Goal: Task Accomplishment & Management: Complete application form

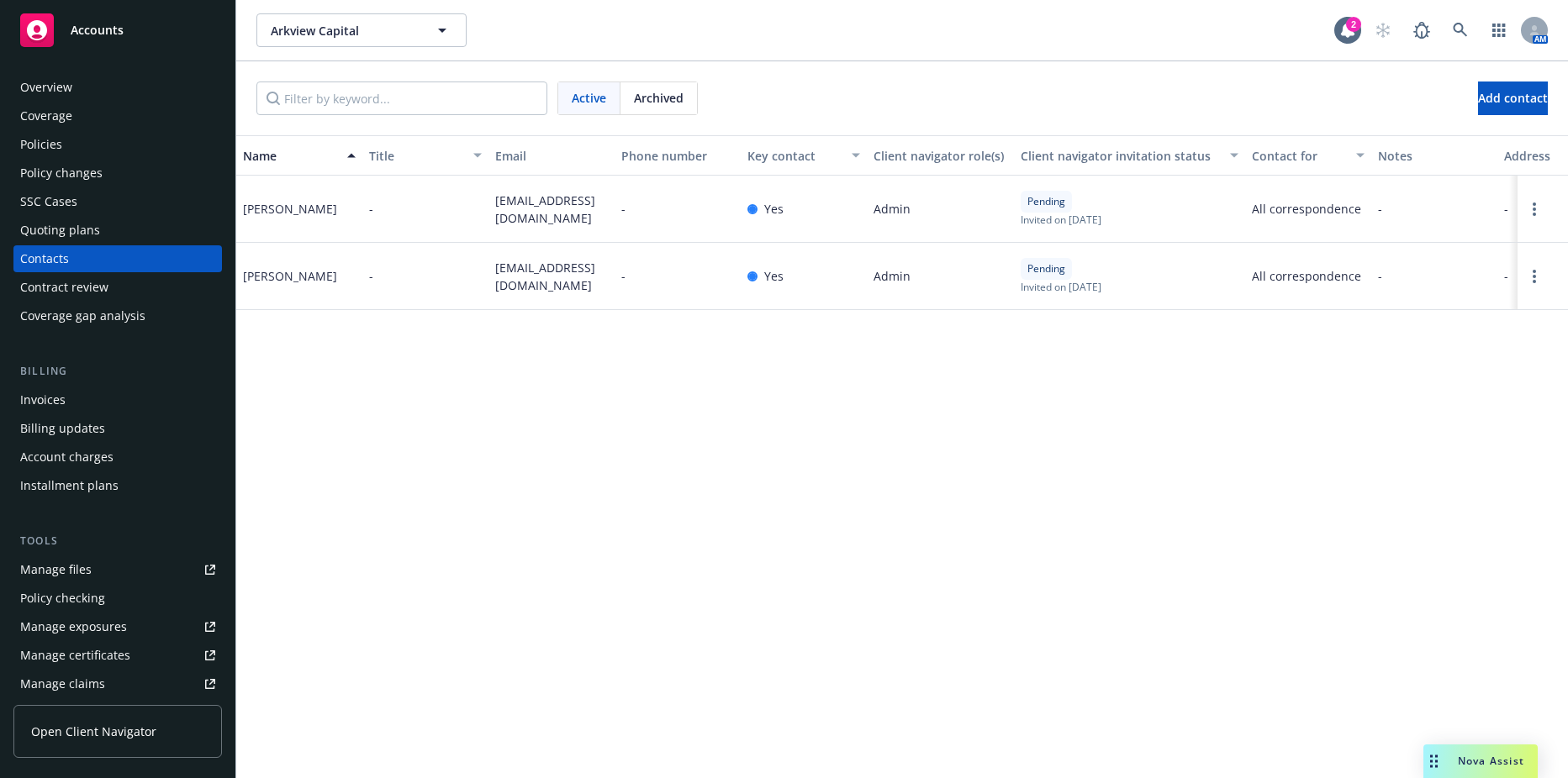
click at [339, 33] on span "Arkview Capital" at bounding box center [343, 31] width 145 height 18
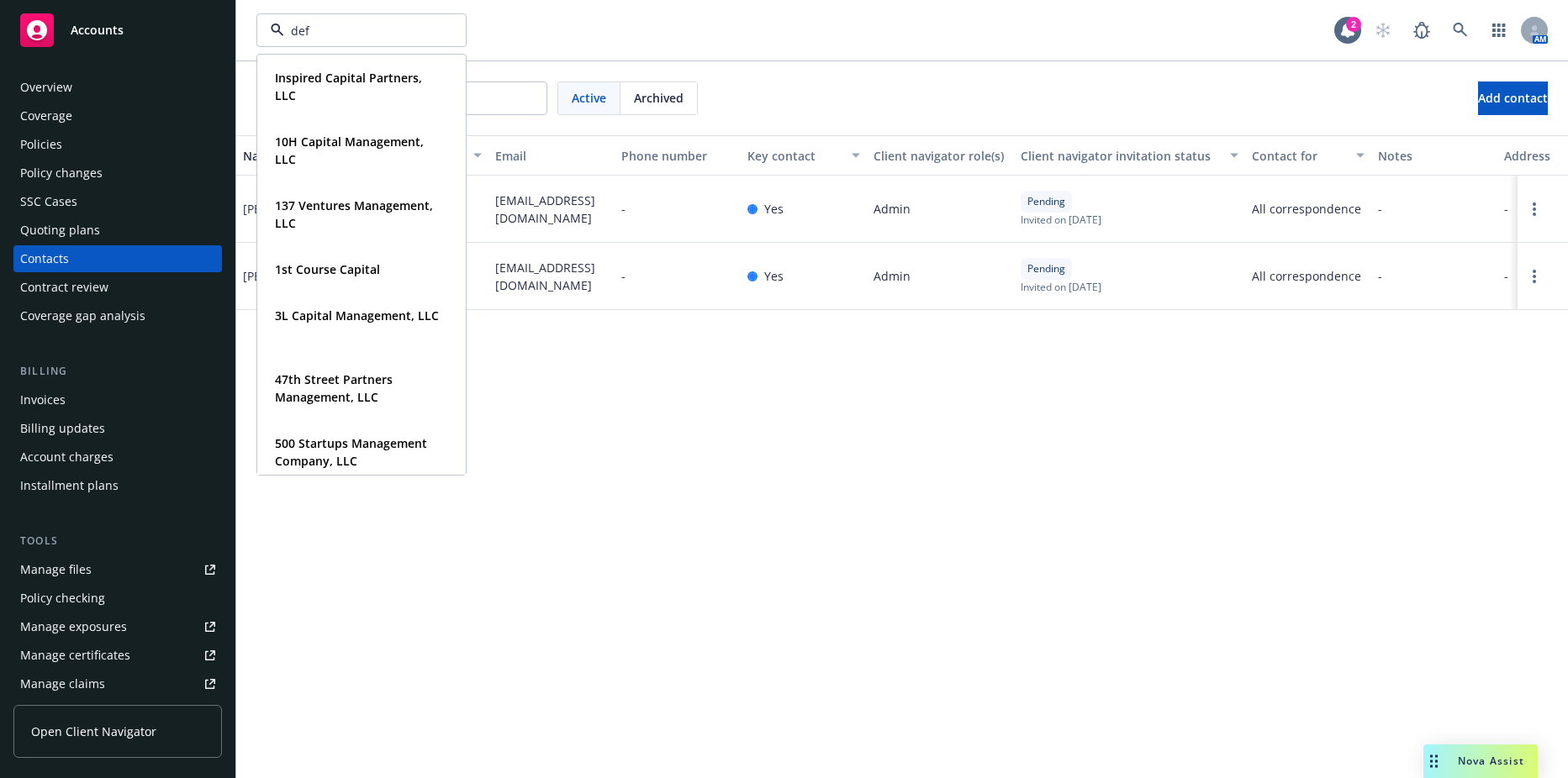
type input "defy"
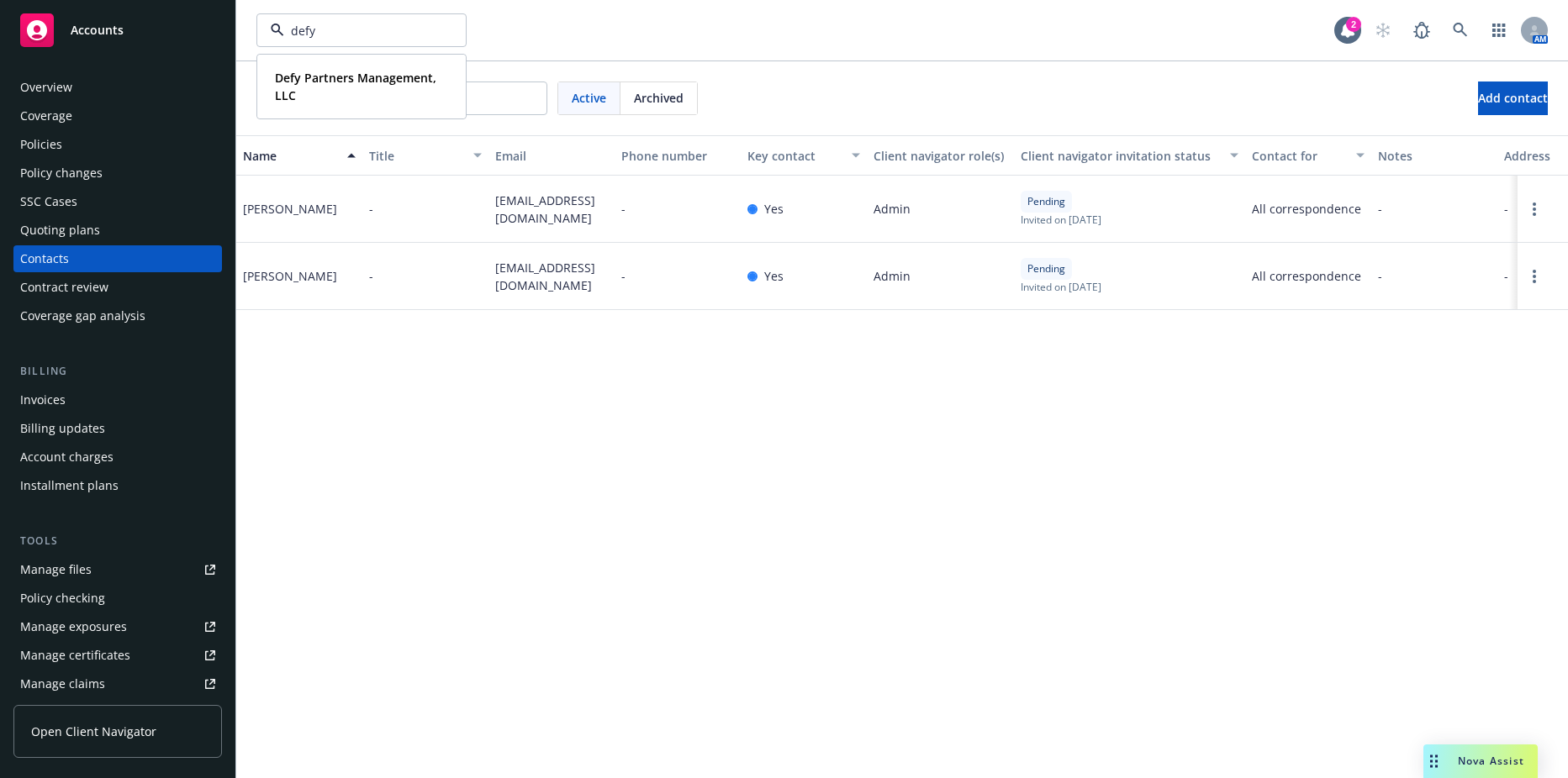
click at [345, 79] on strong "Defy Partners Management, LLC" at bounding box center [355, 86] width 162 height 33
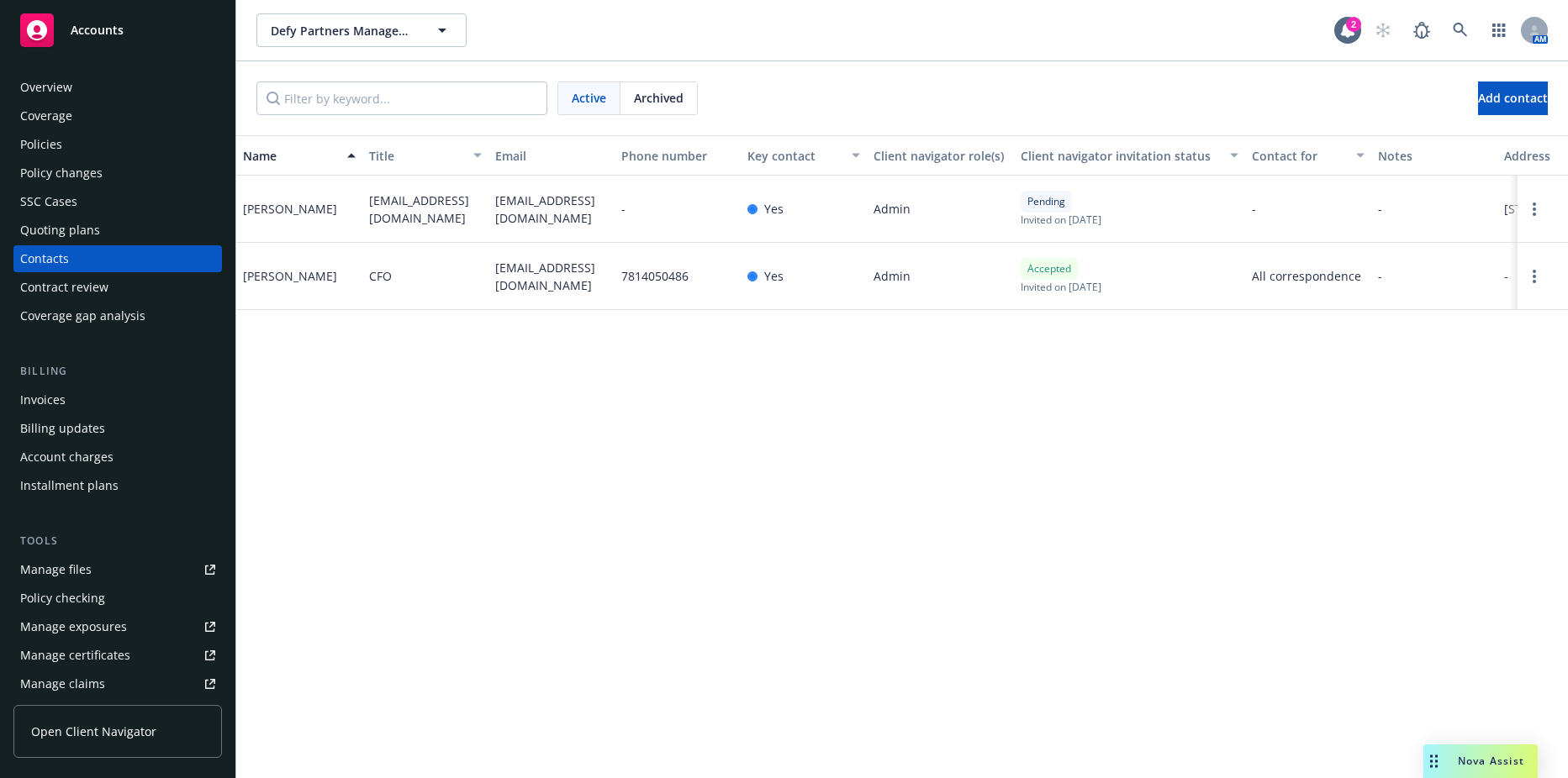
click at [88, 139] on div "Policies" at bounding box center [117, 144] width 195 height 27
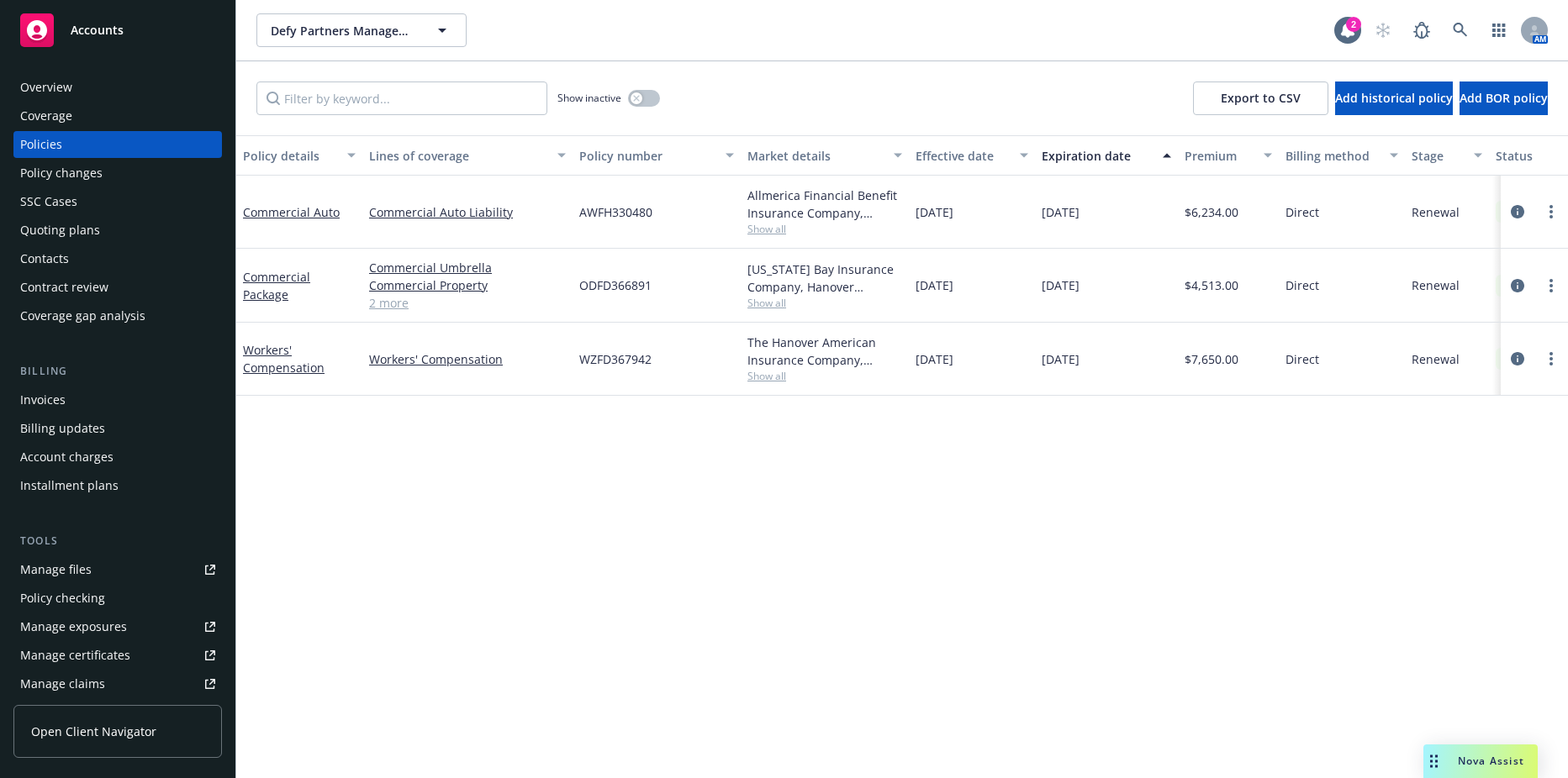
click at [631, 107] on div "Show inactive" at bounding box center [608, 97] width 103 height 33
click at [636, 100] on icon "button" at bounding box center [636, 97] width 6 height 6
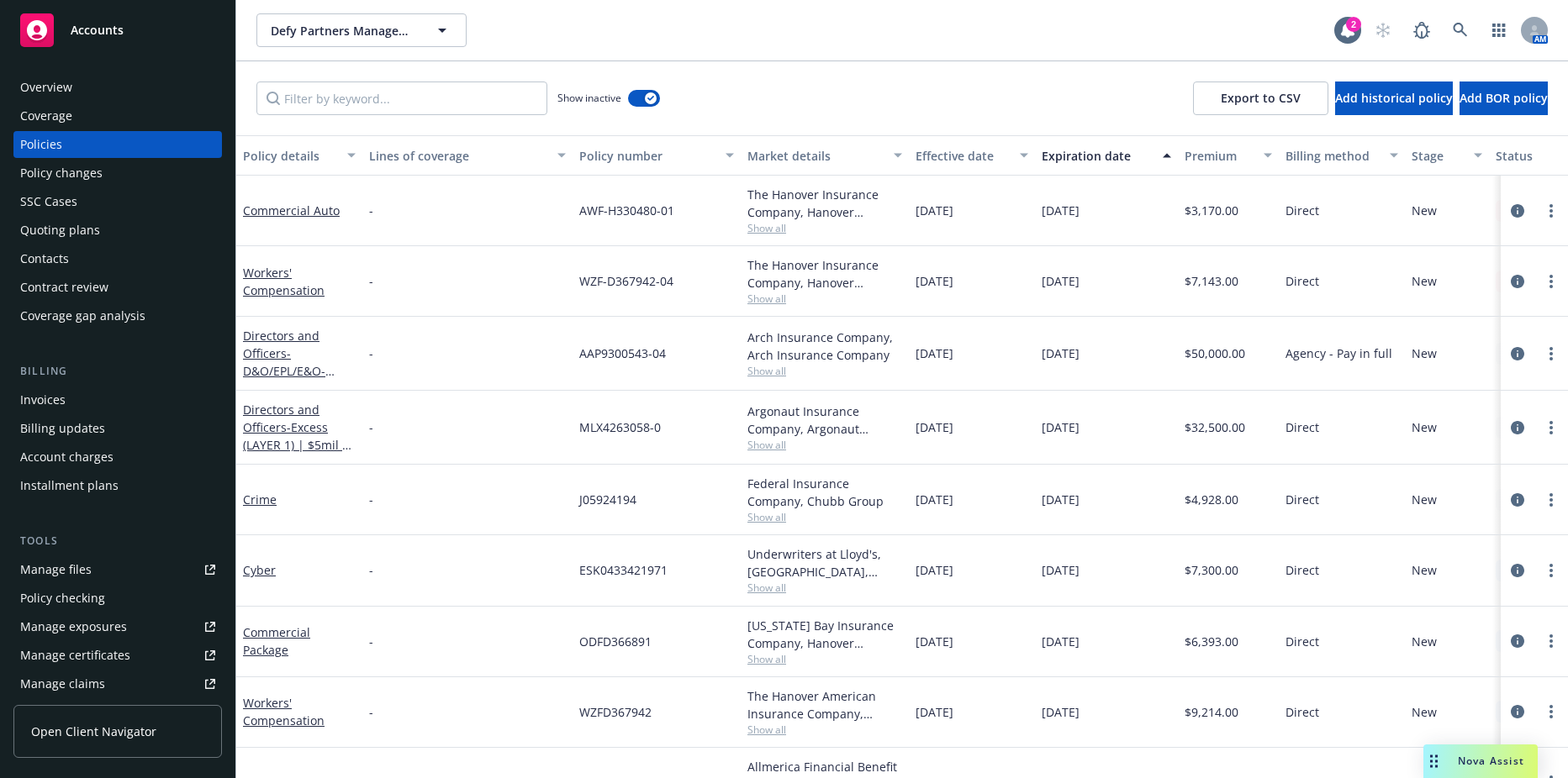
click at [671, 89] on div "Show inactive Export to CSV Add historical policy Add BOR policy" at bounding box center [902, 98] width 1331 height 74
click at [642, 96] on button "button" at bounding box center [644, 98] width 32 height 17
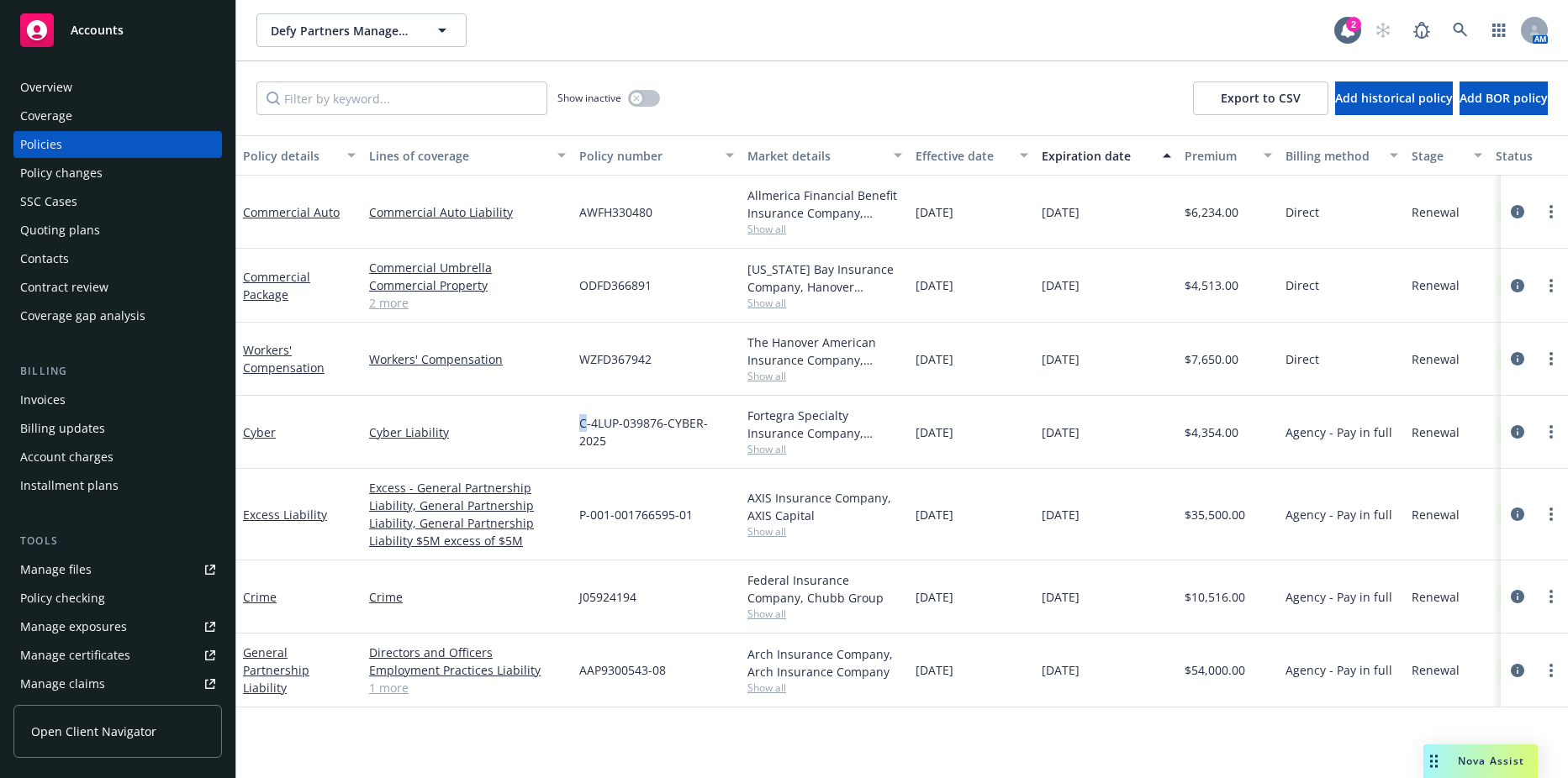
click at [586, 431] on span "C-4LUP-039876-CYBER-2025" at bounding box center [656, 431] width 154 height 35
drag, startPoint x: 586, startPoint y: 431, endPoint x: 647, endPoint y: 439, distance: 61.5
click at [647, 439] on span "C-4LUP-039876-CYBER-2025" at bounding box center [656, 431] width 154 height 35
drag, startPoint x: 582, startPoint y: 433, endPoint x: 736, endPoint y: 439, distance: 154.1
click at [736, 439] on div "C-4LUP-039876-CYBER-2025" at bounding box center [656, 432] width 168 height 73
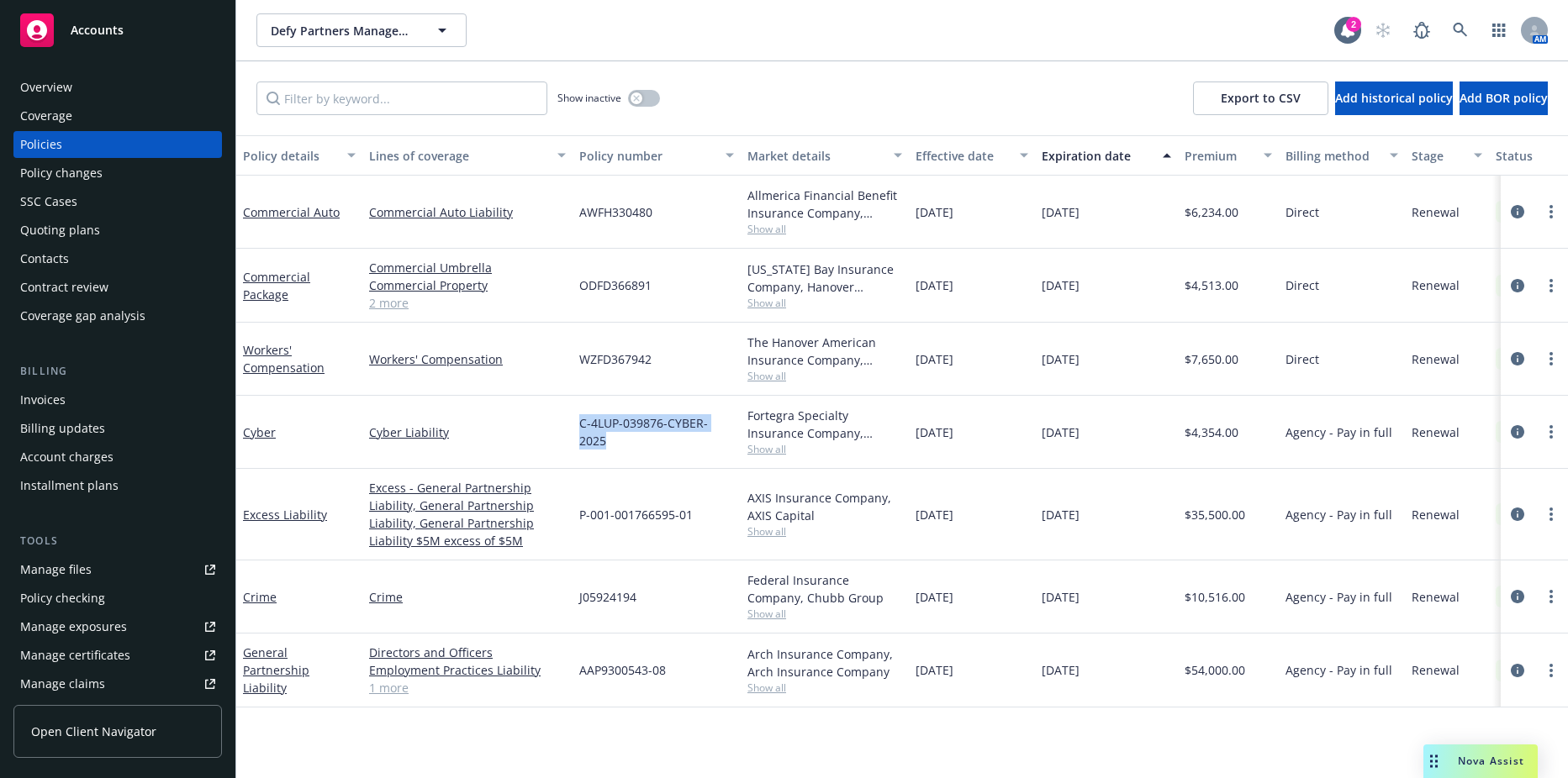
drag, startPoint x: 736, startPoint y: 439, endPoint x: 668, endPoint y: 427, distance: 69.1
copy span "C-4LUP-039876-CYBER-2025"
click at [627, 471] on div "P-001-001766595-01" at bounding box center [656, 514] width 168 height 91
click at [608, 583] on div "J05924194" at bounding box center [656, 597] width 168 height 73
click at [608, 591] on span "J05924194" at bounding box center [608, 597] width 57 height 18
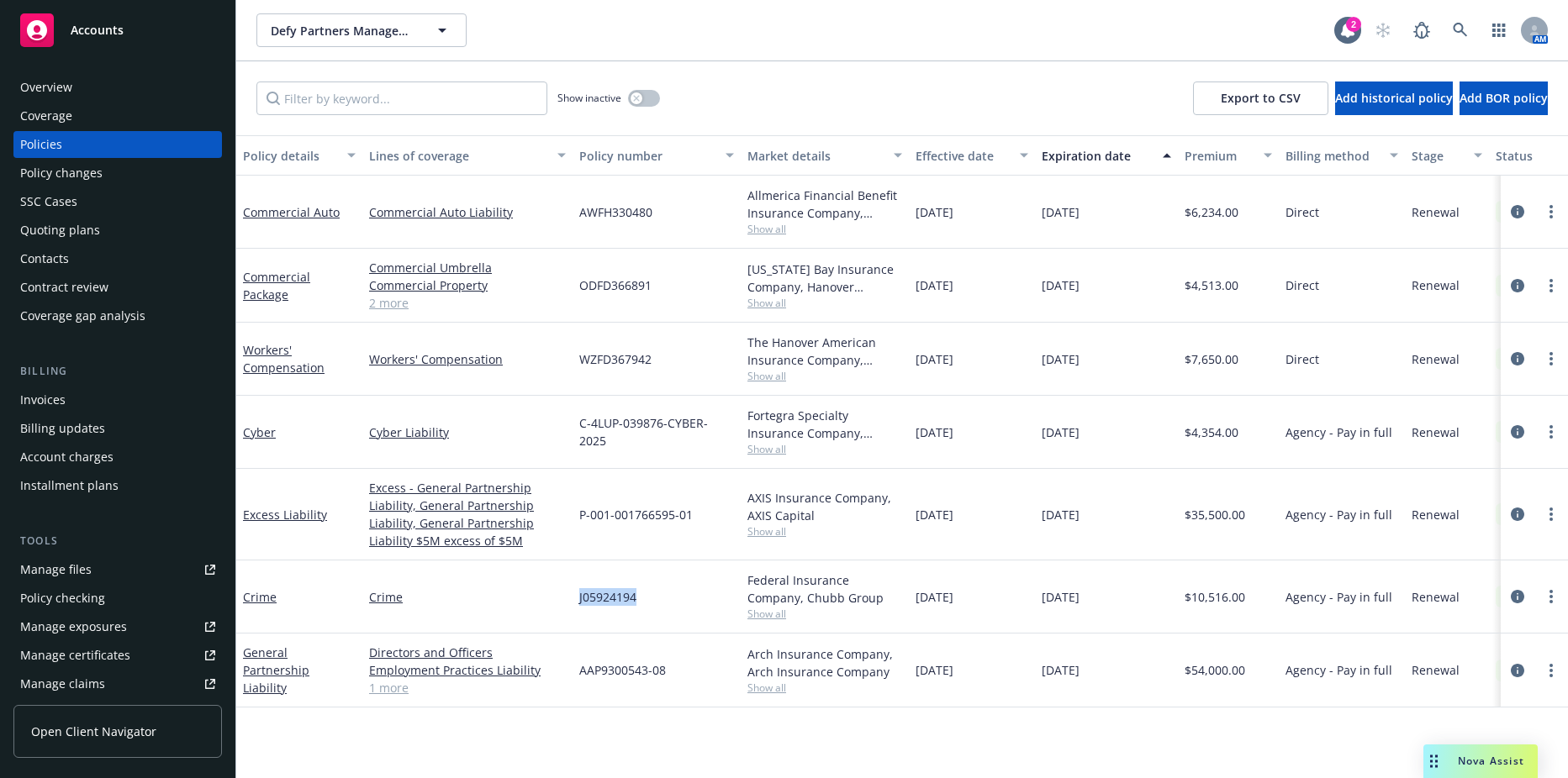
click at [608, 591] on span "J05924194" at bounding box center [608, 597] width 57 height 18
copy span "J05924194"
click at [617, 490] on div "P-001-001766595-01" at bounding box center [656, 514] width 168 height 91
drag, startPoint x: 580, startPoint y: 671, endPoint x: 663, endPoint y: 671, distance: 83.0
click at [663, 671] on span "AAP9300543-08" at bounding box center [623, 671] width 87 height 18
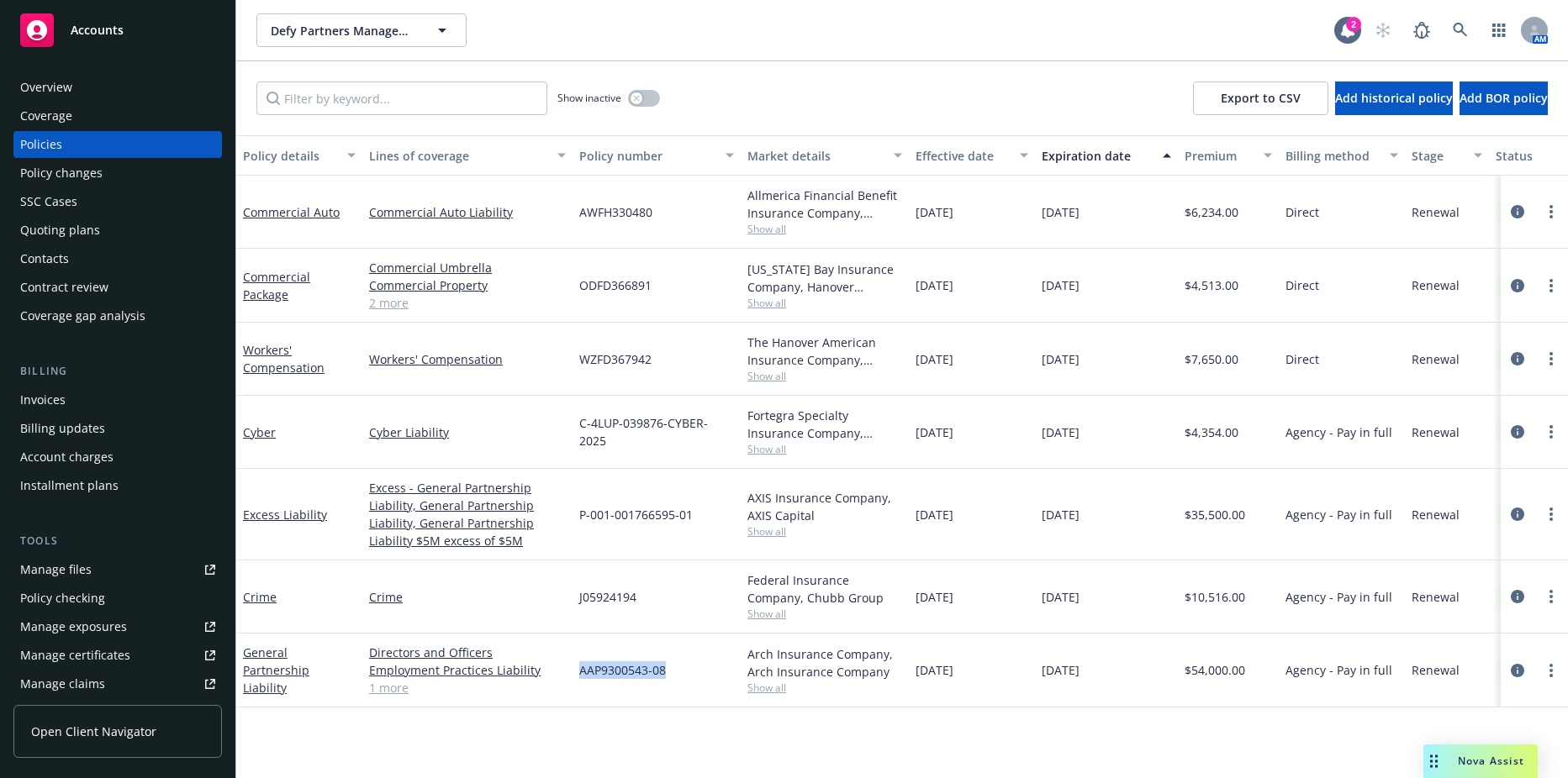
copy span "AAP9300543-08"
click at [683, 516] on span "P-001-001766595-01" at bounding box center [636, 515] width 114 height 18
drag, startPoint x: 695, startPoint y: 511, endPoint x: 579, endPoint y: 514, distance: 116.0
click at [579, 514] on div "P-001-001766595-01" at bounding box center [656, 514] width 168 height 91
copy span "P-001-001766595-01"
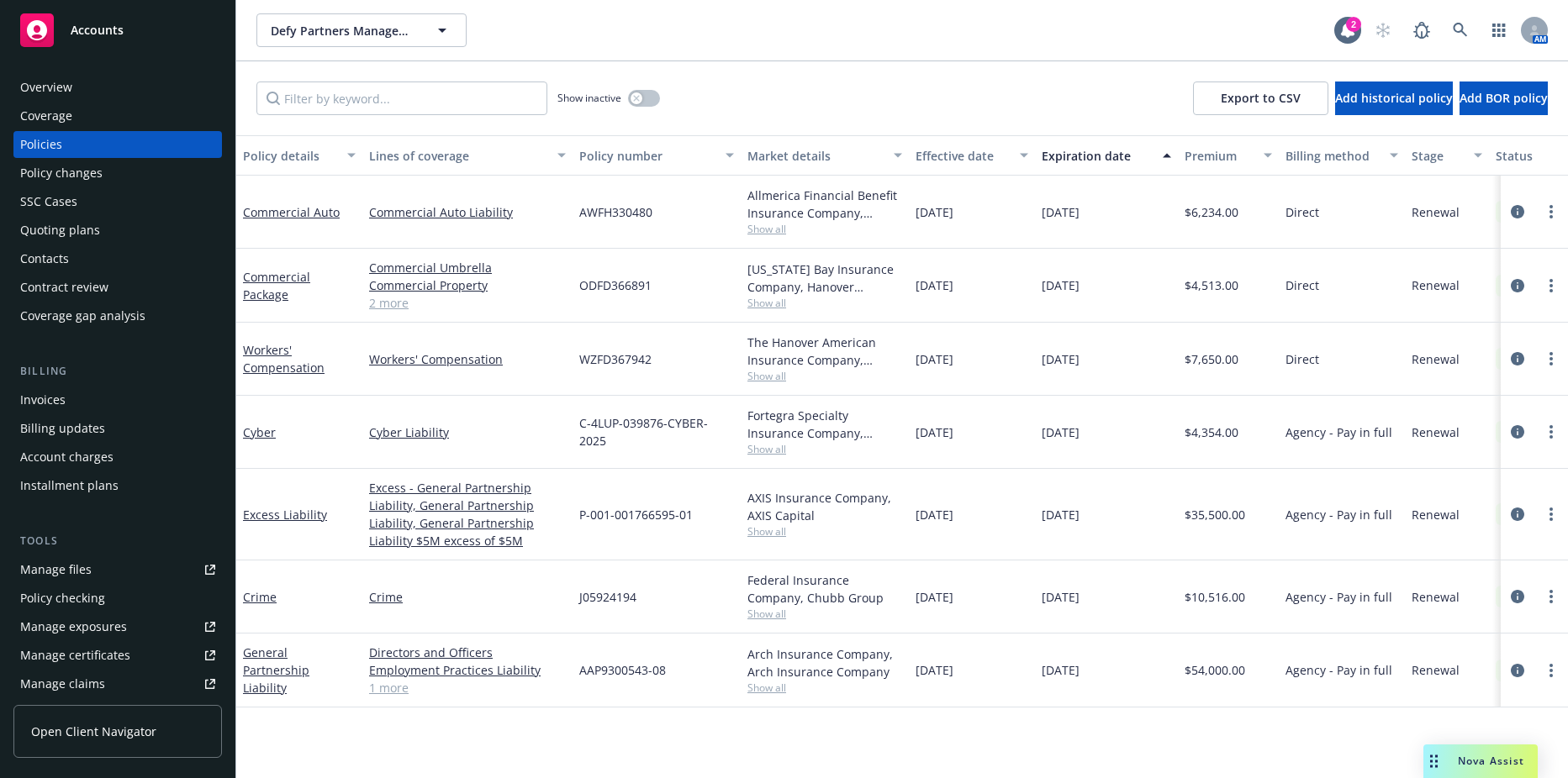
click at [1037, 458] on div "[DATE]" at bounding box center [1106, 432] width 143 height 73
click at [55, 402] on div "Invoices" at bounding box center [42, 400] width 45 height 27
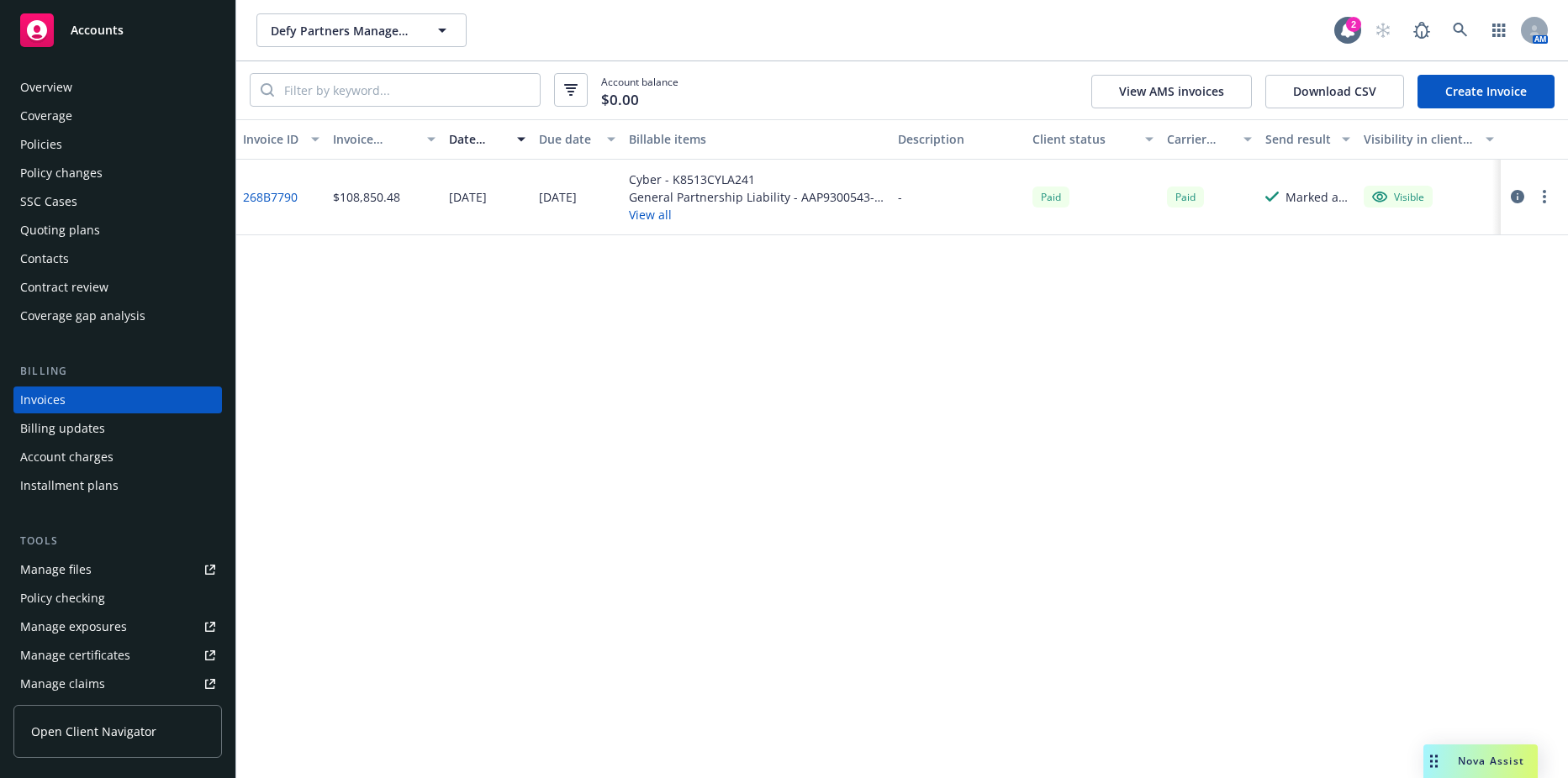
click at [1526, 105] on link "Create Invoice" at bounding box center [1486, 91] width 137 height 33
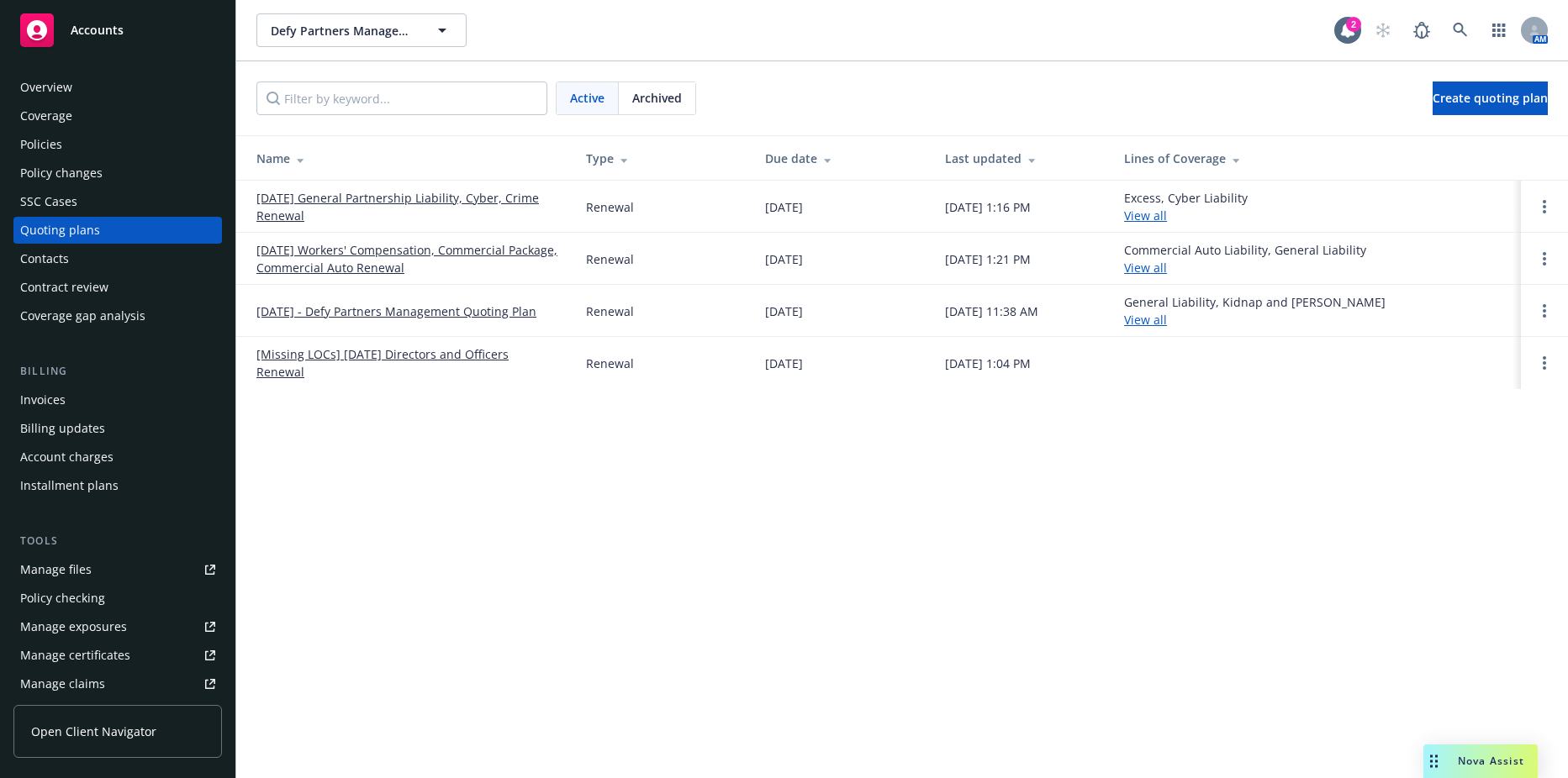
click at [298, 209] on link "[DATE] General Partnership Liability, Cyber, Crime Renewal" at bounding box center [407, 206] width 302 height 35
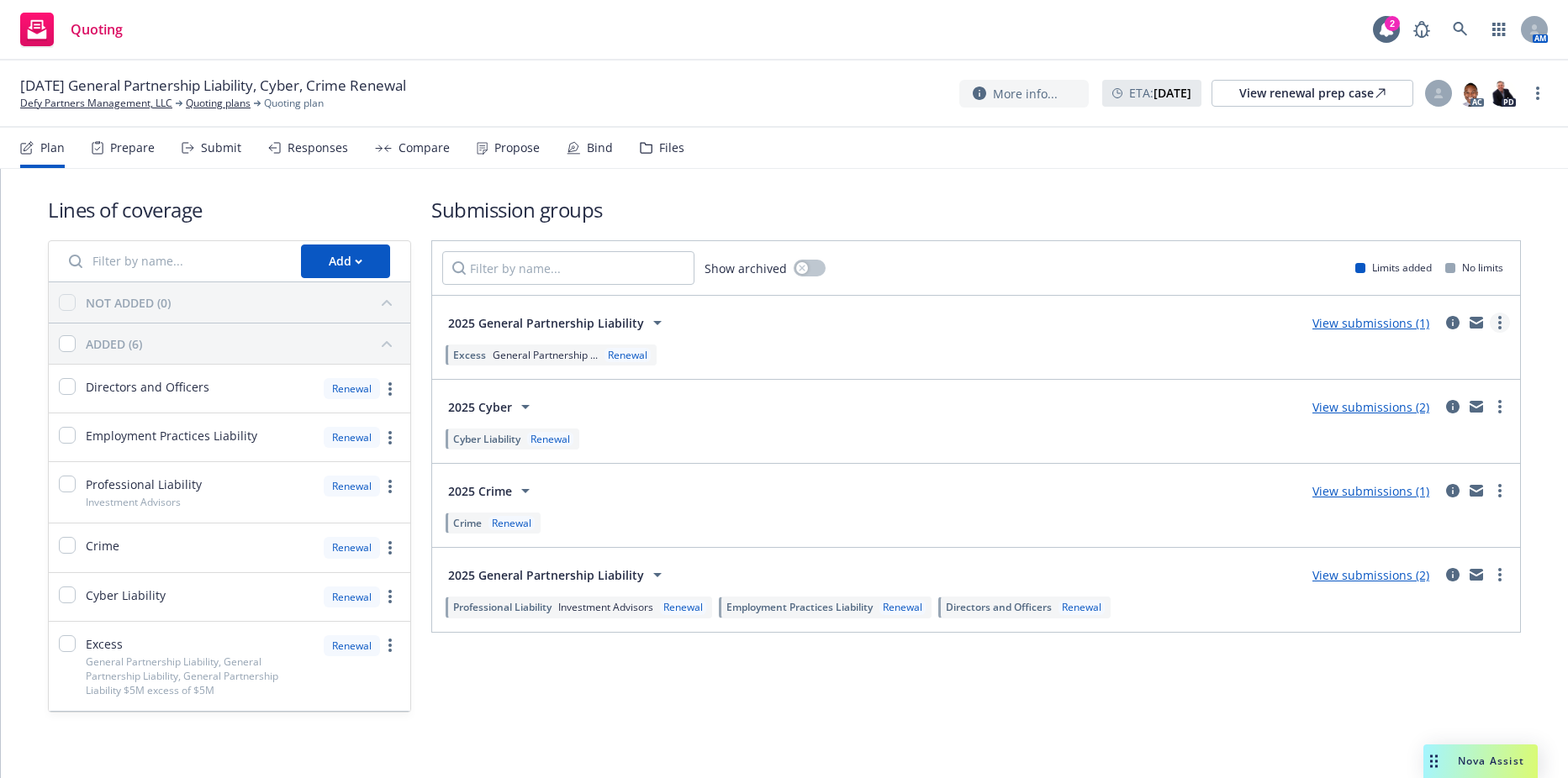
click at [1489, 325] on link "more" at bounding box center [1499, 322] width 20 height 20
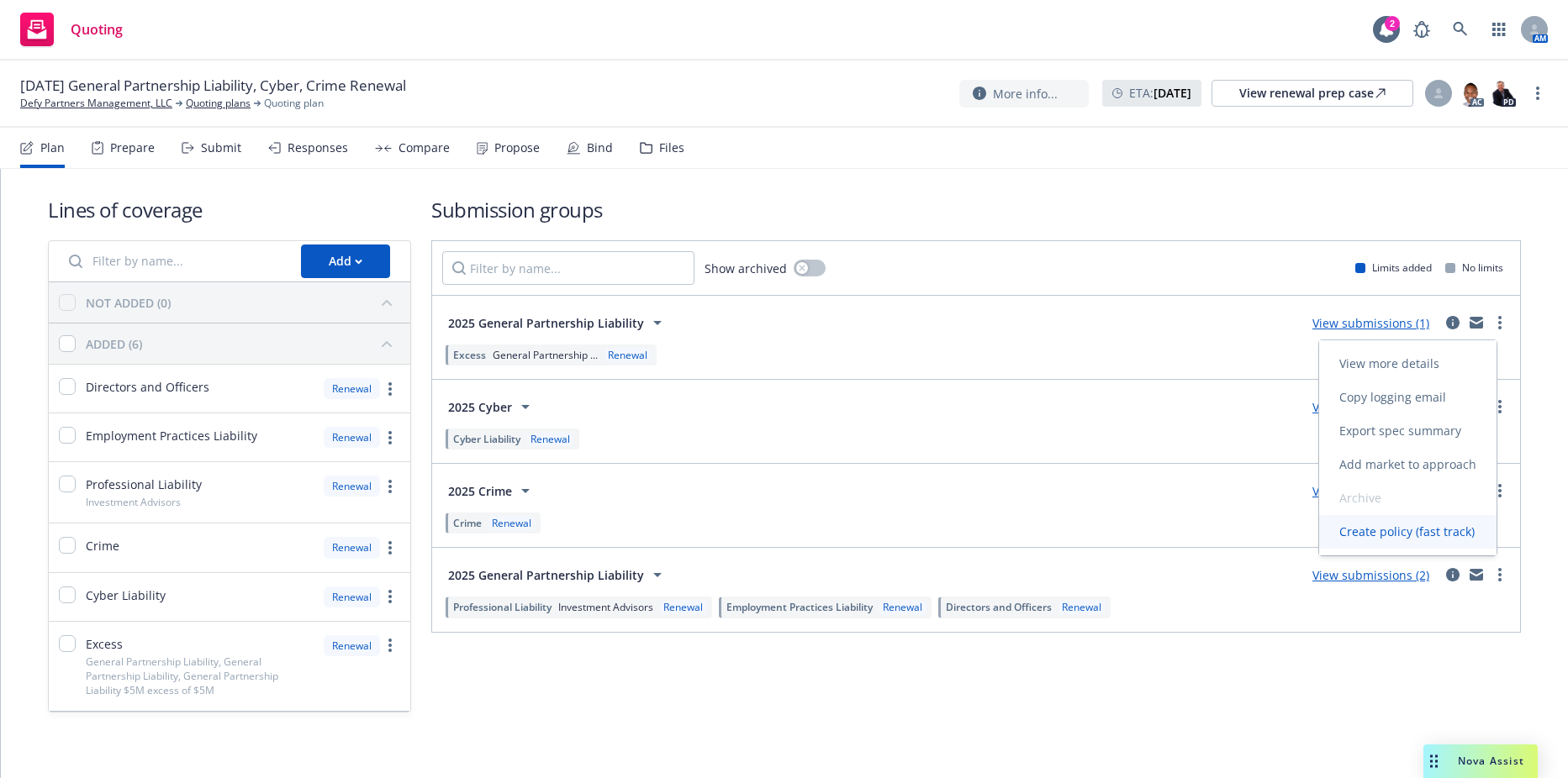
click at [1386, 542] on link "Create policy (fast track)" at bounding box center [1407, 532] width 177 height 33
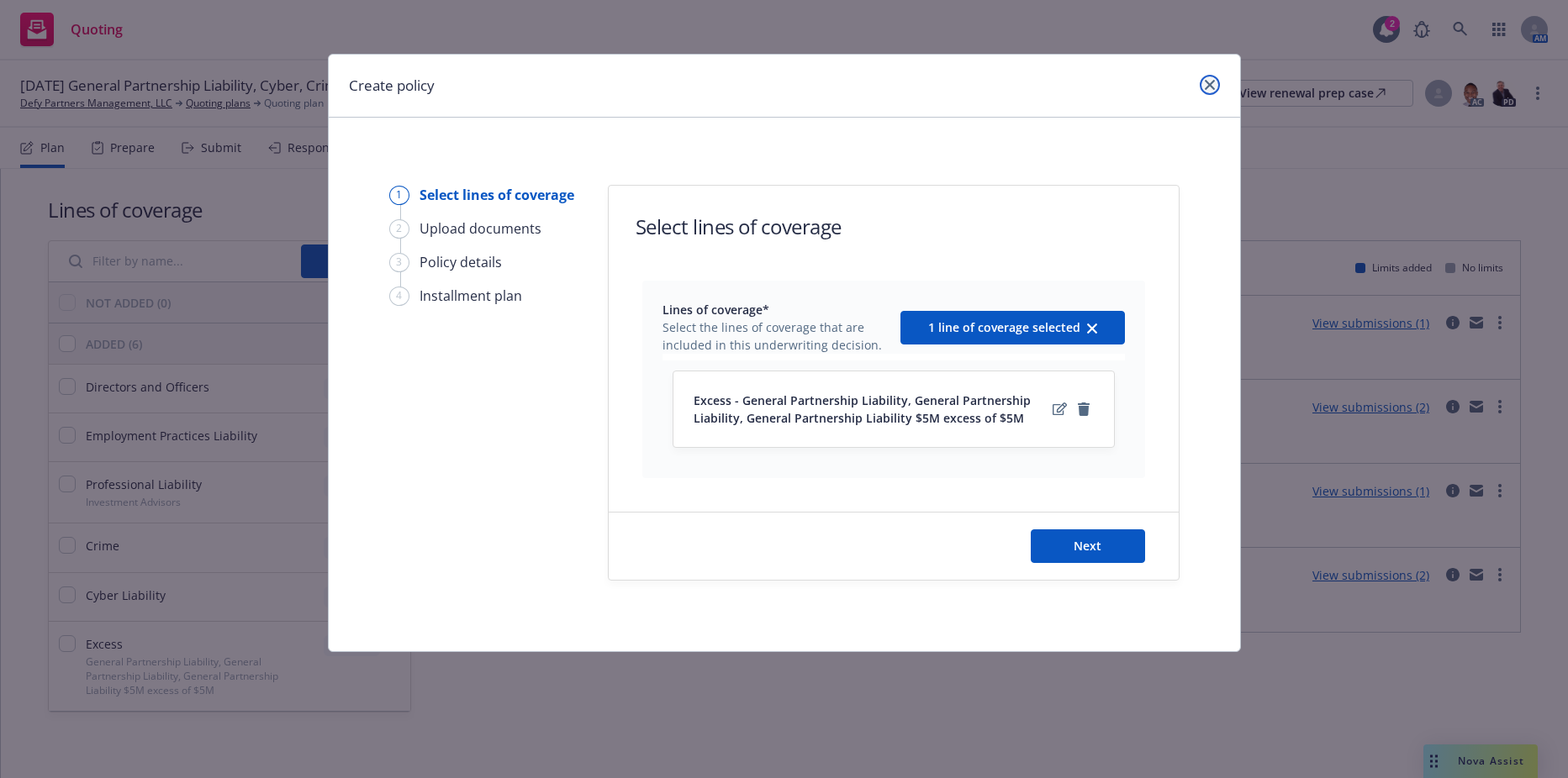
click at [1214, 77] on link "close" at bounding box center [1210, 85] width 20 height 20
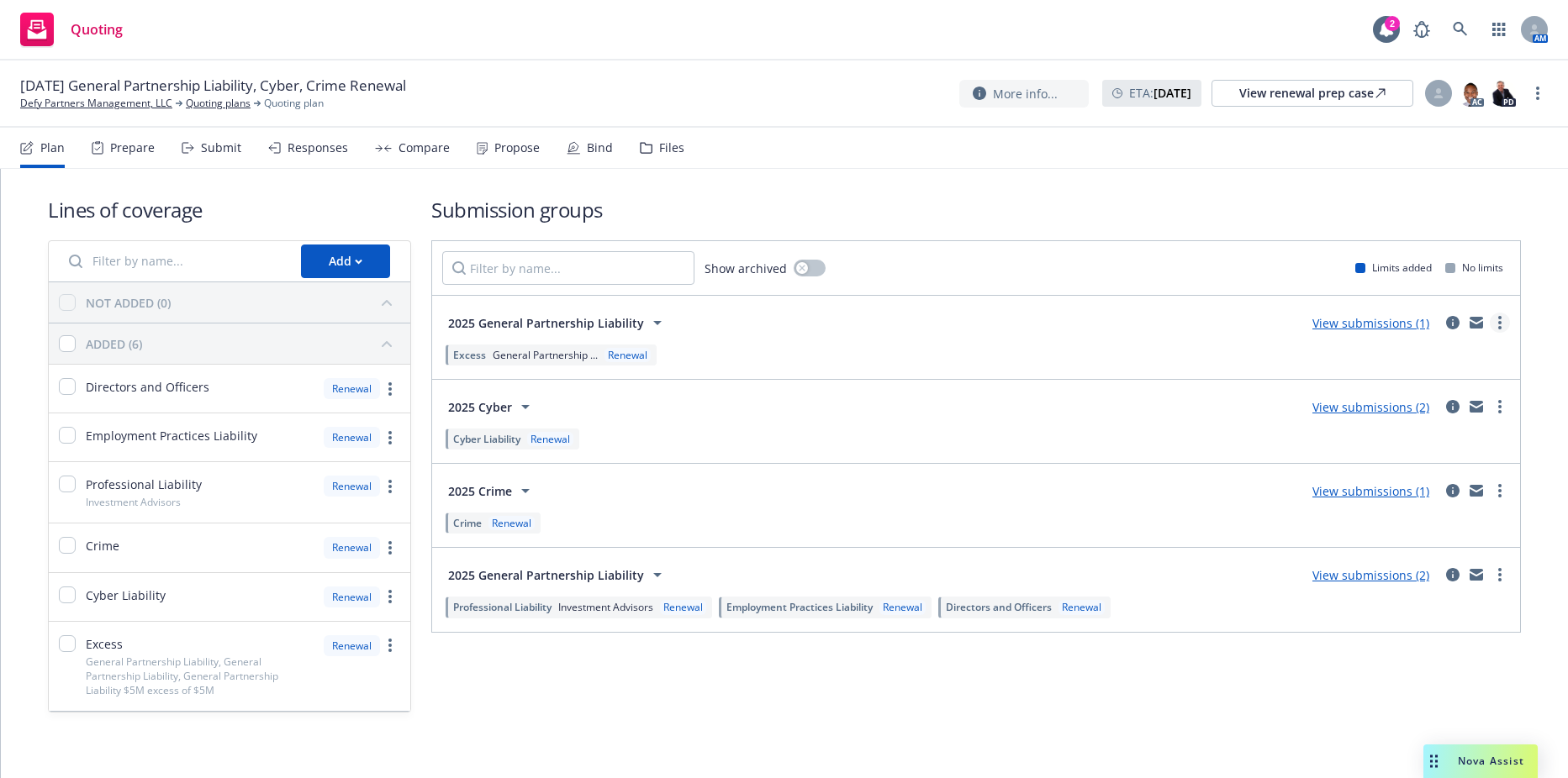
click at [1491, 323] on link "more" at bounding box center [1499, 322] width 20 height 20
click at [1396, 142] on nav "Plan Prepare Submit Responses Compare Propose Bind Files" at bounding box center [784, 148] width 1527 height 41
click at [1489, 570] on link "more" at bounding box center [1499, 575] width 20 height 20
click at [1433, 546] on span "Create policy (fast track)" at bounding box center [1419, 546] width 176 height 16
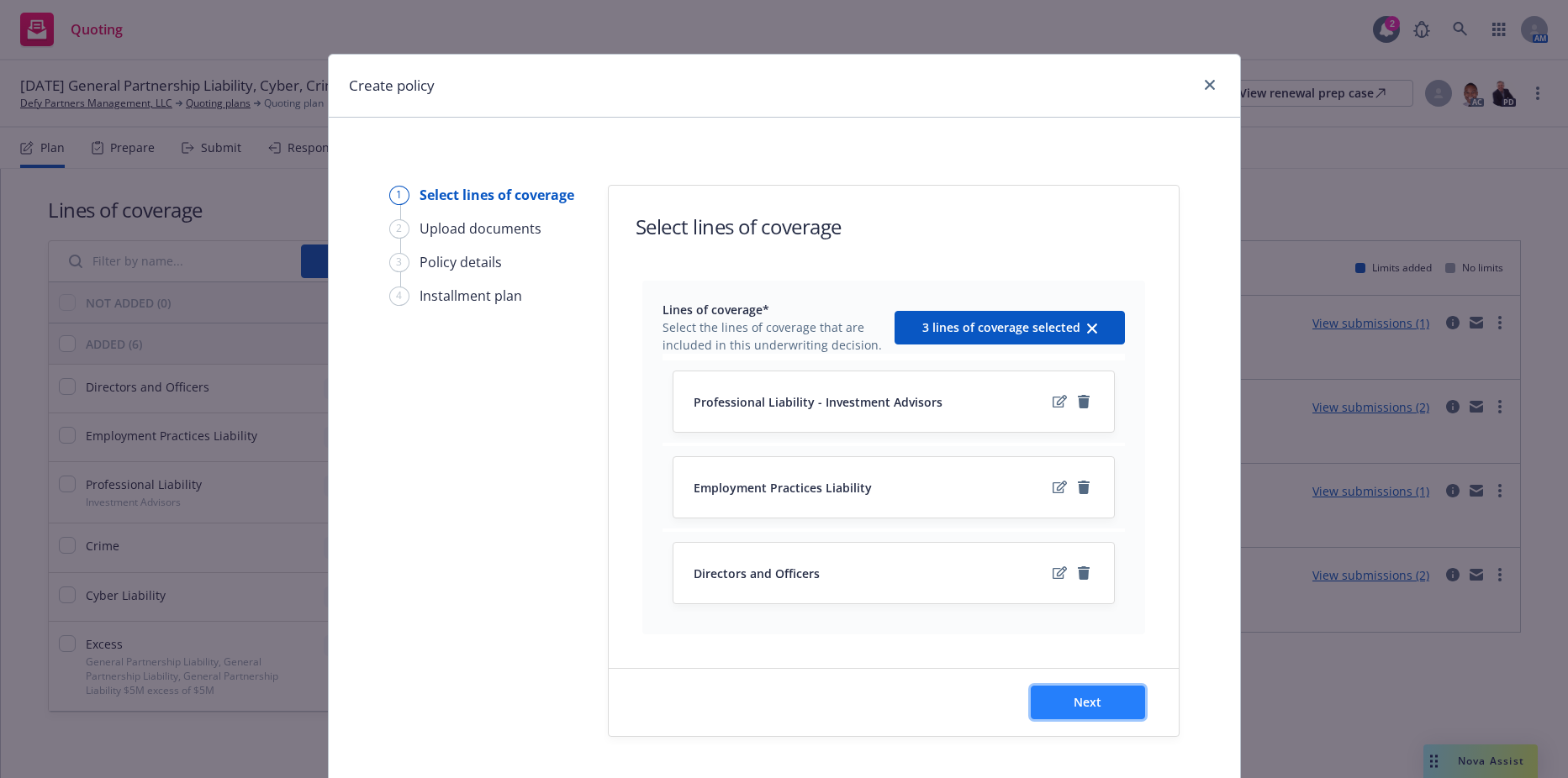
click at [1096, 701] on button "Next" at bounding box center [1088, 702] width 115 height 33
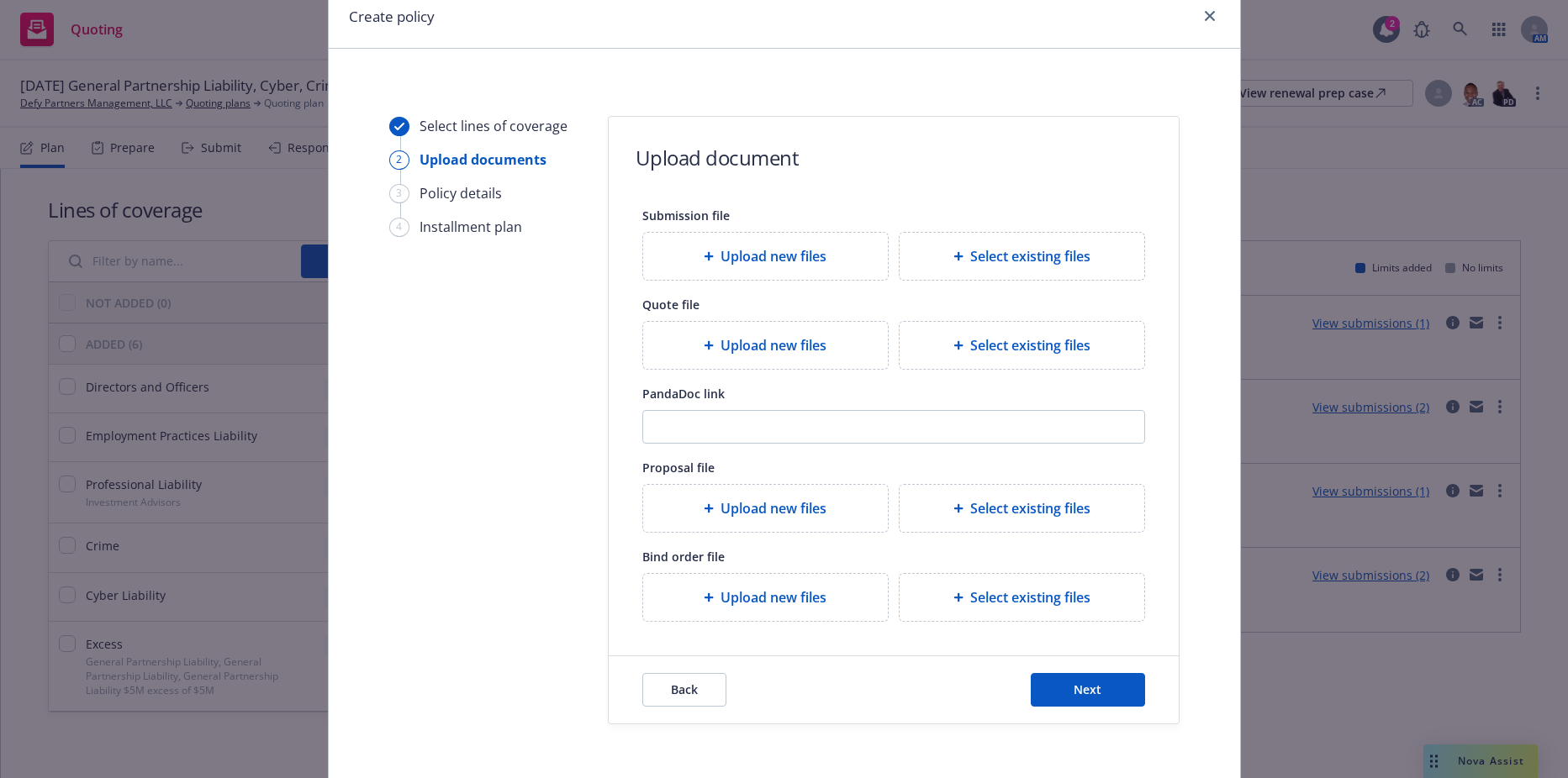
scroll to position [140, 0]
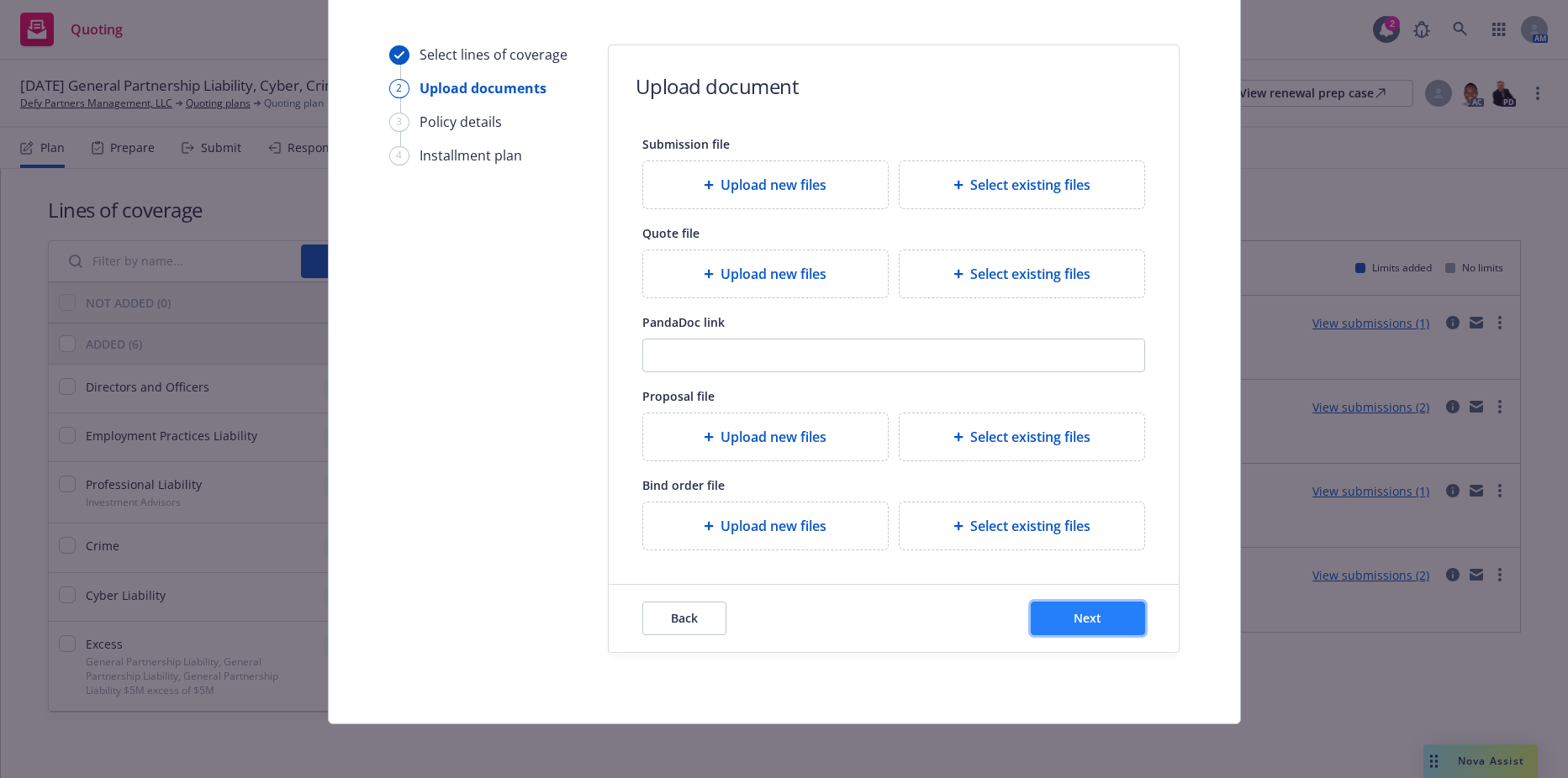
click at [1104, 632] on button "Next" at bounding box center [1088, 618] width 115 height 33
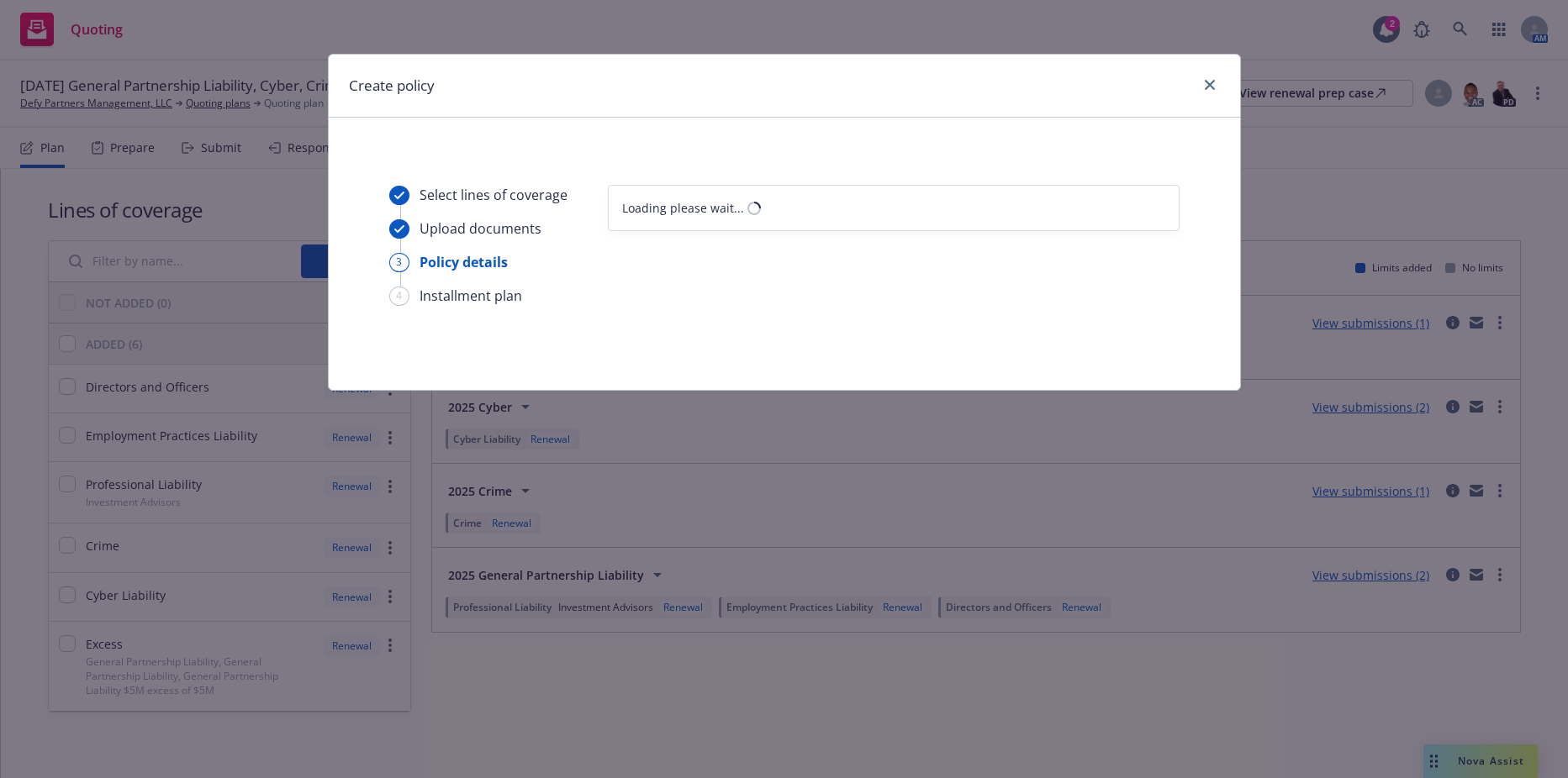
scroll to position [0, 0]
select select "12"
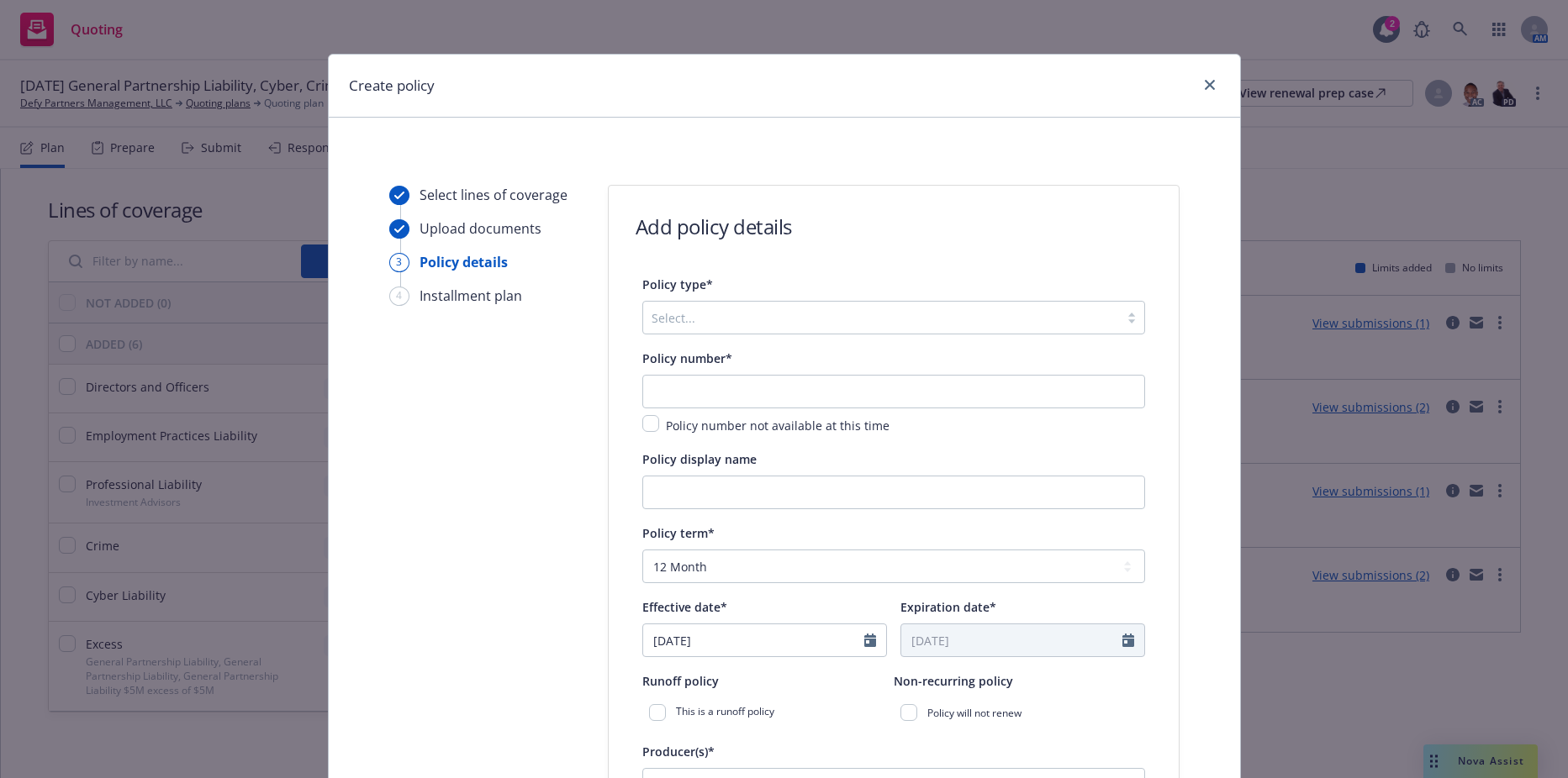
click at [726, 330] on div "Select..." at bounding box center [880, 318] width 476 height 27
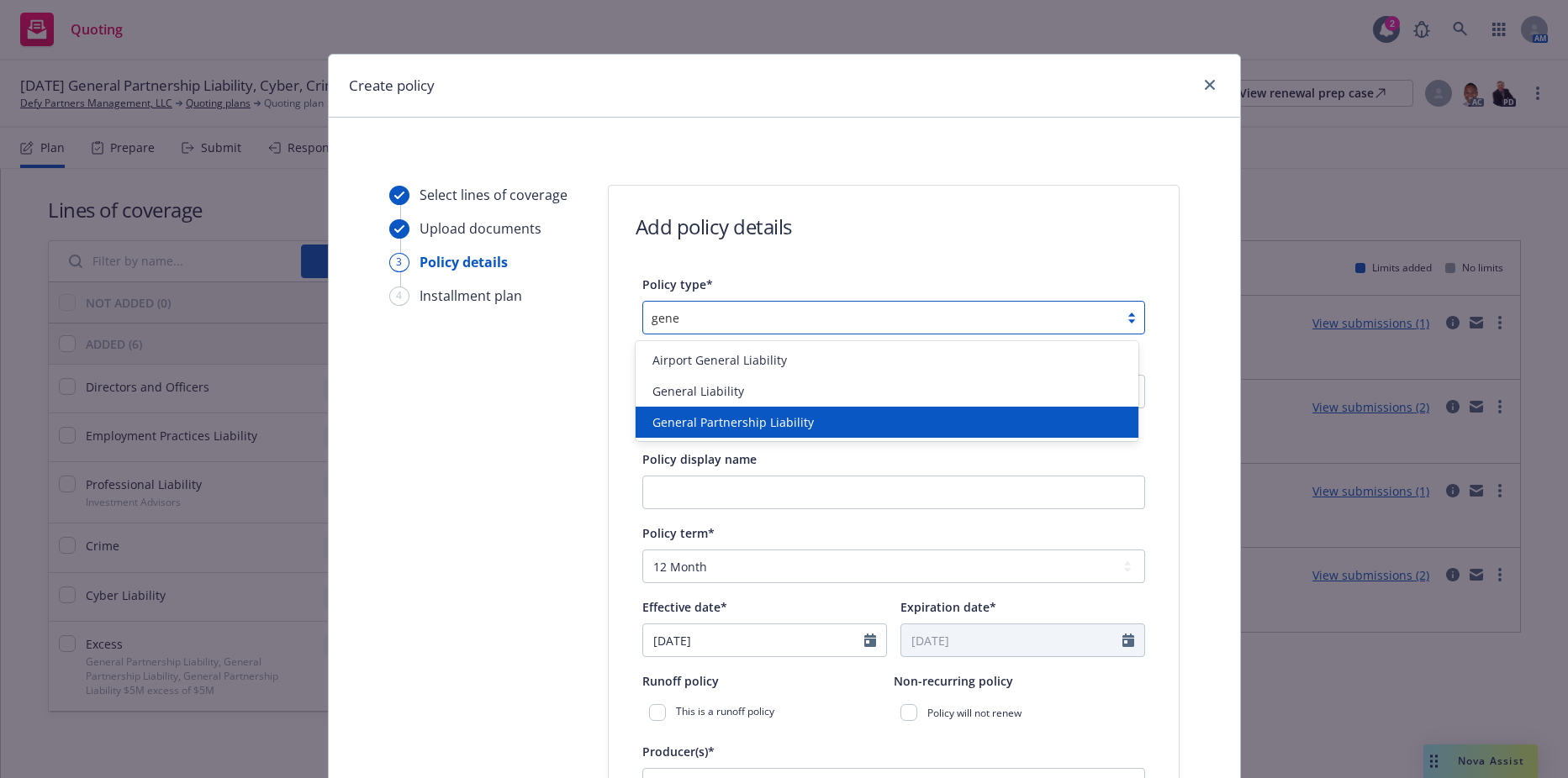
click at [726, 423] on span "General Partnership Liability" at bounding box center [733, 422] width 162 height 18
type input "gene"
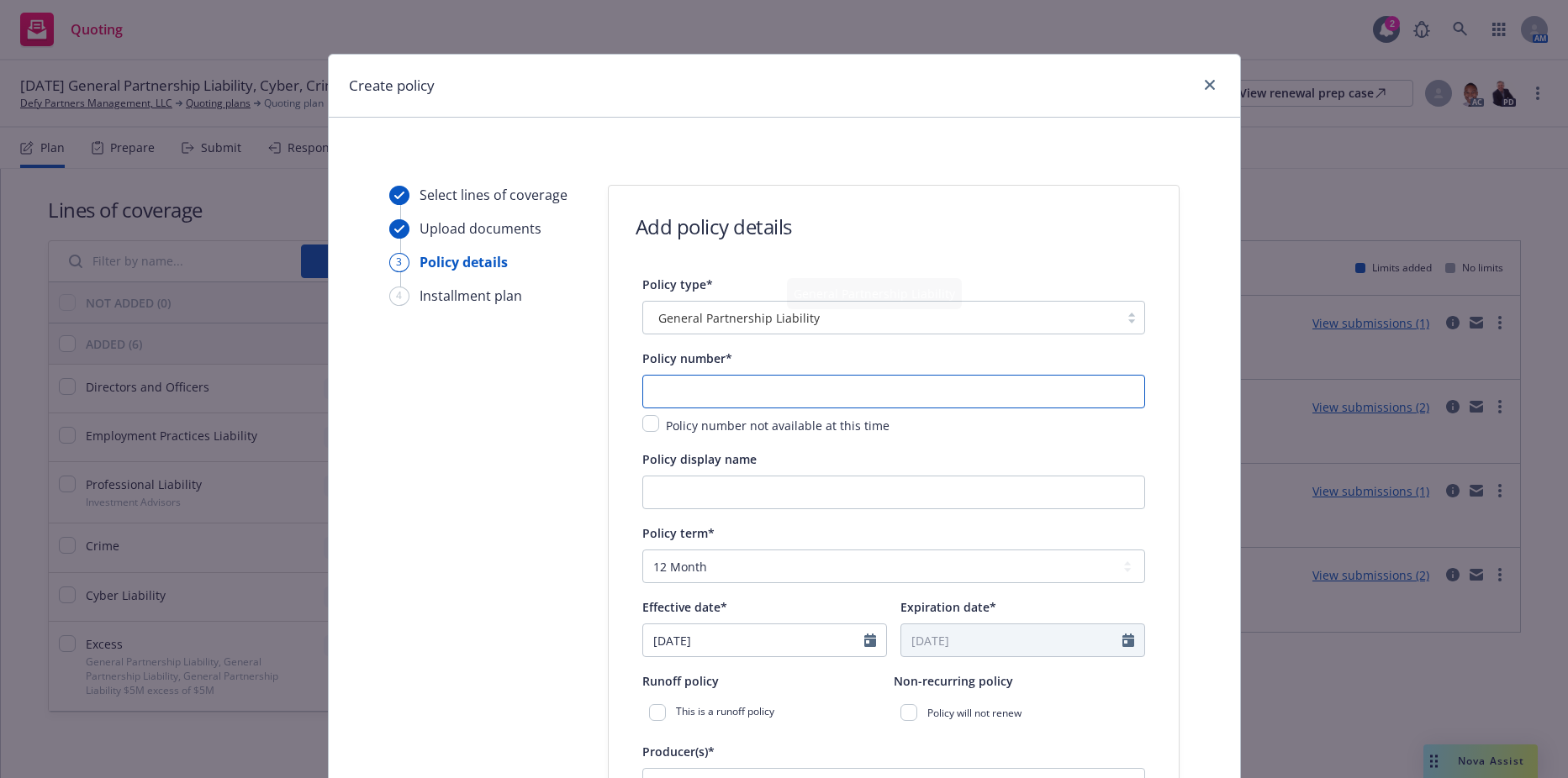
click at [683, 399] on input "text" at bounding box center [893, 391] width 503 height 33
click at [812, 384] on input "text" at bounding box center [893, 391] width 503 height 33
paste input "AAP9300543-08"
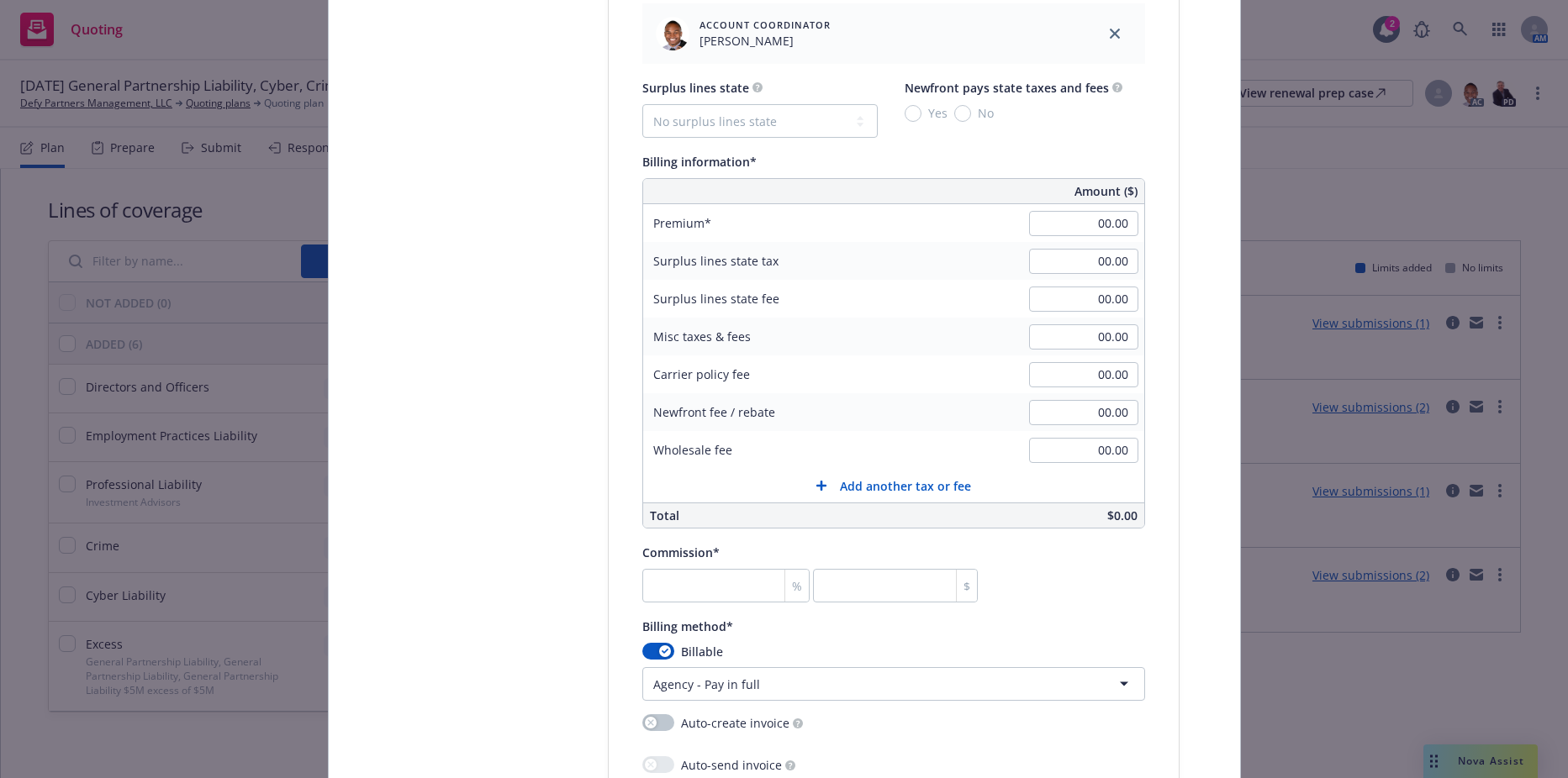
scroll to position [1008, 0]
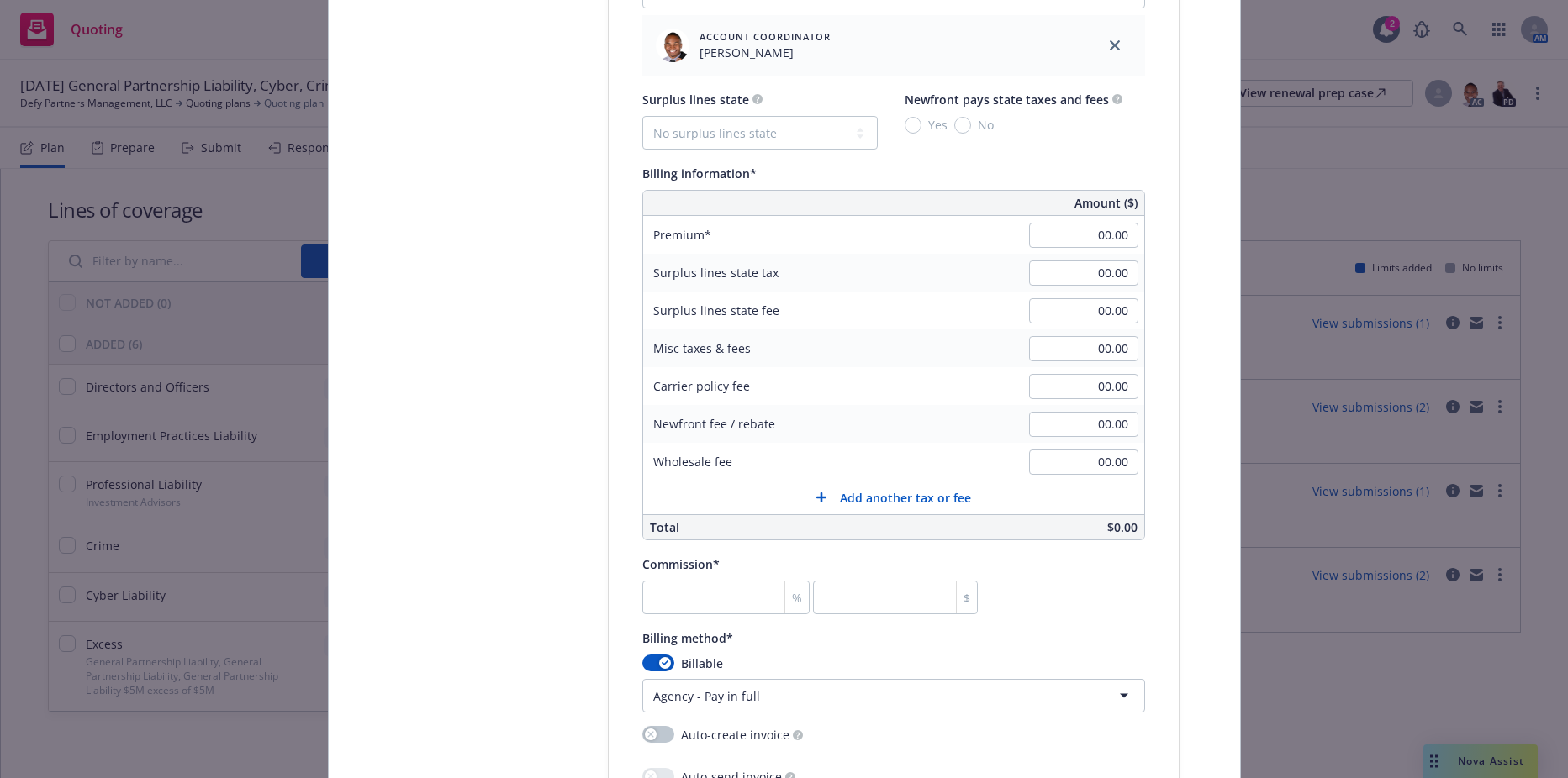
type input "AAP9300543-08"
click at [1054, 233] on input "00.00" at bounding box center [1083, 236] width 109 height 25
click at [1084, 238] on input "00.00" at bounding box center [1083, 236] width 109 height 25
type input "54,000.00"
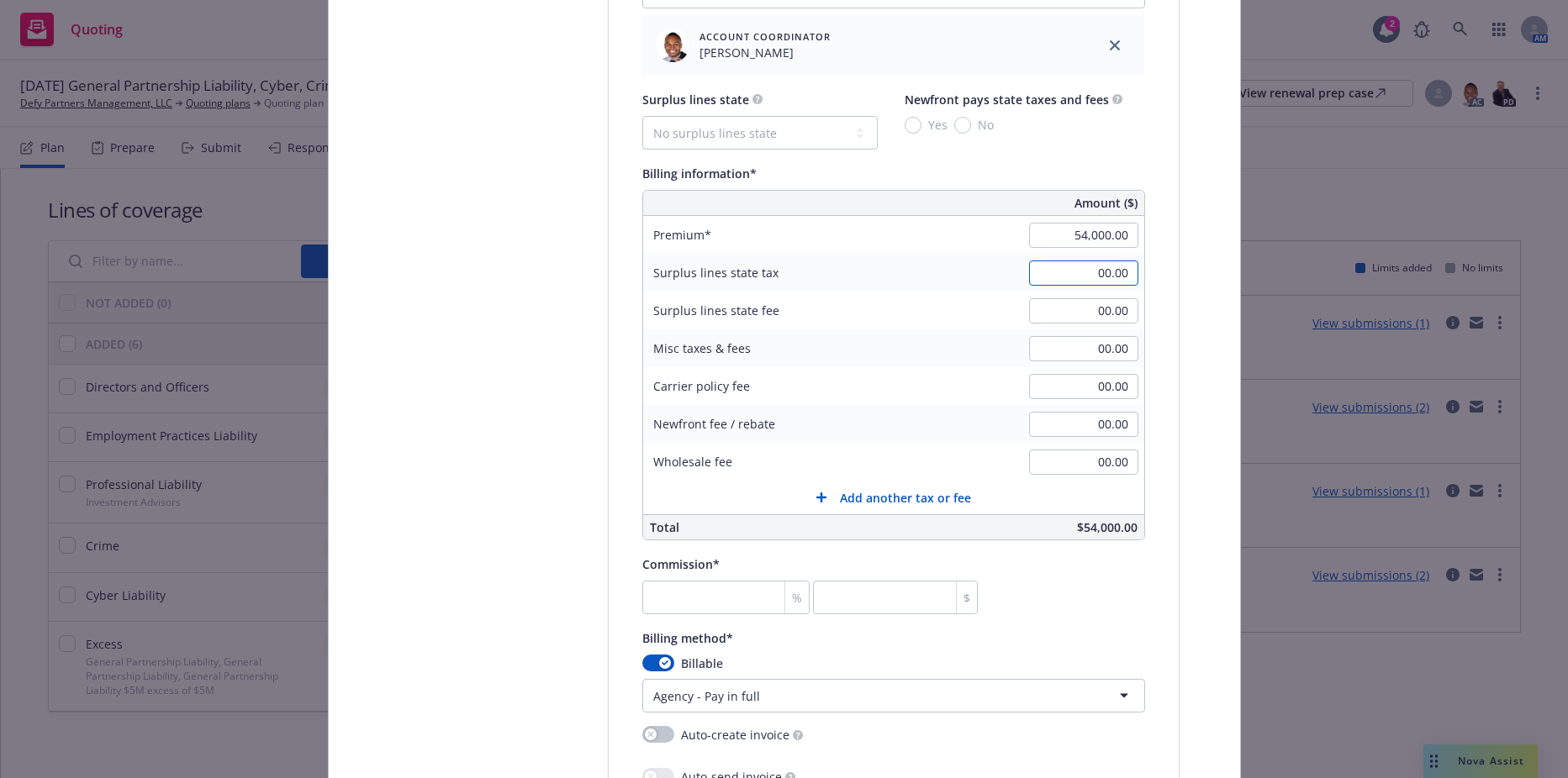
click at [1064, 283] on input "00.00" at bounding box center [1083, 273] width 109 height 25
click at [706, 585] on input "number" at bounding box center [726, 597] width 168 height 33
type input "1"
type input "540"
type input "15"
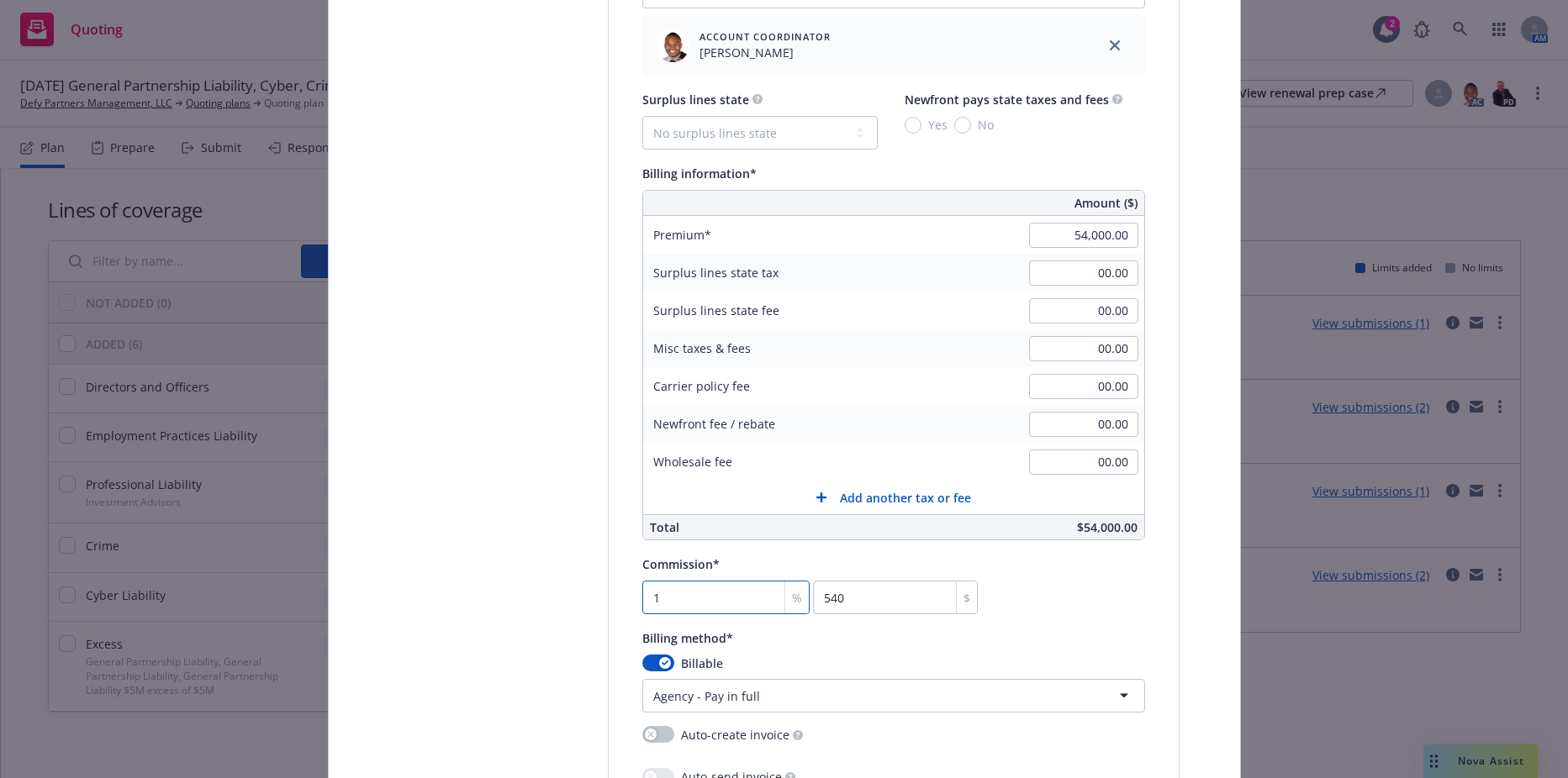
type input "8100"
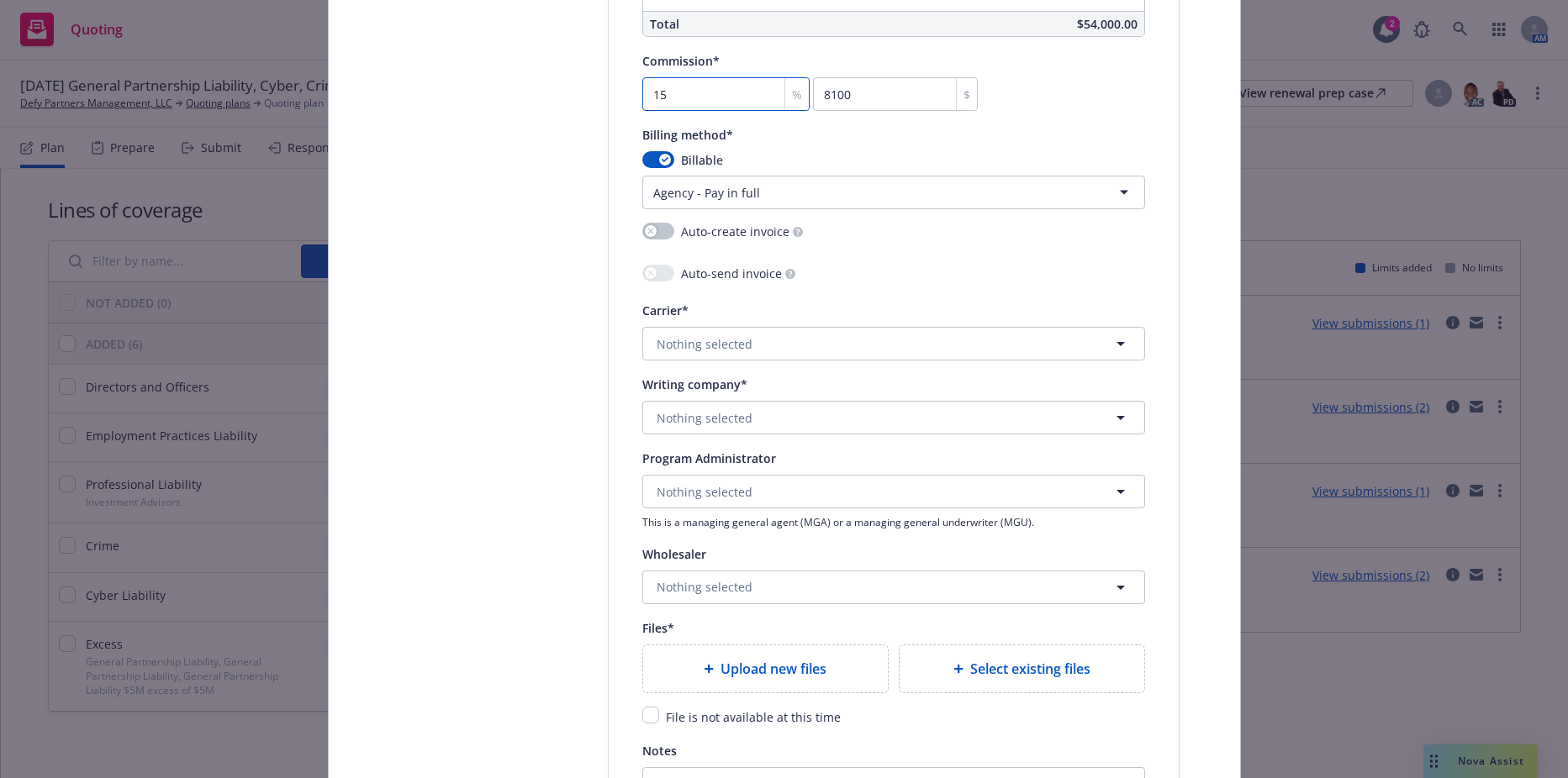
scroll to position [1513, 0]
type input "15"
click at [662, 333] on button "Nothing selected" at bounding box center [893, 342] width 503 height 33
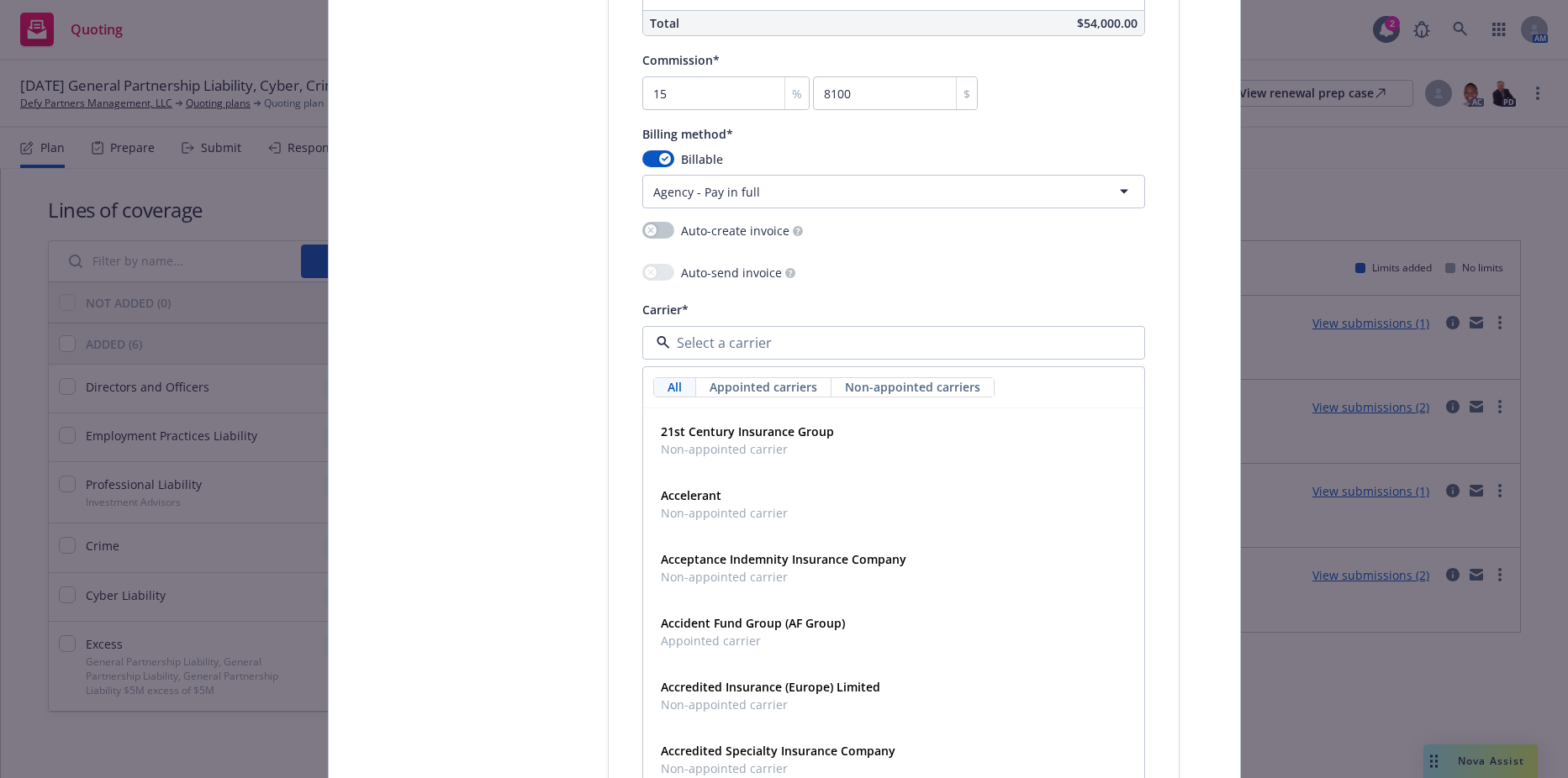
type input "r"
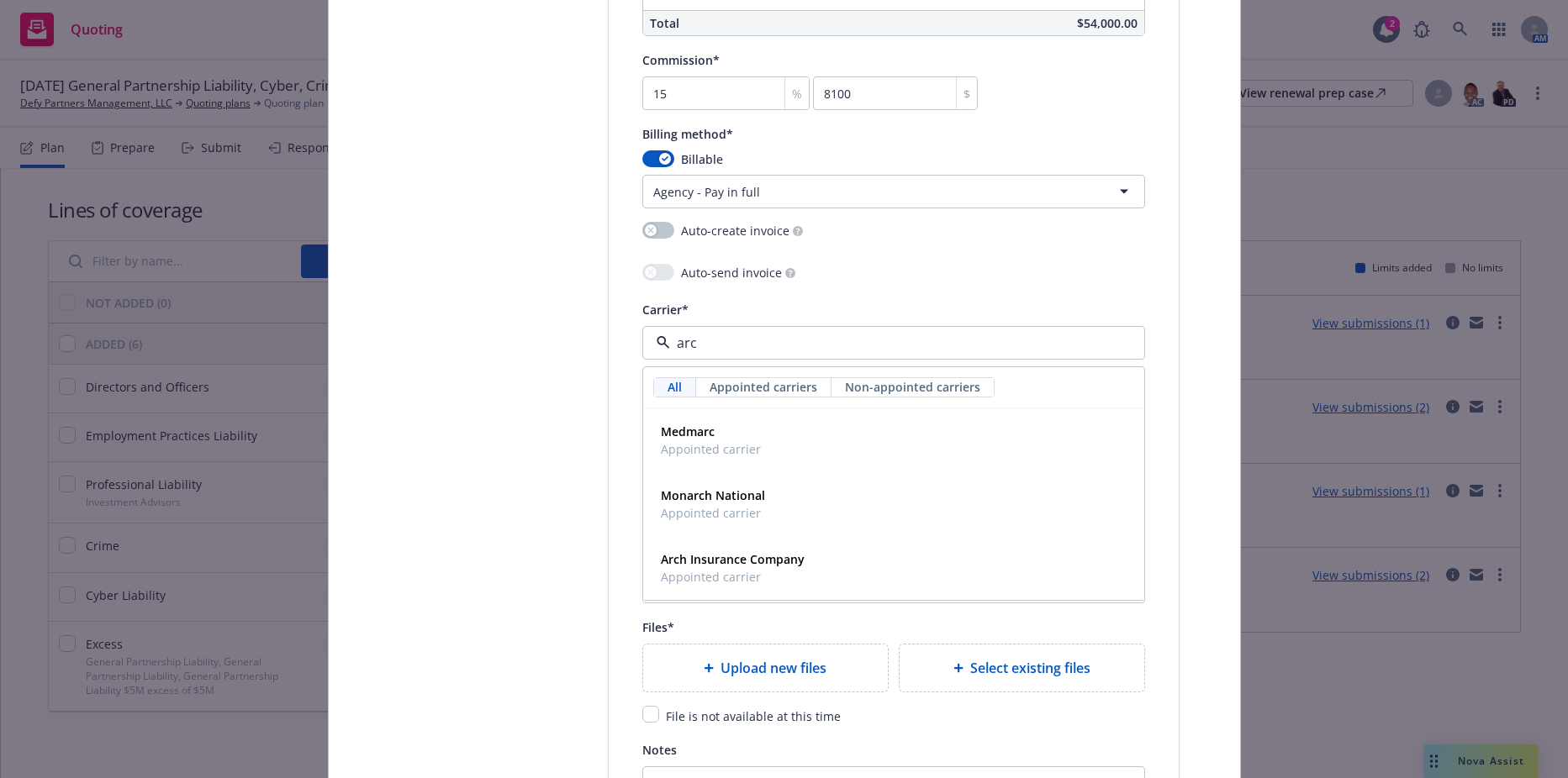
type input "arch"
click at [663, 482] on div "Arch Insurance Company Appointed carrier" at bounding box center [893, 504] width 499 height 62
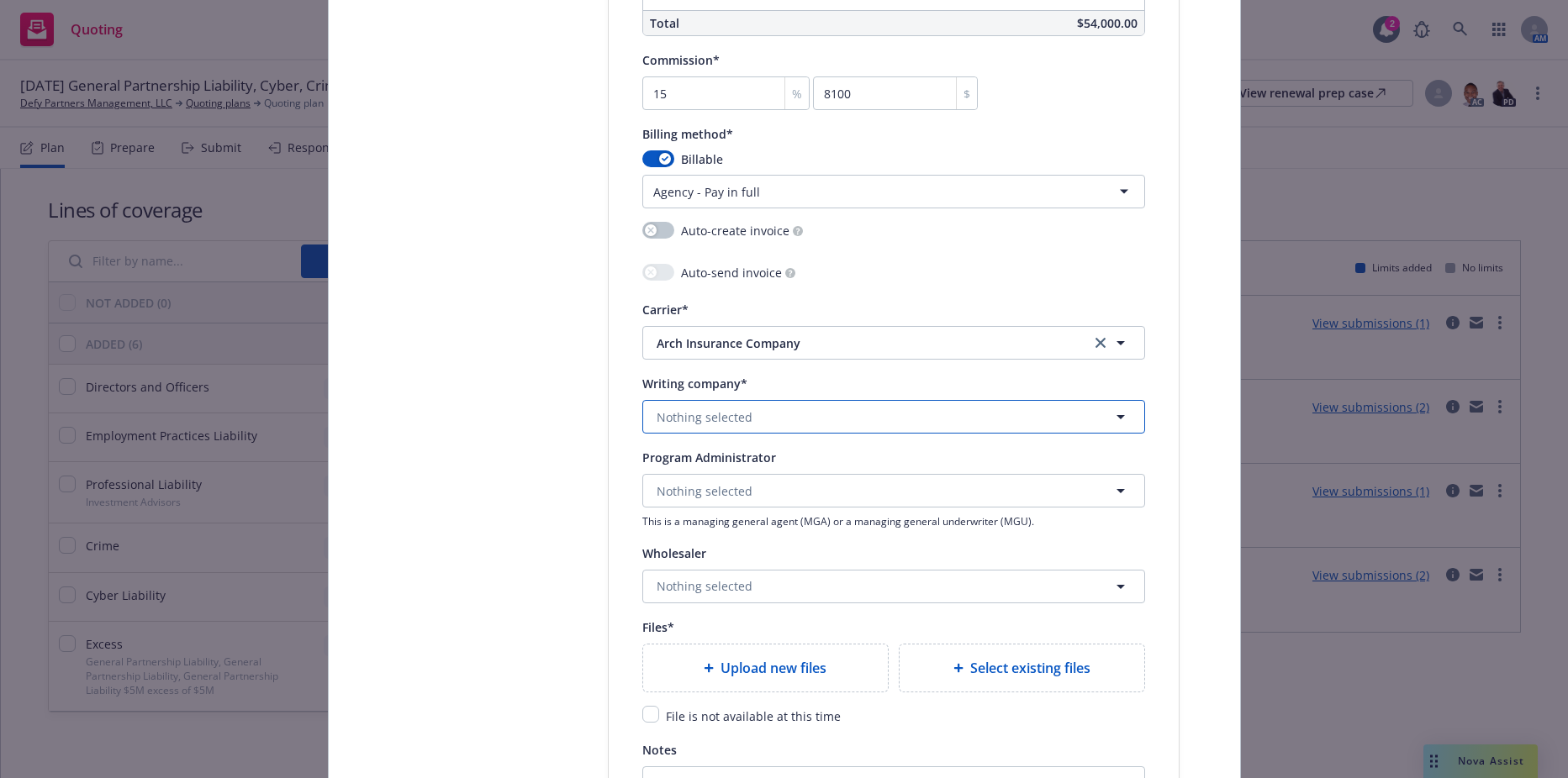
click at [691, 418] on span "Nothing selected" at bounding box center [704, 418] width 96 height 18
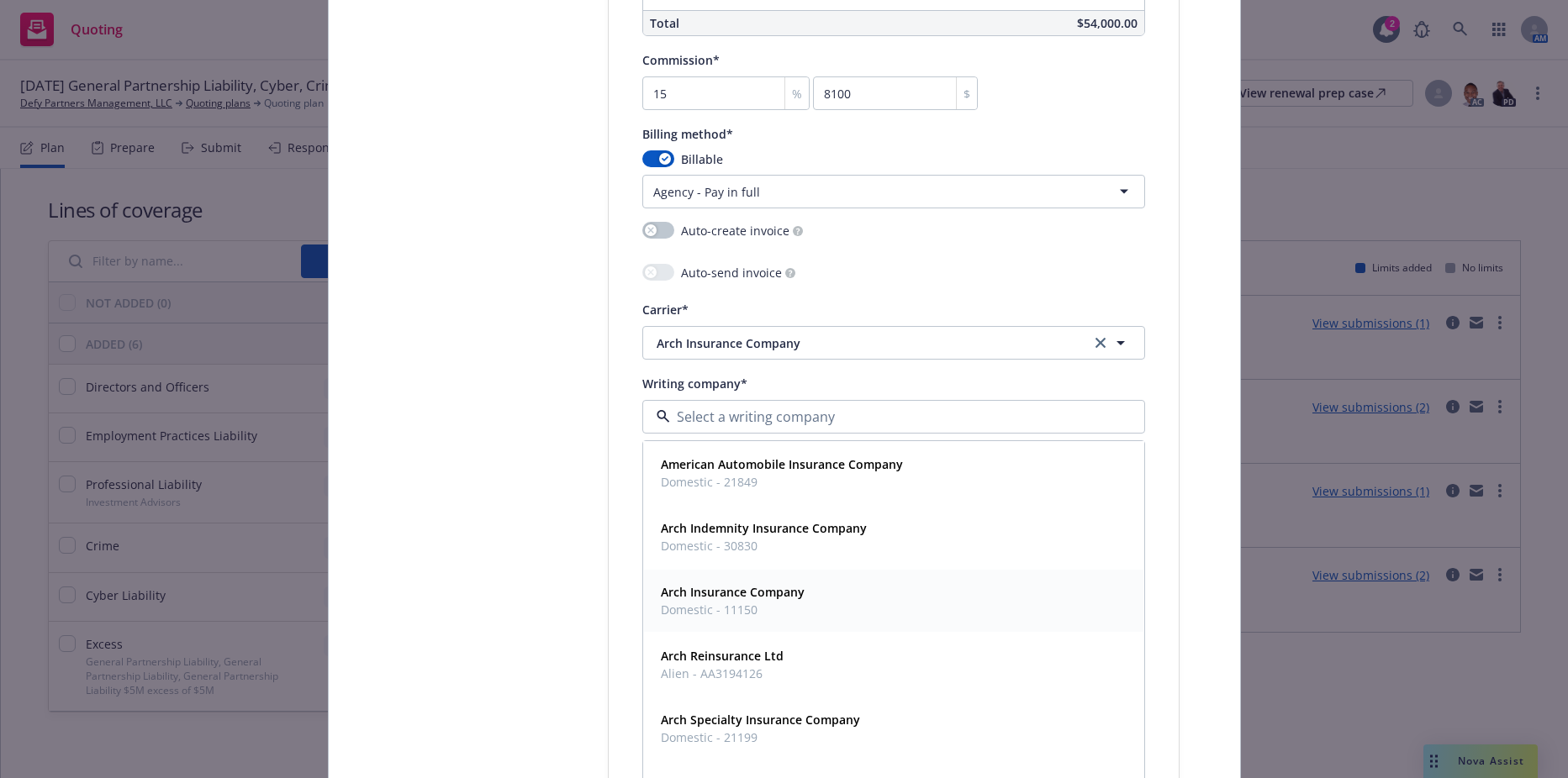
click at [693, 581] on div "Arch Insurance Company Domestic - 11150" at bounding box center [730, 600] width 153 height 42
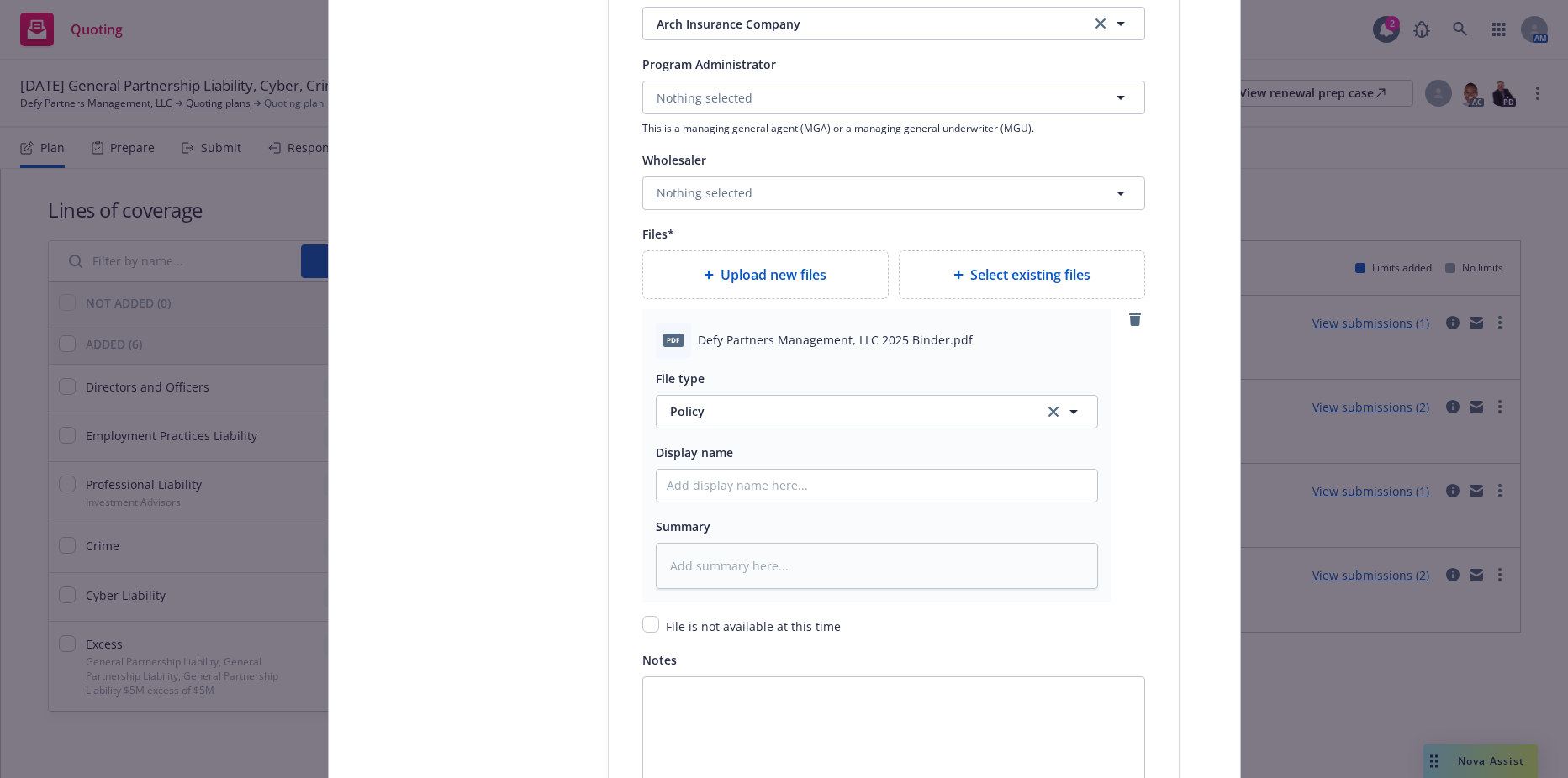
scroll to position [1933, 0]
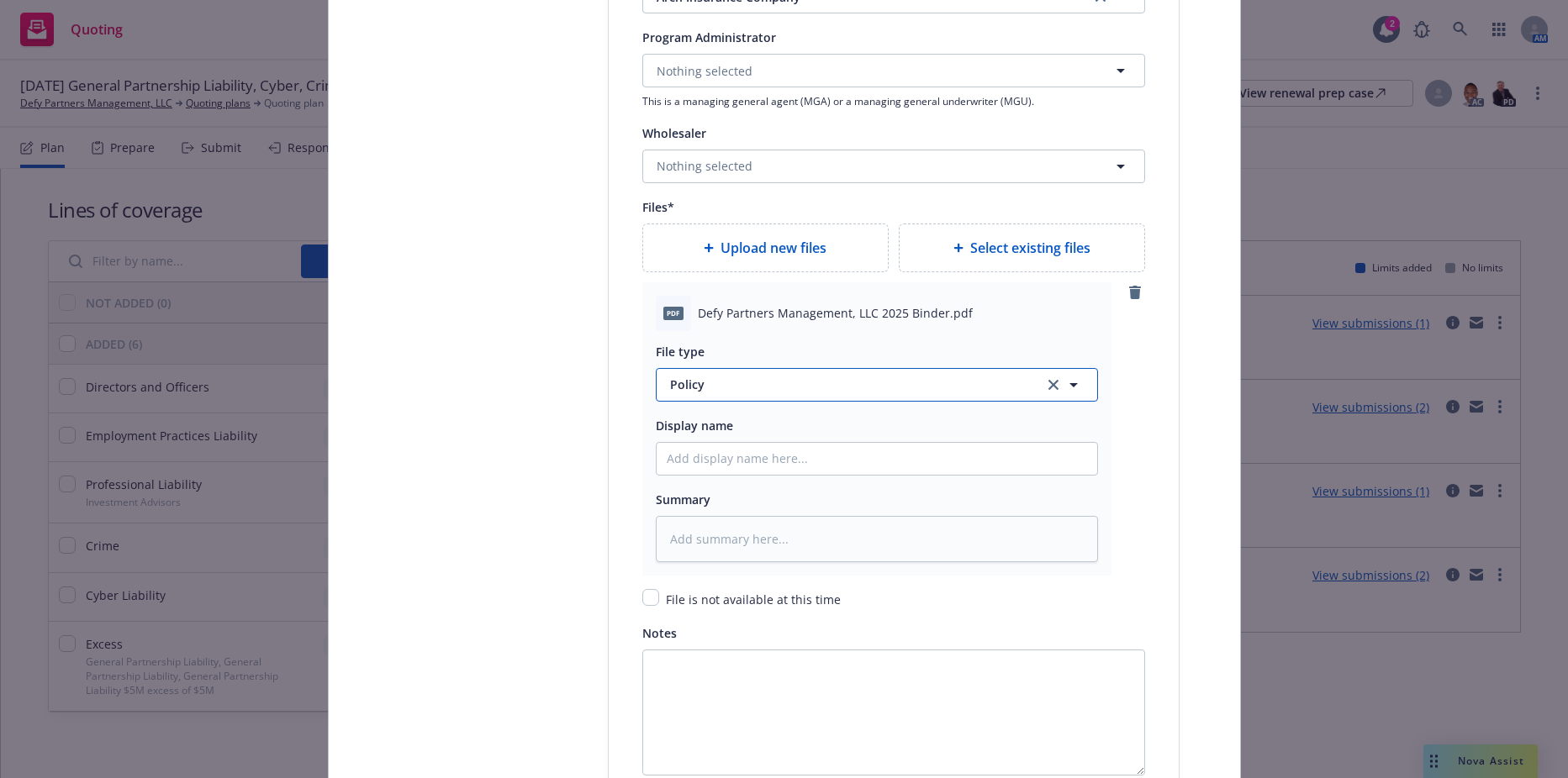
click at [696, 371] on button "Policy" at bounding box center [877, 384] width 442 height 33
type input "binder"
click at [690, 429] on span "Binder" at bounding box center [692, 431] width 38 height 18
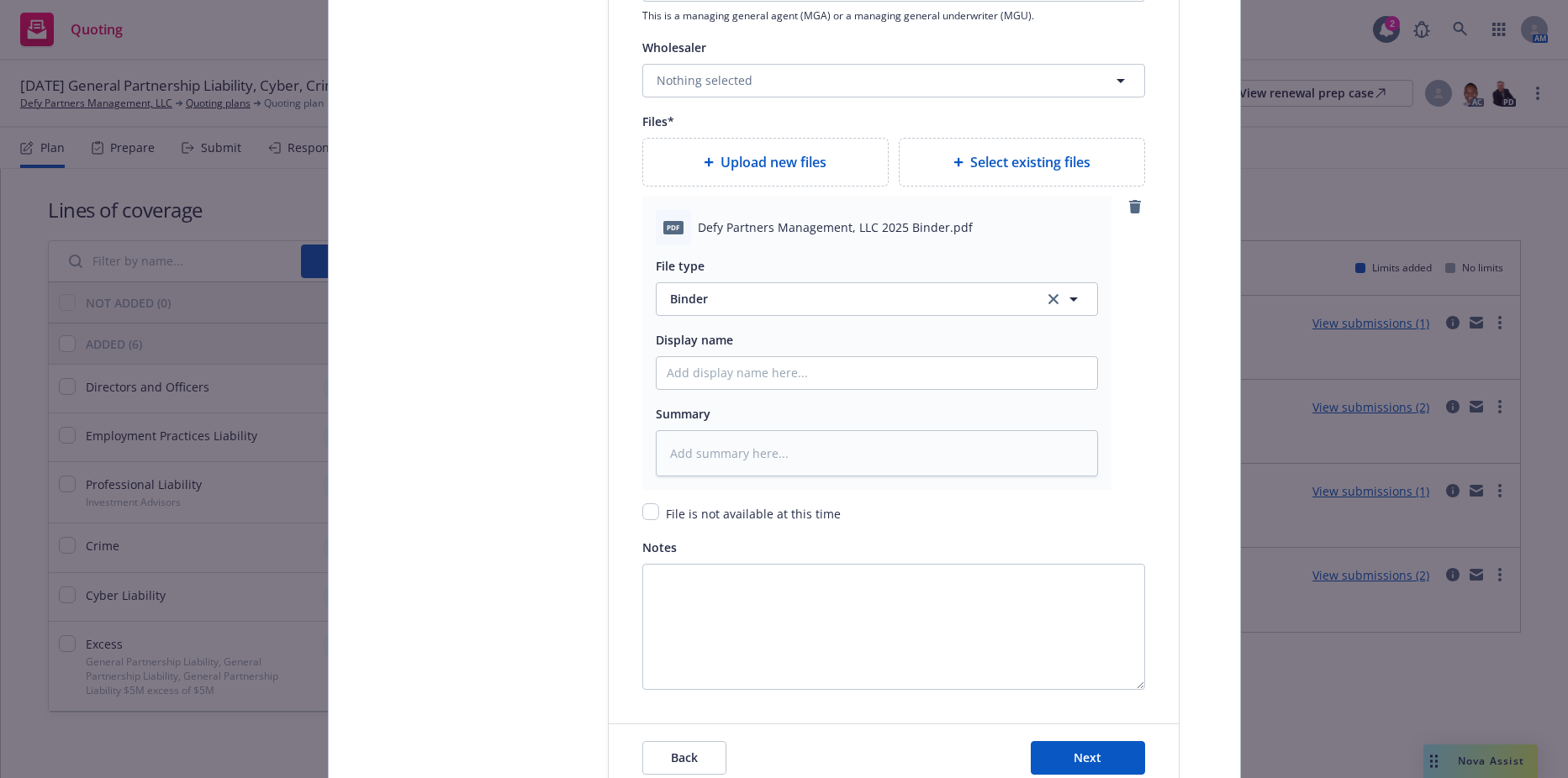
scroll to position [2158, 0]
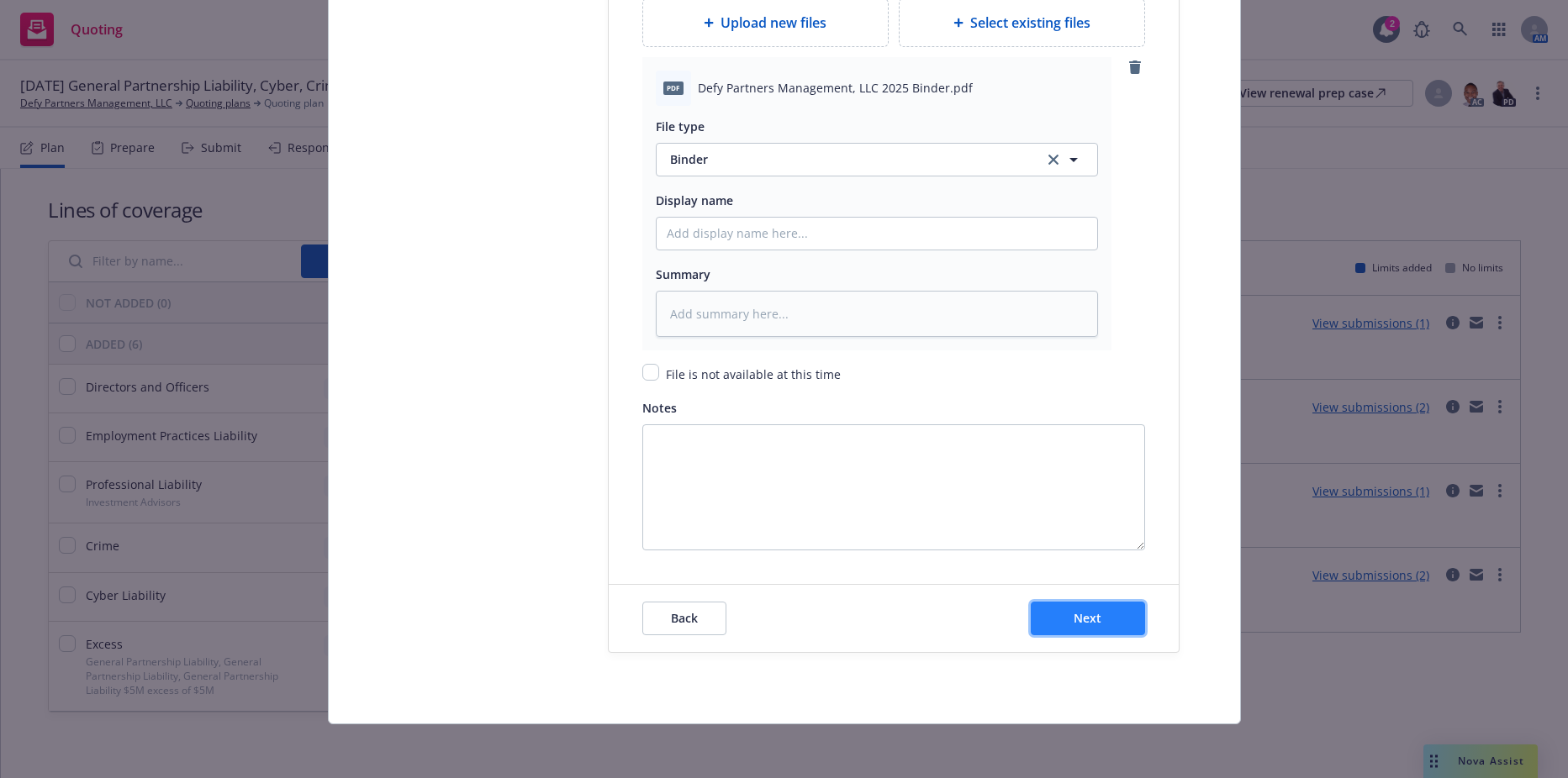
click at [1078, 616] on span "Next" at bounding box center [1087, 618] width 28 height 16
type textarea "x"
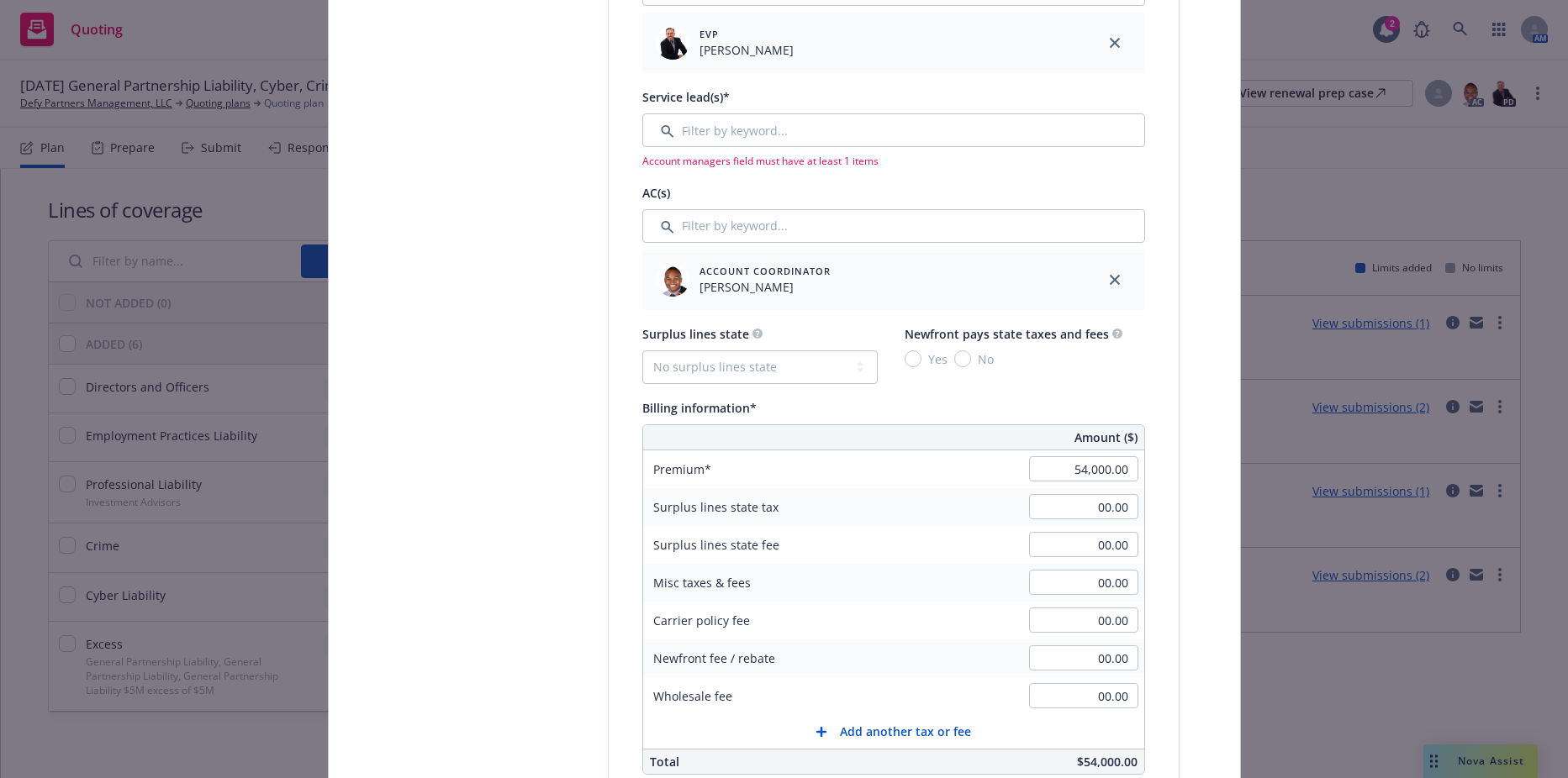
scroll to position [645, 0]
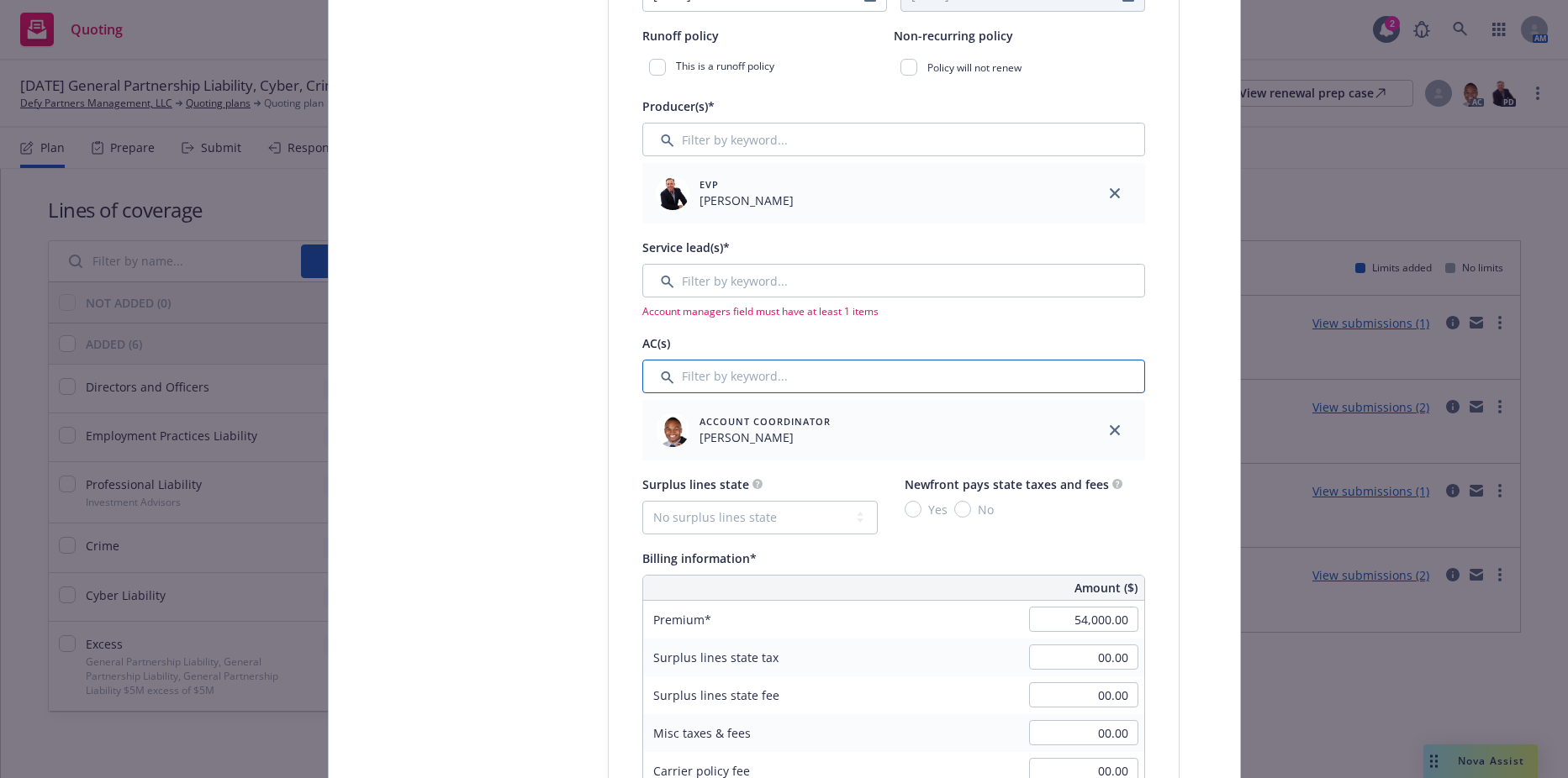
click at [799, 384] on input "Filter by keyword..." at bounding box center [893, 376] width 503 height 33
click at [764, 286] on input "Filter by keyword..." at bounding box center [893, 280] width 503 height 33
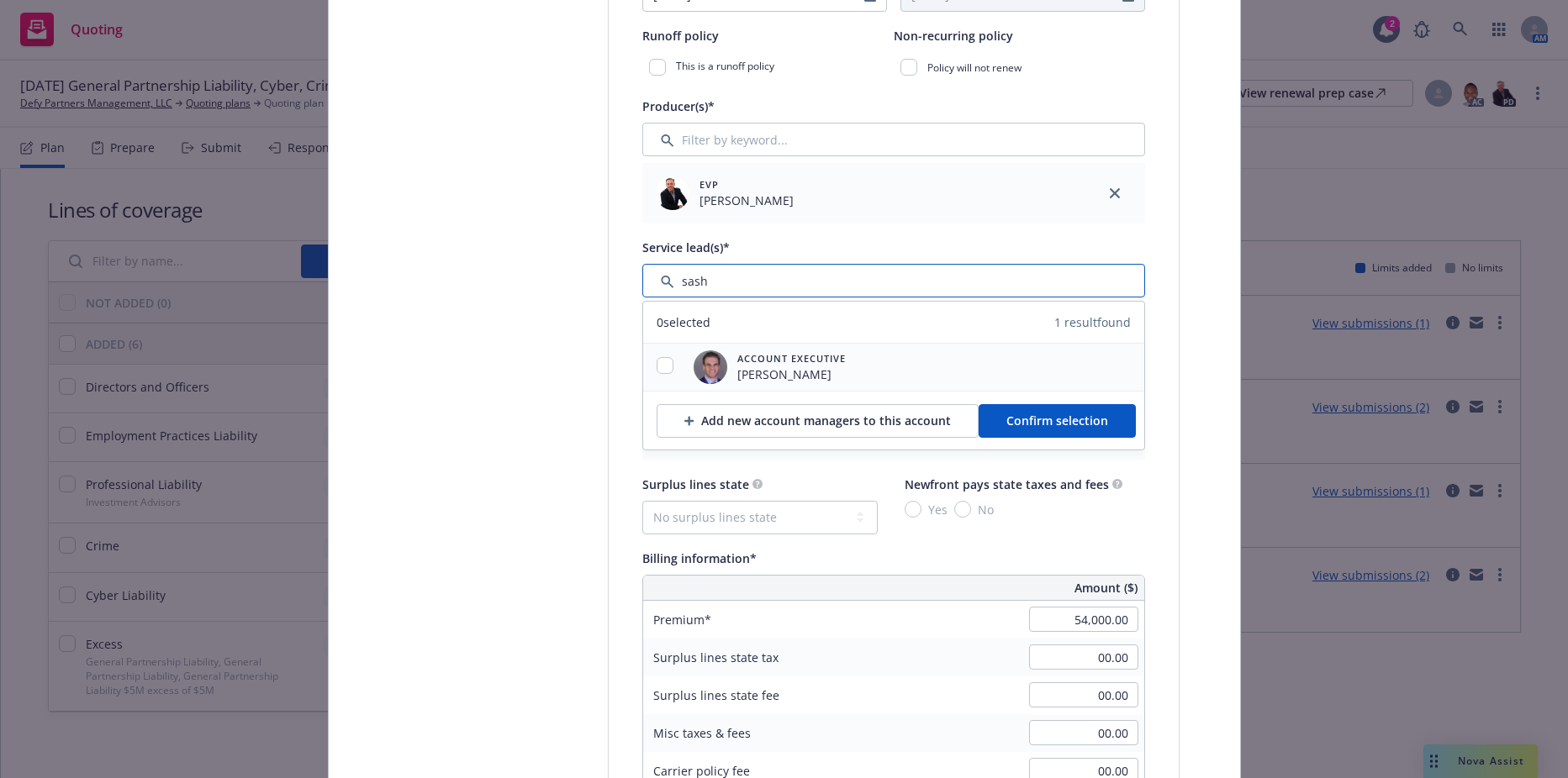
type input "sash"
click at [657, 368] on input "checkbox" at bounding box center [664, 366] width 17 height 17
checkbox input "true"
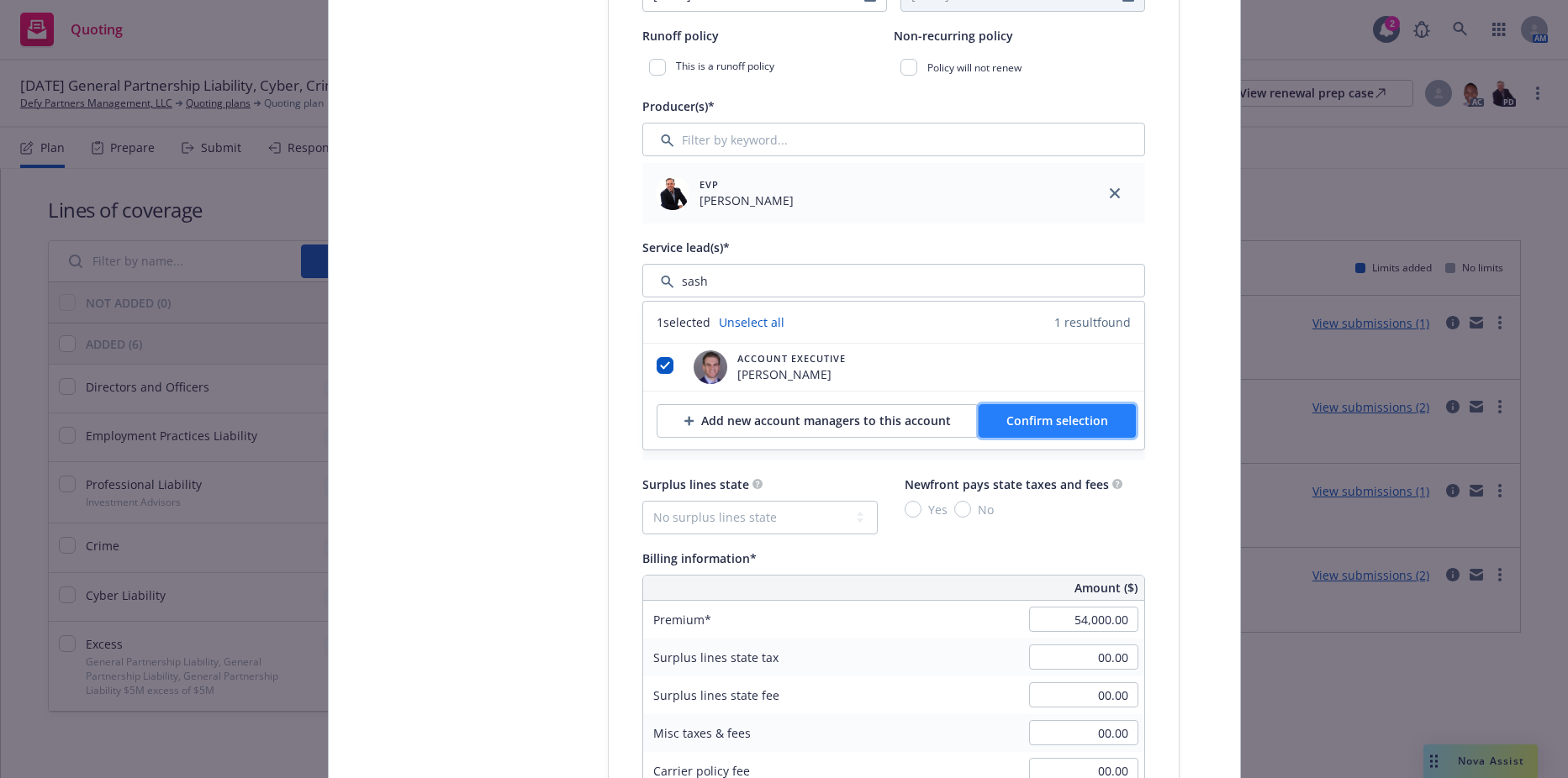
click at [1017, 424] on span "Confirm selection" at bounding box center [1057, 421] width 102 height 16
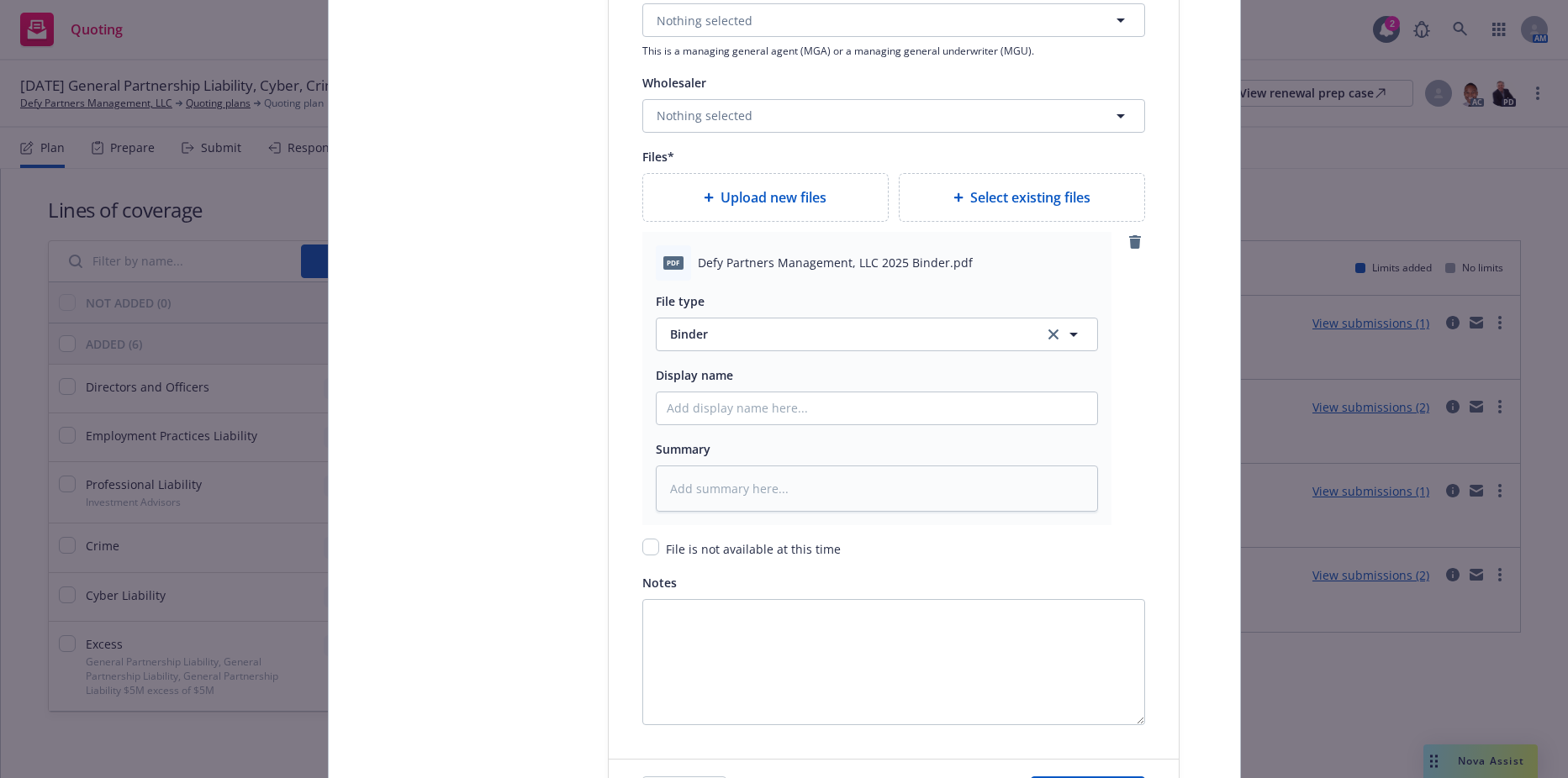
scroll to position [2226, 0]
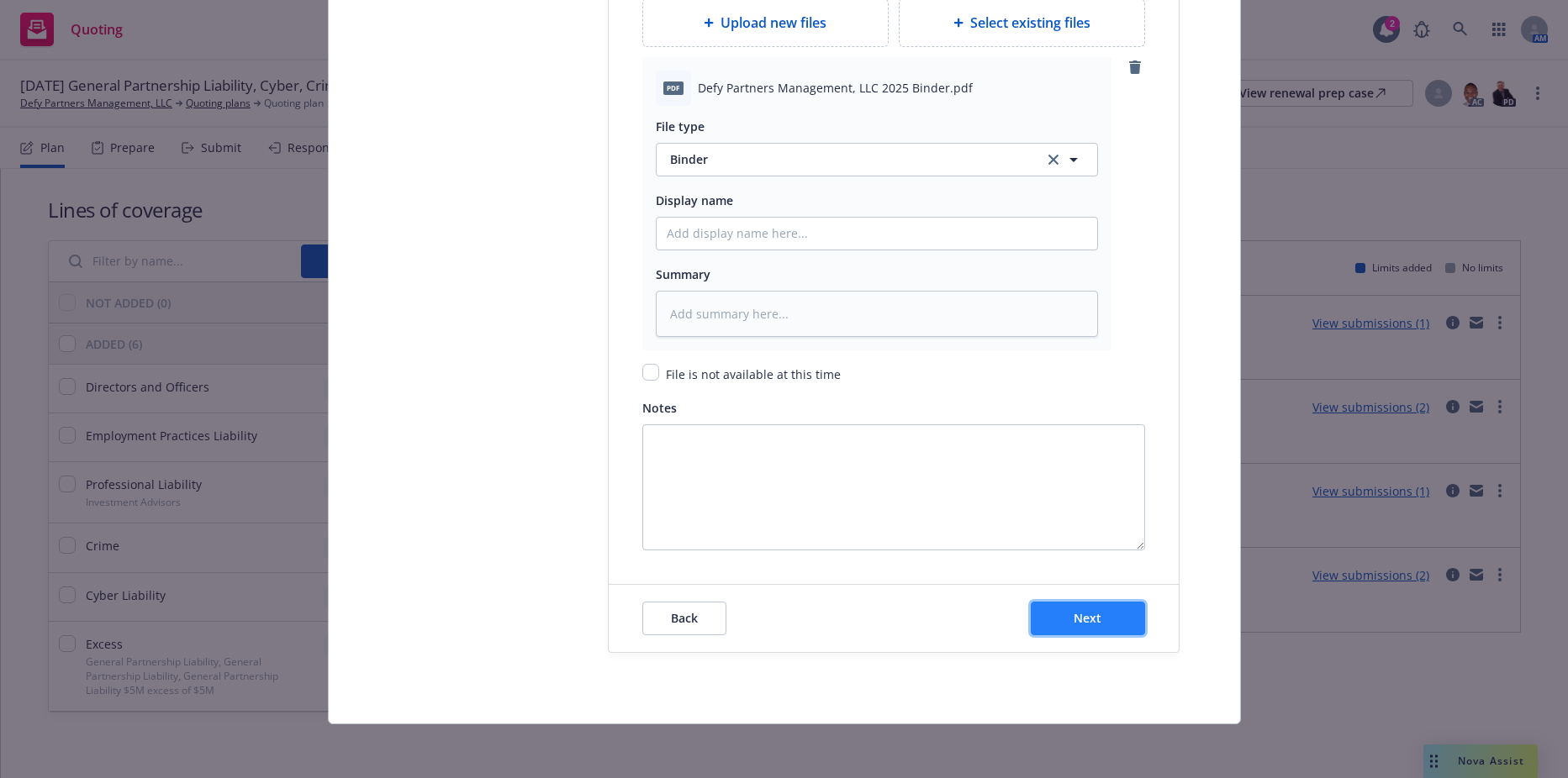
click at [1081, 605] on button "Next" at bounding box center [1088, 618] width 115 height 33
type textarea "x"
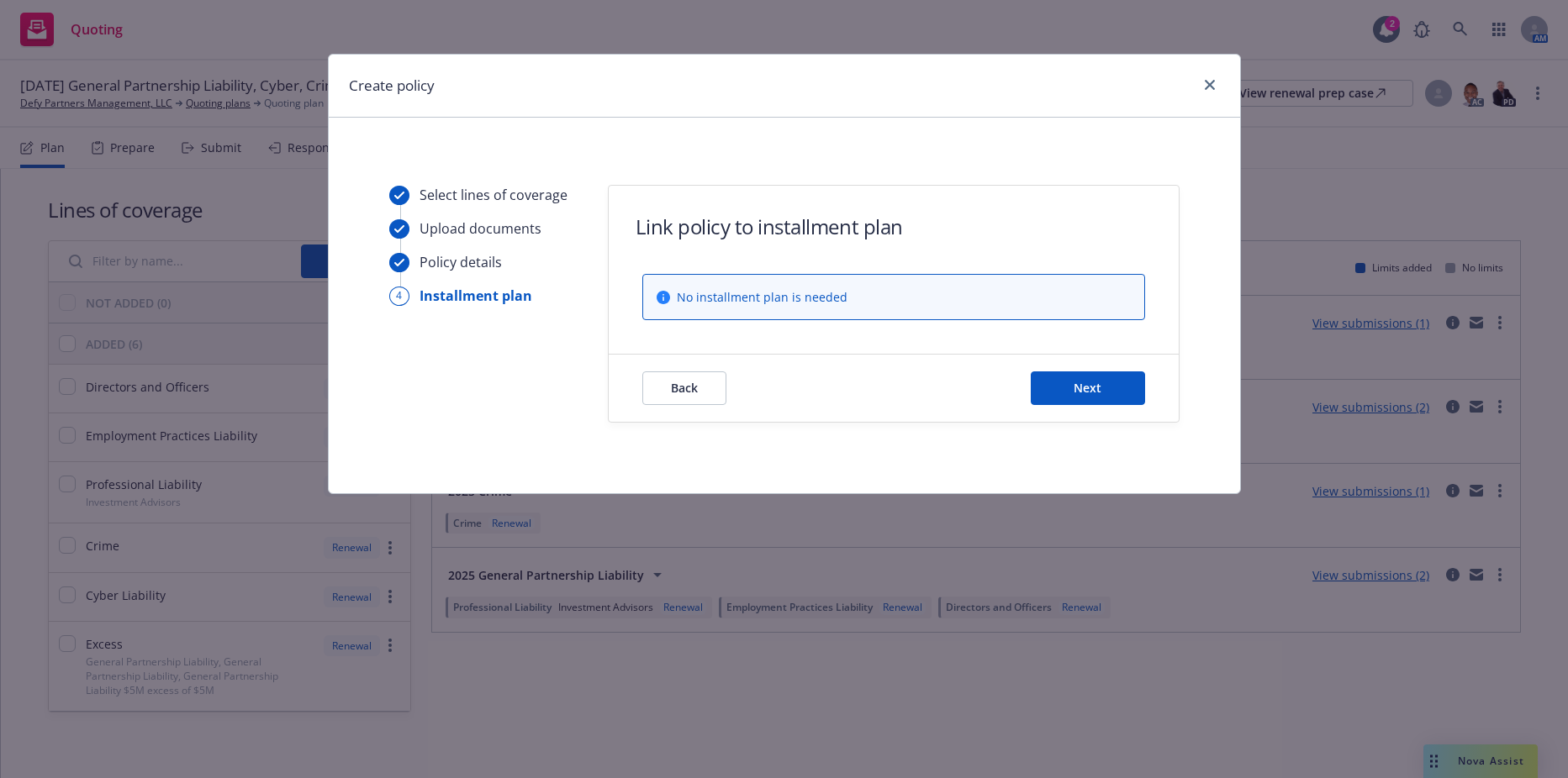
drag, startPoint x: 386, startPoint y: 357, endPoint x: 402, endPoint y: 357, distance: 16.0
click at [386, 357] on div "Select lines of coverage Upload documents Policy details 4 Installment plan Lin…" at bounding box center [784, 304] width 871 height 238
click at [1081, 398] on button "Next" at bounding box center [1088, 388] width 115 height 33
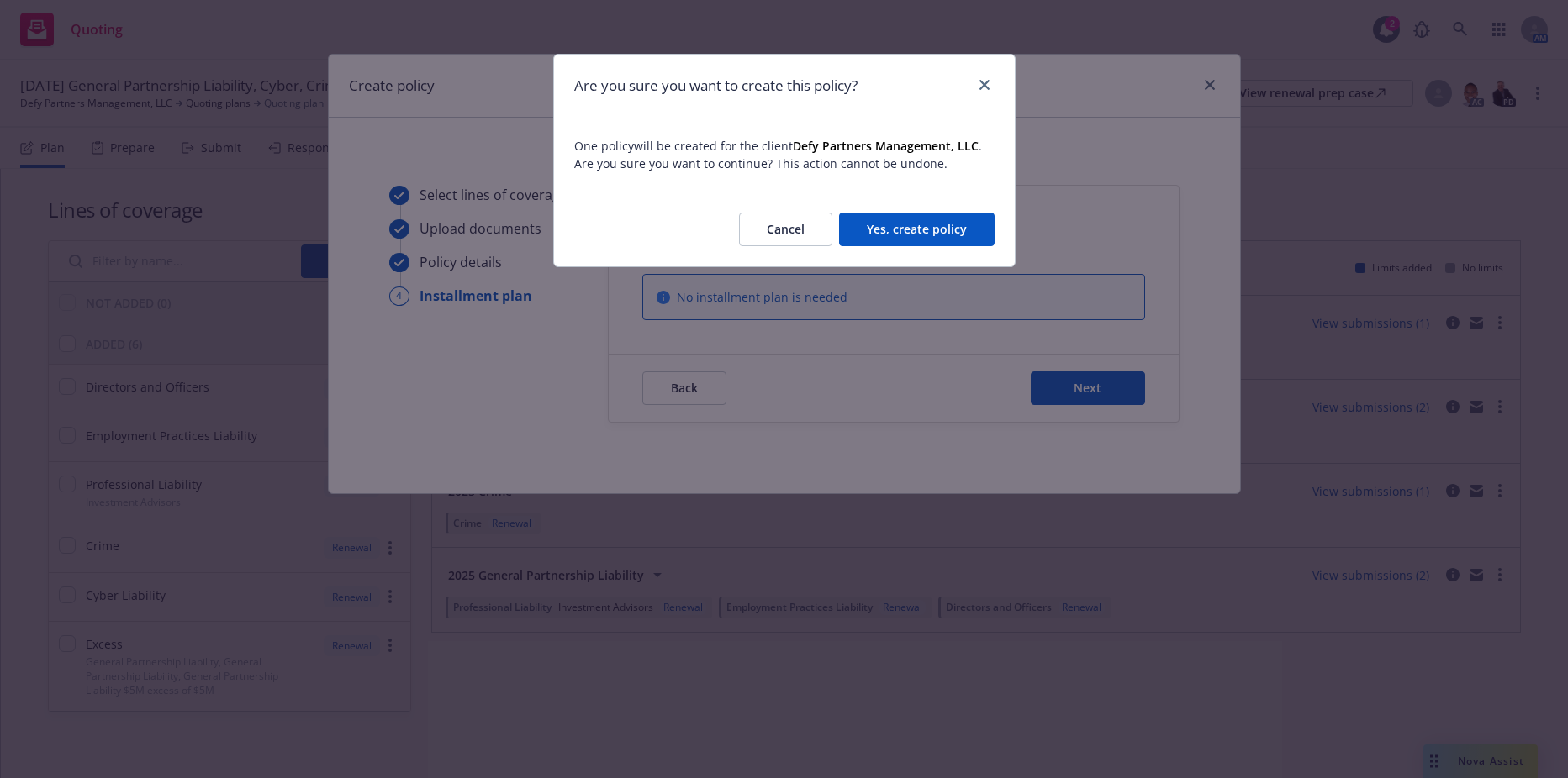
click at [972, 229] on button "Yes, create policy" at bounding box center [916, 229] width 155 height 33
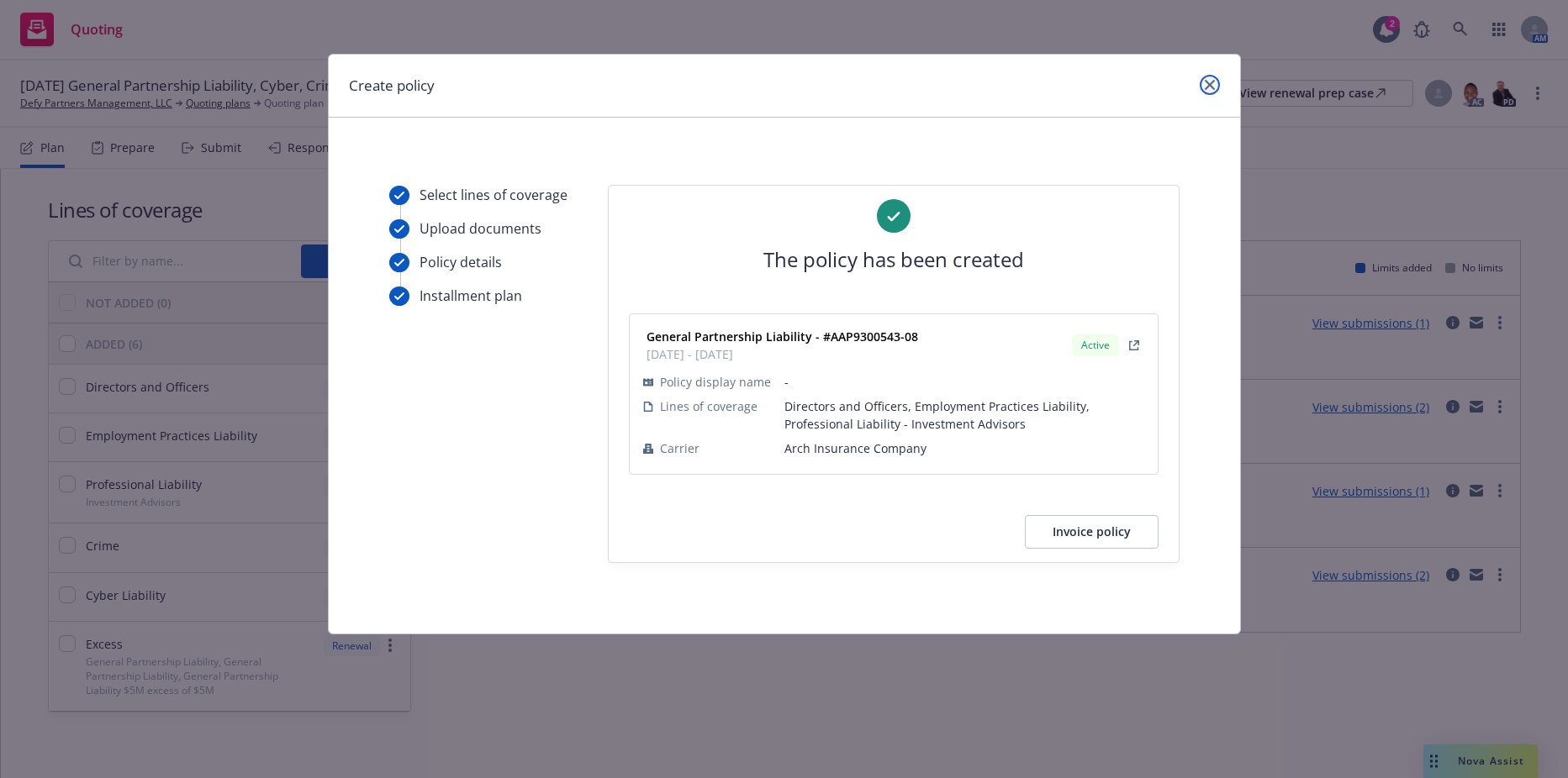
click at [1205, 86] on icon "close" at bounding box center [1209, 84] width 10 height 10
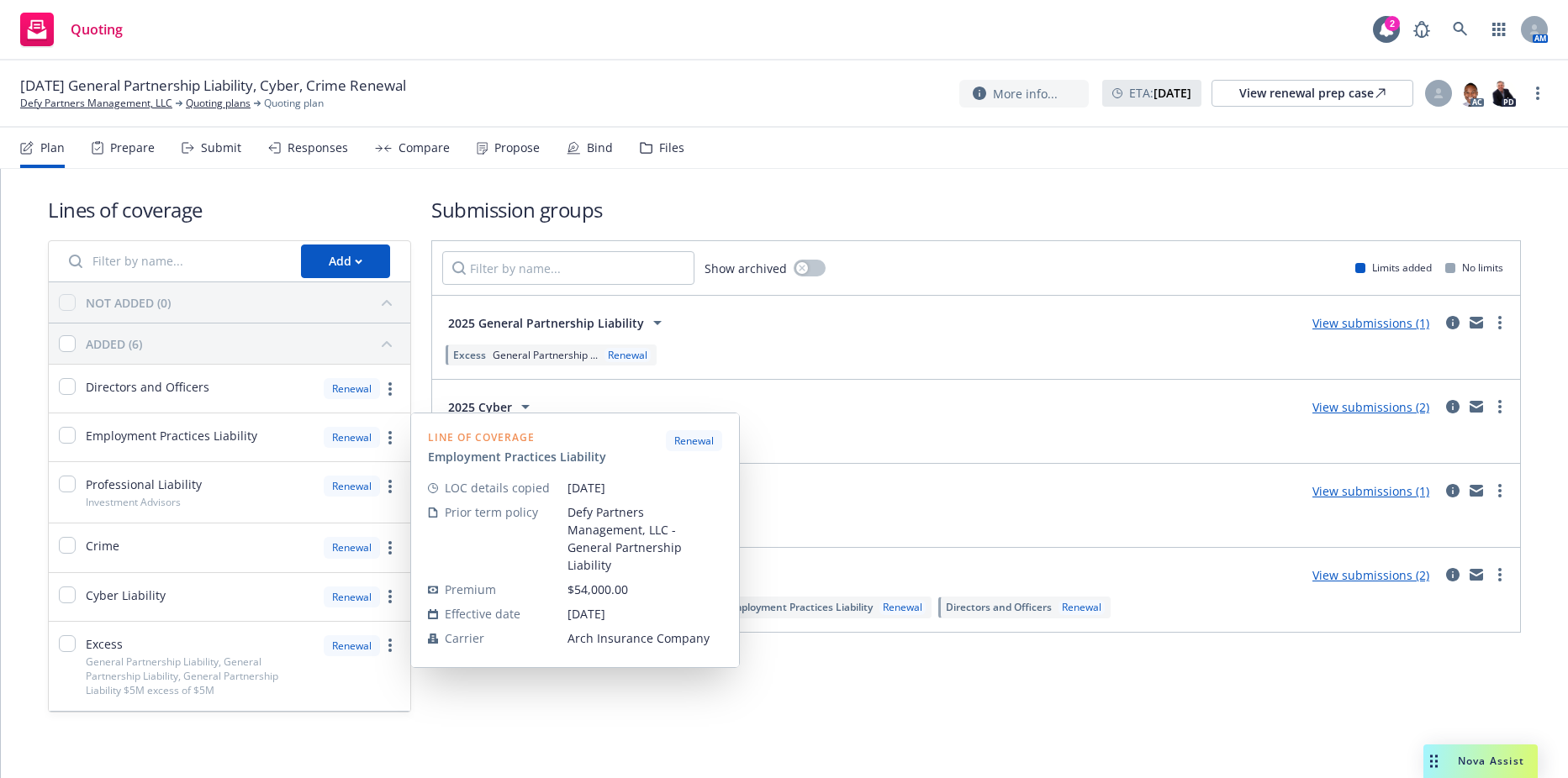
click at [839, 777] on html "Quoting 2 AM [DATE] General Partnership Liability, Cyber, Crime Renewal Defy Pa…" at bounding box center [784, 389] width 1568 height 778
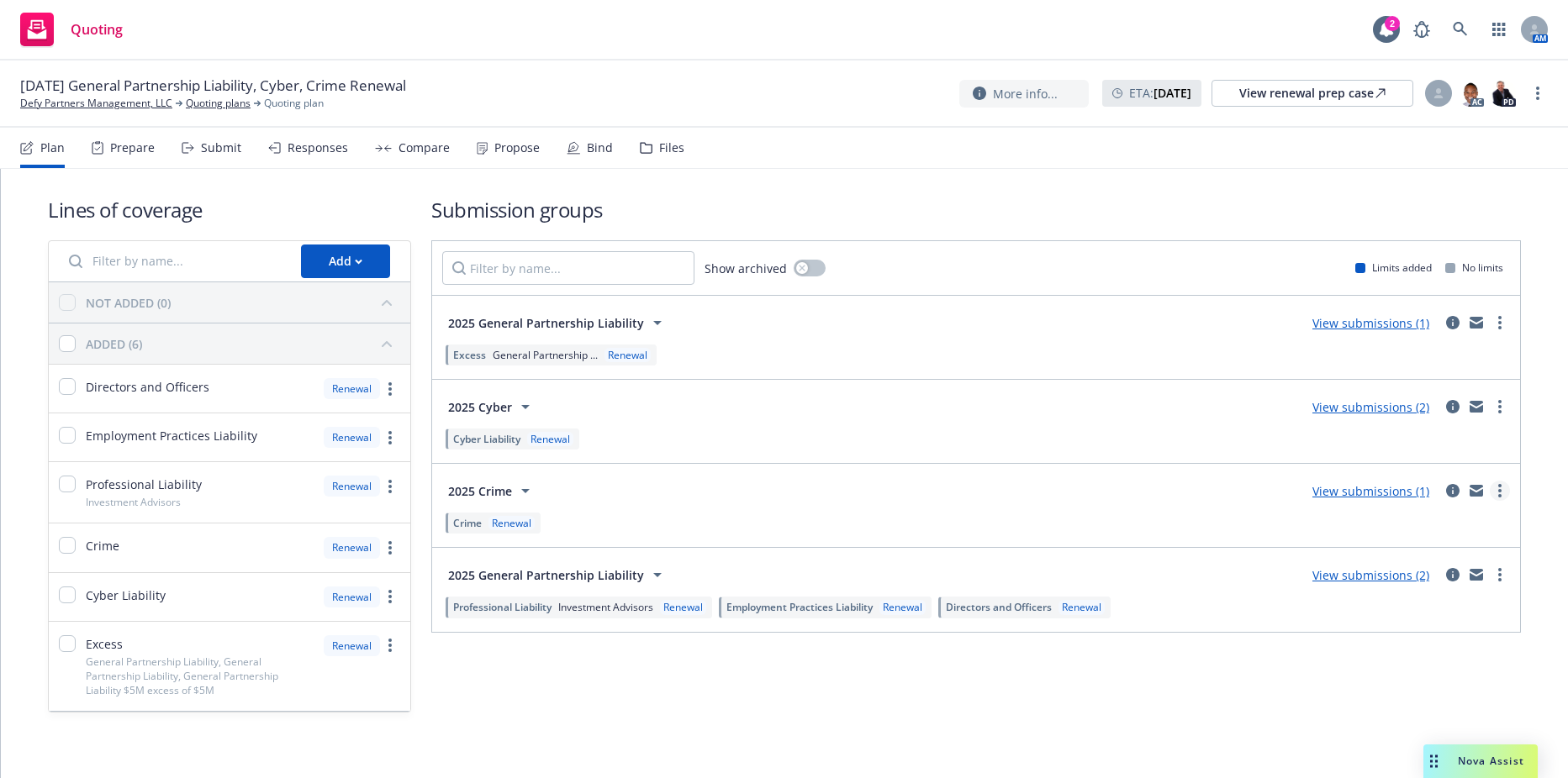
click at [1498, 494] on icon "more" at bounding box center [1499, 490] width 4 height 14
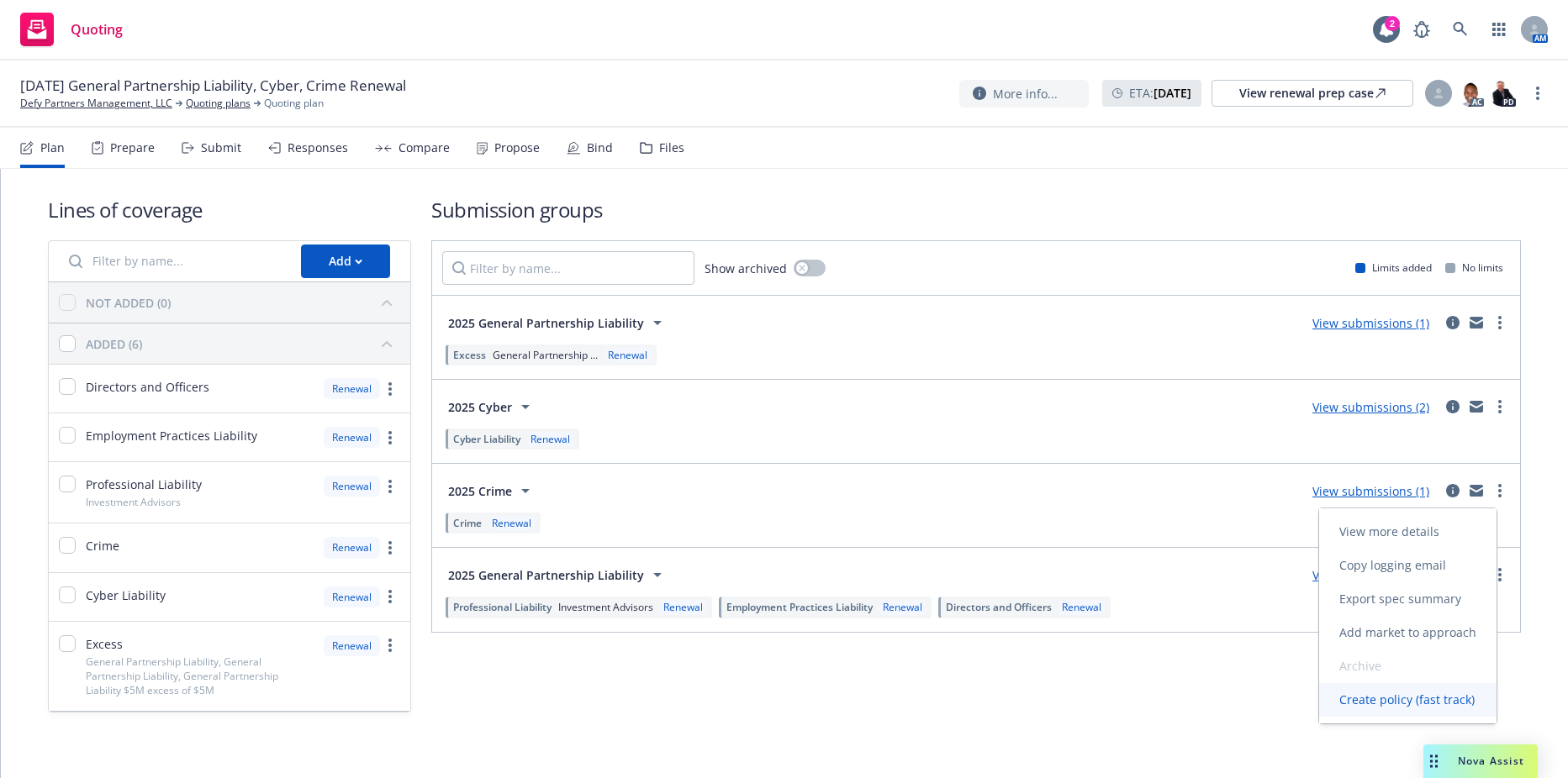
click at [1384, 701] on span "Create policy (fast track)" at bounding box center [1406, 699] width 176 height 16
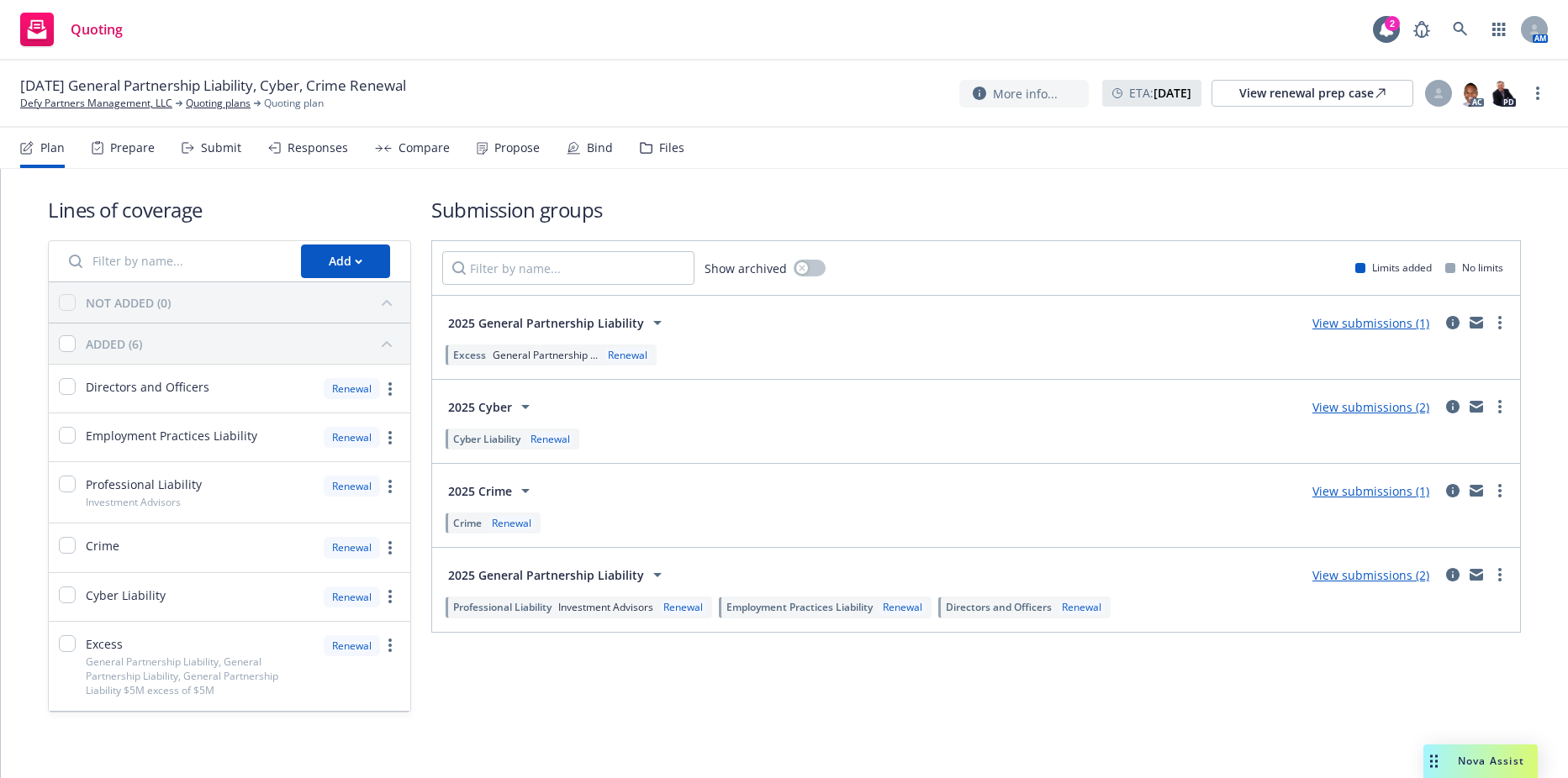
click at [1384, 701] on span "Create policy (fast track)" at bounding box center [1406, 699] width 176 height 16
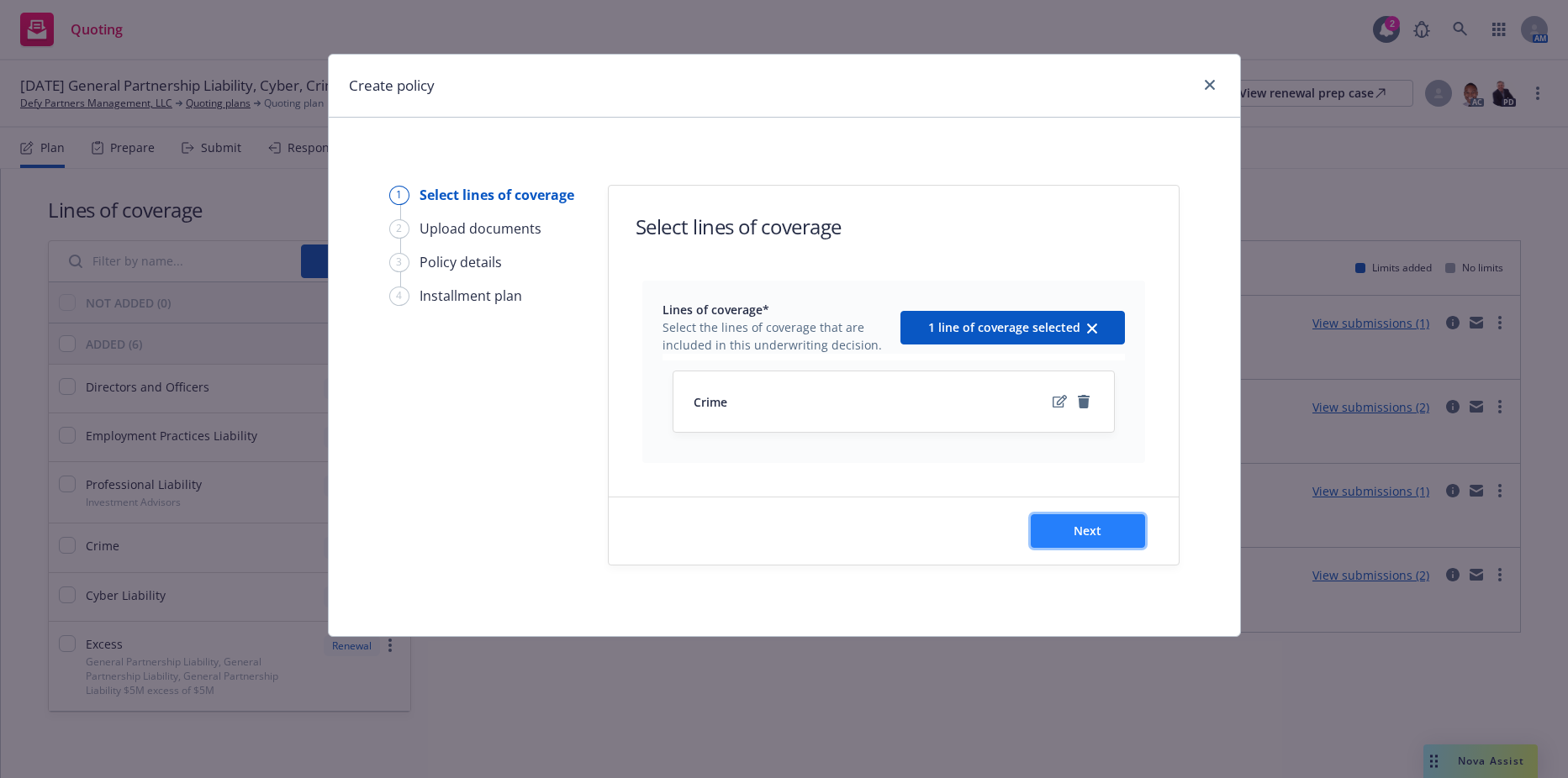
click at [1066, 526] on button "Next" at bounding box center [1088, 531] width 115 height 33
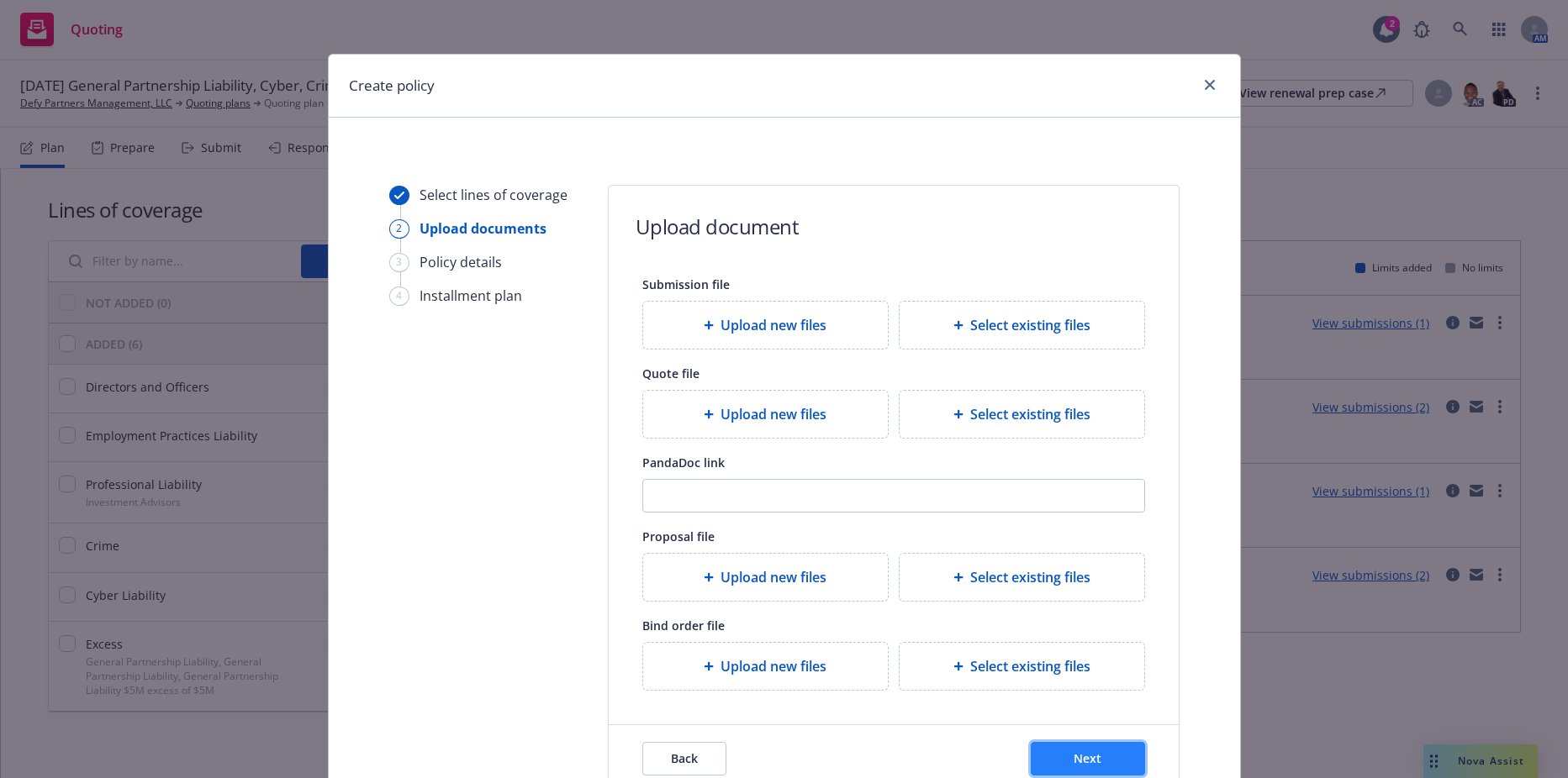
click at [1096, 766] on button "Next" at bounding box center [1088, 758] width 115 height 33
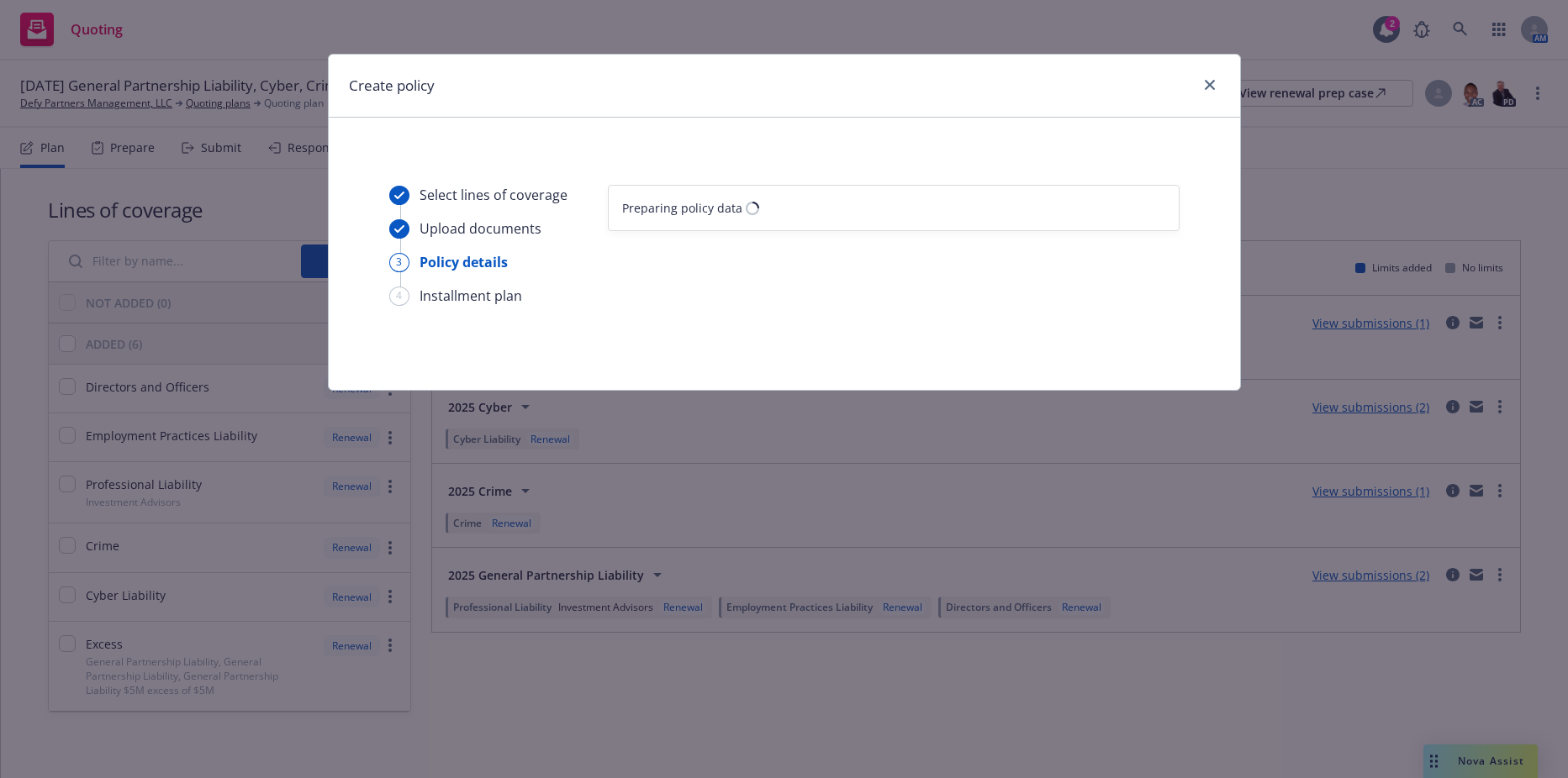
select select "12"
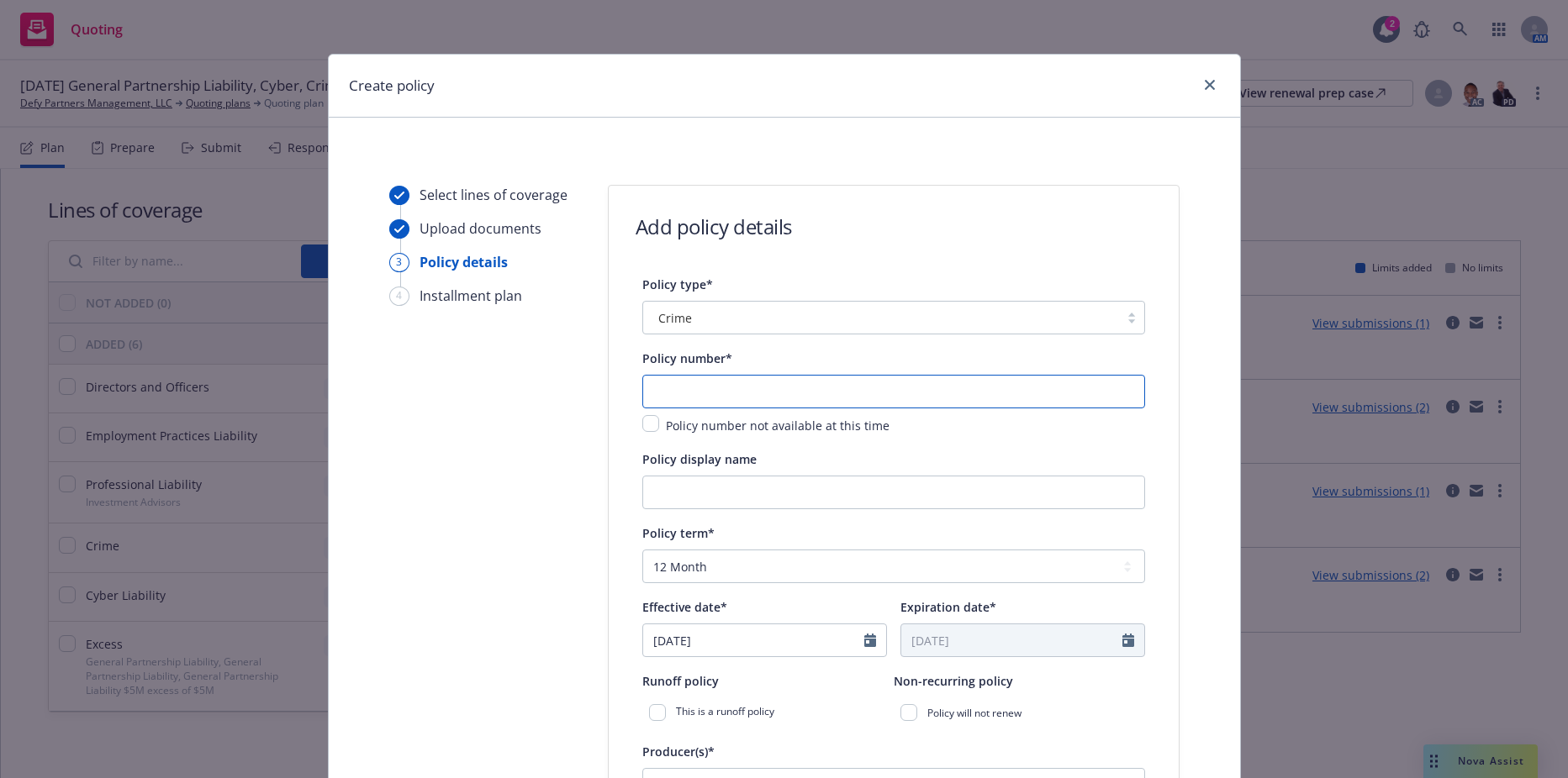
click at [693, 396] on input "text" at bounding box center [893, 391] width 503 height 33
click at [707, 386] on input "text" at bounding box center [893, 391] width 503 height 33
paste input "J05924194"
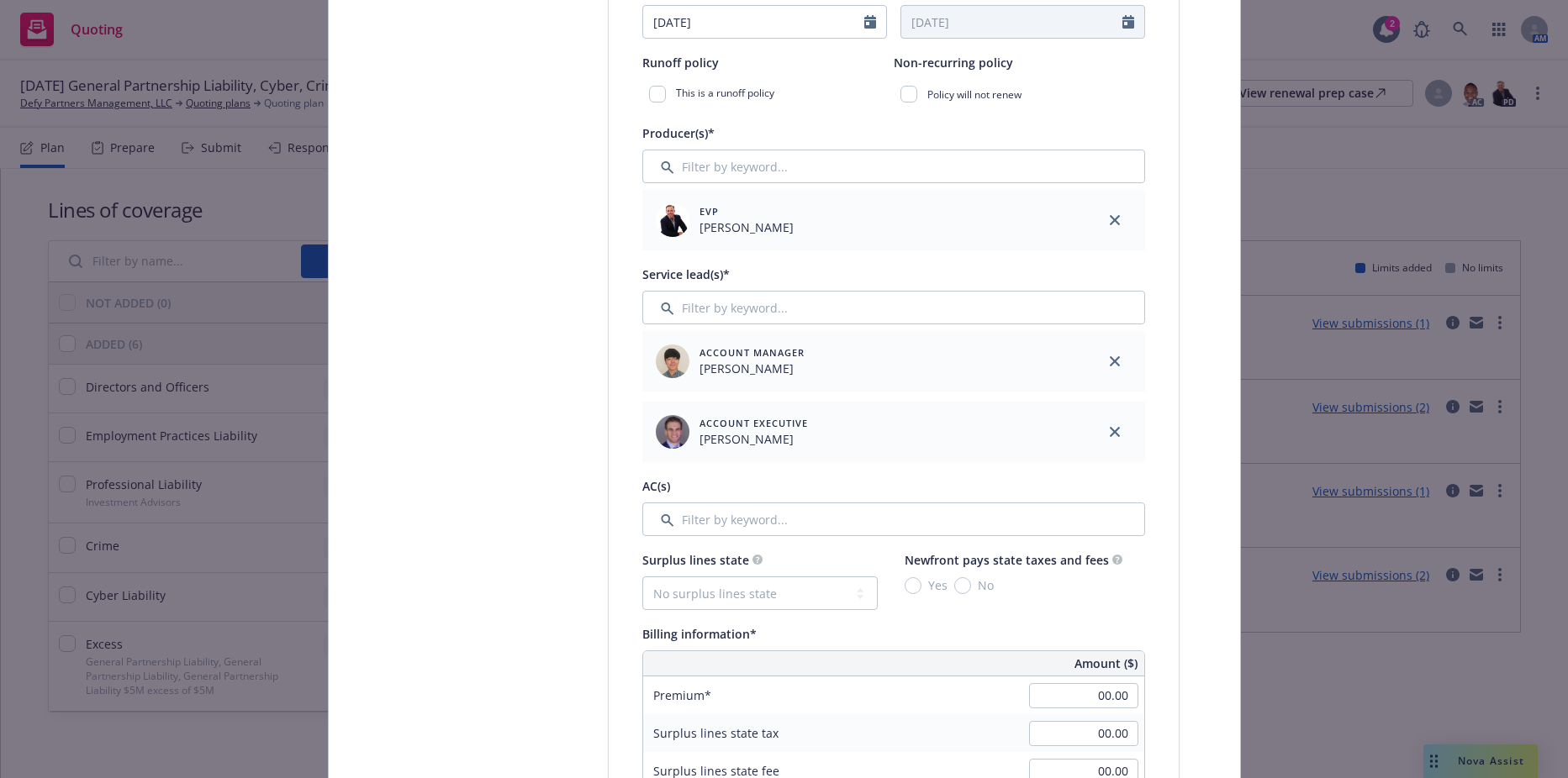
scroll to position [672, 0]
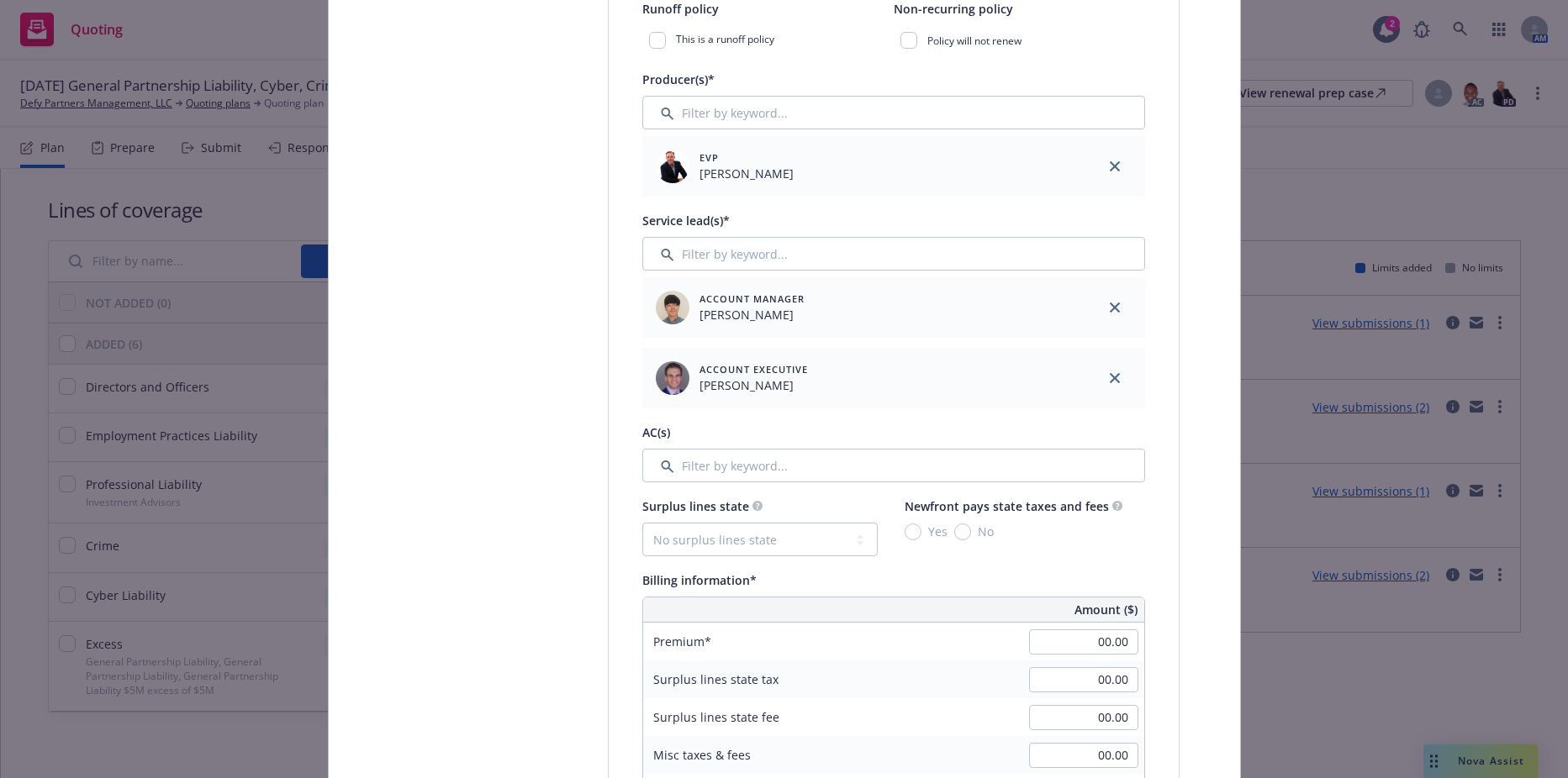
type input "J05924194"
click at [1118, 304] on div at bounding box center [1114, 307] width 60 height 60
click at [1109, 306] on icon "close" at bounding box center [1114, 307] width 10 height 10
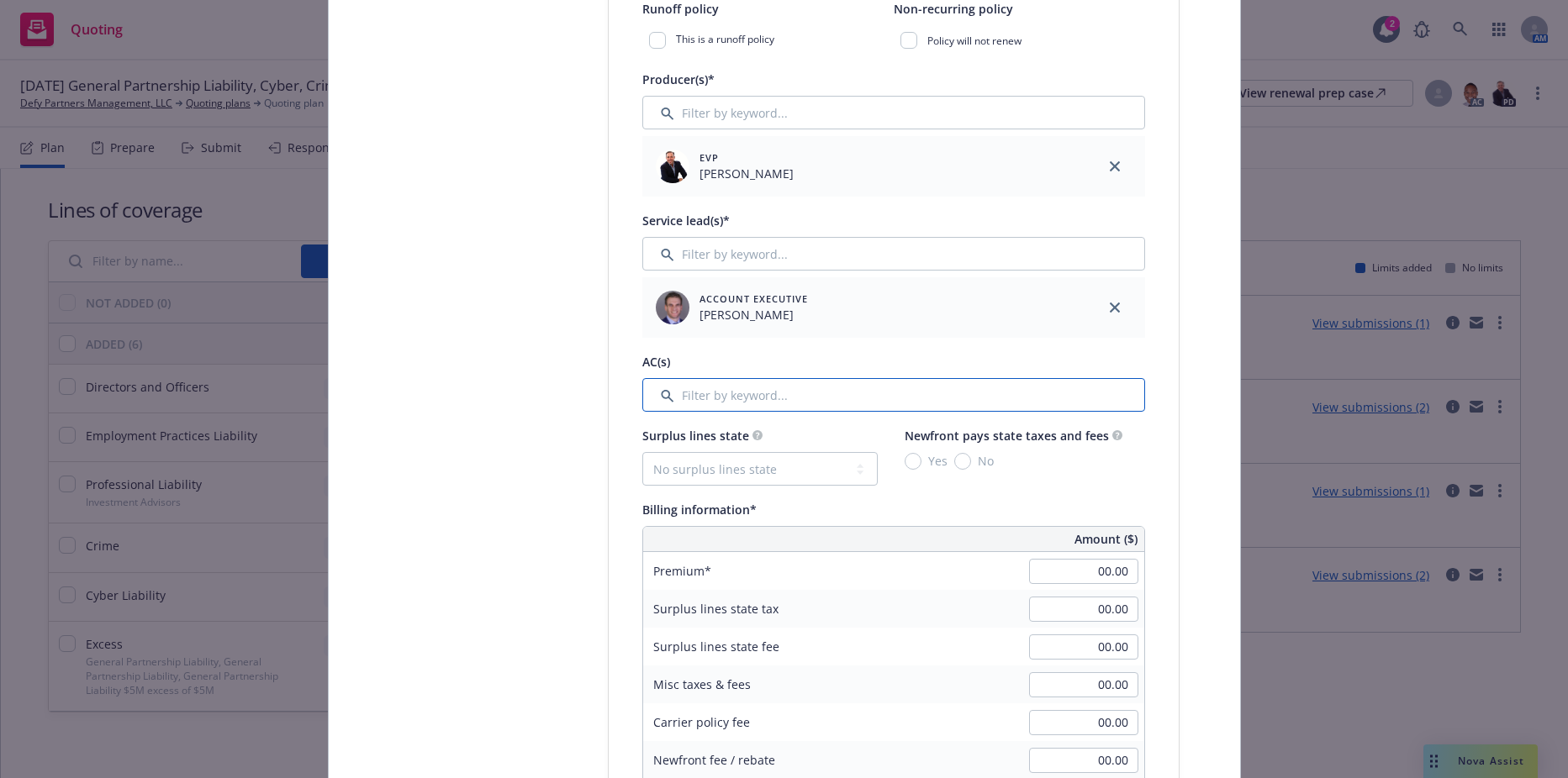
click at [721, 384] on input "Filter by keyword..." at bounding box center [893, 394] width 503 height 33
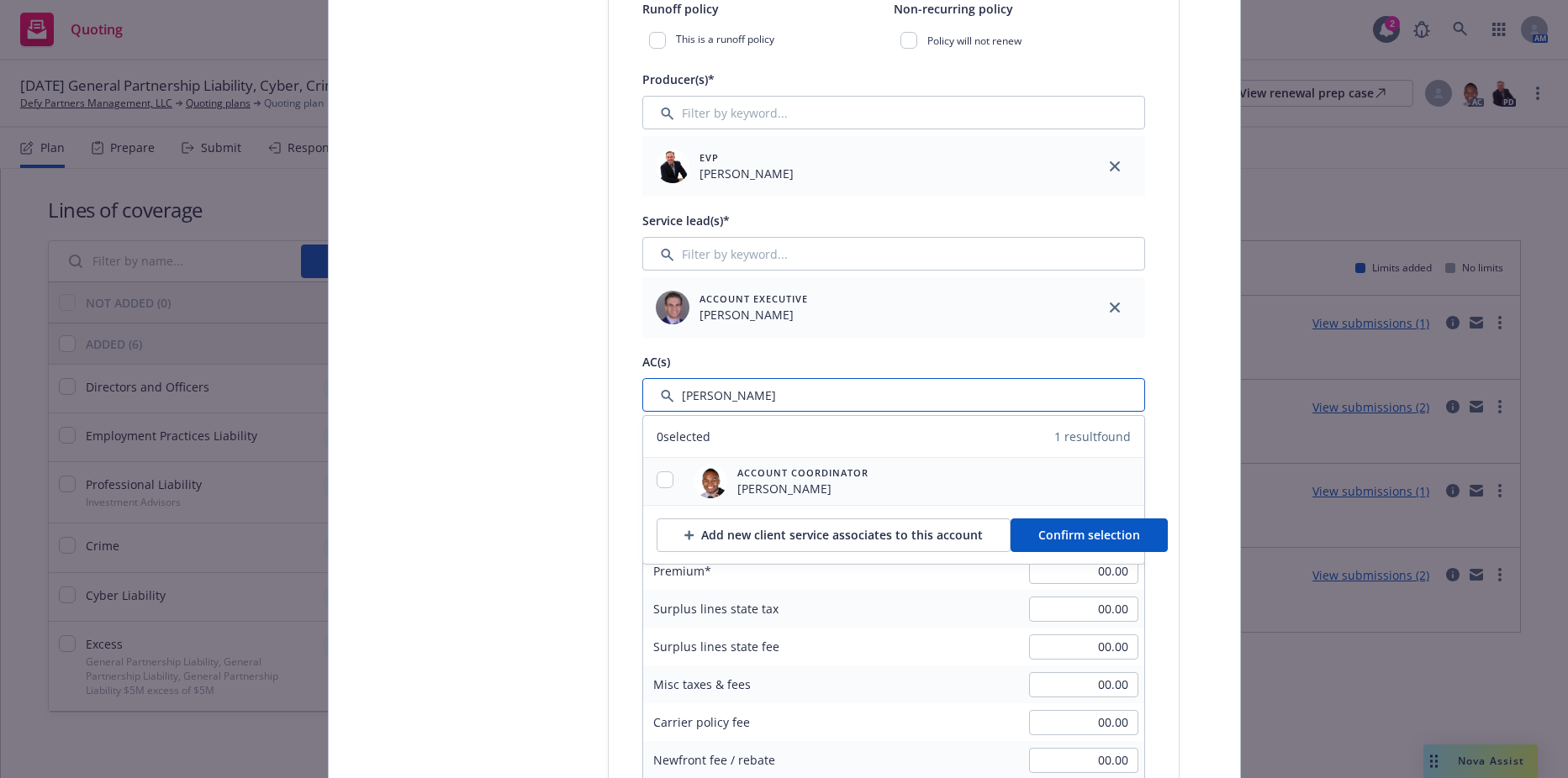
type input "[PERSON_NAME]"
click at [656, 482] on input "checkbox" at bounding box center [664, 479] width 17 height 17
checkbox input "true"
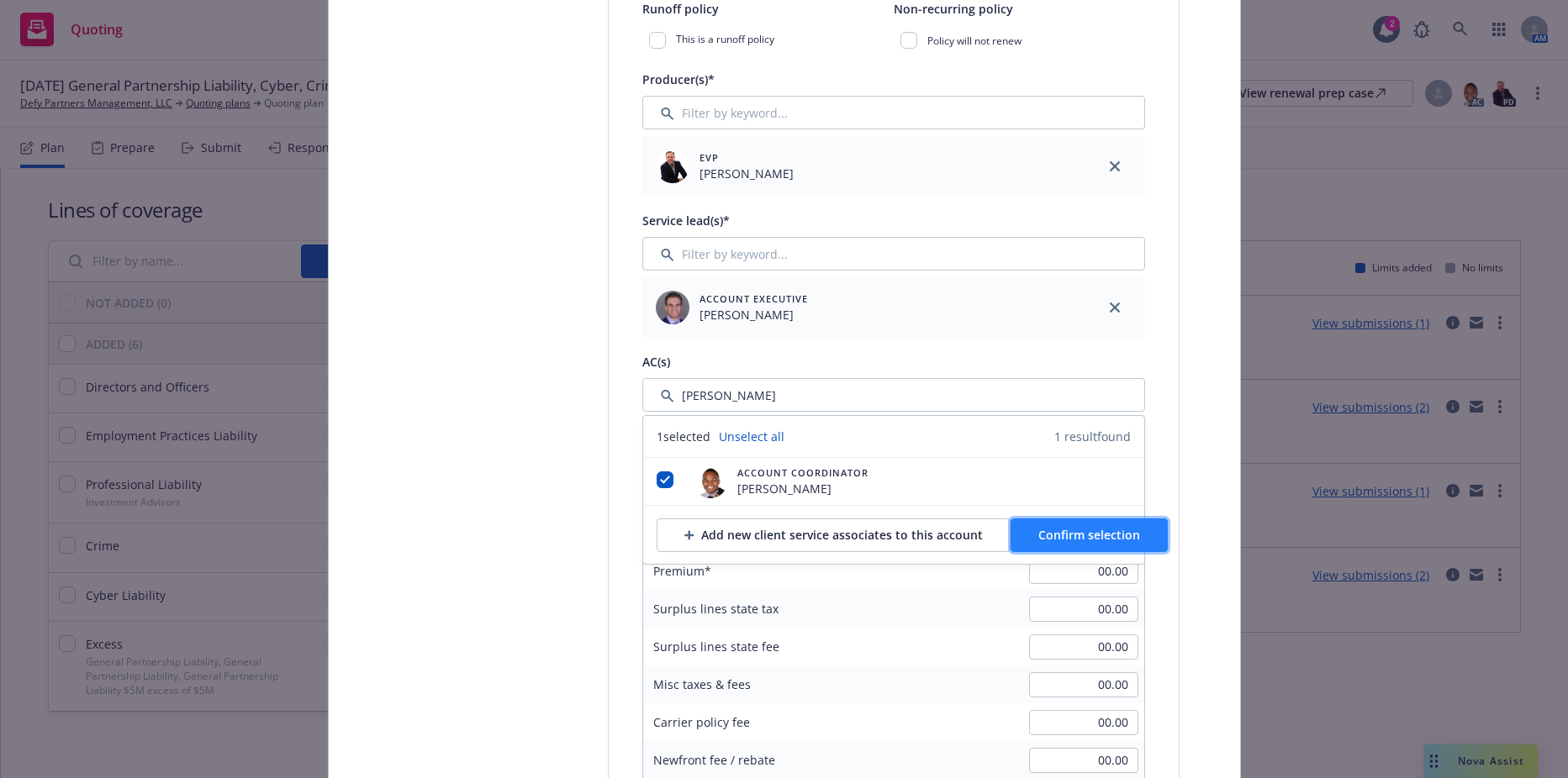
click at [1112, 535] on span "Confirm selection" at bounding box center [1089, 535] width 102 height 16
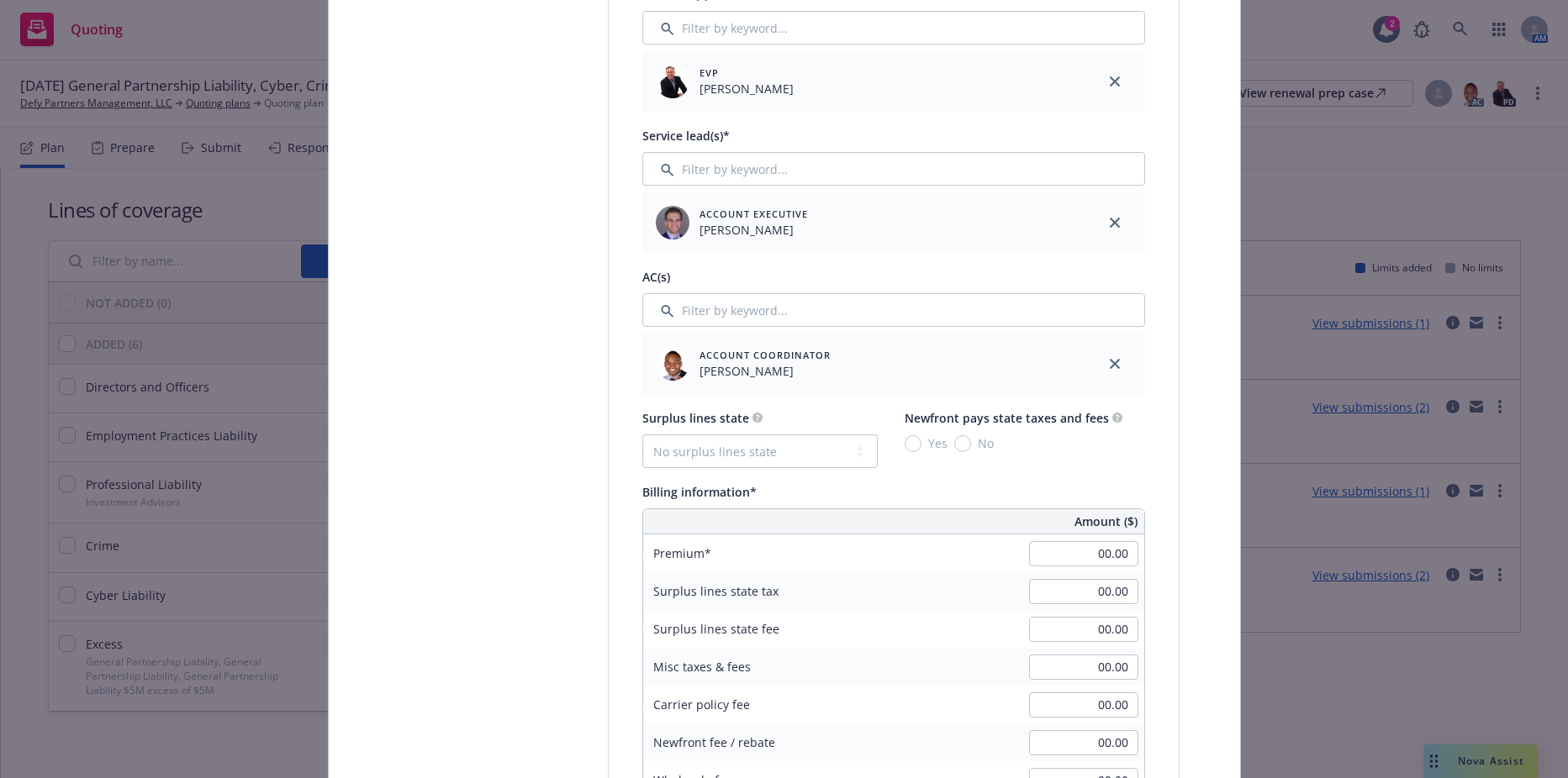
scroll to position [840, 0]
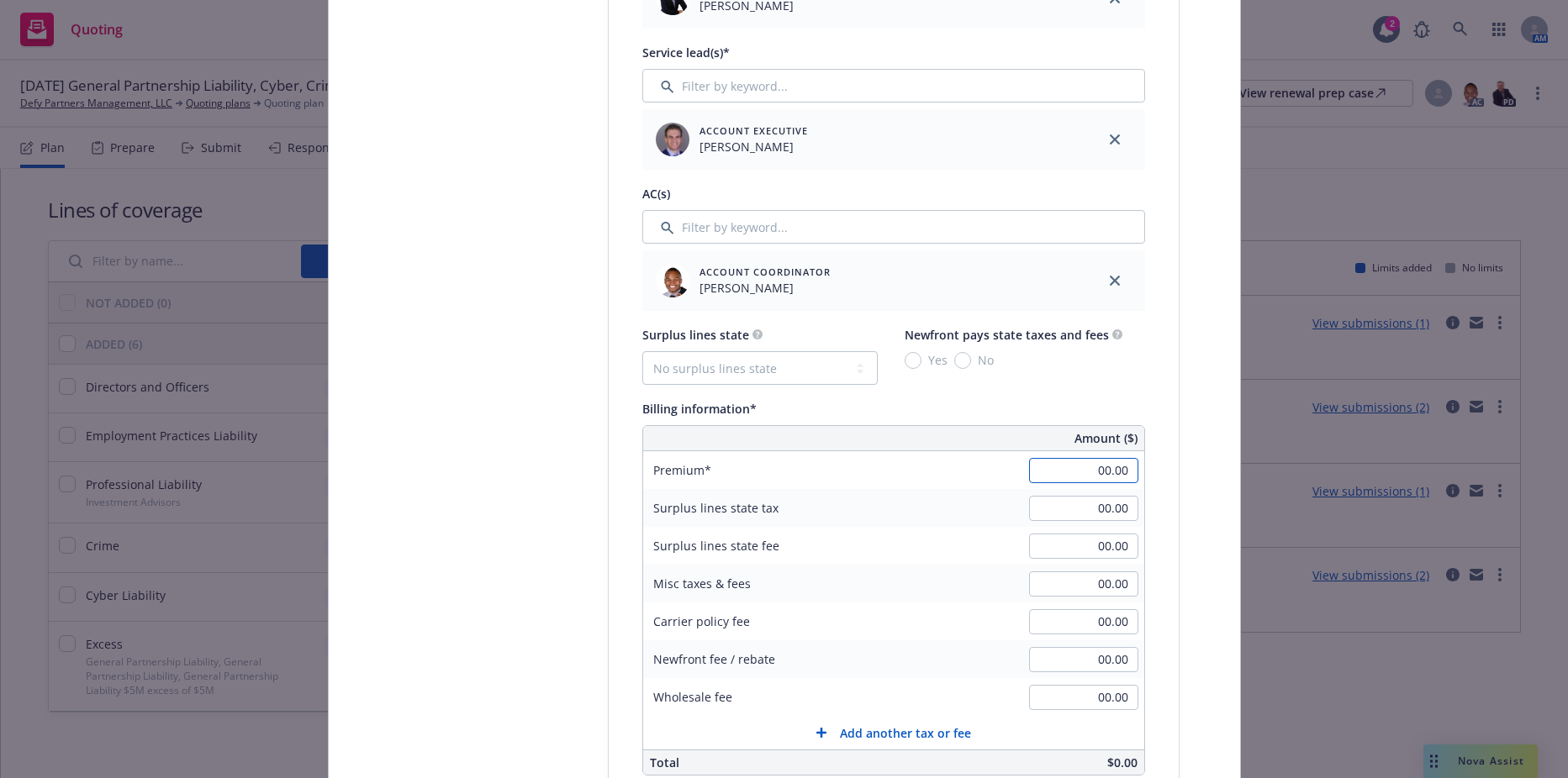
click at [1053, 460] on input "00.00" at bounding box center [1083, 470] width 109 height 25
type input "10,516.00"
click at [1065, 492] on div "00.00" at bounding box center [1083, 508] width 121 height 37
click at [1070, 505] on input "00.00" at bounding box center [1083, 508] width 109 height 25
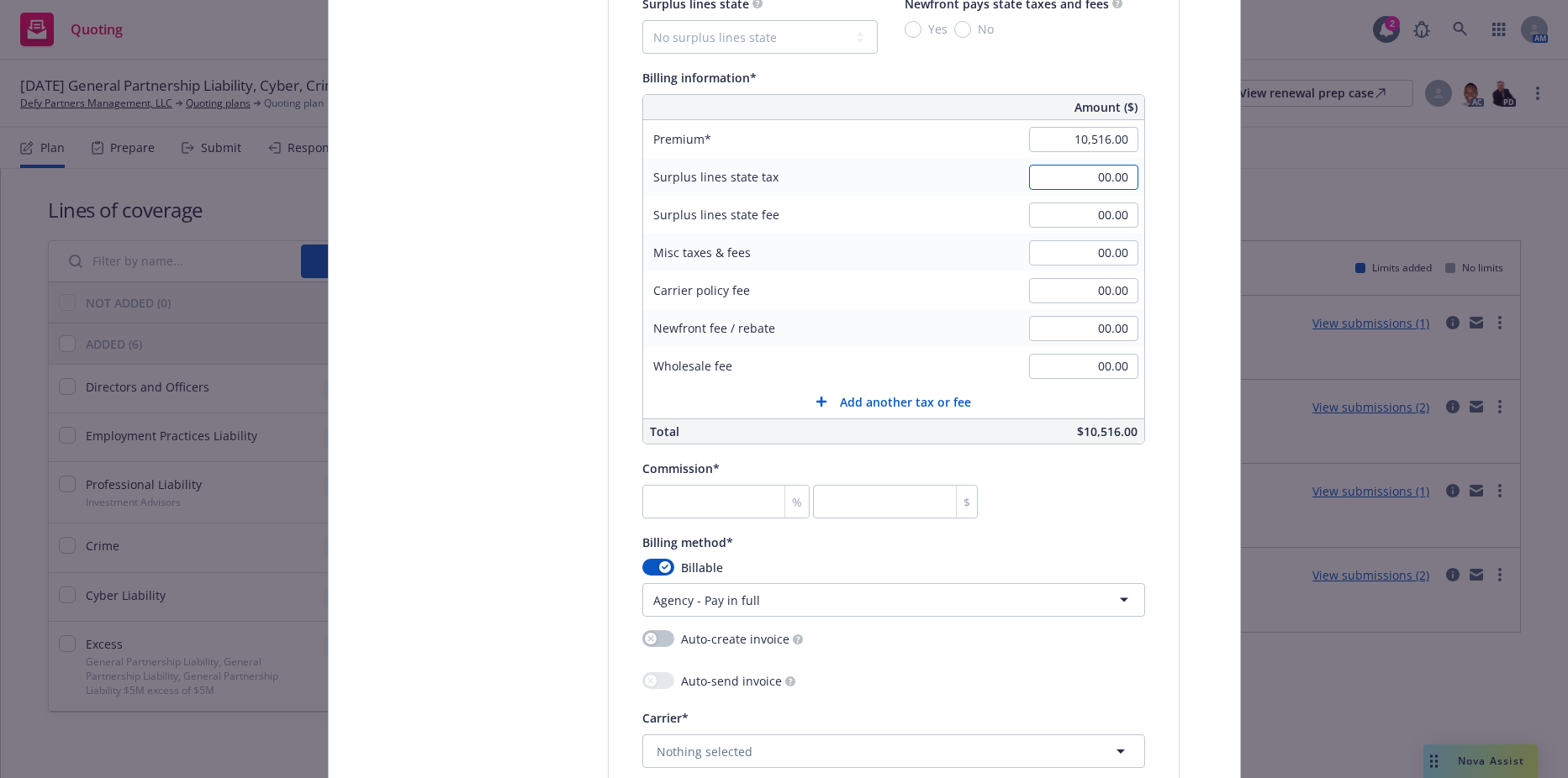
scroll to position [1177, 0]
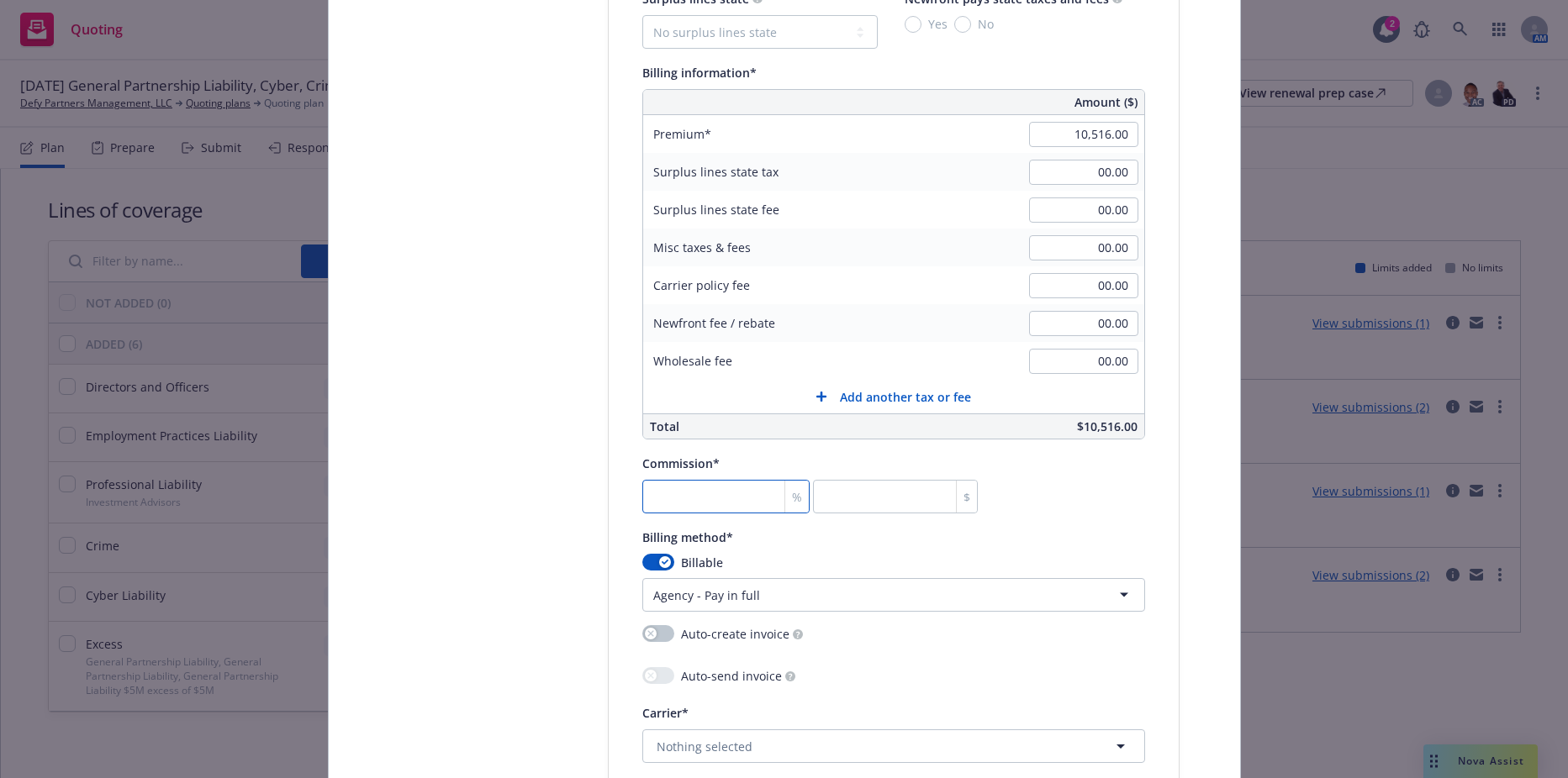
click at [675, 501] on input "number" at bounding box center [726, 496] width 168 height 33
type input "1"
type input "105.16"
type input "15"
type input "1577.4"
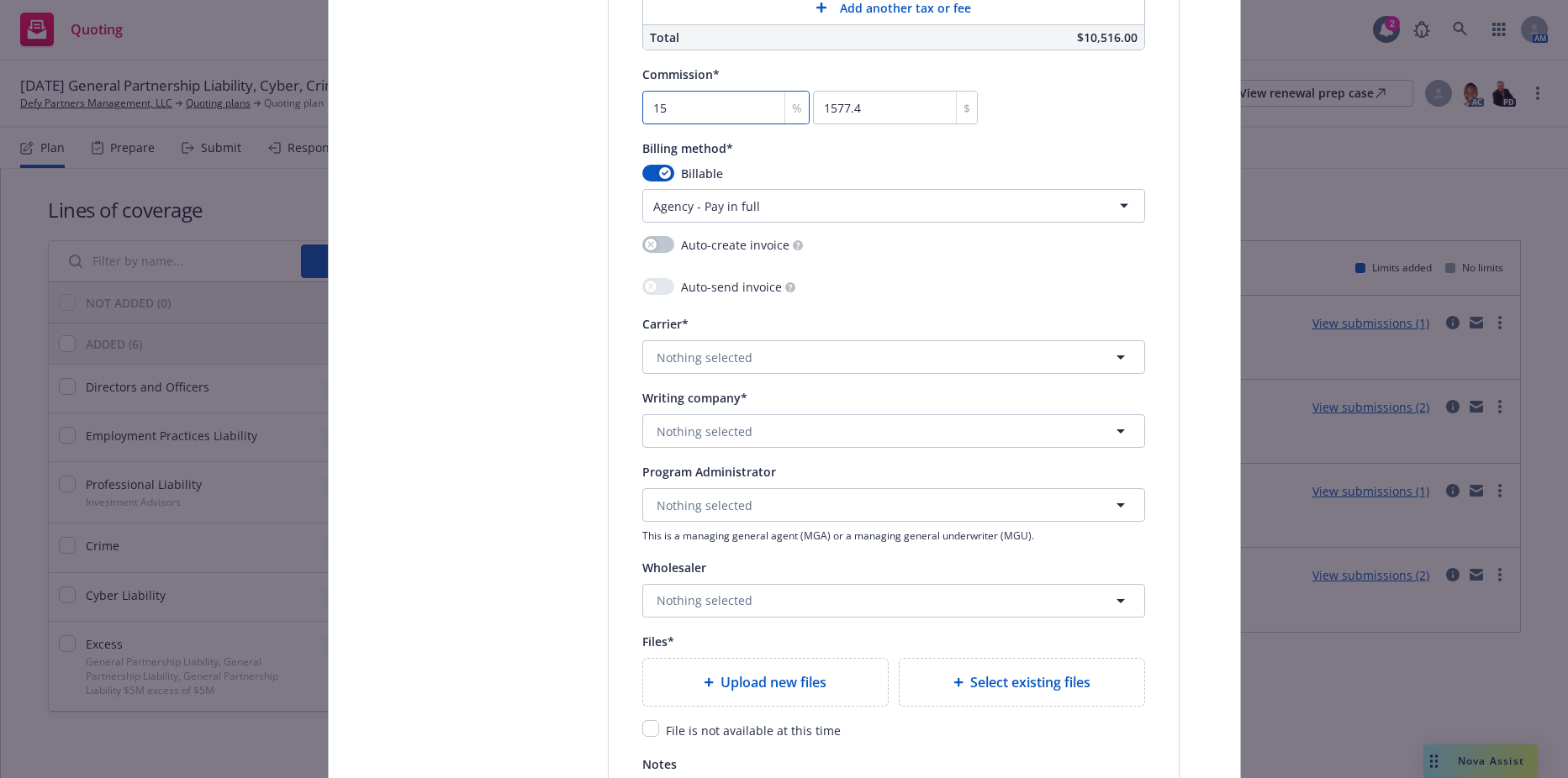
scroll to position [1597, 0]
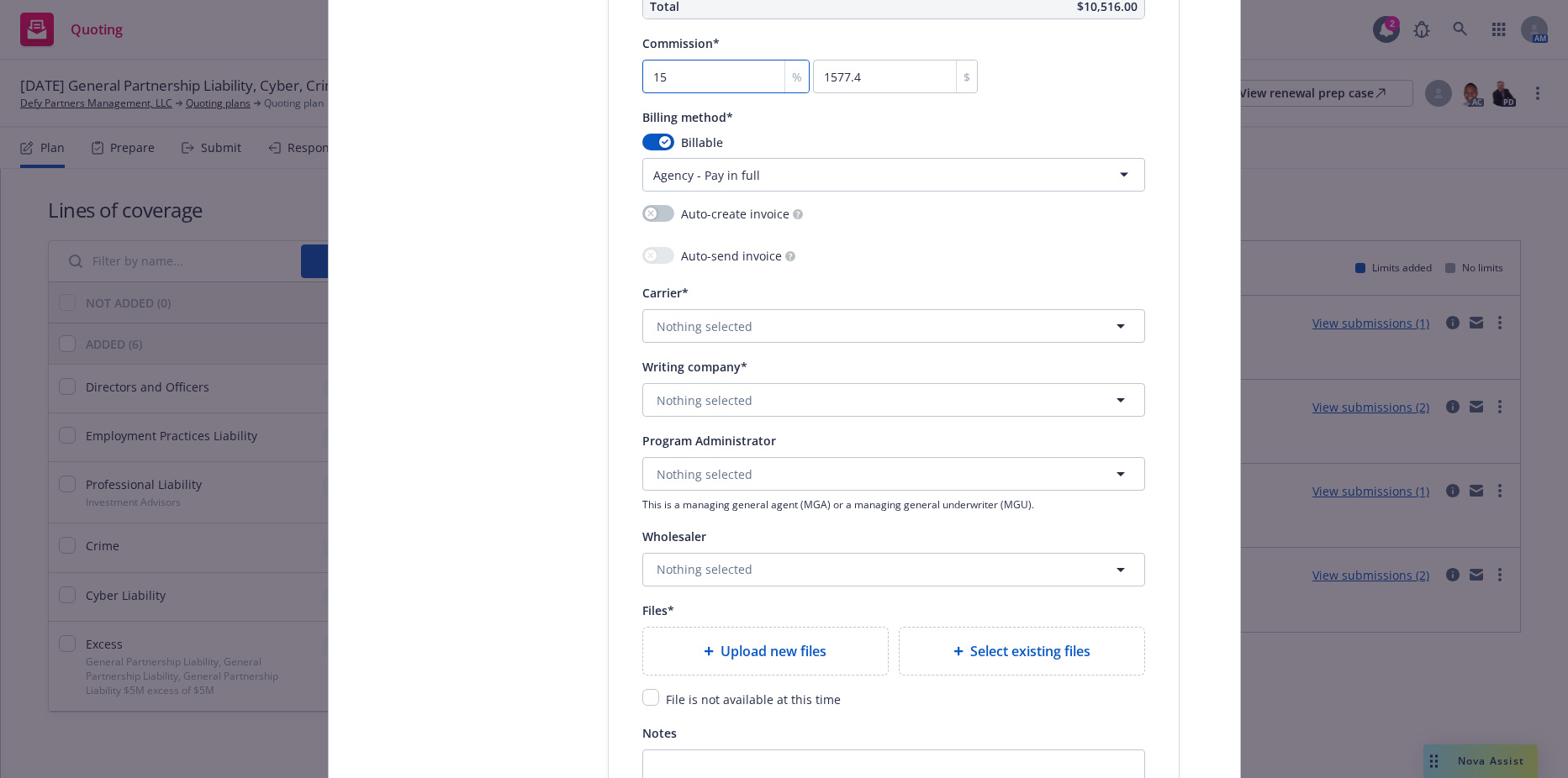
type input "15"
click at [812, 318] on button "Nothing selected" at bounding box center [893, 326] width 503 height 33
click at [870, 339] on button "Nothing selected" at bounding box center [893, 326] width 503 height 33
type input "chubb"
click at [786, 421] on div "Chubb Group Appointed carrier" at bounding box center [893, 423] width 479 height 42
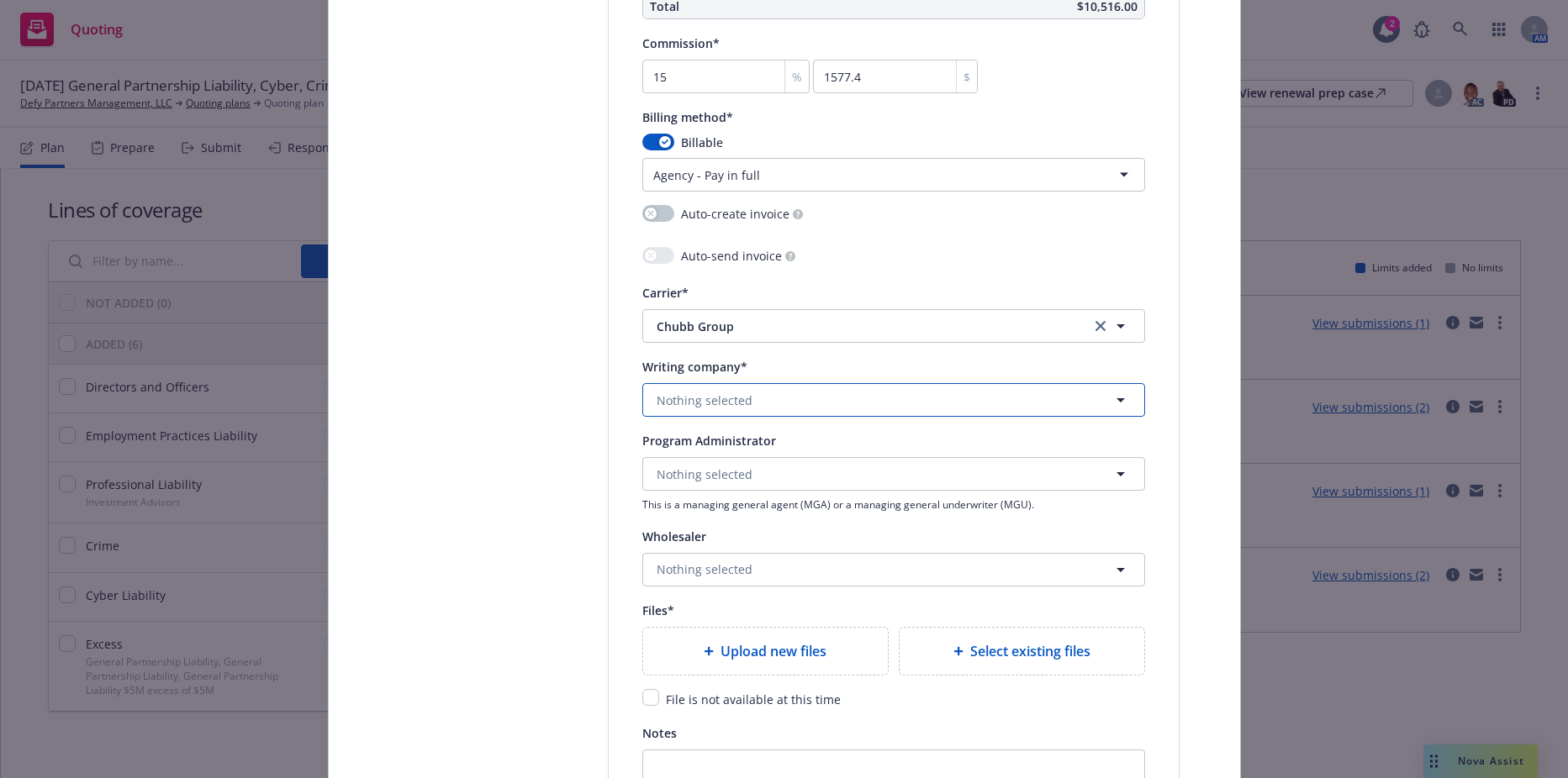
click at [737, 385] on button "Nothing selected" at bounding box center [893, 400] width 503 height 33
type input "federa"
click at [736, 423] on div "Federal Insurance Company Domestic - 20281" at bounding box center [893, 456] width 503 height 66
click at [728, 448] on strong "Federal Insurance Company" at bounding box center [740, 448] width 160 height 16
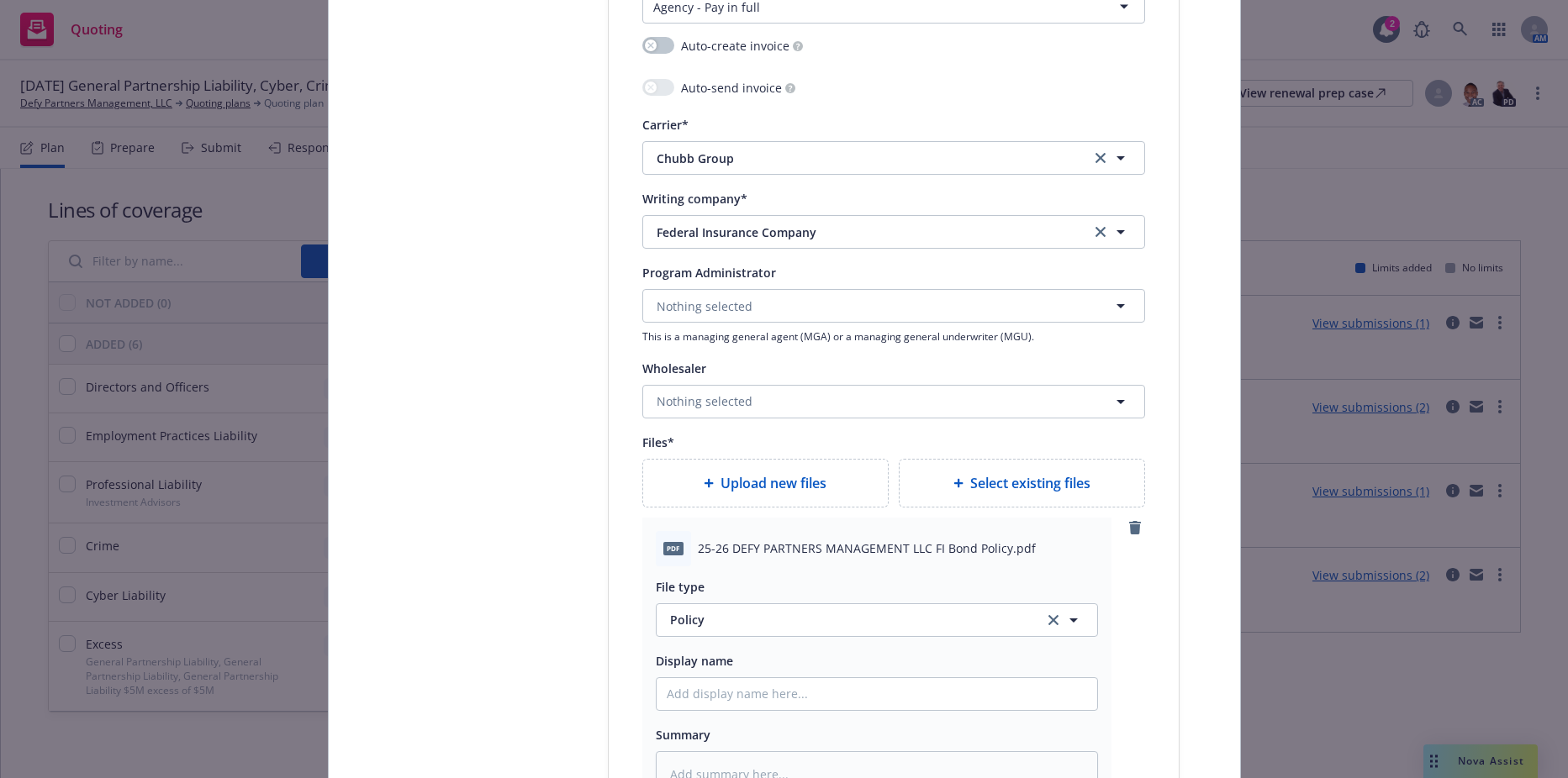
scroll to position [2017, 0]
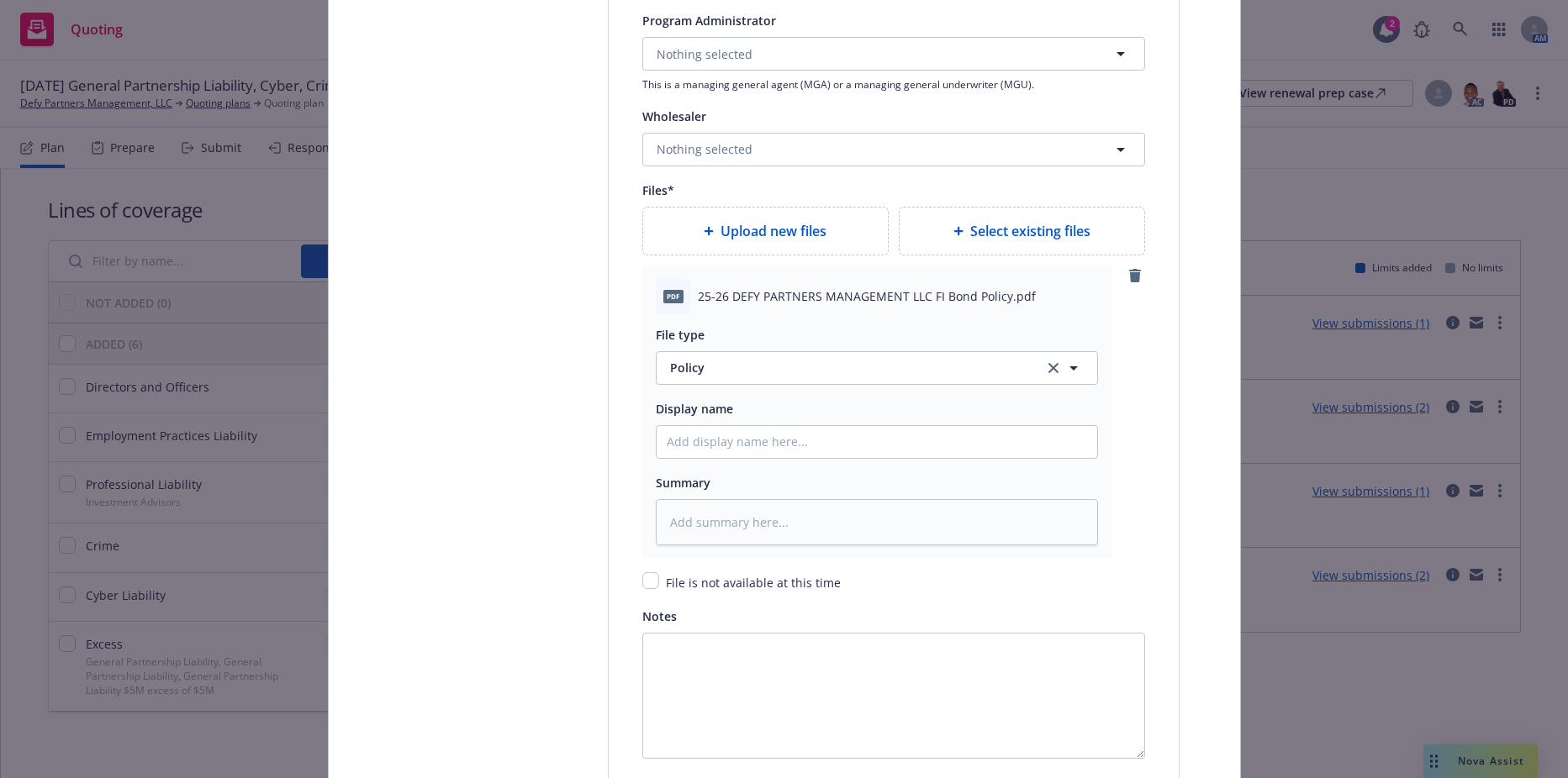
type textarea "x"
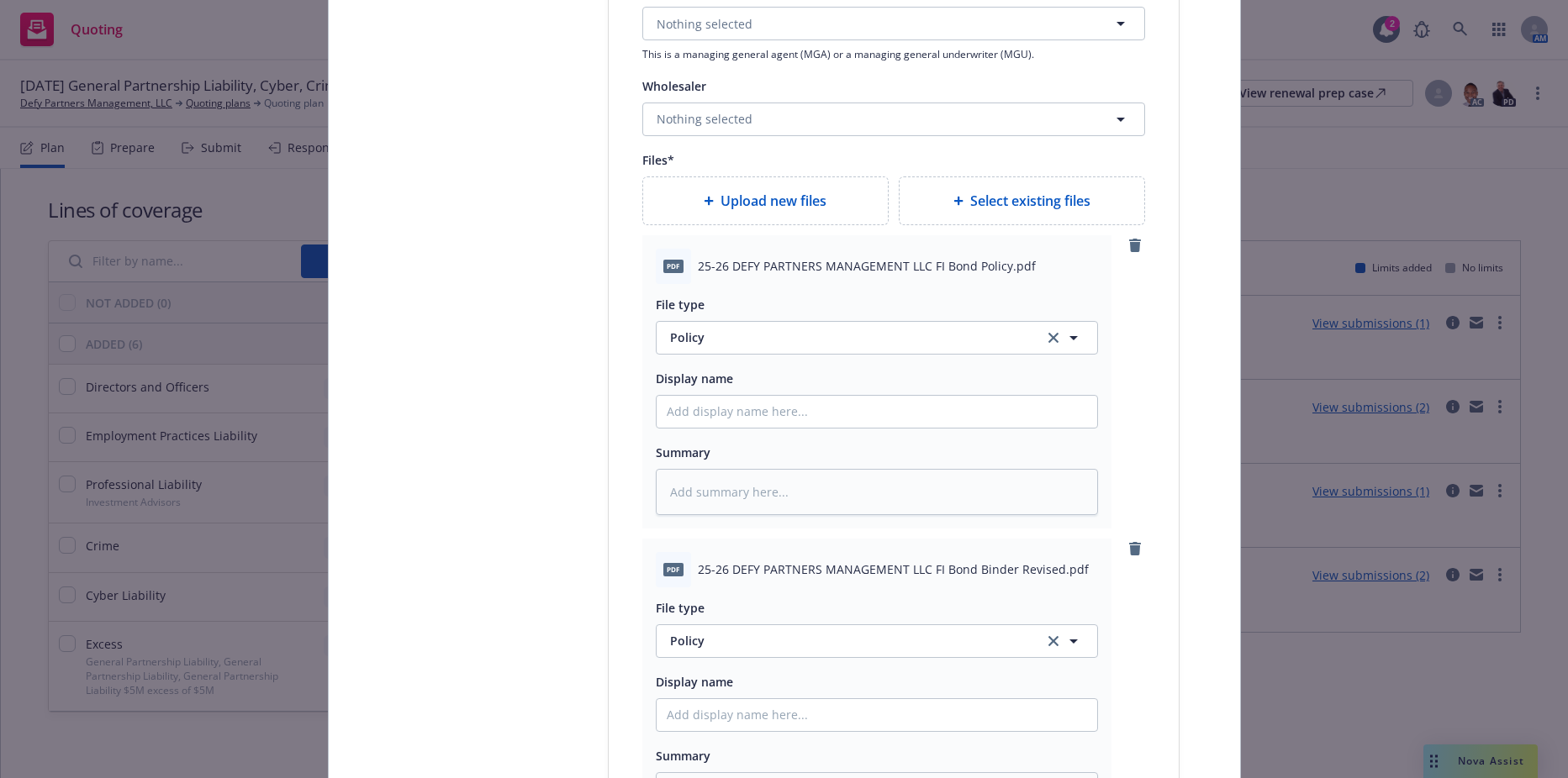
scroll to position [2101, 0]
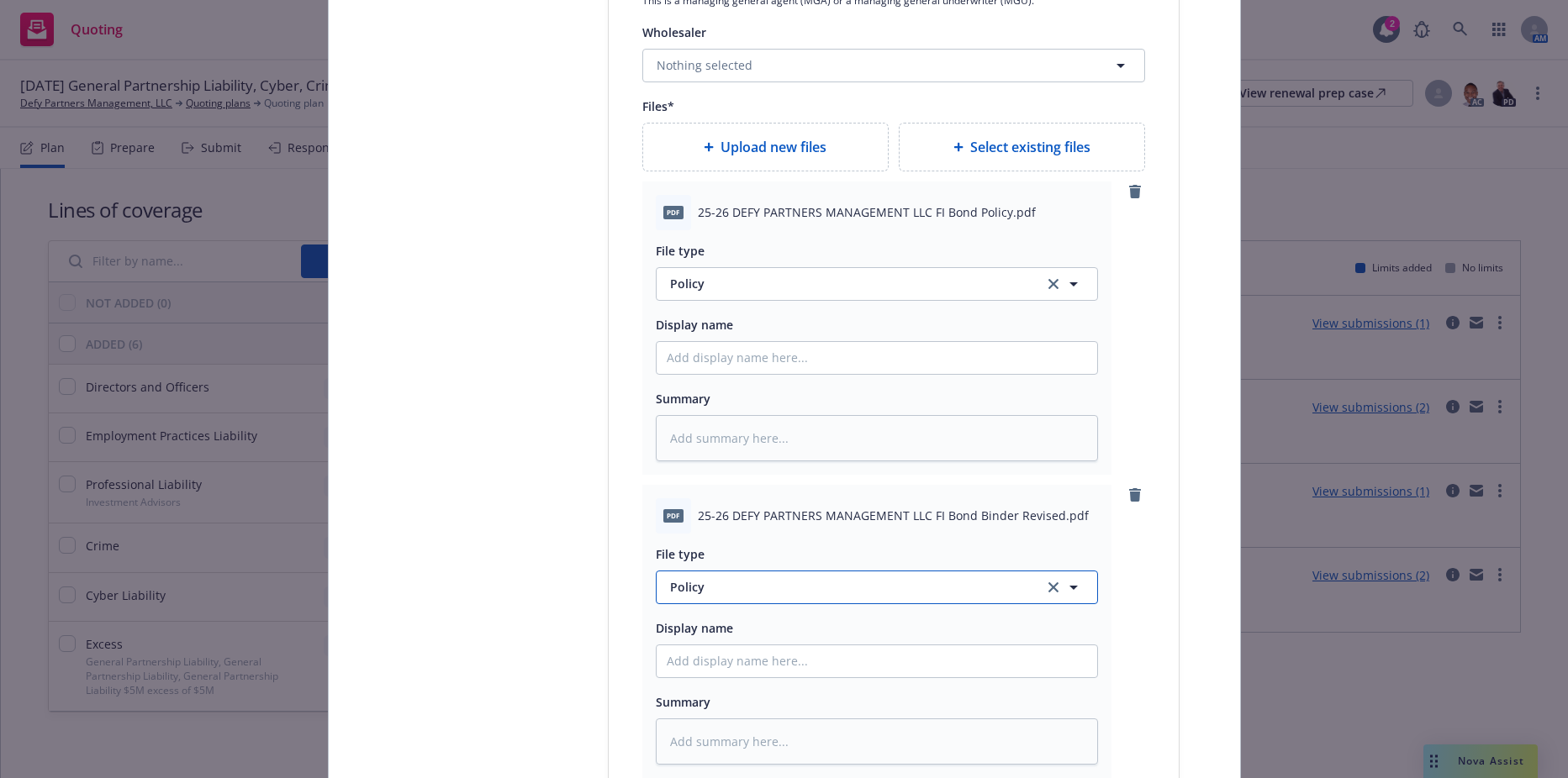
click at [722, 572] on button "Policy" at bounding box center [877, 587] width 442 height 33
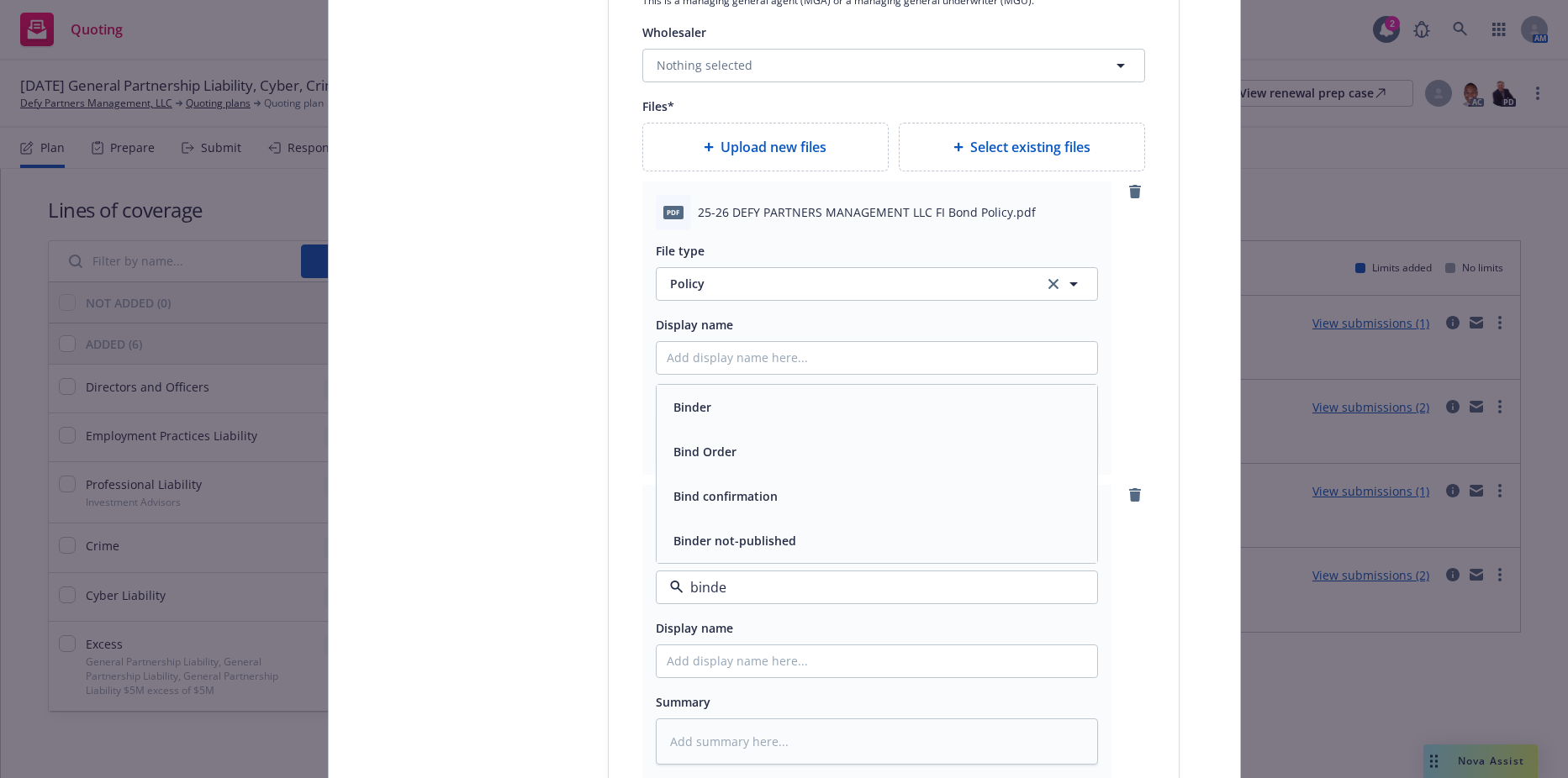
type input "binder"
click at [731, 496] on div "Binder" at bounding box center [877, 496] width 421 height 24
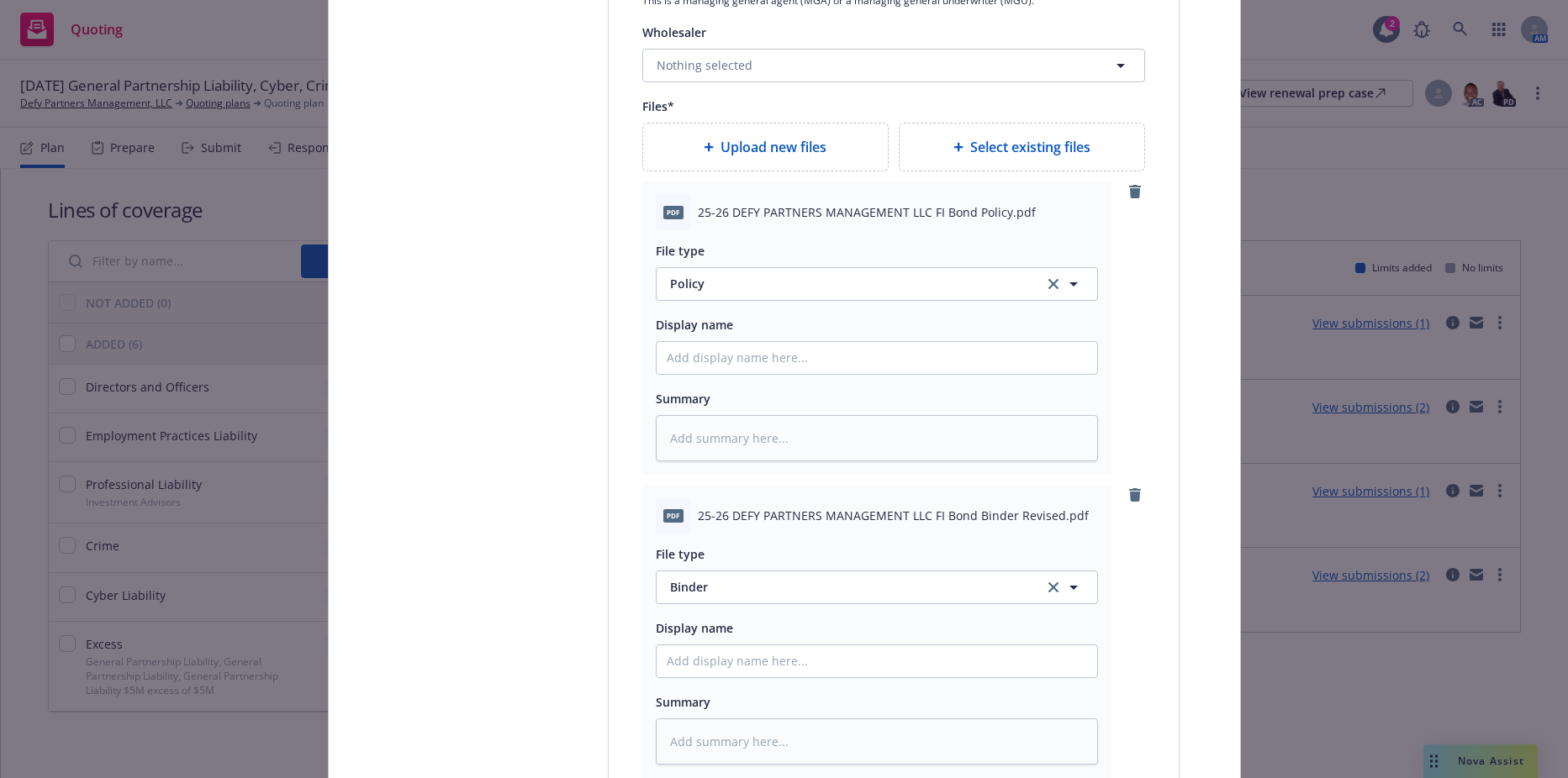
scroll to position [2269, 0]
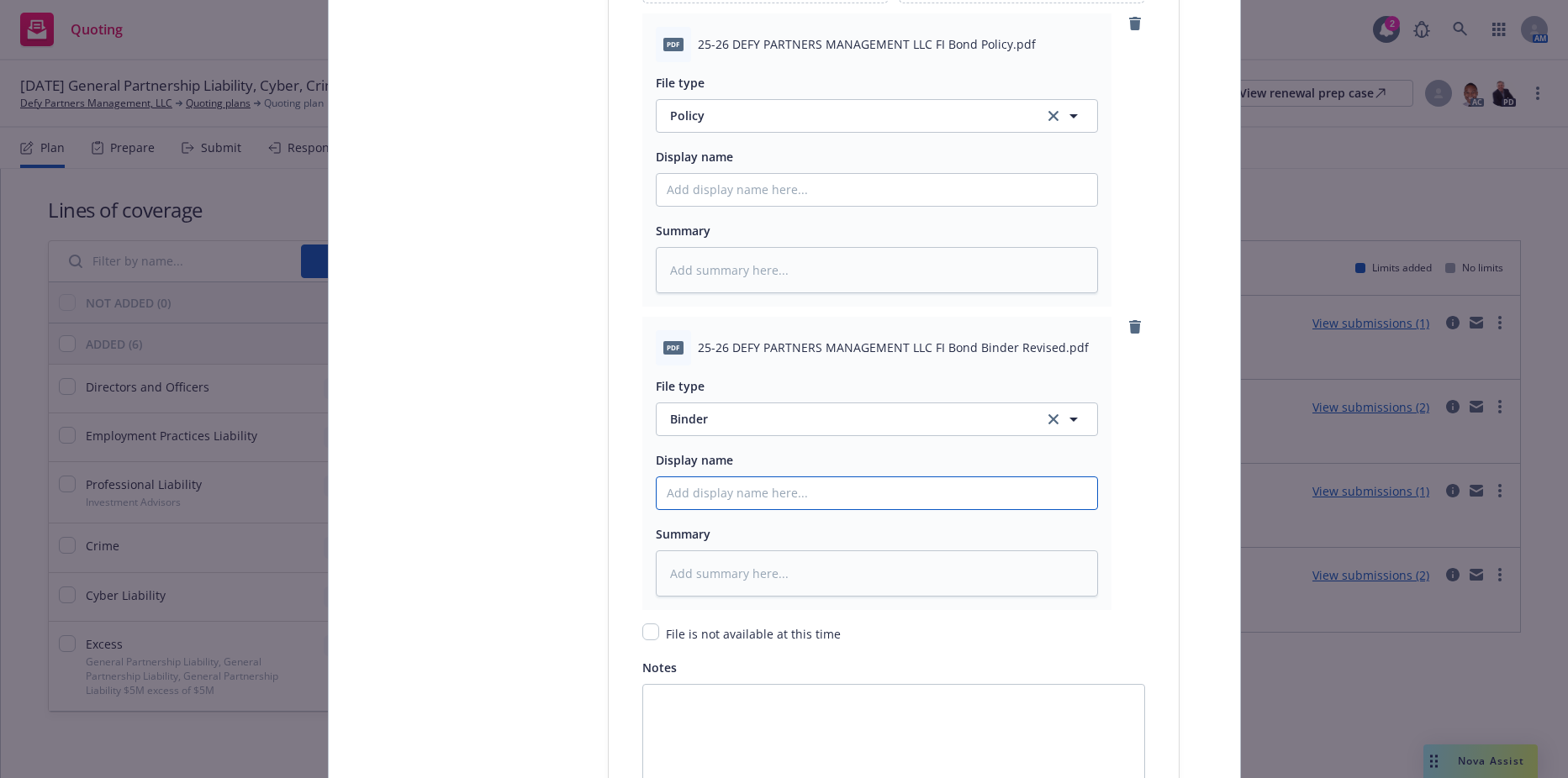
click at [759, 508] on input "Policy display name" at bounding box center [877, 493] width 441 height 32
type textarea "x"
type input "2"
type textarea "x"
type input "25"
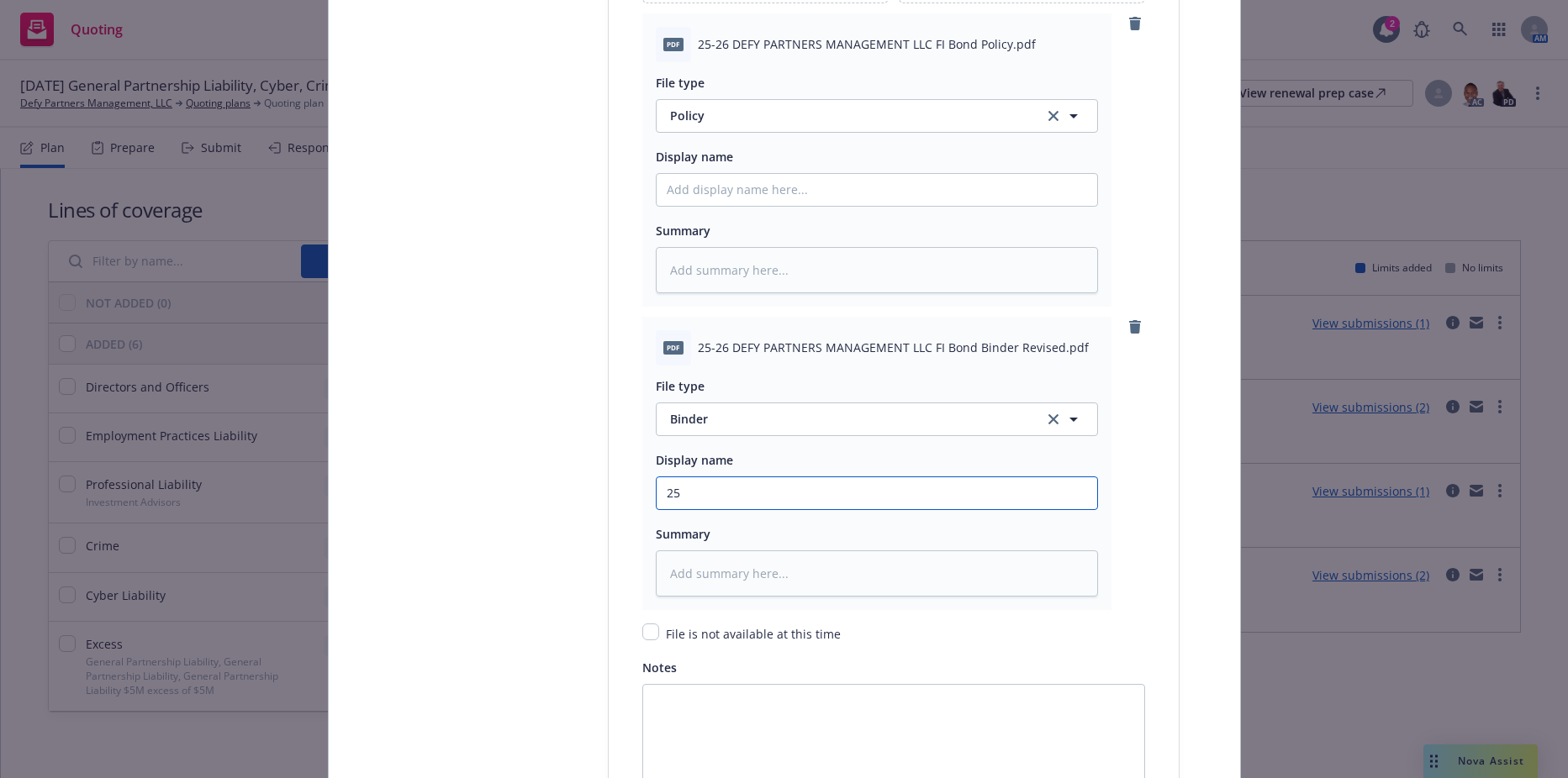
type textarea "x"
type input "252"
type textarea "x"
type input "25"
type textarea "x"
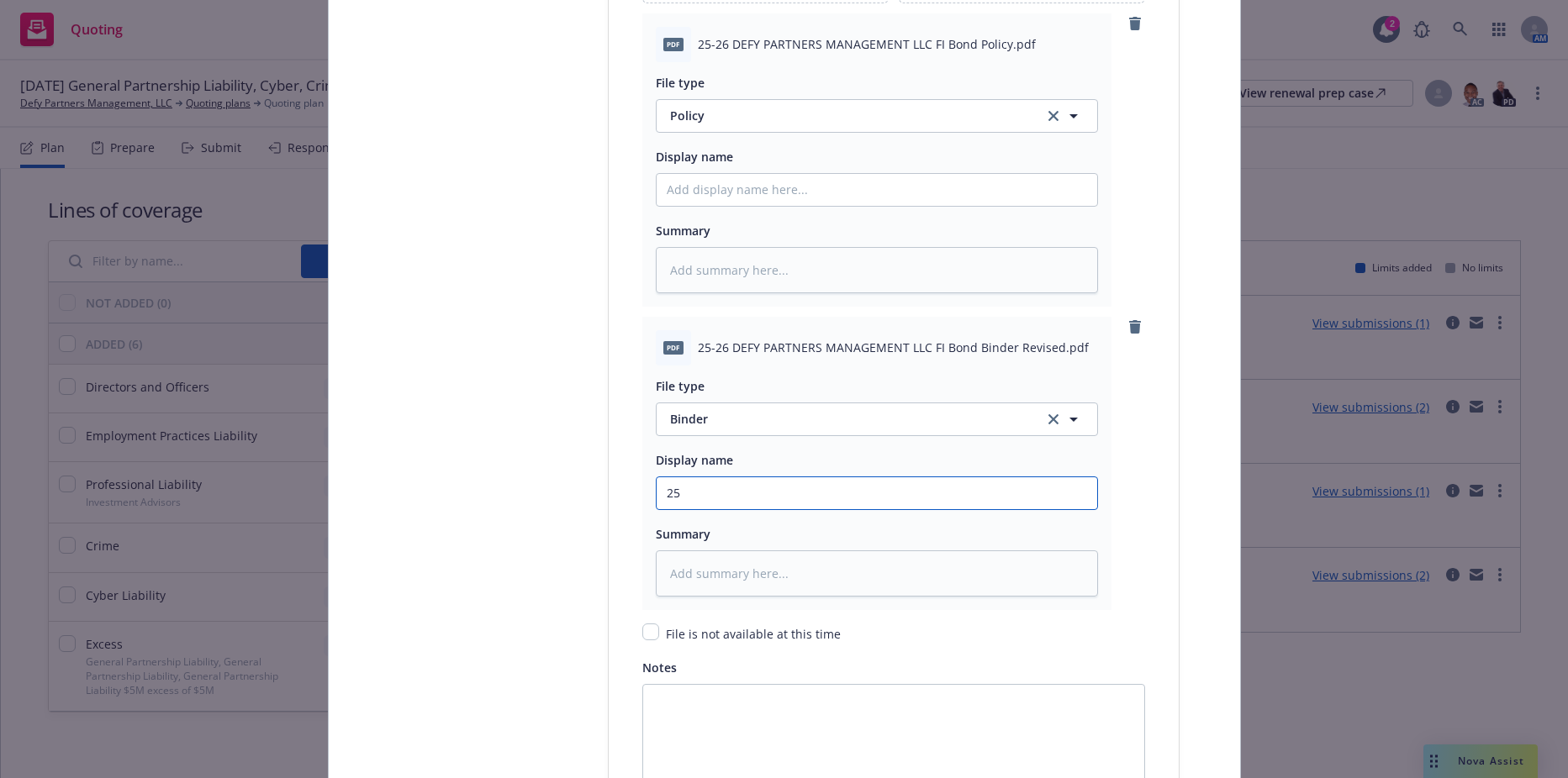
type input "25-"
type textarea "x"
type input "25-2"
type textarea "x"
type input "25-26"
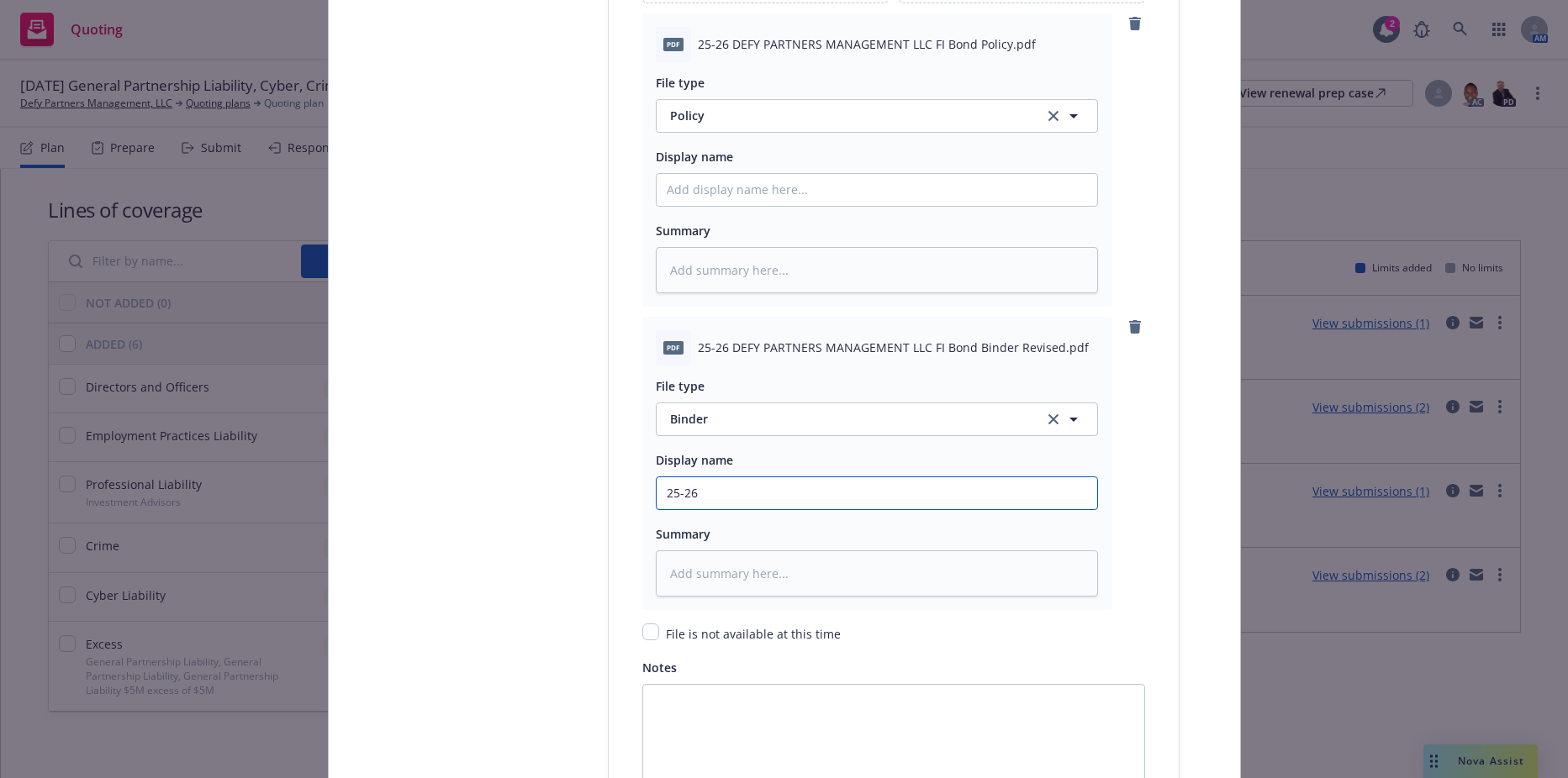
type textarea "x"
type input "25-26"
type textarea "x"
type input "25-26 F"
type textarea "x"
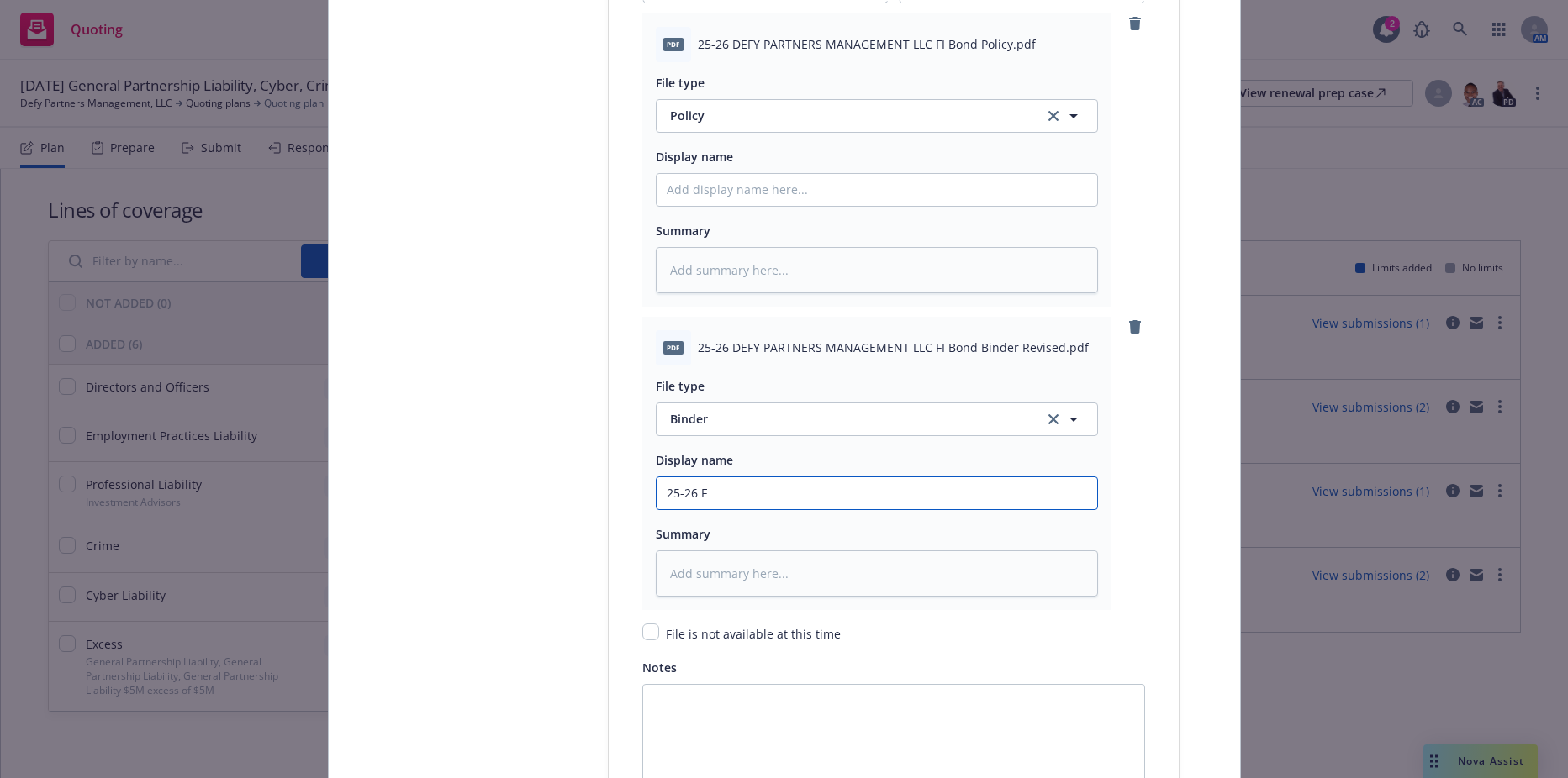
type input "25-26 FI"
type textarea "x"
type input "25-26 FI"
type textarea "x"
type input "25-26 FI B"
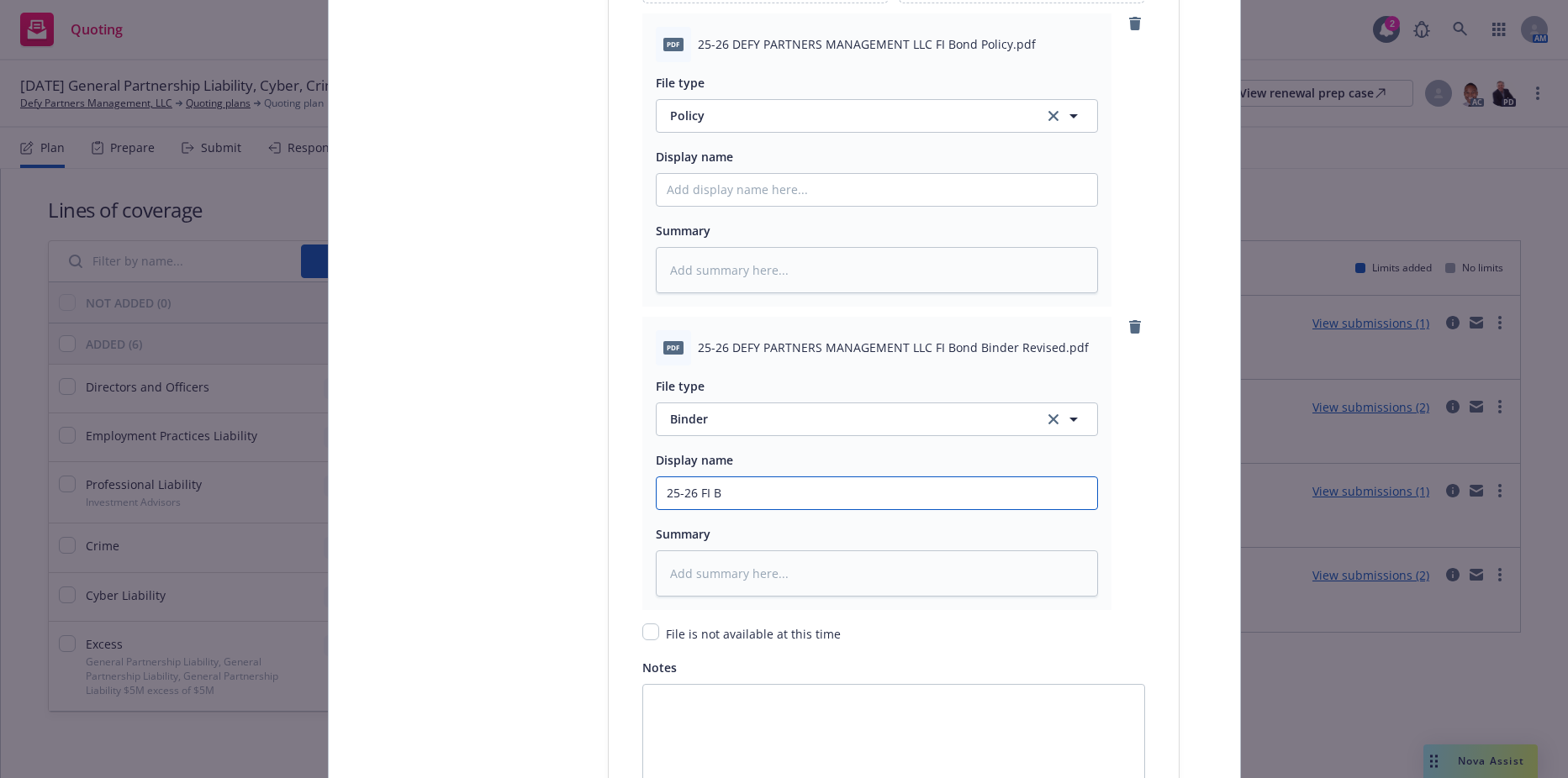
type textarea "x"
type input "25-26 FI Bo"
type textarea "x"
type input "25-26 FI Bond"
type textarea "x"
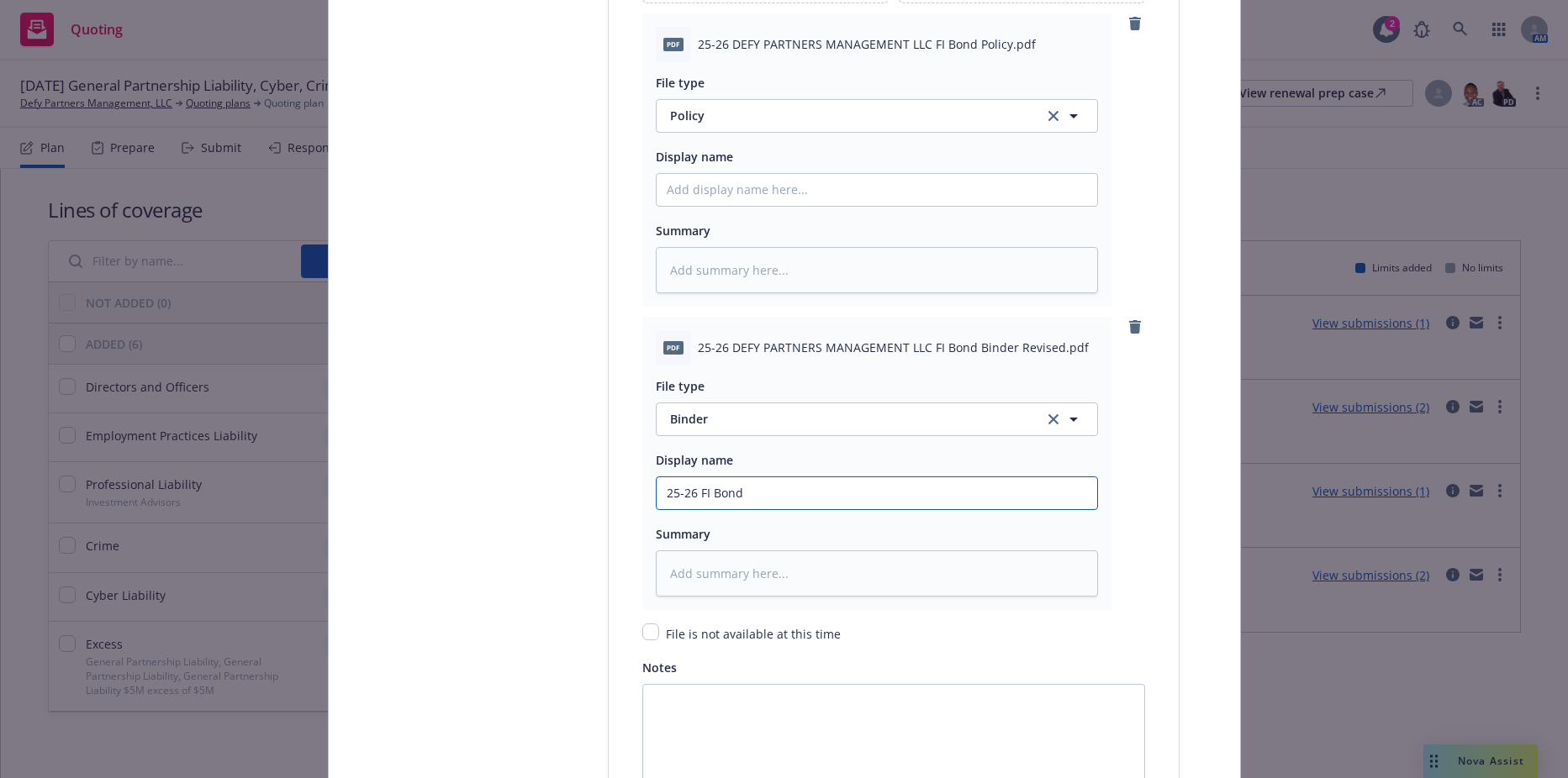
type input "25-26 FI Bond"
type textarea "x"
type input "25-26 FI Bond B"
type textarea "x"
type input "25-26 FI Bond Bi"
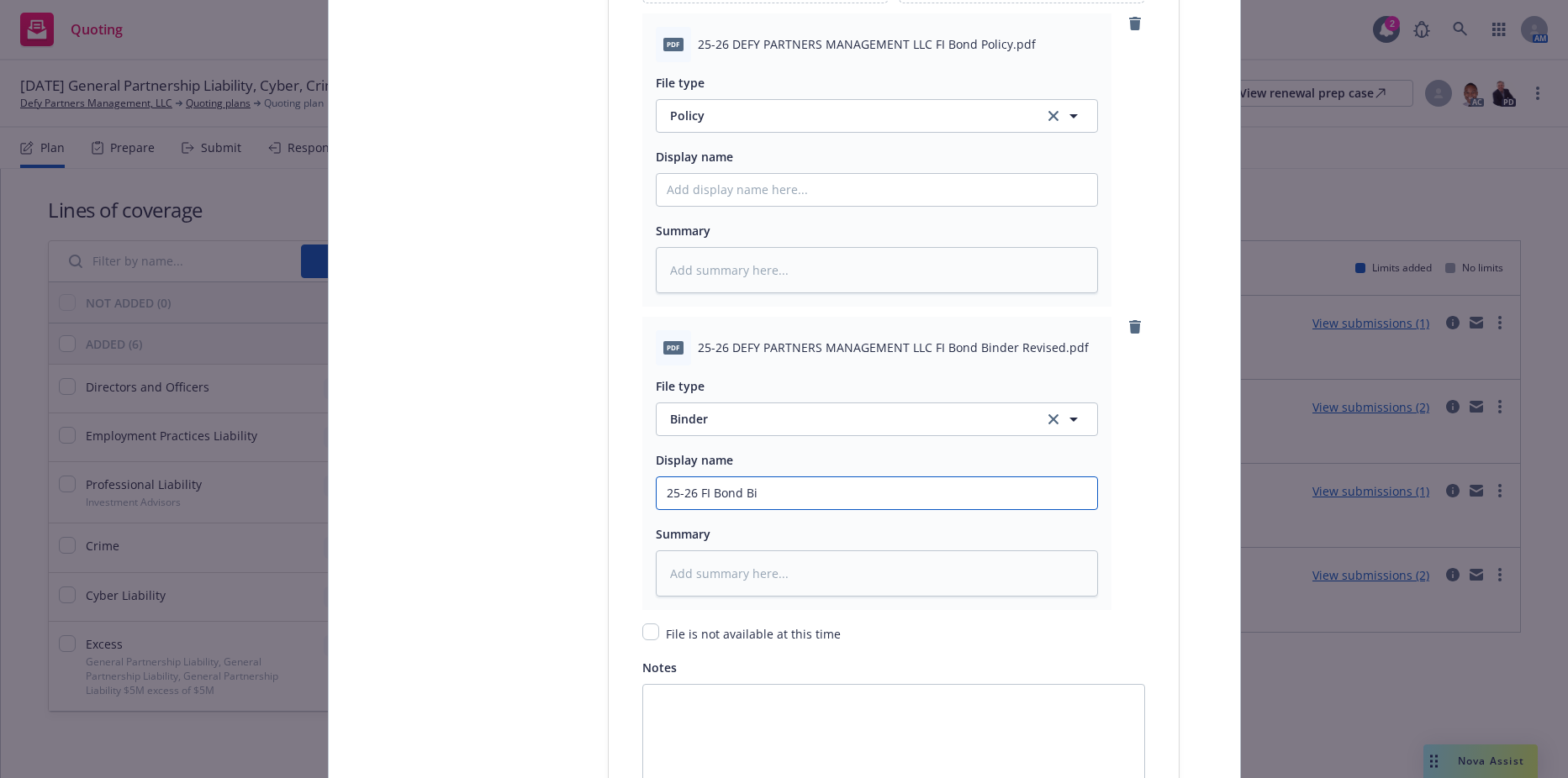
type textarea "x"
type input "25-26 FI Bond Bin"
type textarea "x"
type input "25-26 FI Bond Bind"
type textarea "x"
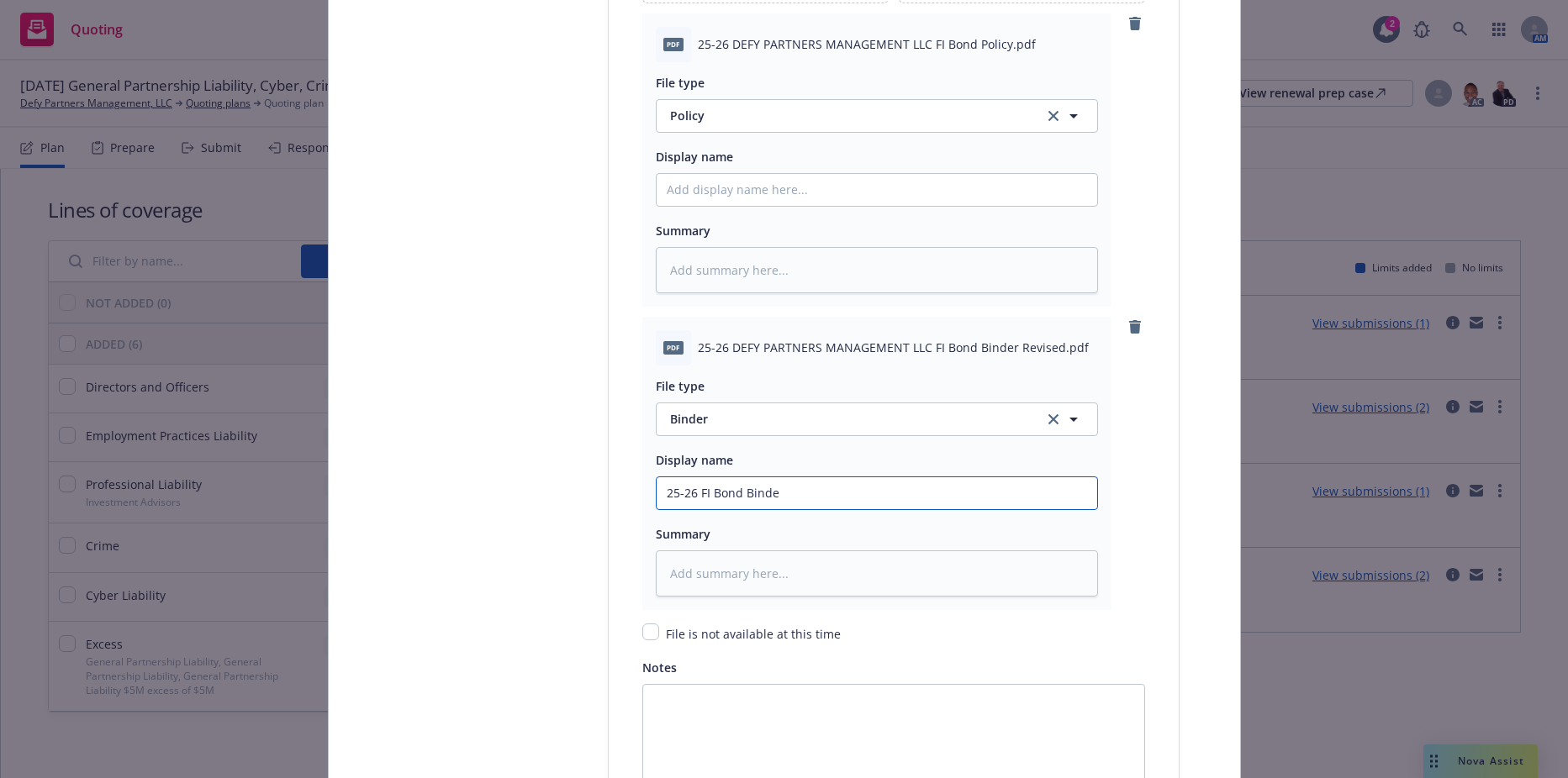
type input "25-26 FI Bond Binder"
type textarea "x"
type input "25-26 FI Bond Binder"
click at [772, 189] on input "Policy display name" at bounding box center [877, 190] width 441 height 32
paste input "25-26 FI Bond Binder"
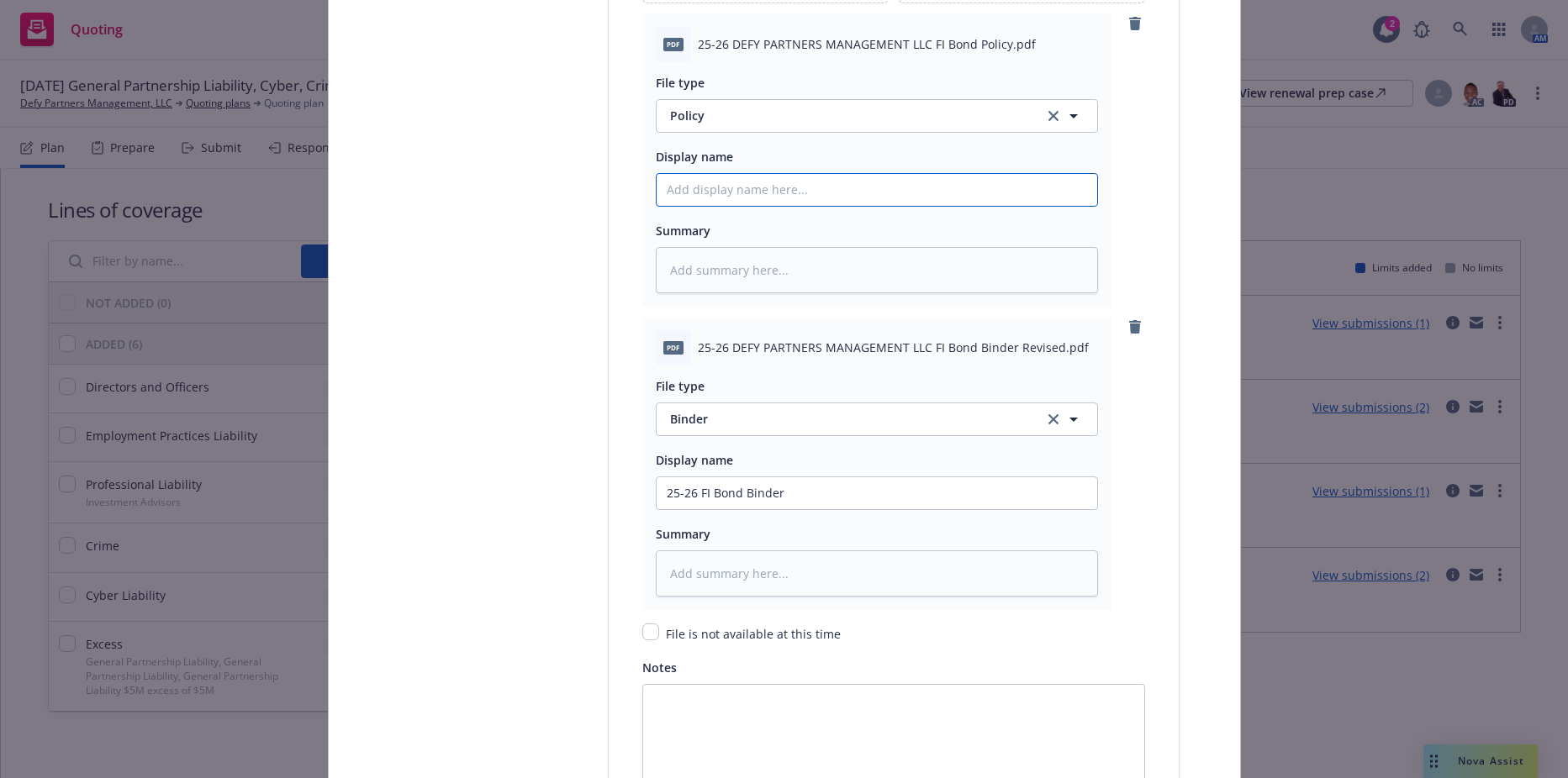
type textarea "x"
type input "25-26 FI Bond Binder"
click at [753, 185] on input "25-26 FI Bond Binder" at bounding box center [877, 190] width 441 height 32
type textarea "x"
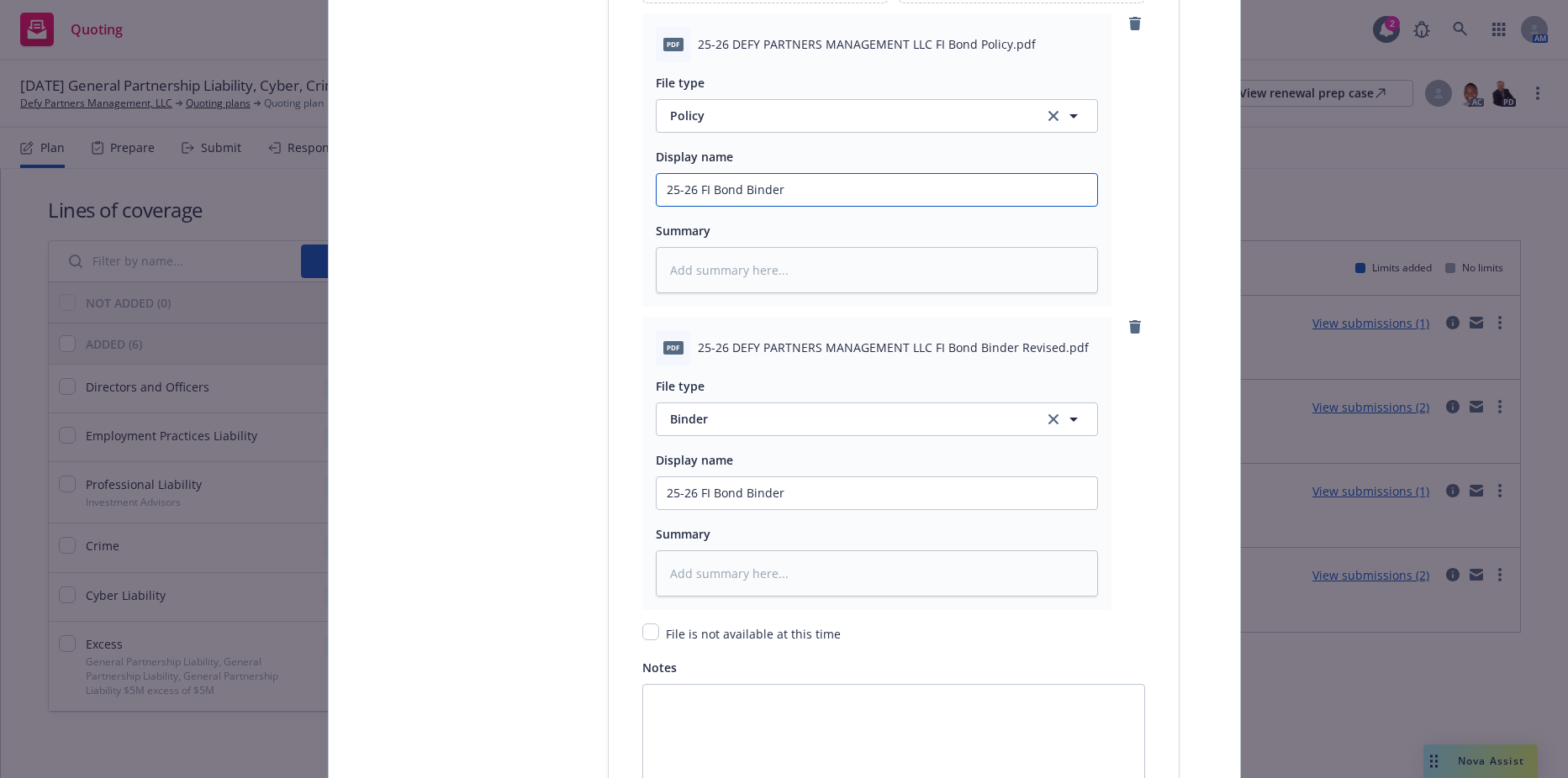
type input "25-26 FI Bond P"
type textarea "x"
type input "25-26 FI Bond Po"
type textarea "x"
type input "25-26 FI [PERSON_NAME]"
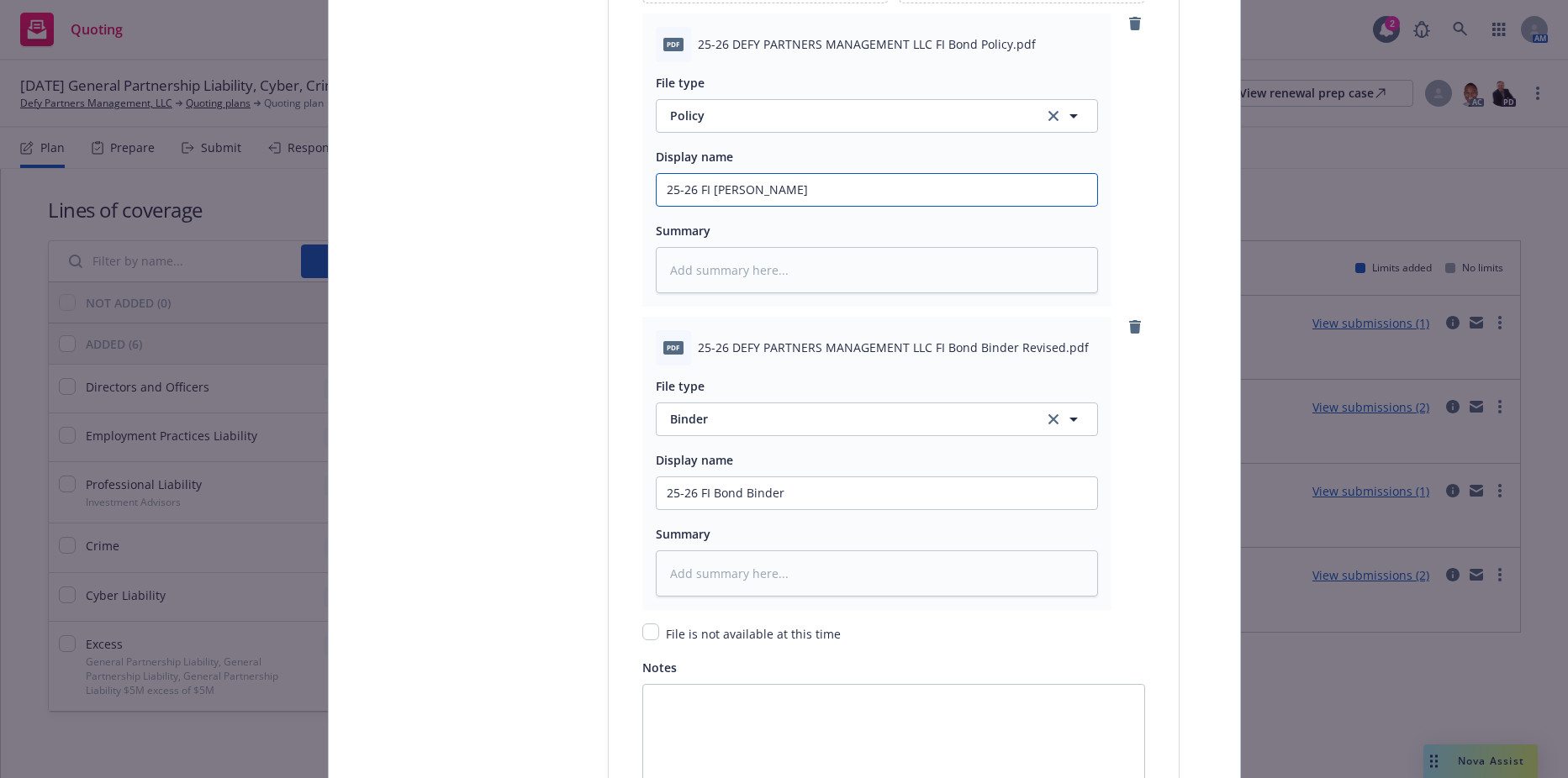
type textarea "x"
type input "25-26 FI Bond Poli"
type textarea "x"
type input "25-26 FI Bond Polic"
type textarea "x"
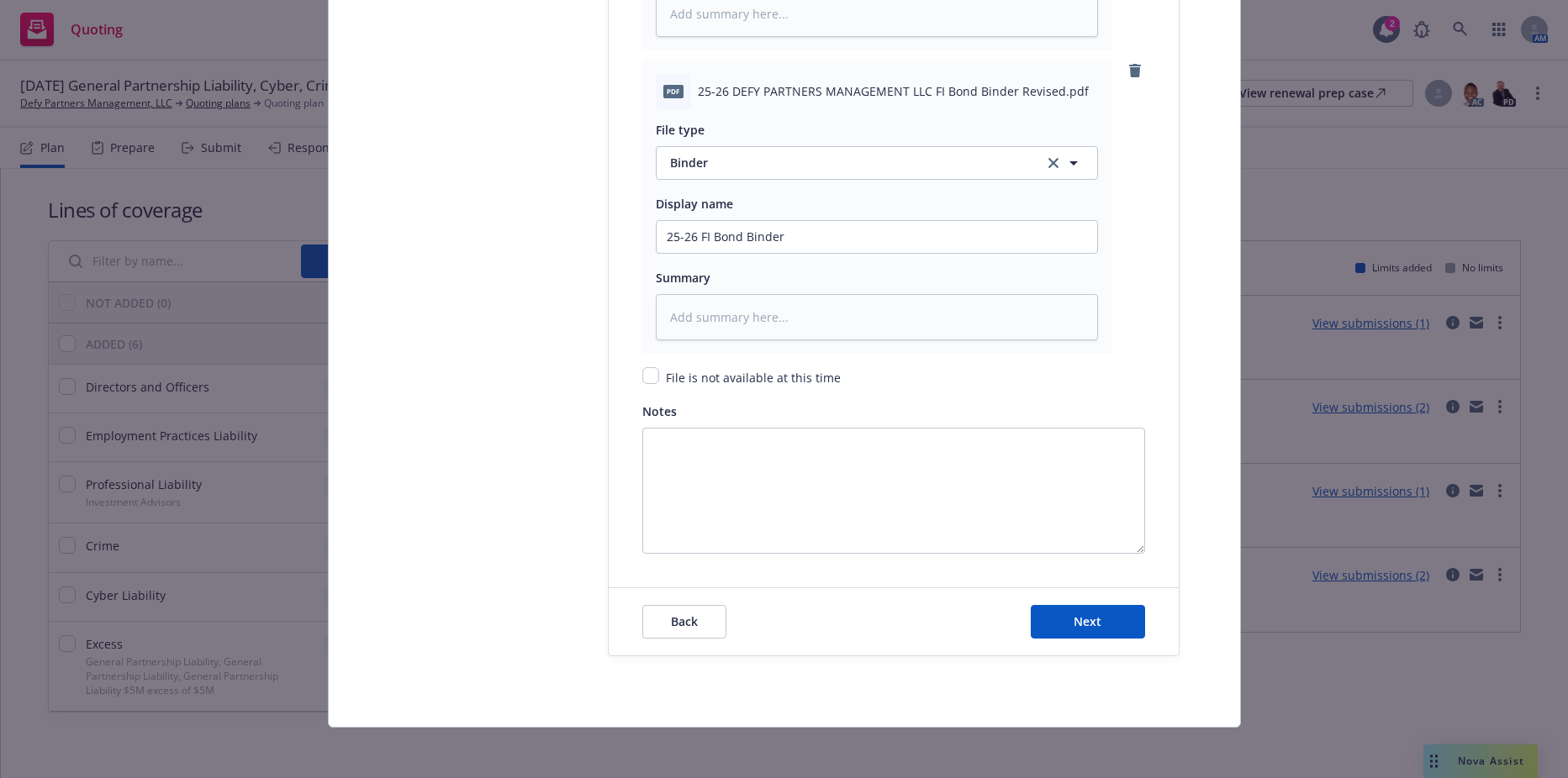
scroll to position [2529, 0]
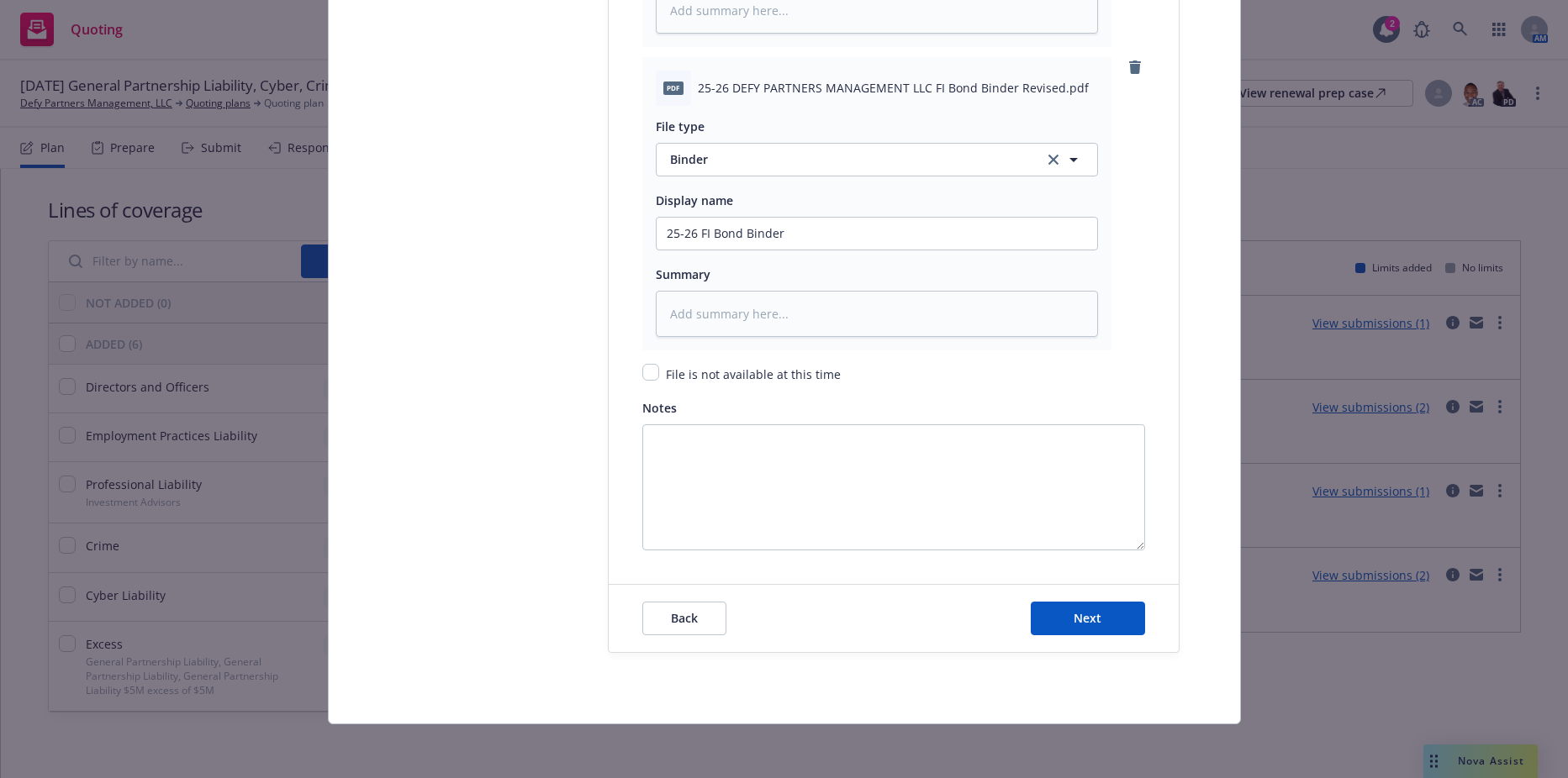
type input "25-26 FI Bond Policy"
drag, startPoint x: 1100, startPoint y: 640, endPoint x: 1098, endPoint y: 631, distance: 9.2
click at [1100, 640] on div "Back Next" at bounding box center [893, 618] width 570 height 67
click at [1098, 631] on button "Next" at bounding box center [1088, 618] width 115 height 33
type textarea "x"
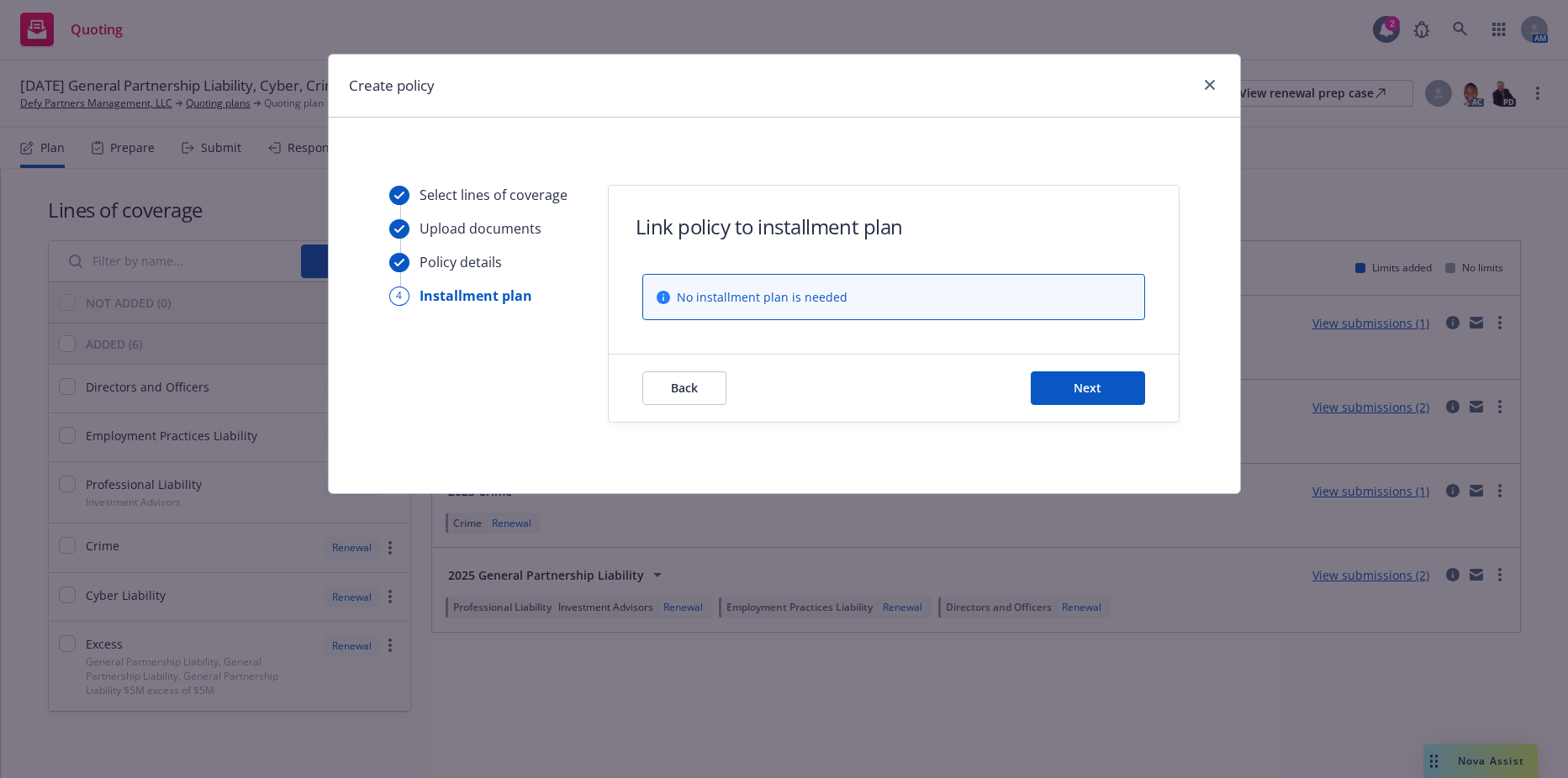
scroll to position [0, 0]
click at [1076, 379] on button "Next" at bounding box center [1088, 388] width 115 height 33
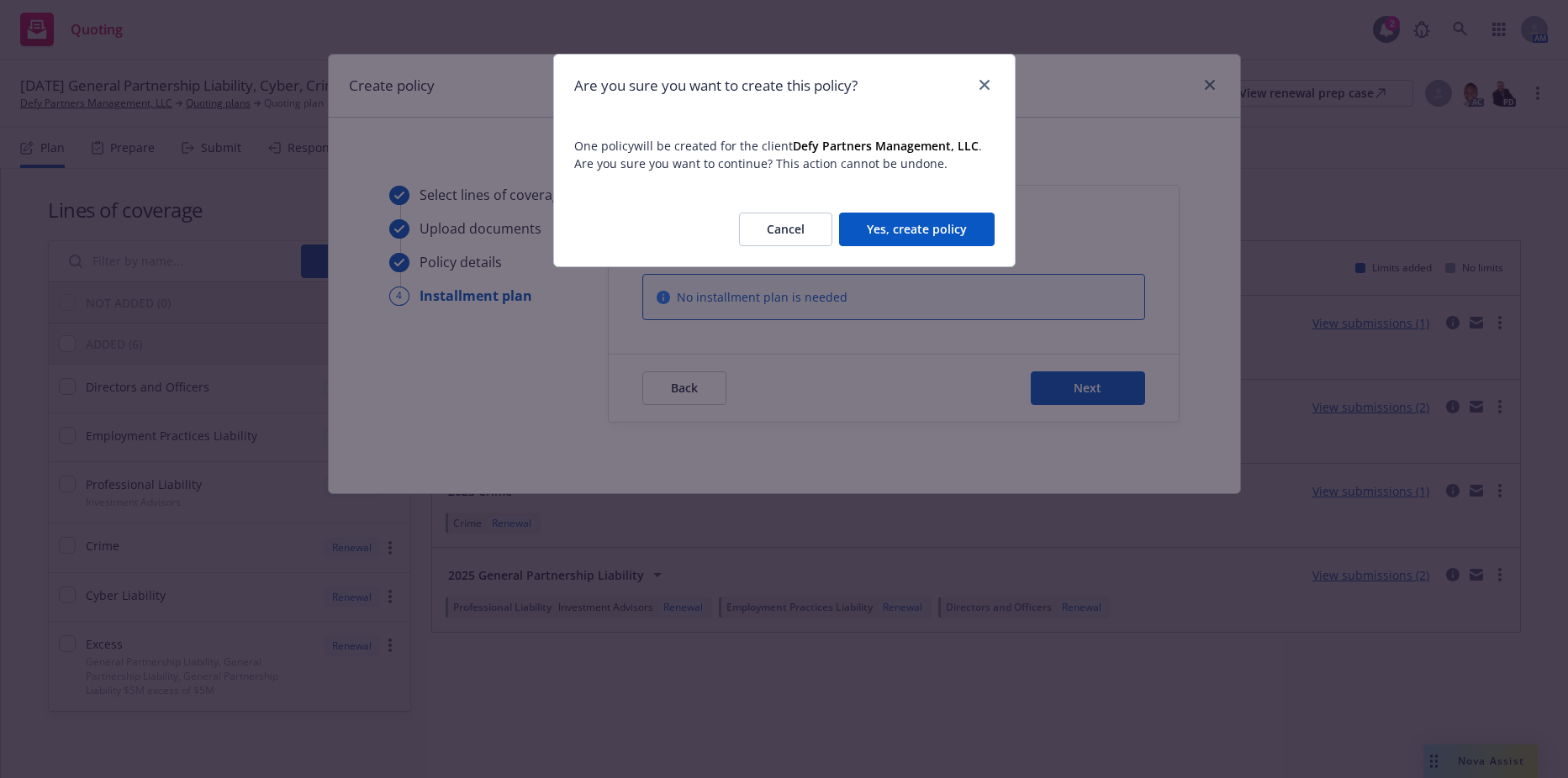
click at [967, 234] on button "Yes, create policy" at bounding box center [916, 229] width 155 height 33
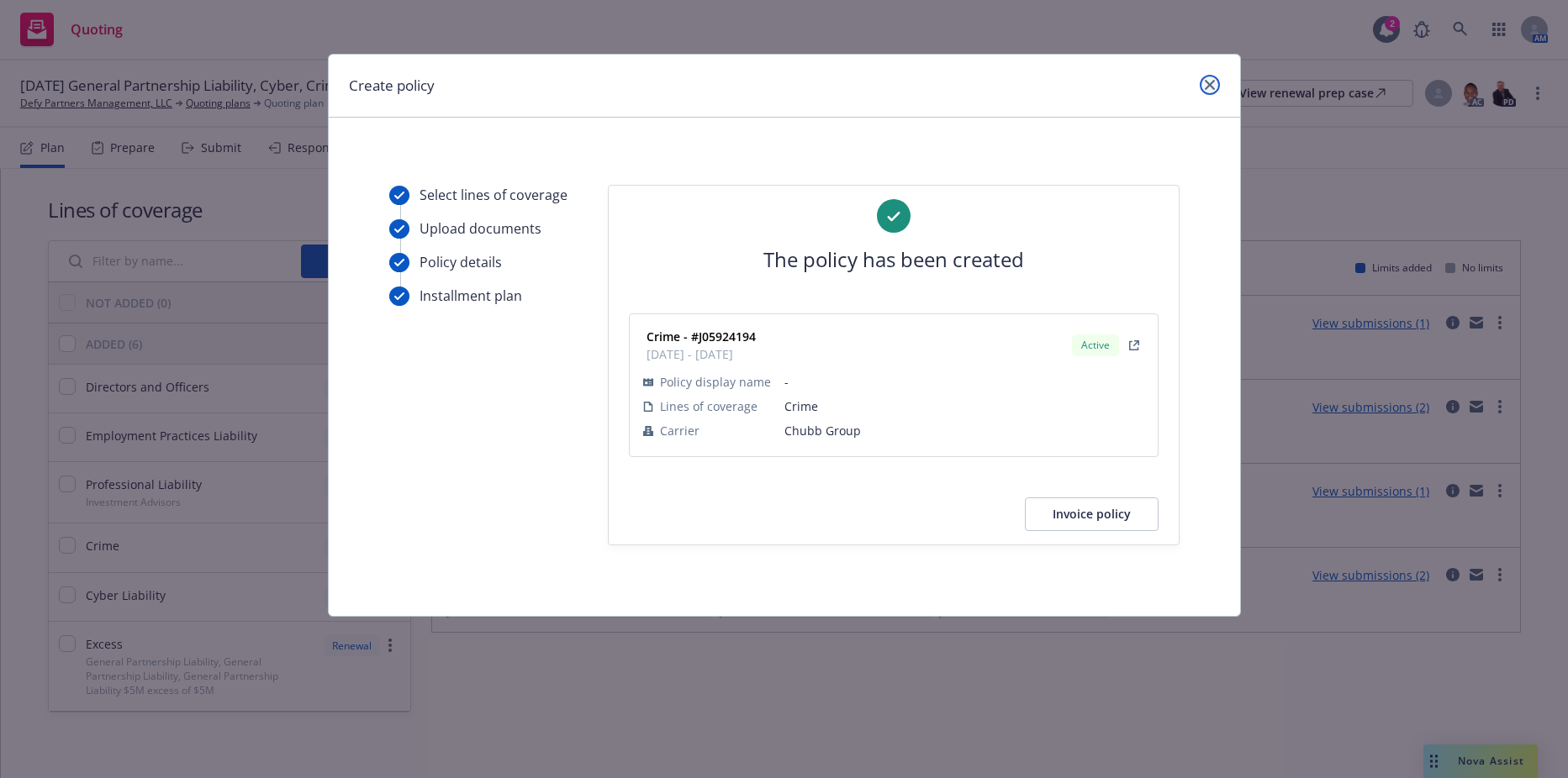
click at [1202, 92] on link "close" at bounding box center [1210, 85] width 20 height 20
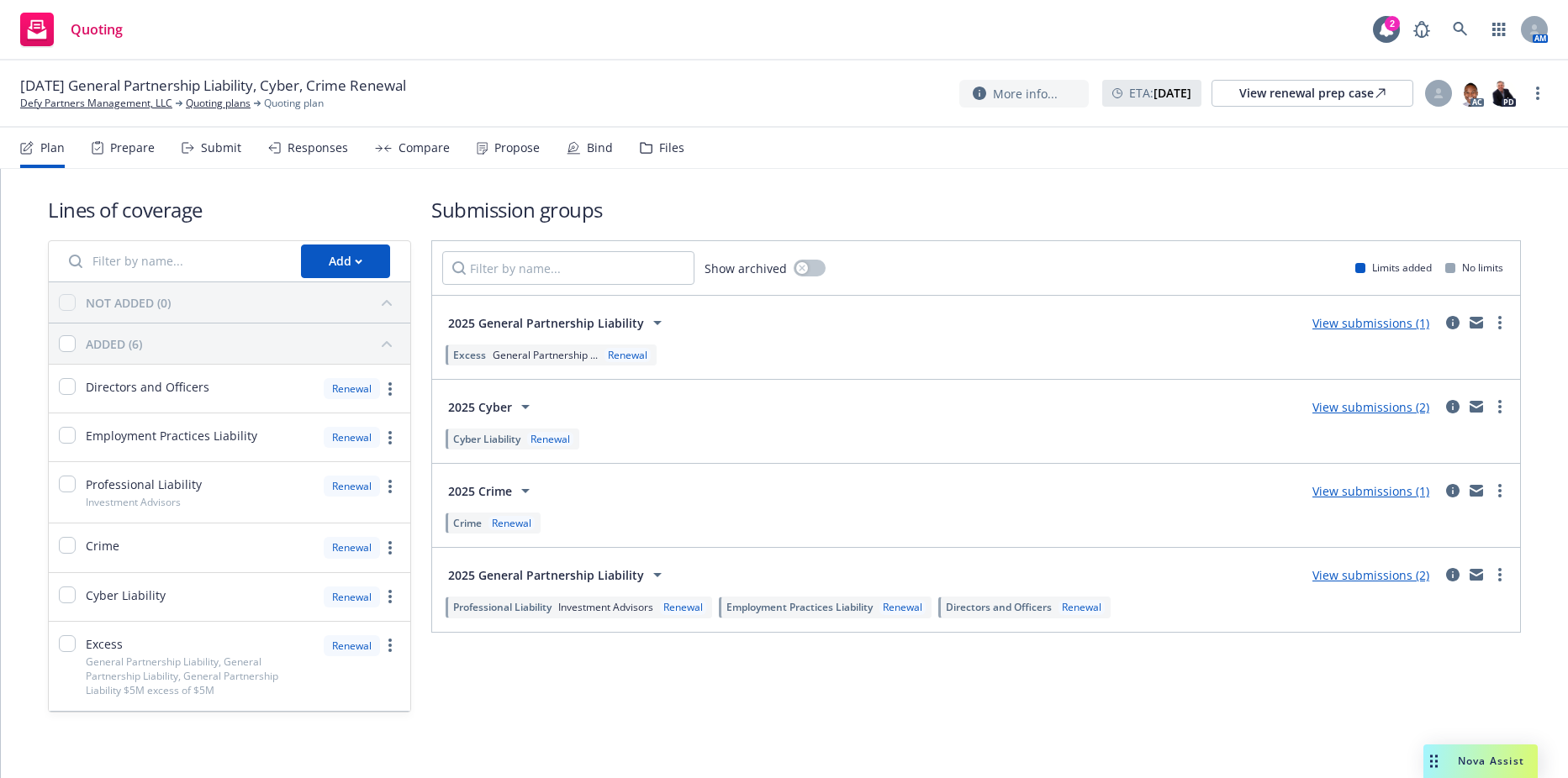
click at [1441, 732] on div "Lines of coverage Add NOT ADDED (0) ADDED (6) Directors and Officers Renewal Em…" at bounding box center [784, 454] width 1472 height 570
click at [1489, 326] on link "more" at bounding box center [1499, 322] width 20 height 20
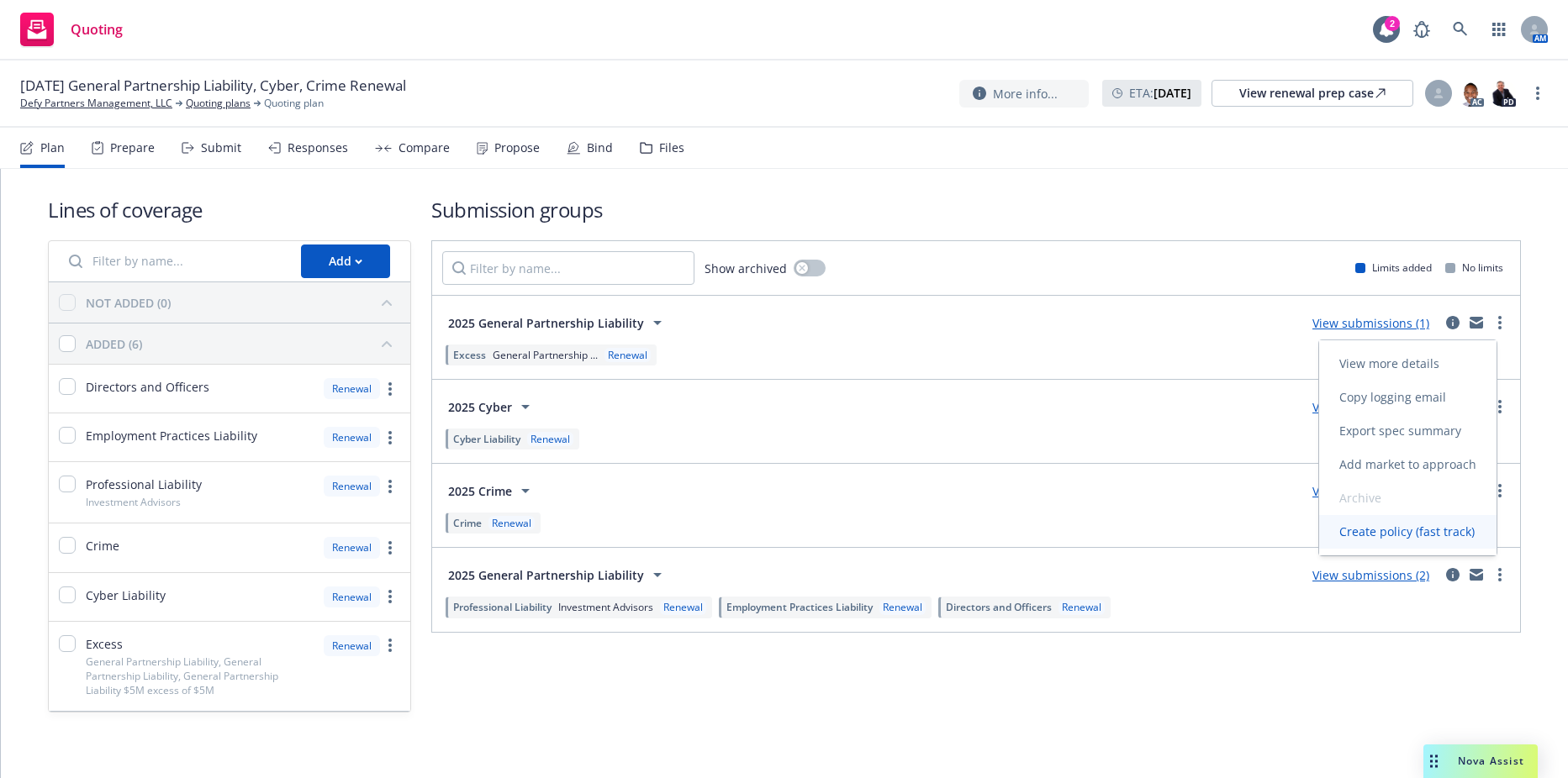
click at [1378, 532] on span "Create policy (fast track)" at bounding box center [1406, 532] width 176 height 16
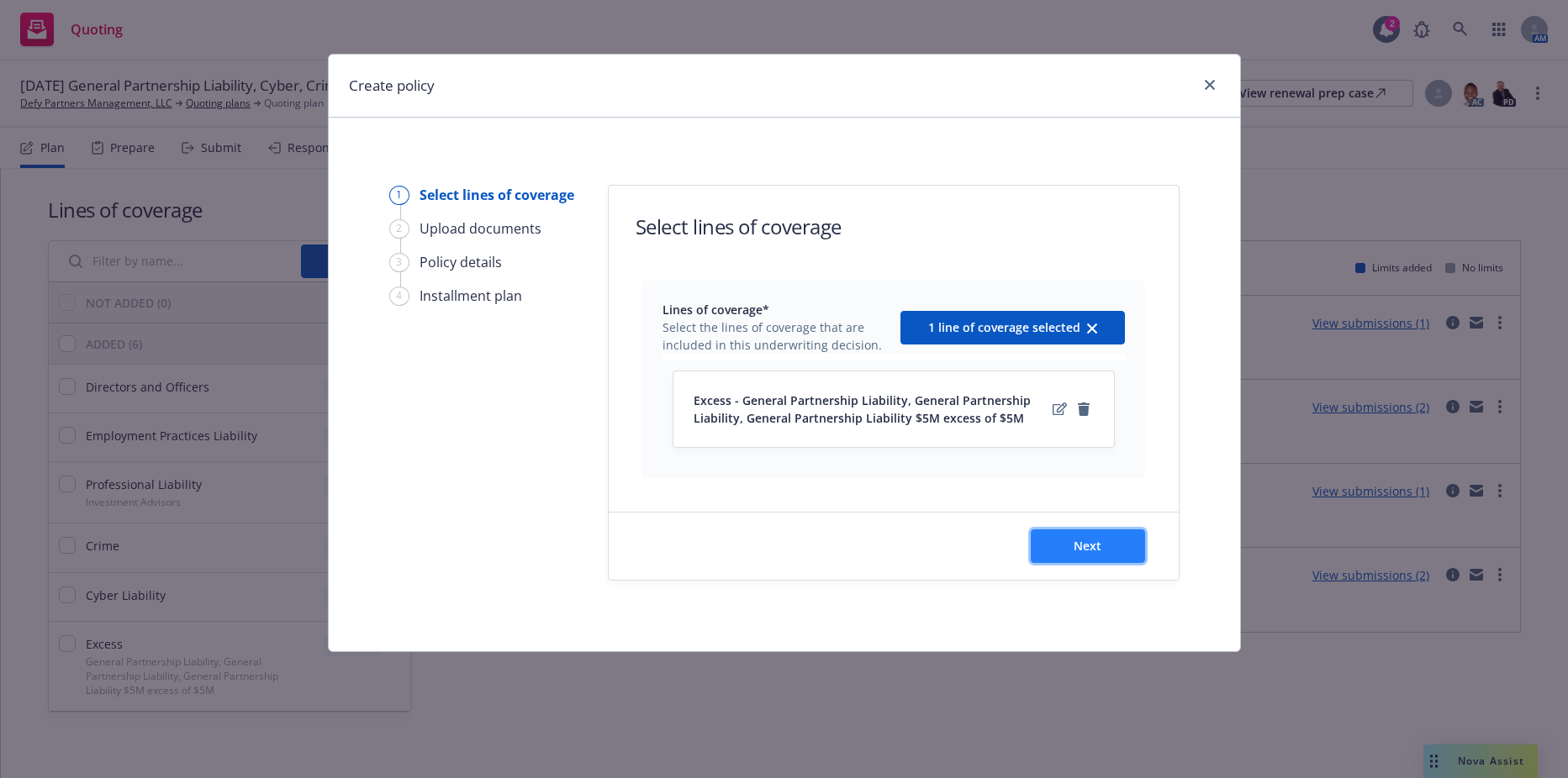
click at [1096, 557] on button "Next" at bounding box center [1088, 546] width 115 height 33
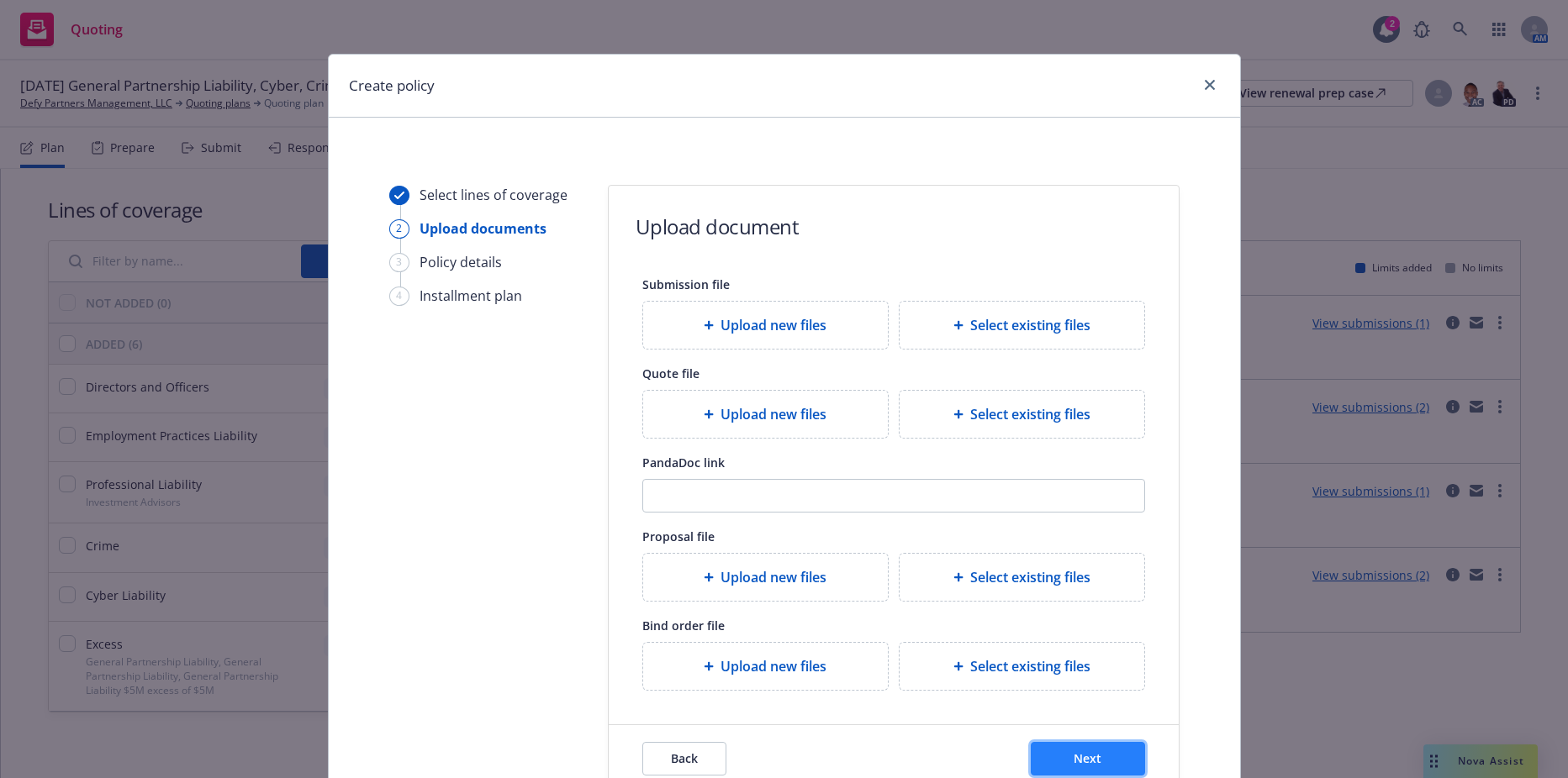
click at [1053, 749] on button "Next" at bounding box center [1088, 758] width 115 height 33
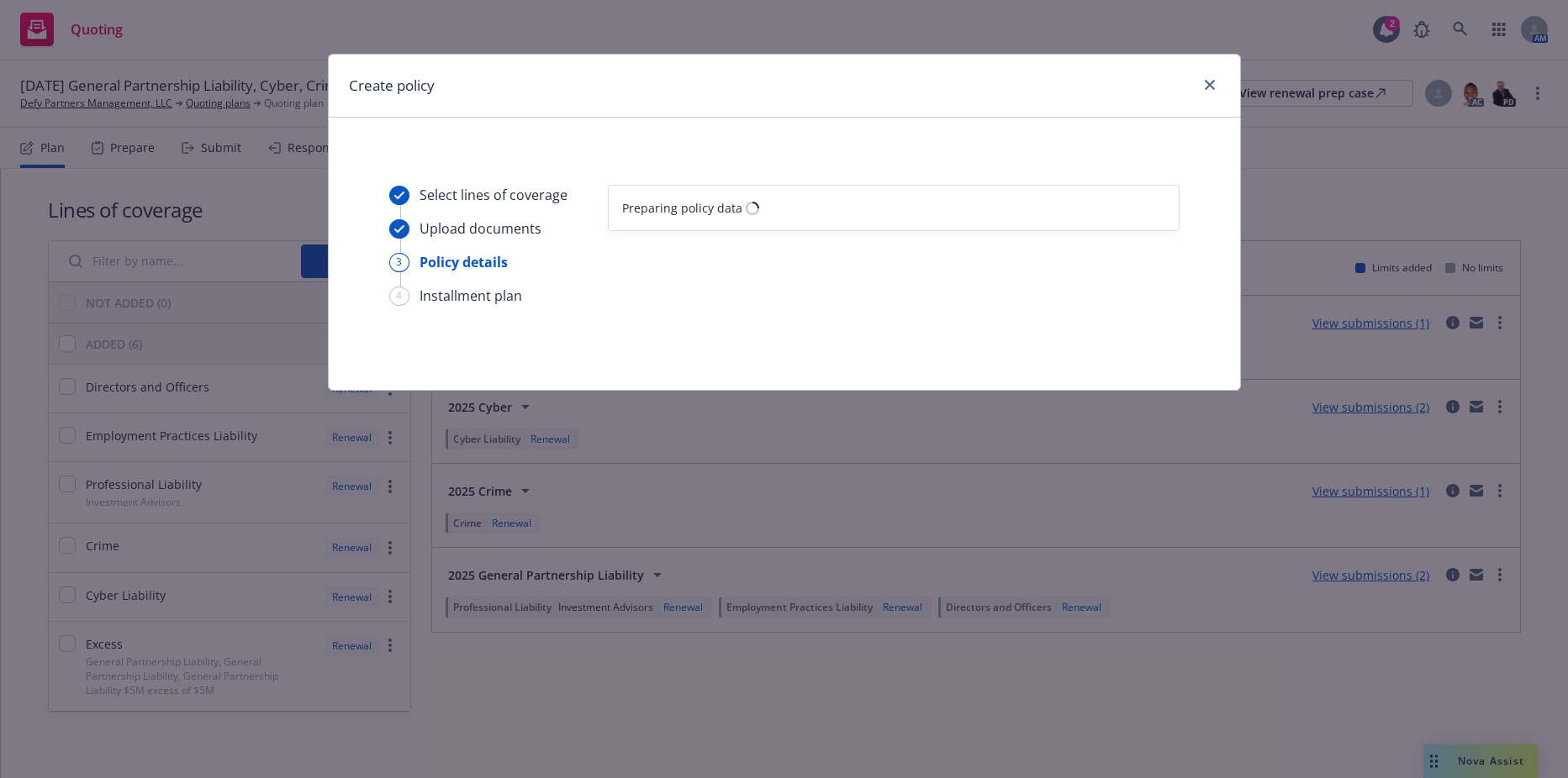
select select "12"
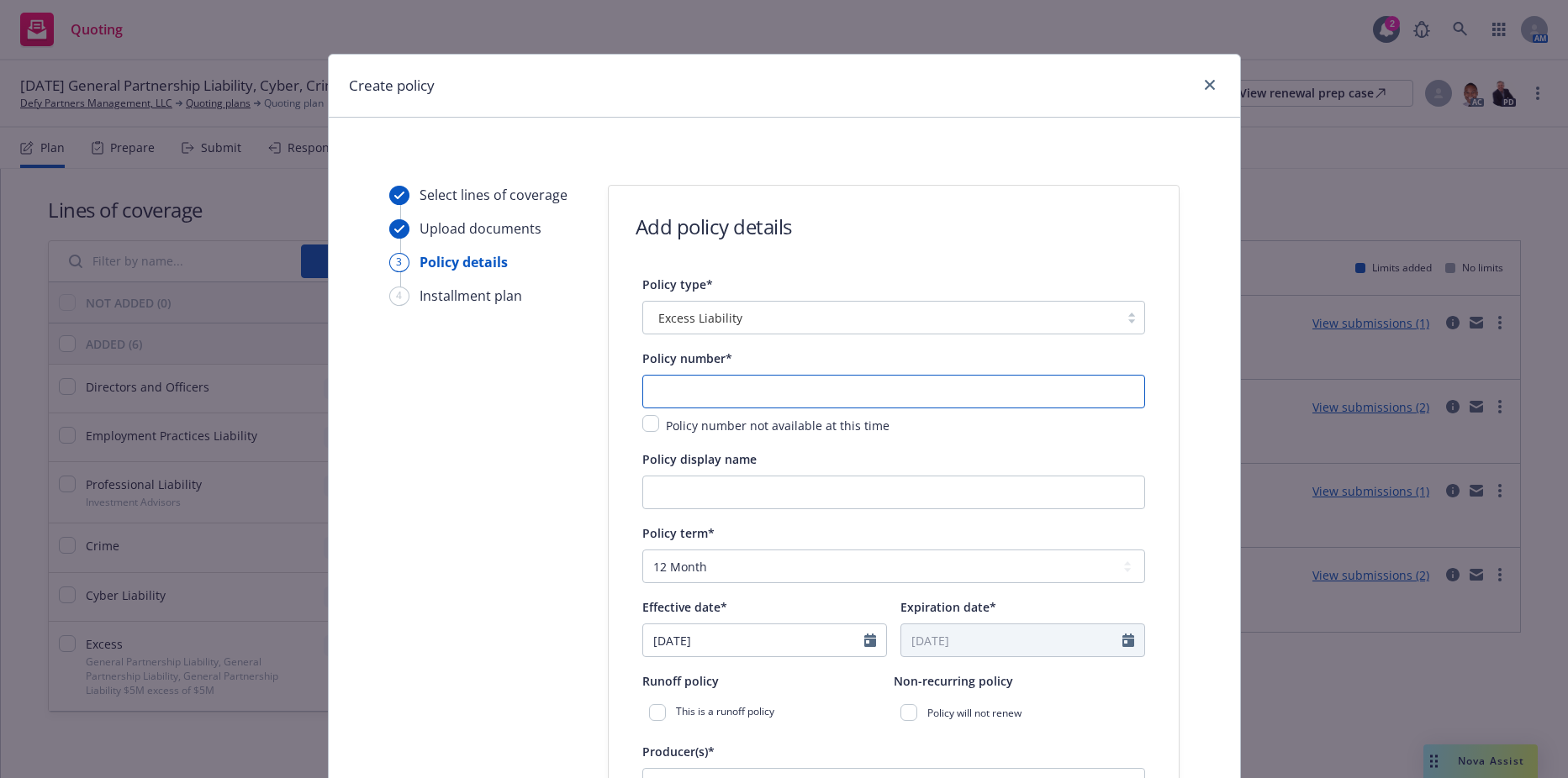
click at [779, 383] on input "text" at bounding box center [893, 391] width 503 height 33
click at [678, 383] on input "text" at bounding box center [893, 391] width 503 height 33
paste input "P-001-001766595-01"
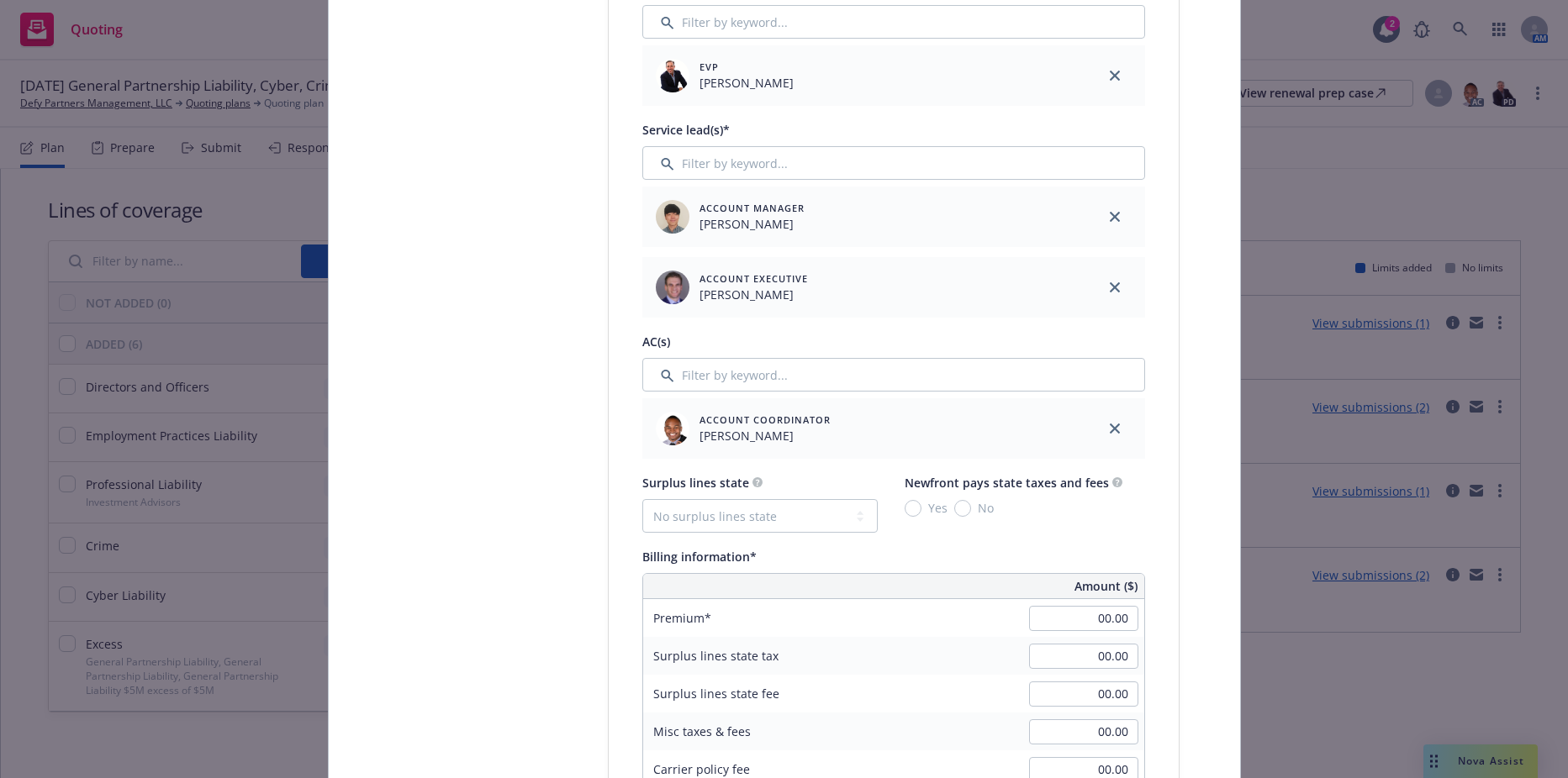
scroll to position [756, 0]
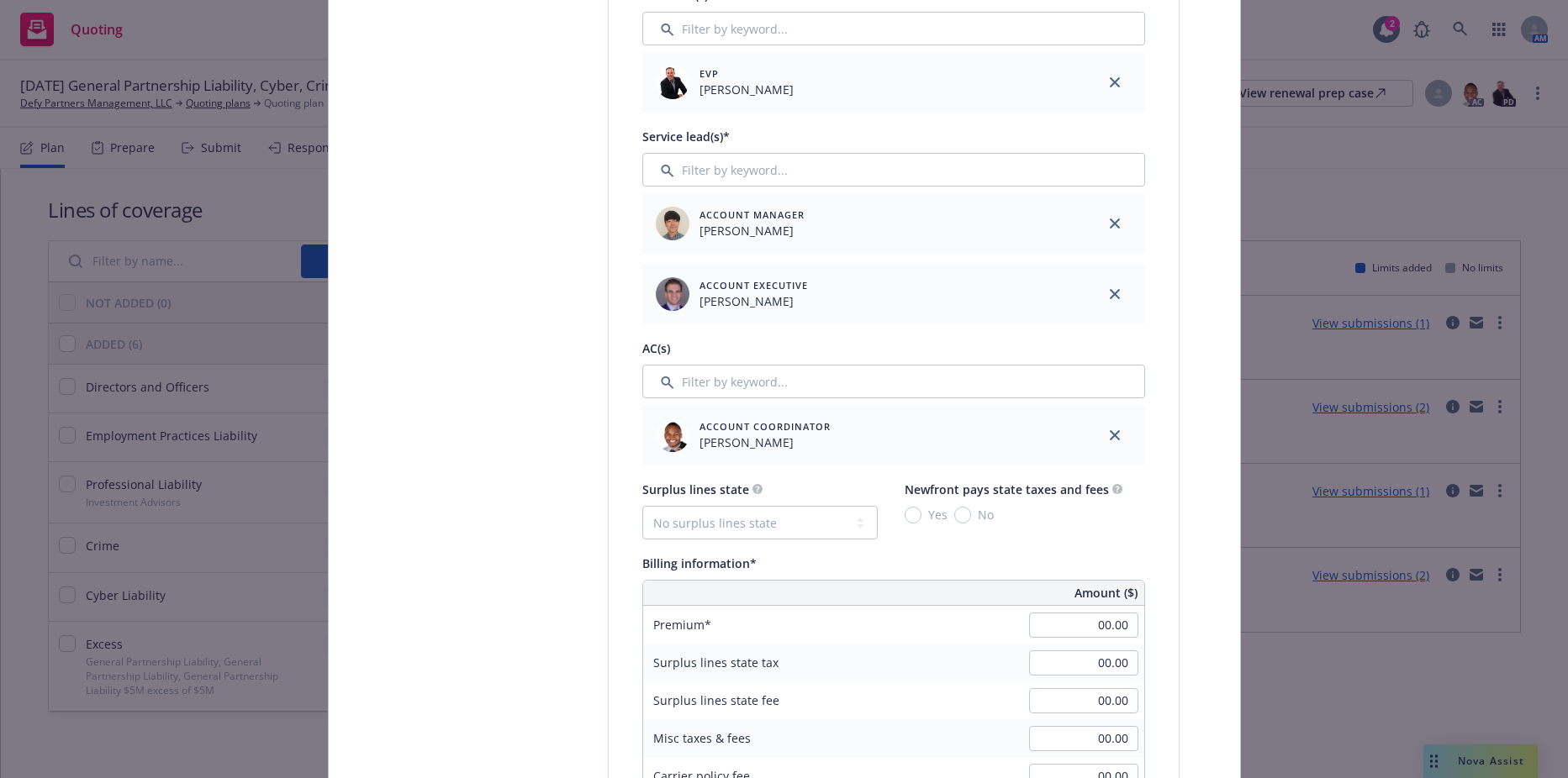
type input "P-001-001766595-01"
click at [1118, 224] on div at bounding box center [1114, 223] width 60 height 60
click at [1109, 220] on icon "close" at bounding box center [1114, 223] width 10 height 10
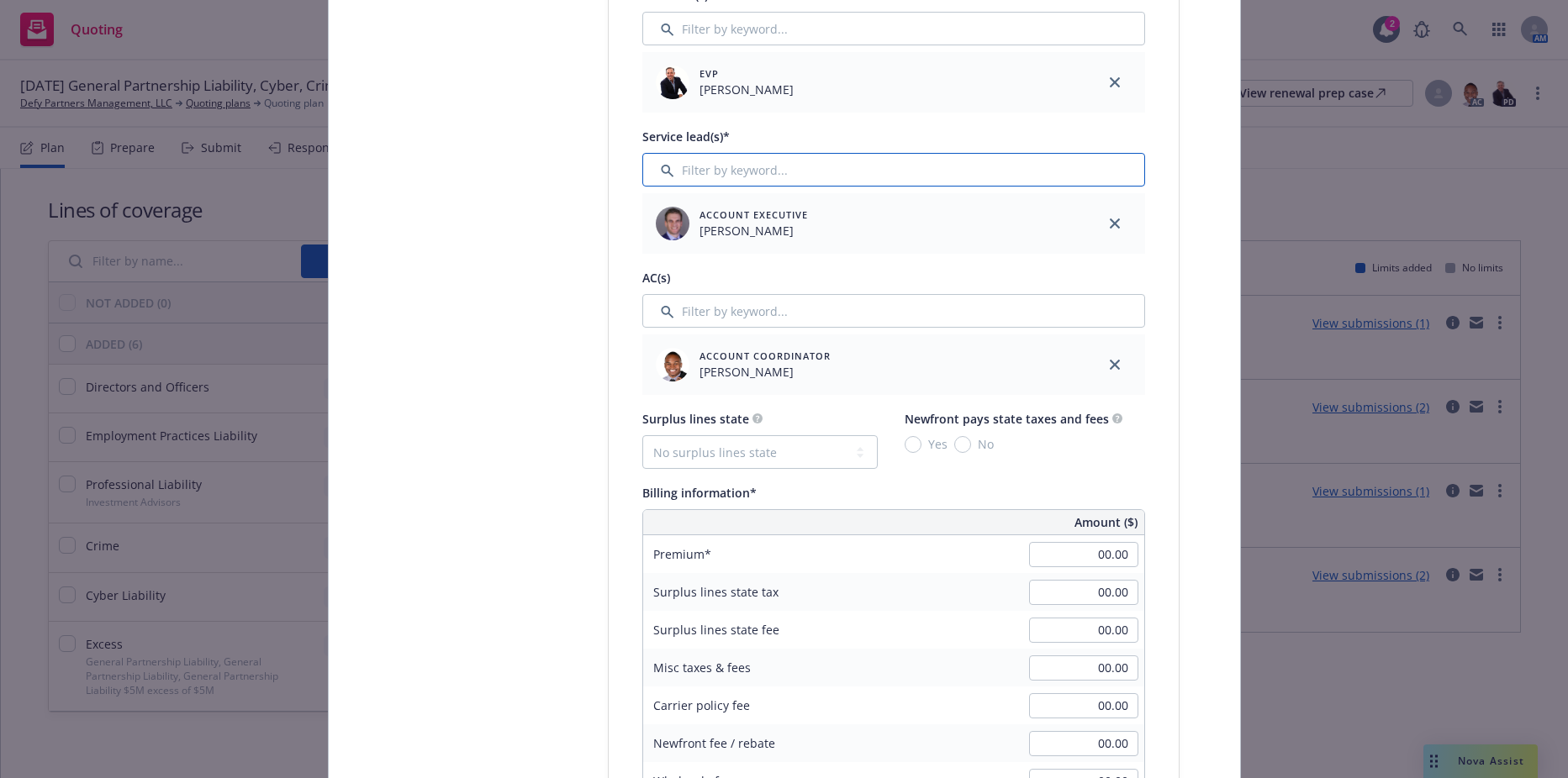
click at [858, 165] on input "Filter by keyword..." at bounding box center [893, 169] width 503 height 33
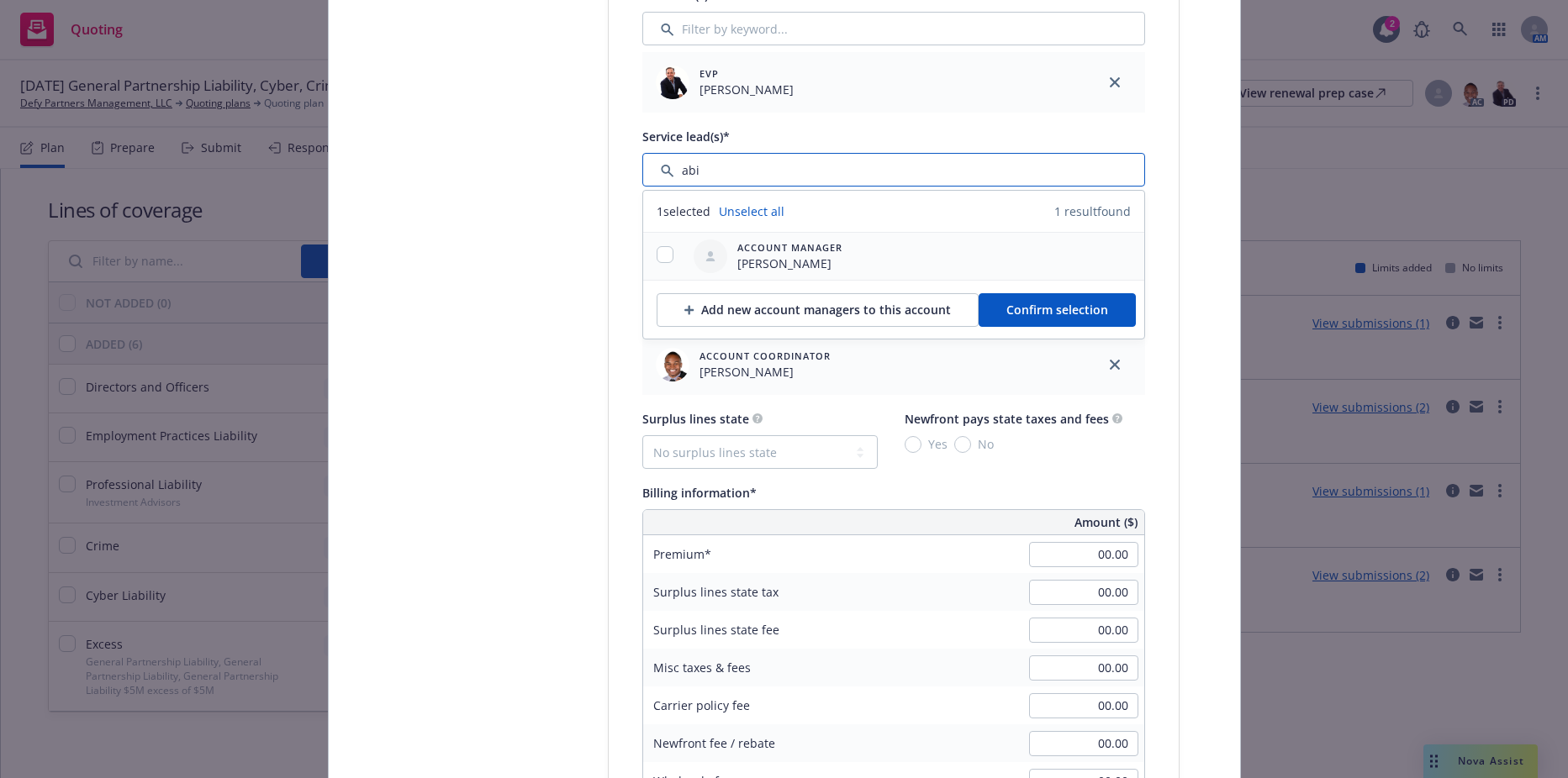
type input "abi"
click at [656, 257] on input "checkbox" at bounding box center [664, 255] width 17 height 17
checkbox input "true"
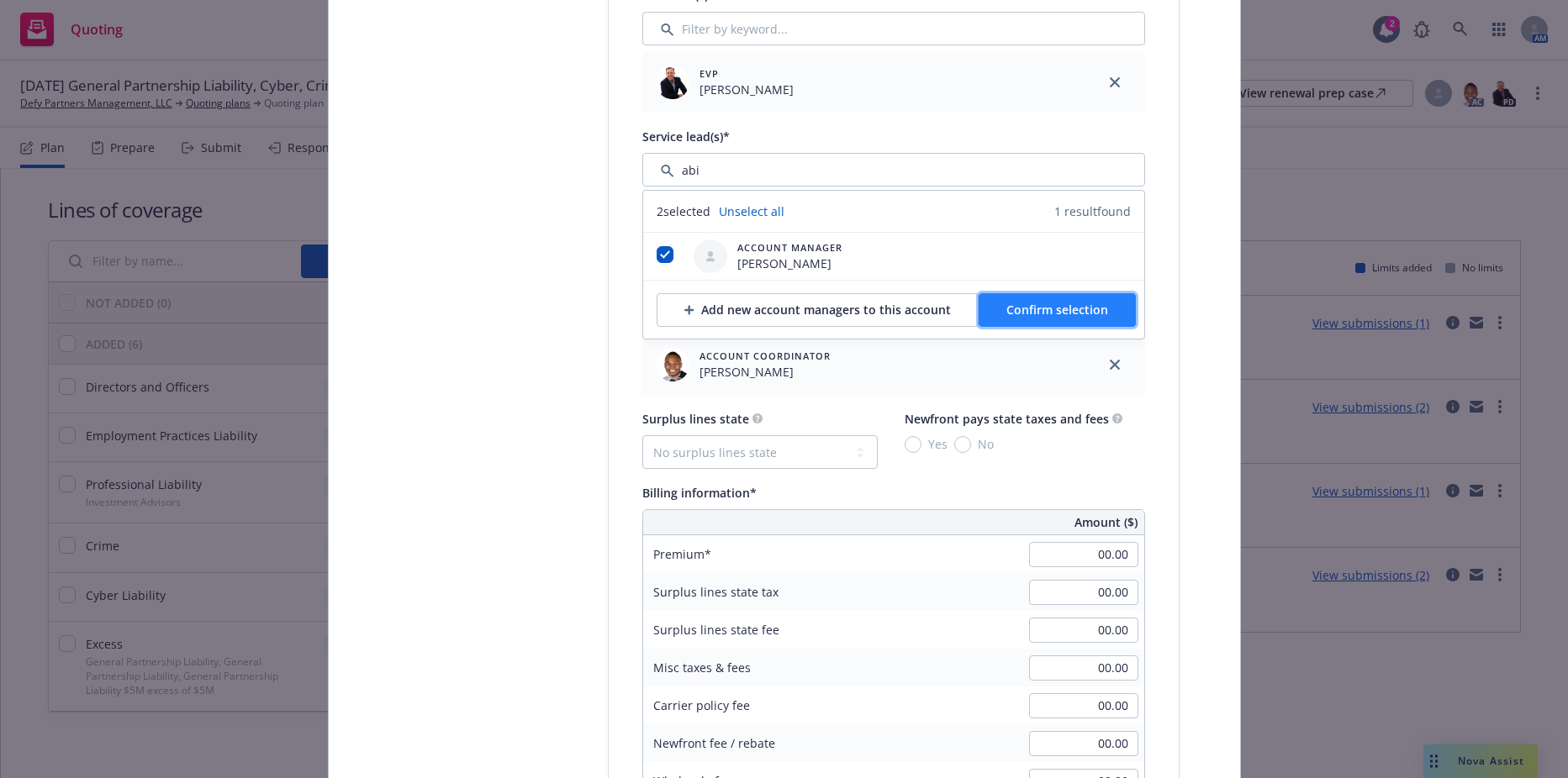
click at [1037, 314] on span "Confirm selection" at bounding box center [1057, 310] width 102 height 16
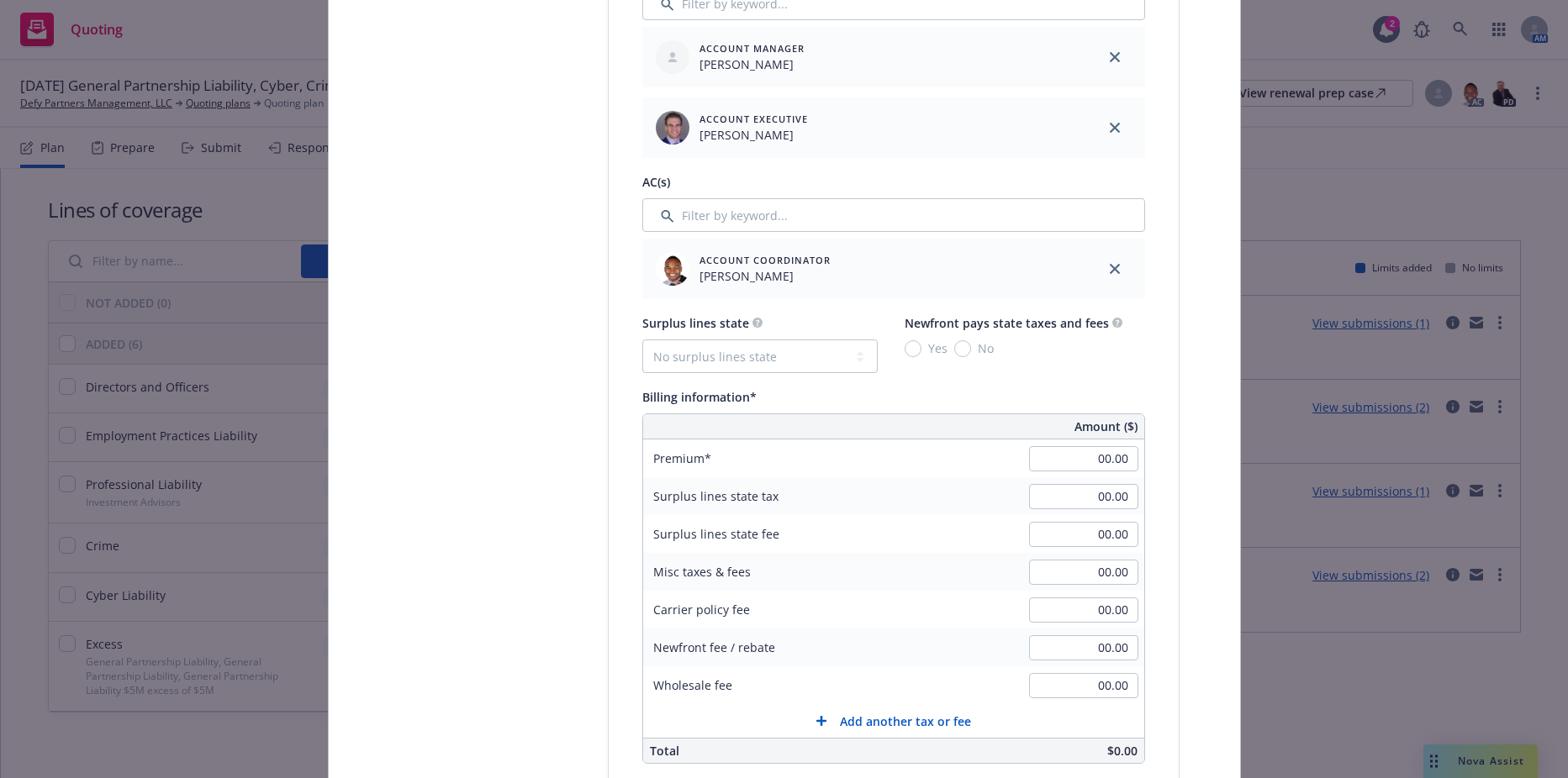
scroll to position [924, 0]
click at [751, 353] on select "No surplus lines state [US_STATE] [US_STATE] [US_STATE] [US_STATE] [US_STATE] […" at bounding box center [759, 354] width 236 height 33
click at [735, 369] on select "No surplus lines state [US_STATE] [US_STATE] [US_STATE] [US_STATE] [US_STATE] […" at bounding box center [759, 354] width 236 height 33
click at [526, 92] on div "Select lines of coverage Upload documents 3 Policy details 4 Installment plan" at bounding box center [481, 490] width 185 height 2459
click at [1052, 468] on input "00.00" at bounding box center [1083, 458] width 109 height 25
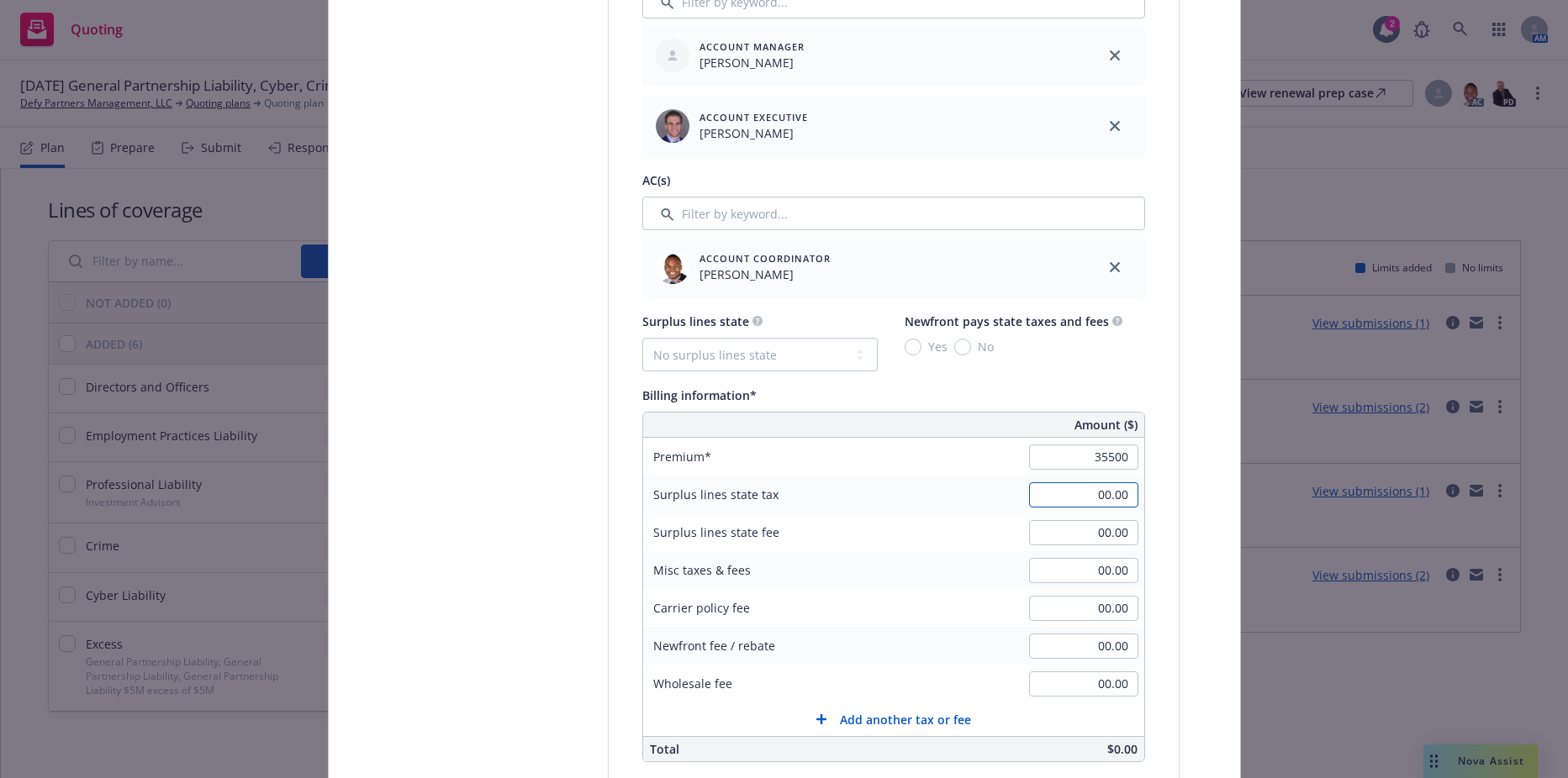
type input "35,500.00"
click at [1035, 505] on input "00.00" at bounding box center [1083, 495] width 109 height 25
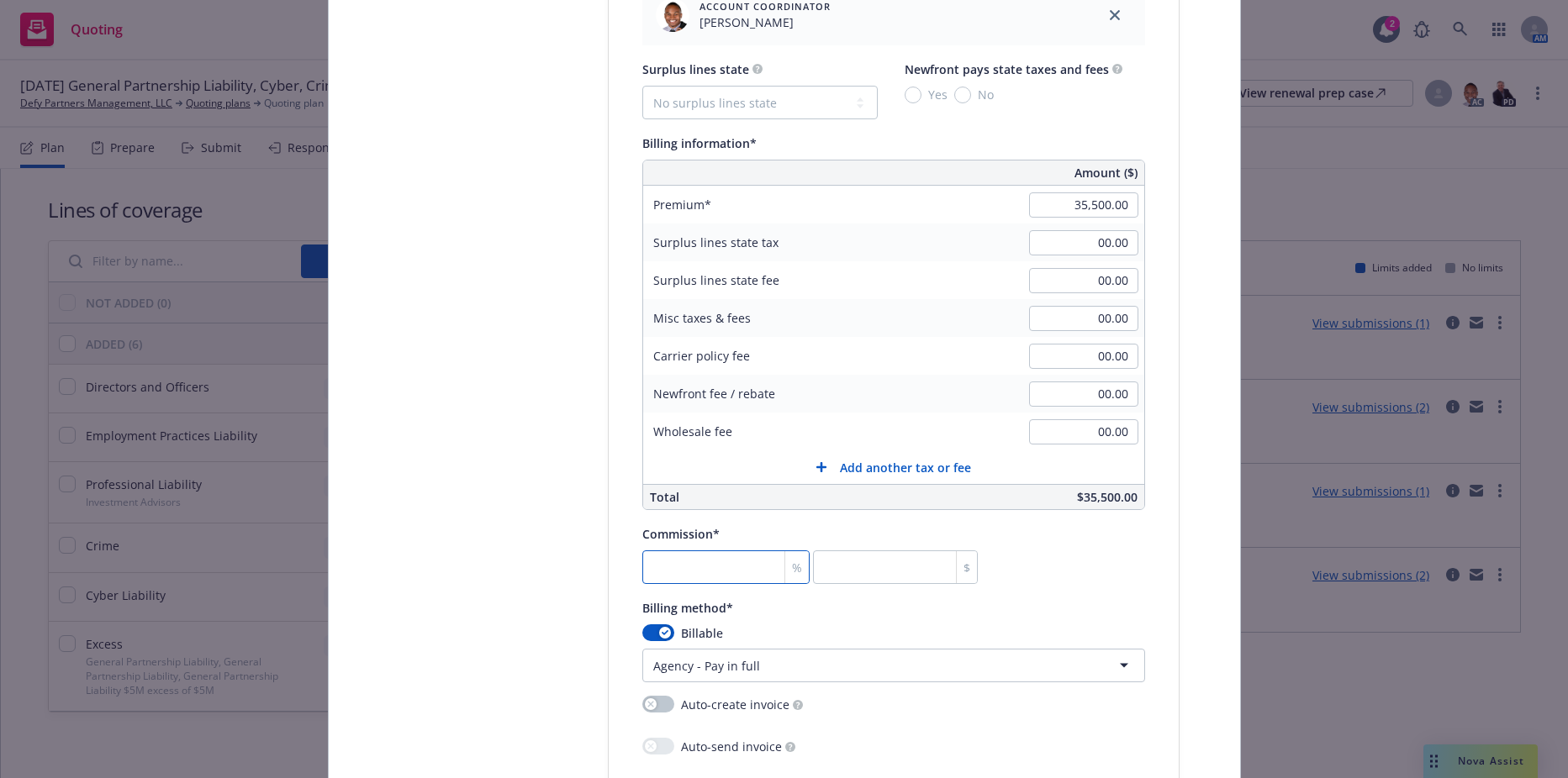
click at [682, 569] on input "number" at bounding box center [726, 567] width 168 height 33
type input "2"
type input "710"
type input "20"
type input "7100"
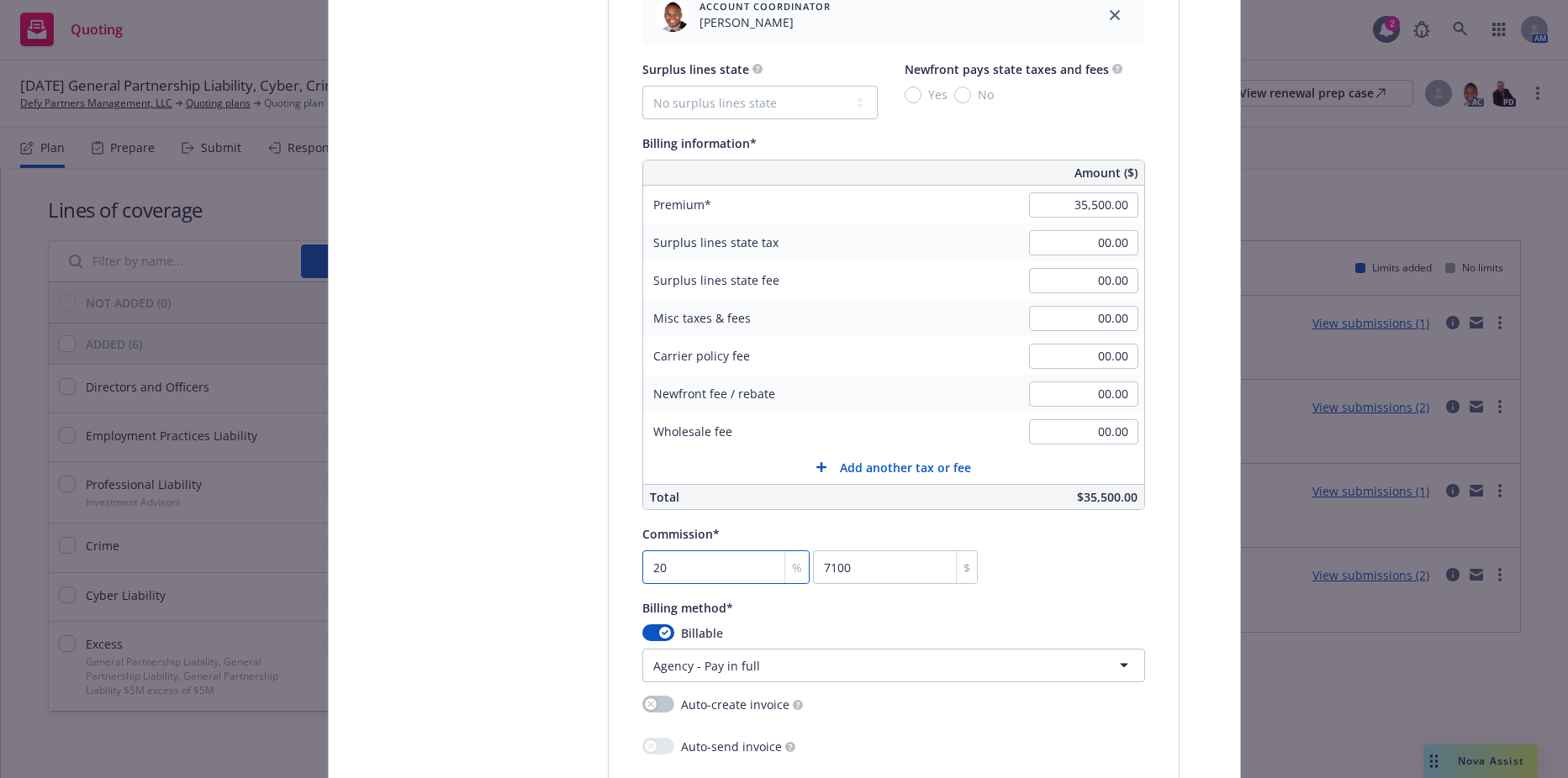
type input "20"
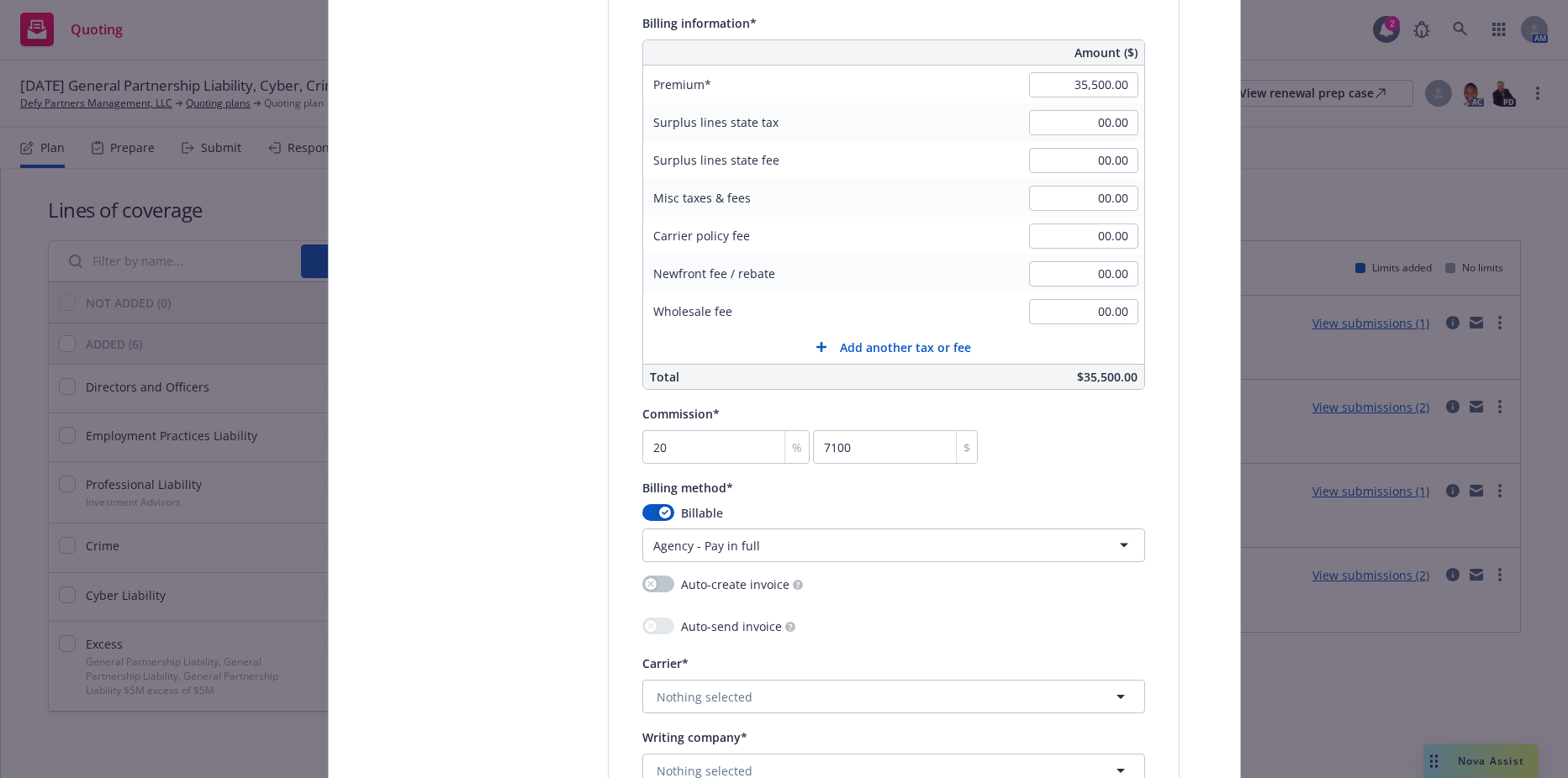
scroll to position [1513, 0]
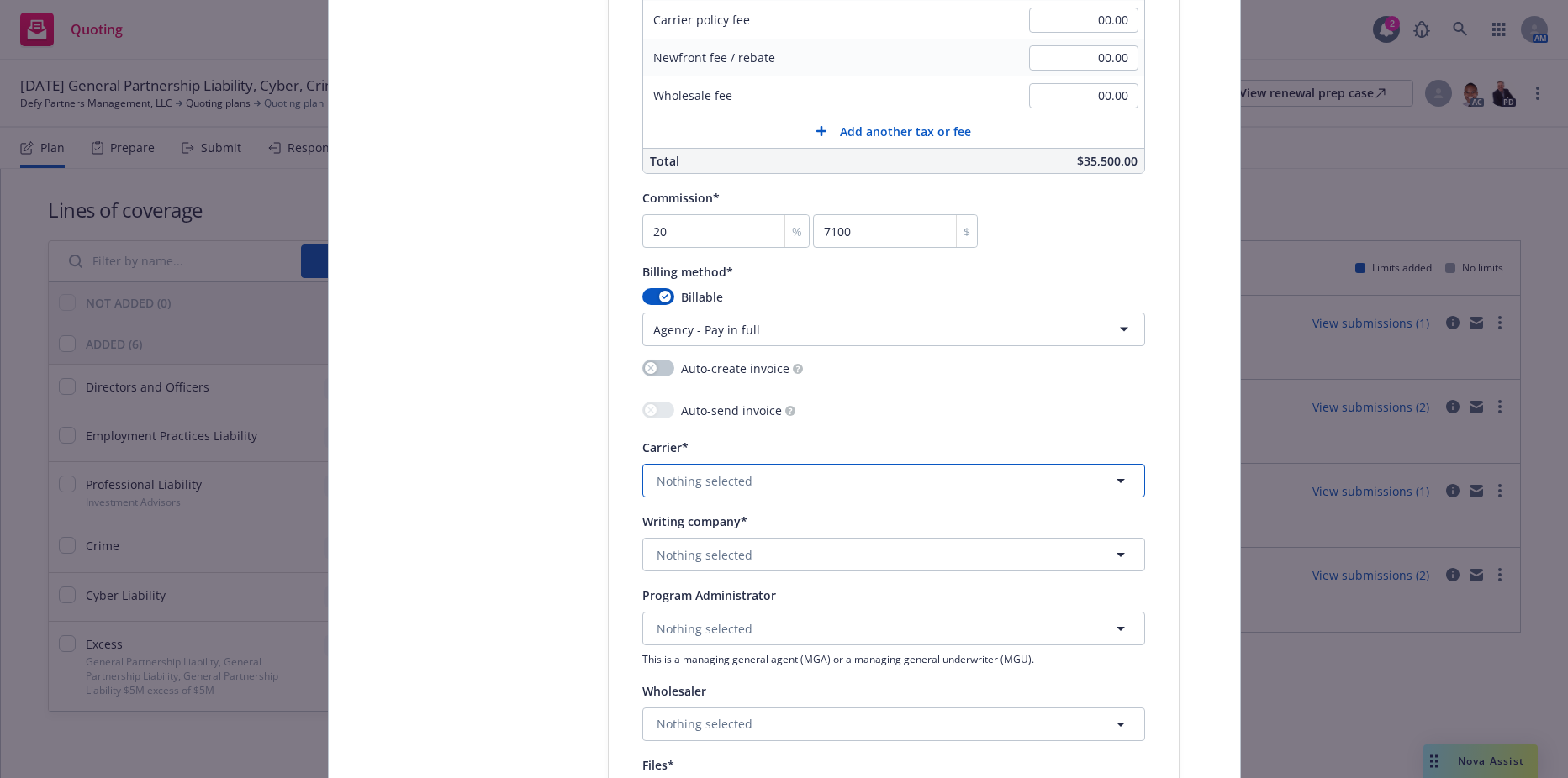
click at [677, 485] on span "Nothing selected" at bounding box center [704, 481] width 96 height 18
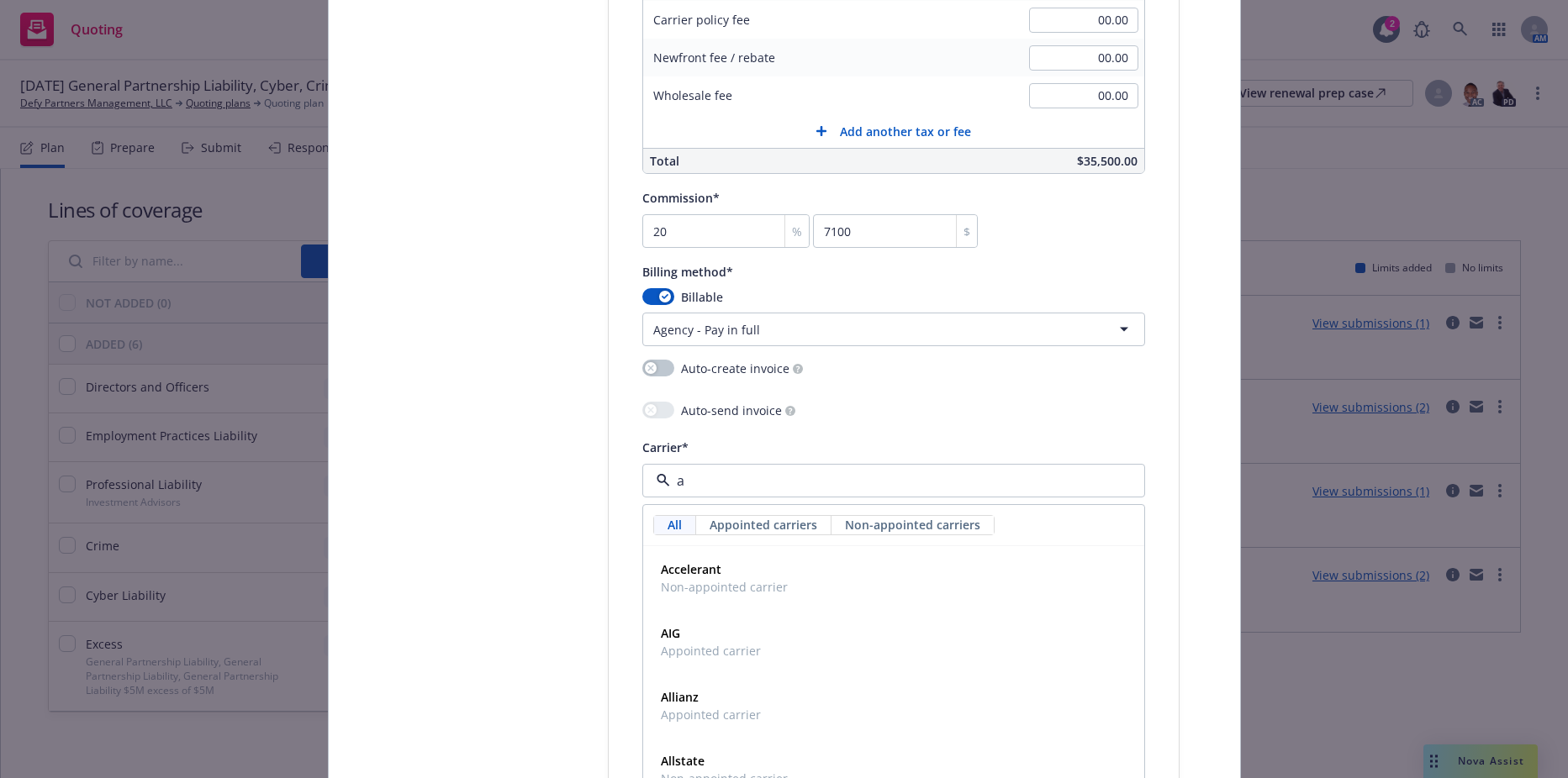
type input "ax"
click at [718, 642] on span "AXIS Capital" at bounding box center [710, 634] width 100 height 18
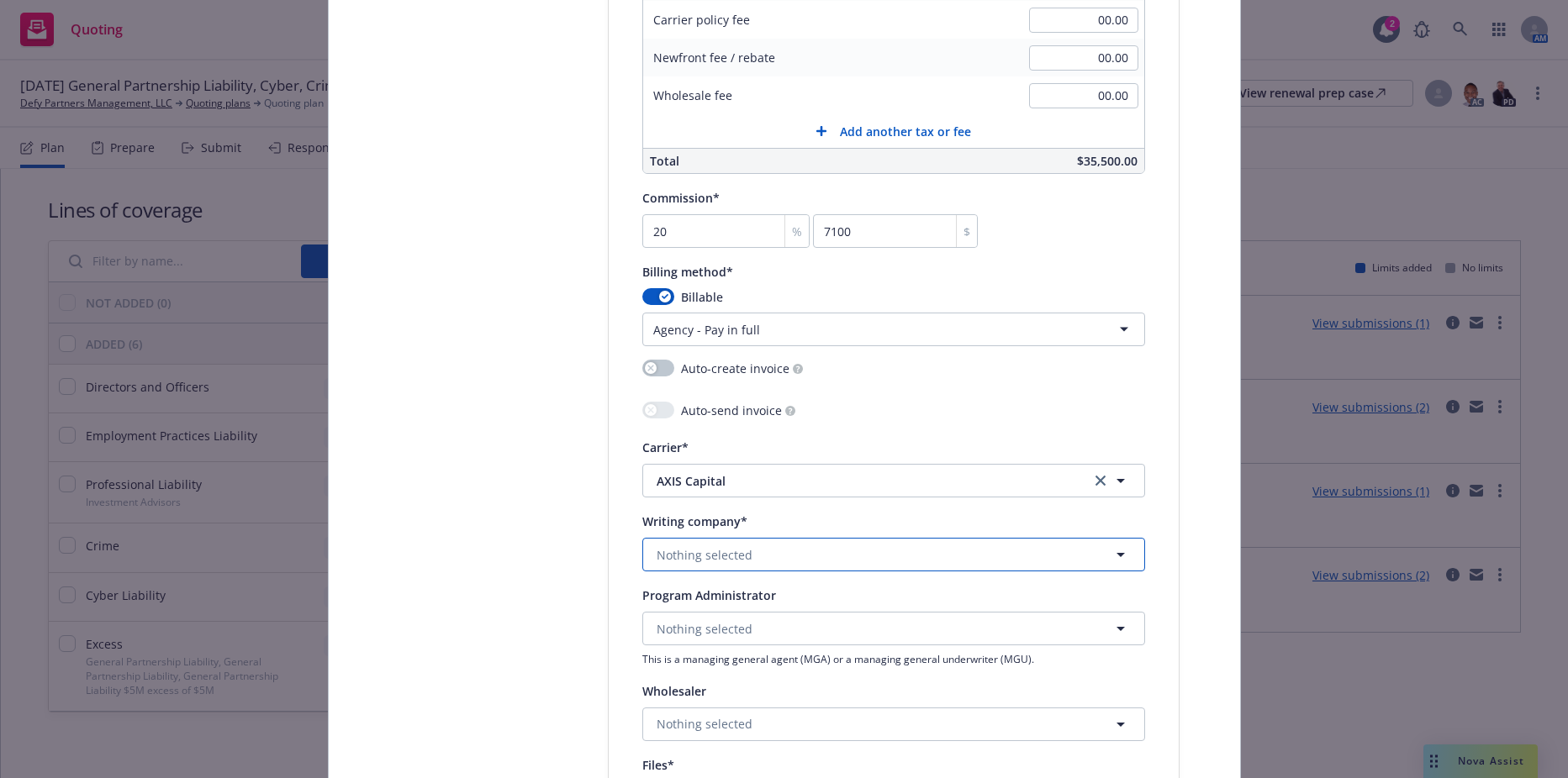
click at [714, 568] on button "Nothing selected" at bounding box center [893, 554] width 503 height 33
type input "a"
click at [714, 611] on span "AXIS Insurance Company" at bounding box center [732, 602] width 143 height 18
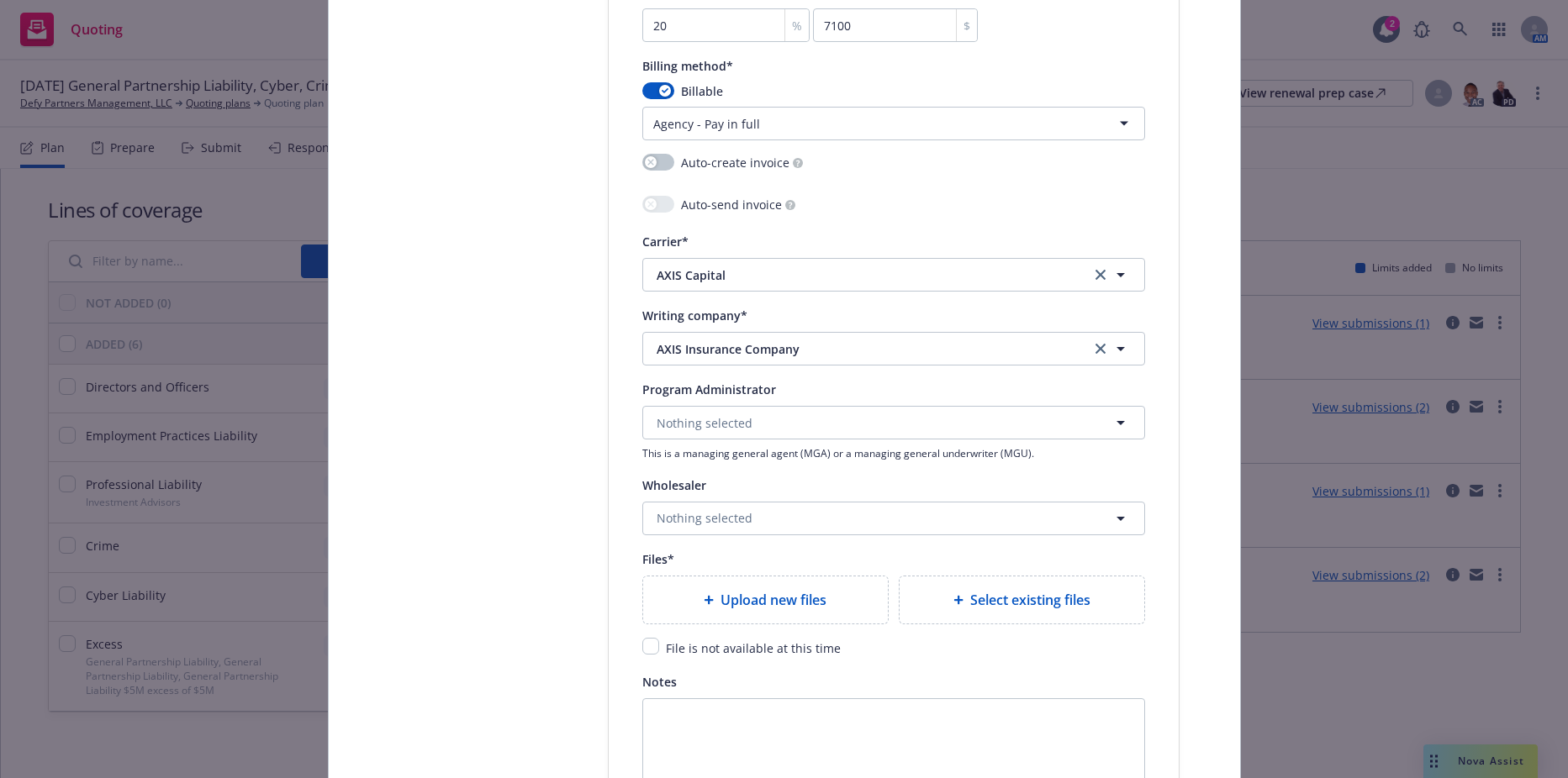
scroll to position [1848, 0]
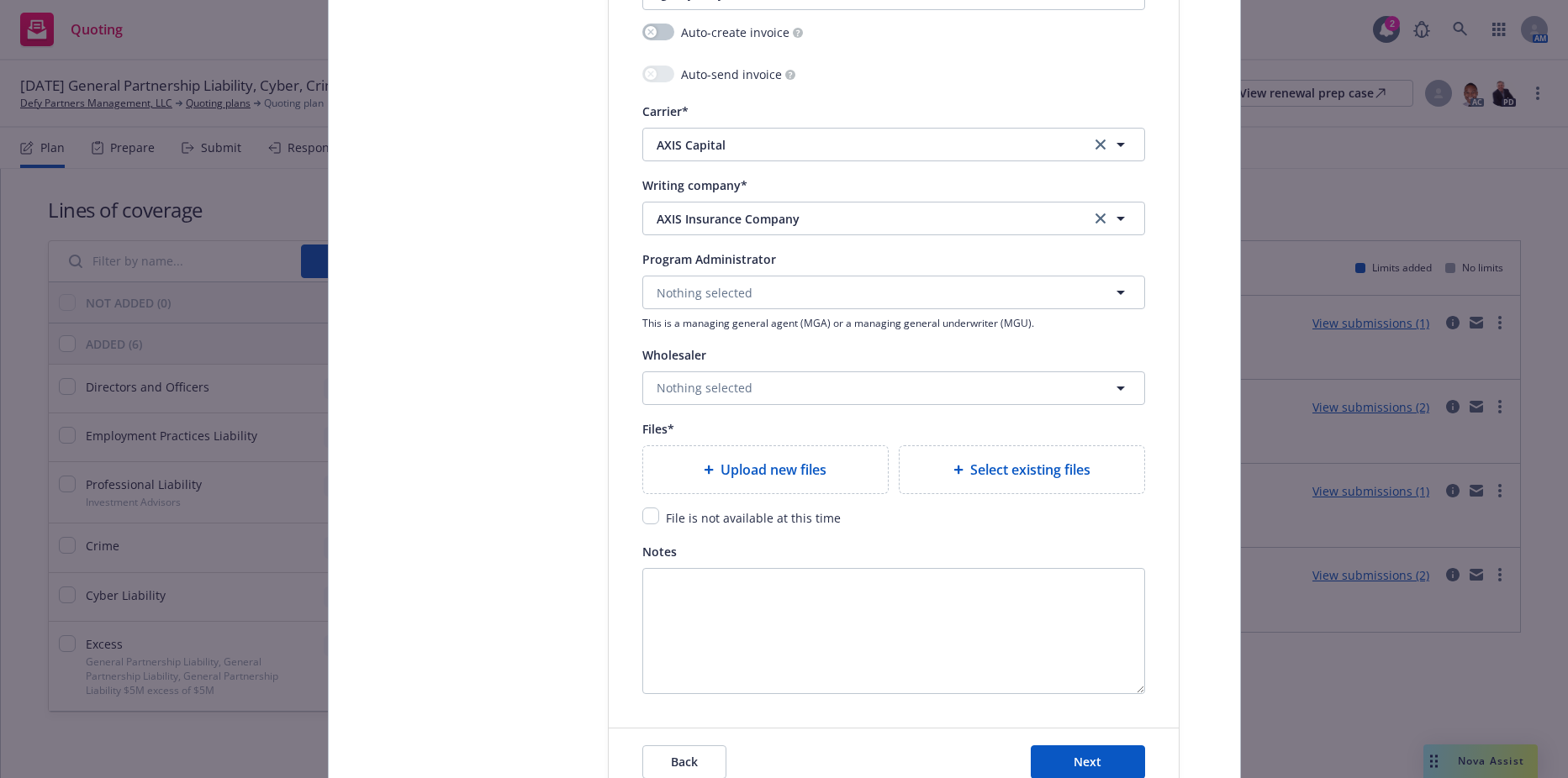
type textarea "x"
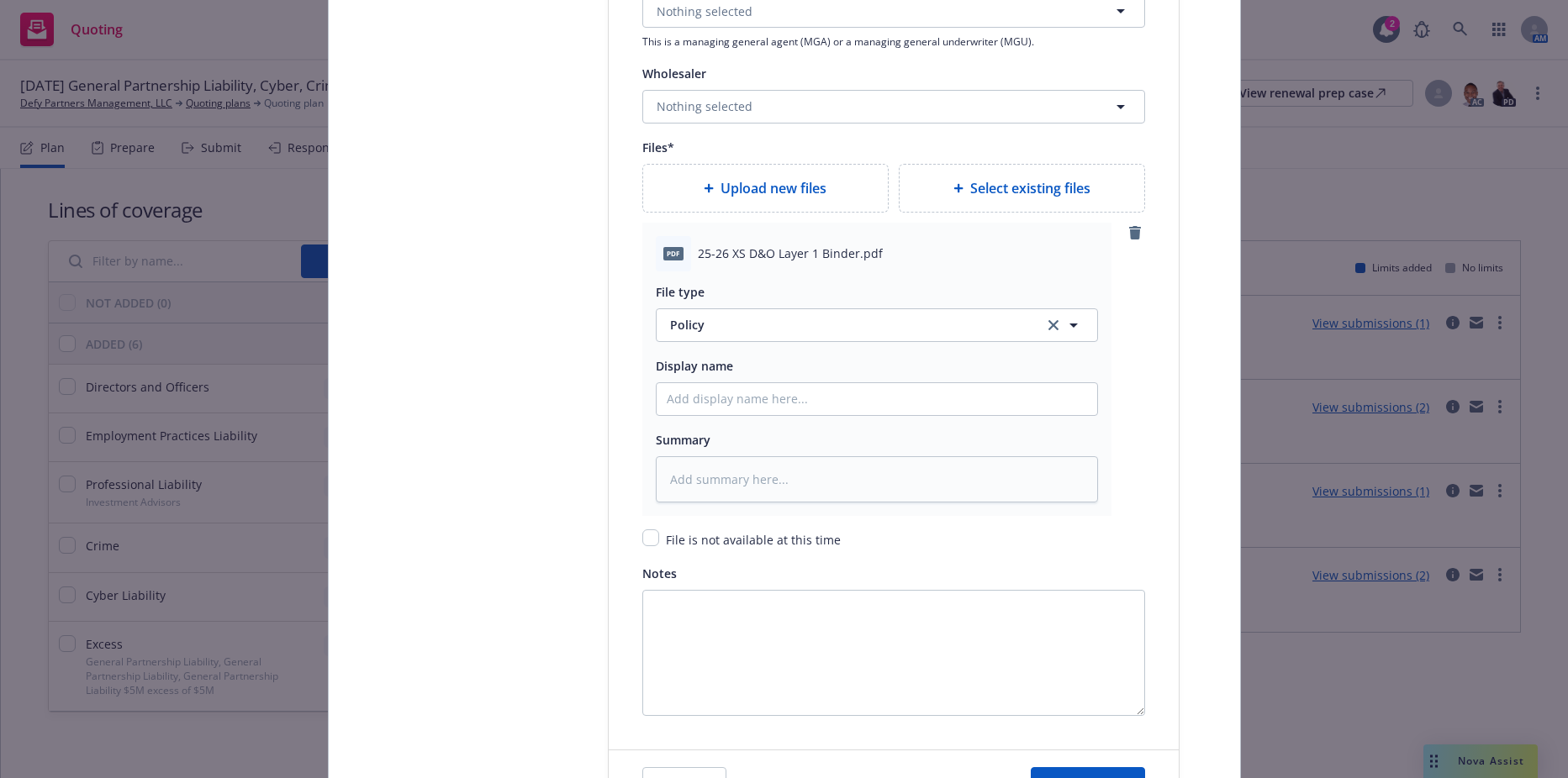
scroll to position [2185, 0]
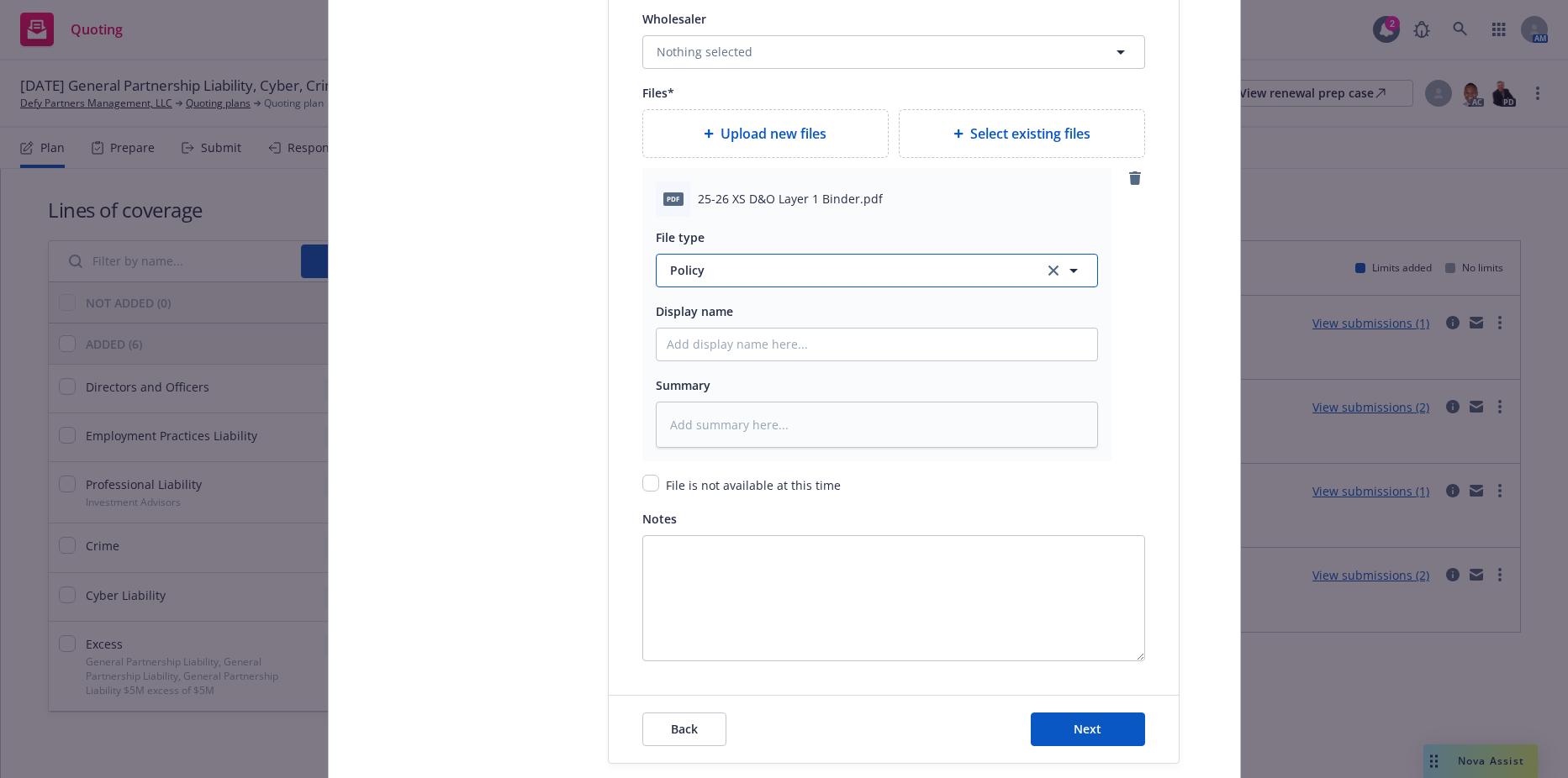
click at [712, 274] on span "Policy" at bounding box center [847, 271] width 354 height 18
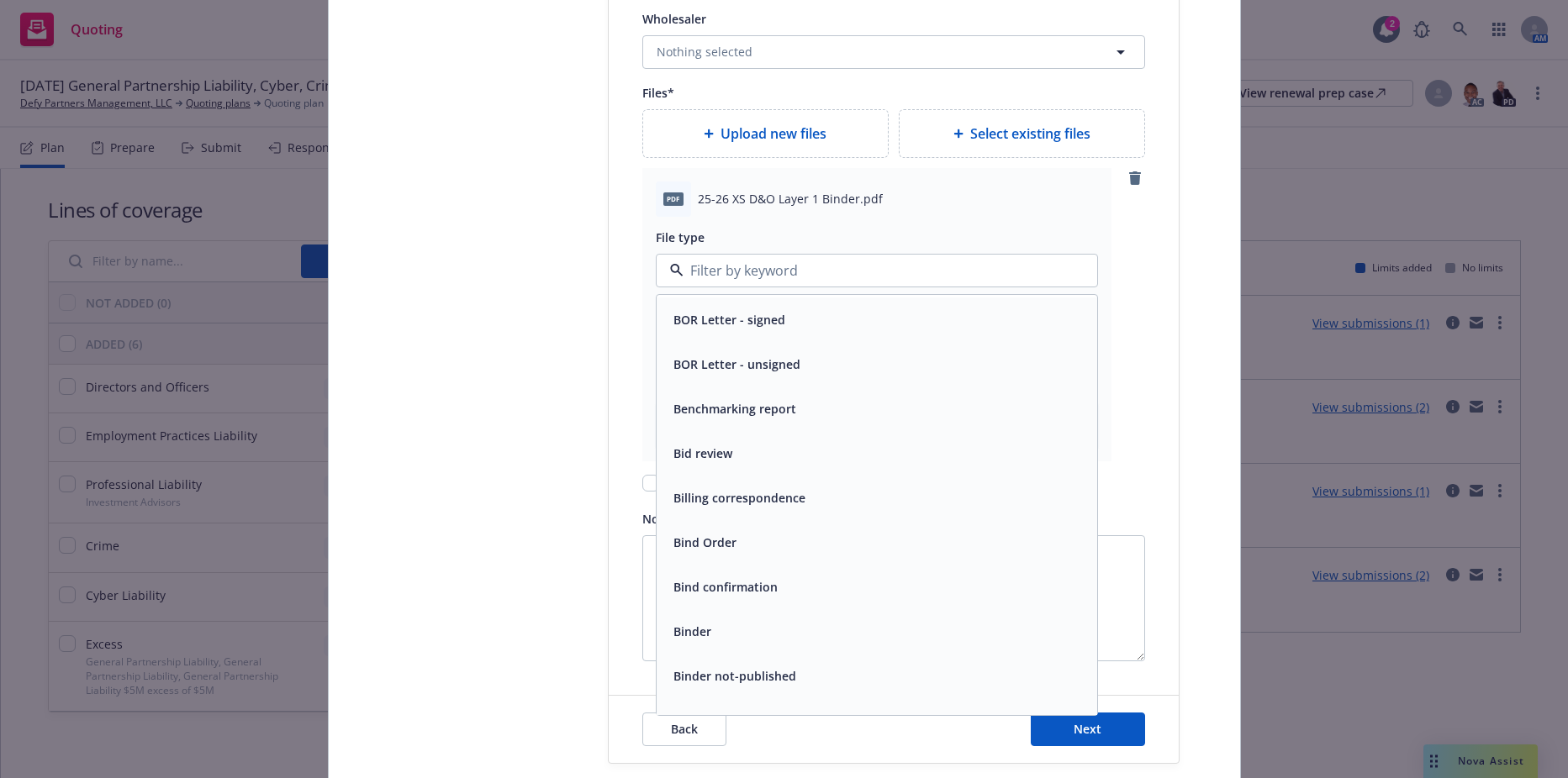
scroll to position [756, 0]
click at [704, 536] on div "Binder" at bounding box center [690, 541] width 48 height 24
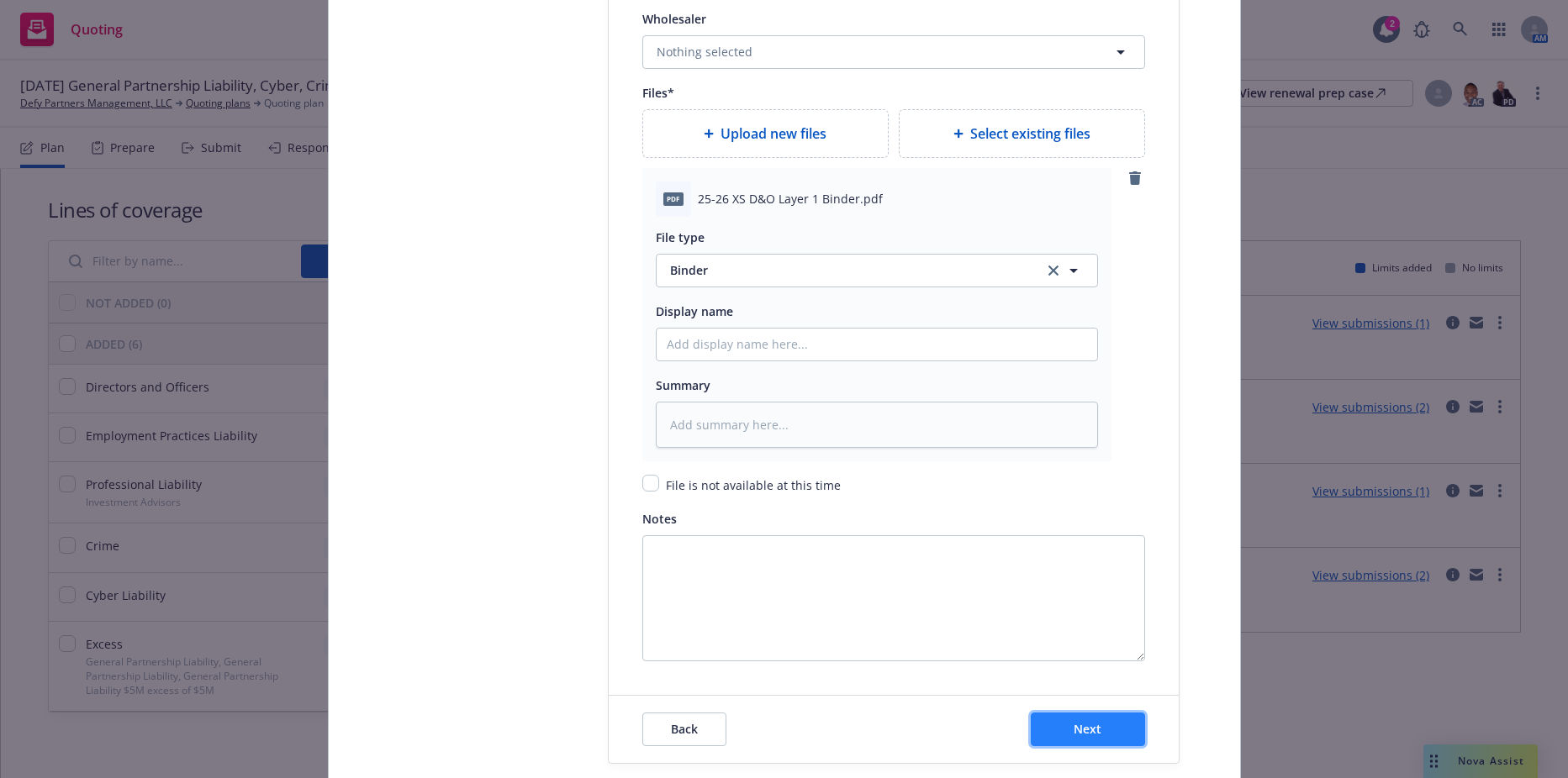
click at [1073, 727] on span "Next" at bounding box center [1087, 729] width 28 height 16
type textarea "x"
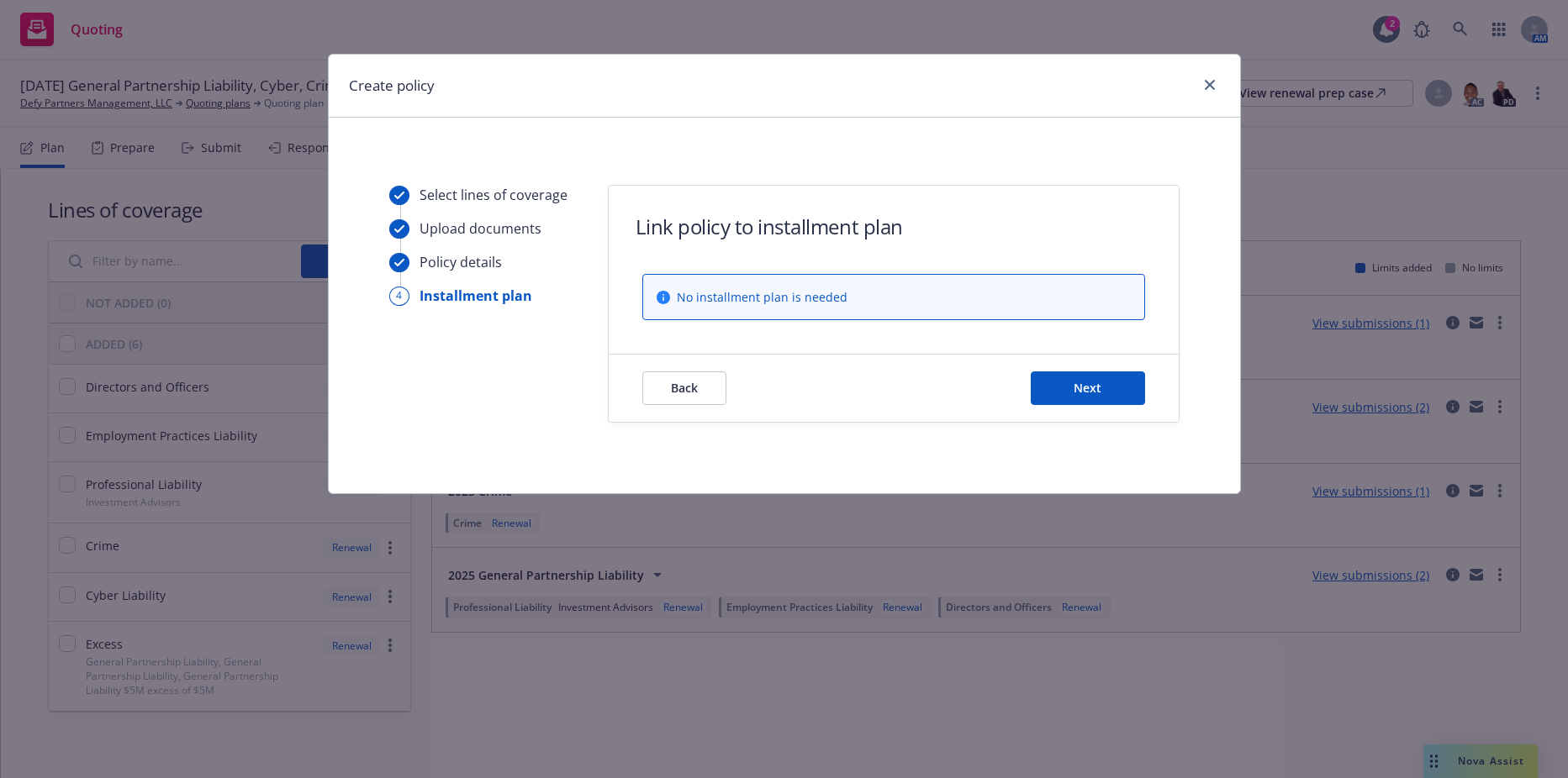
scroll to position [0, 0]
click at [1075, 394] on span "Next" at bounding box center [1087, 388] width 28 height 16
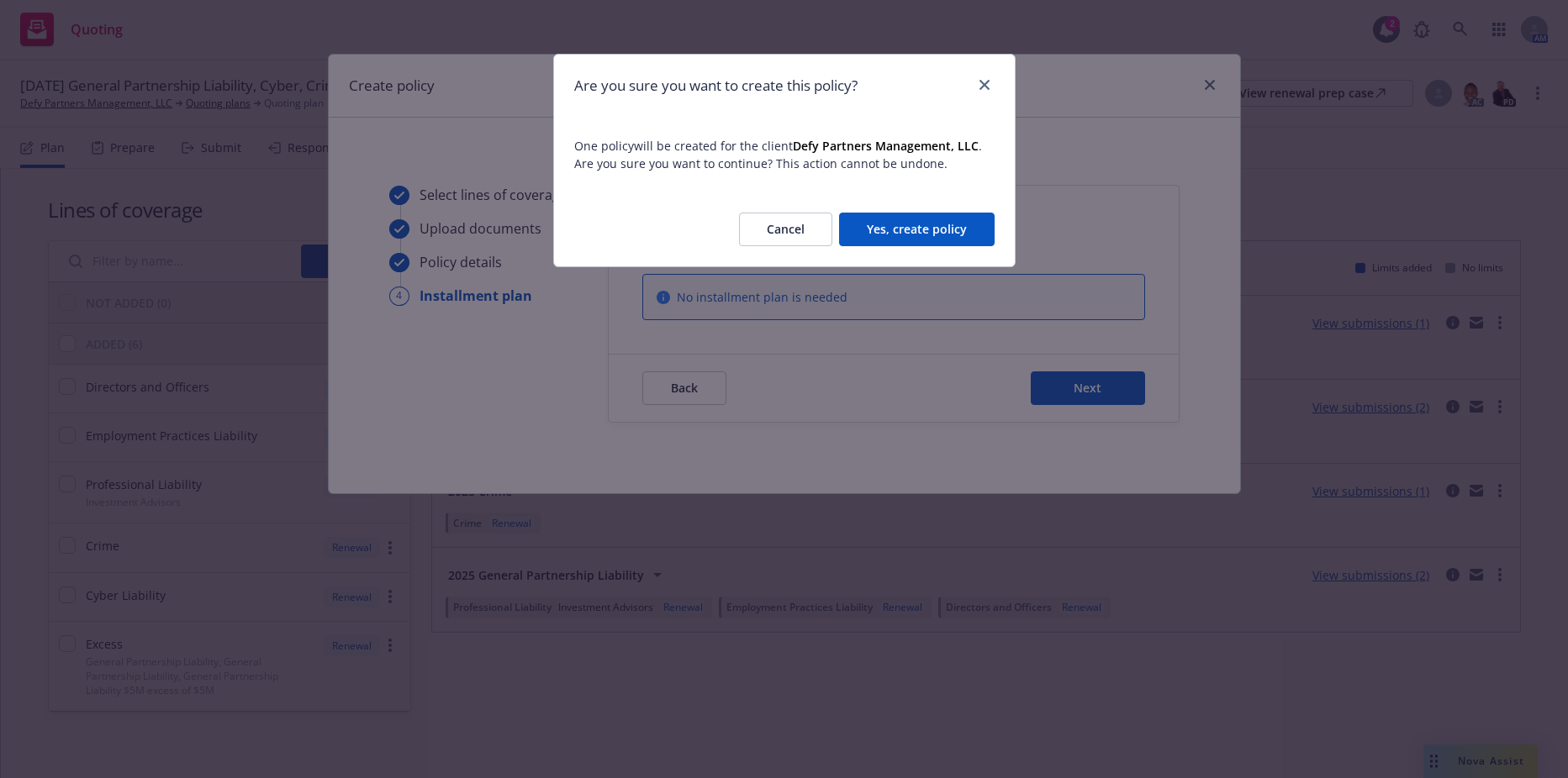
click at [943, 232] on button "Yes, create policy" at bounding box center [916, 229] width 155 height 33
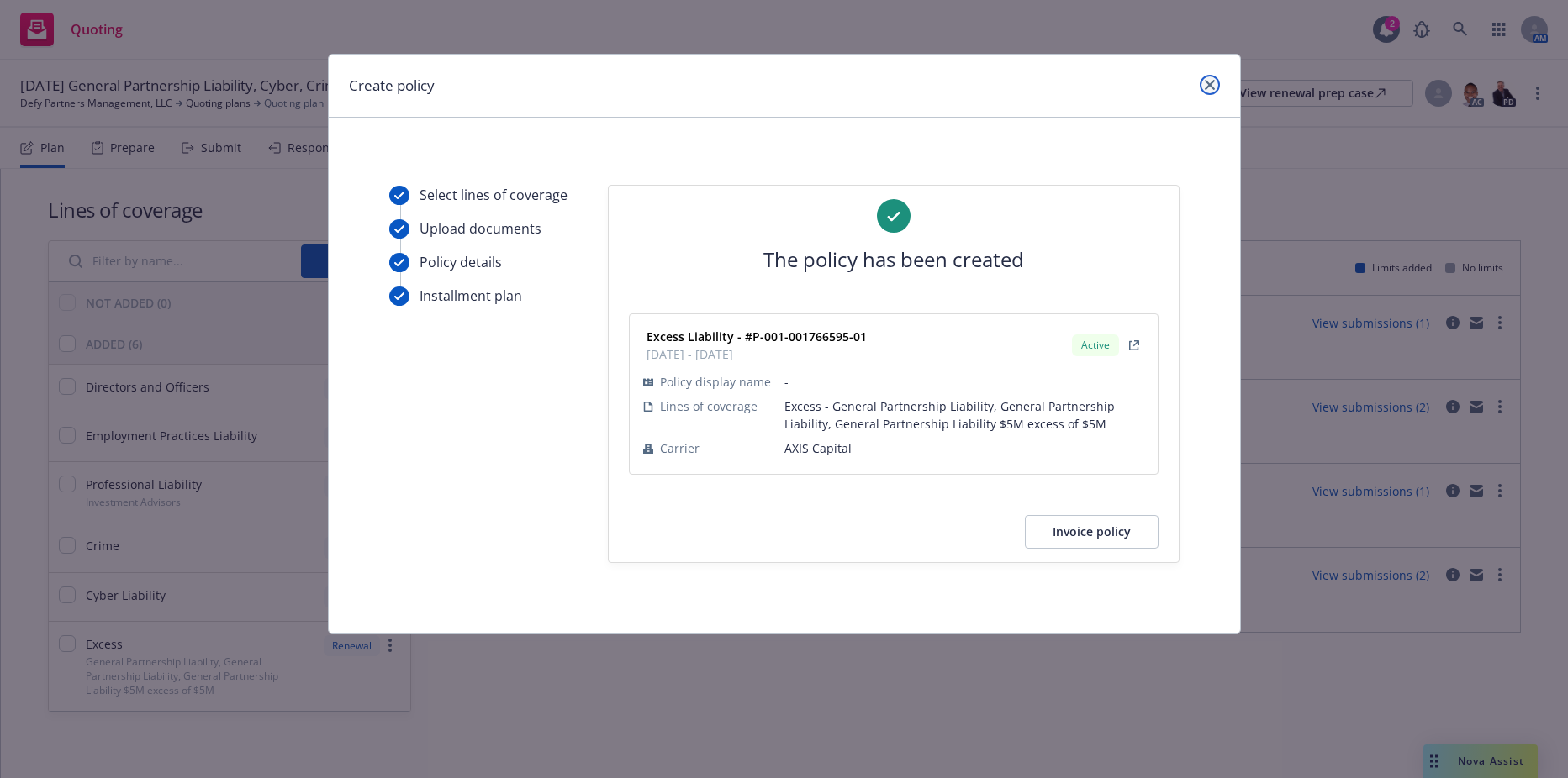
click at [1215, 79] on link "close" at bounding box center [1210, 85] width 20 height 20
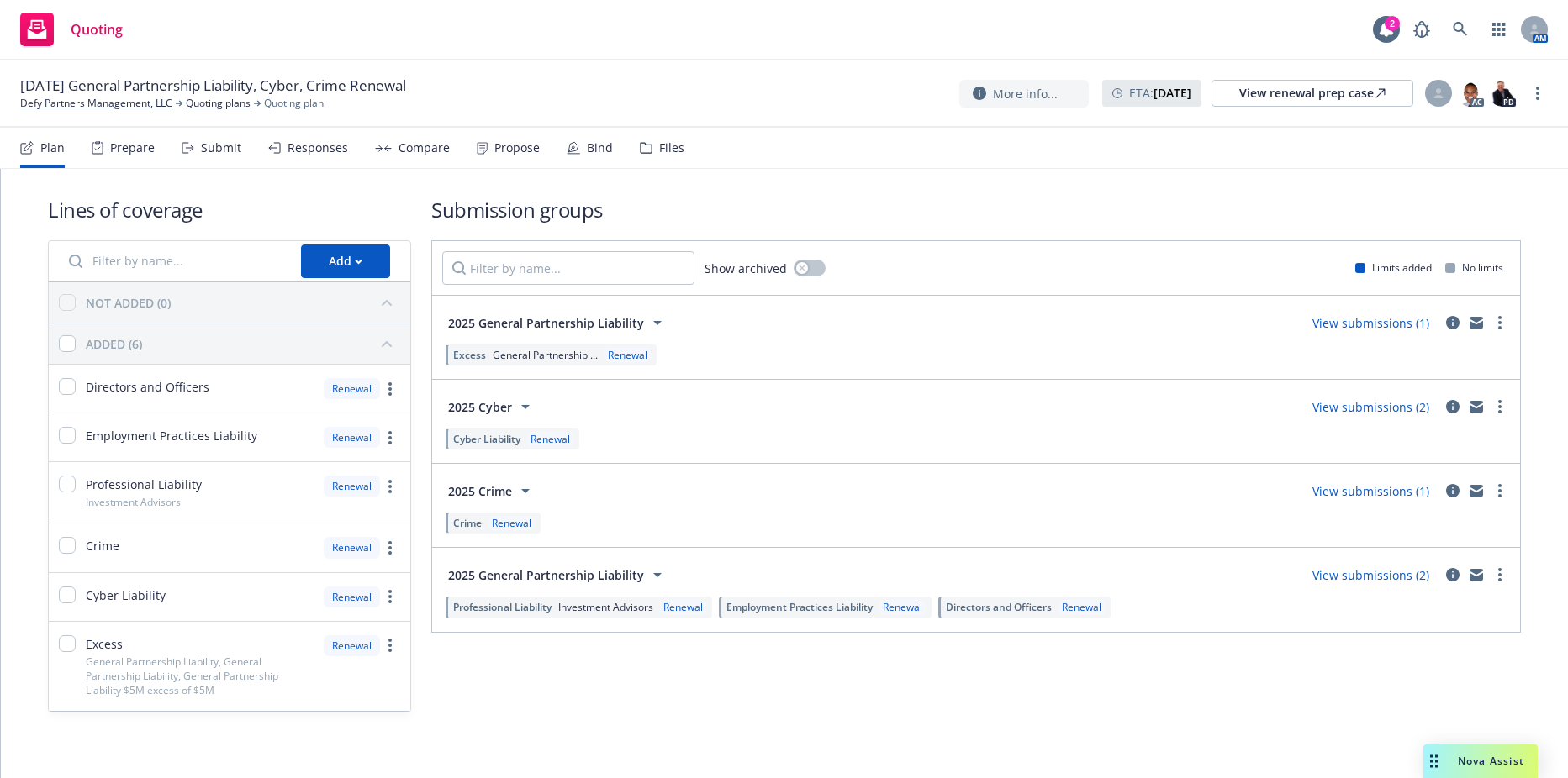
click at [536, 680] on div "Submission groups Show archived Limits added No limits 2025 General Partnership…" at bounding box center [976, 454] width 1090 height 517
click at [1489, 409] on link "more" at bounding box center [1499, 406] width 20 height 20
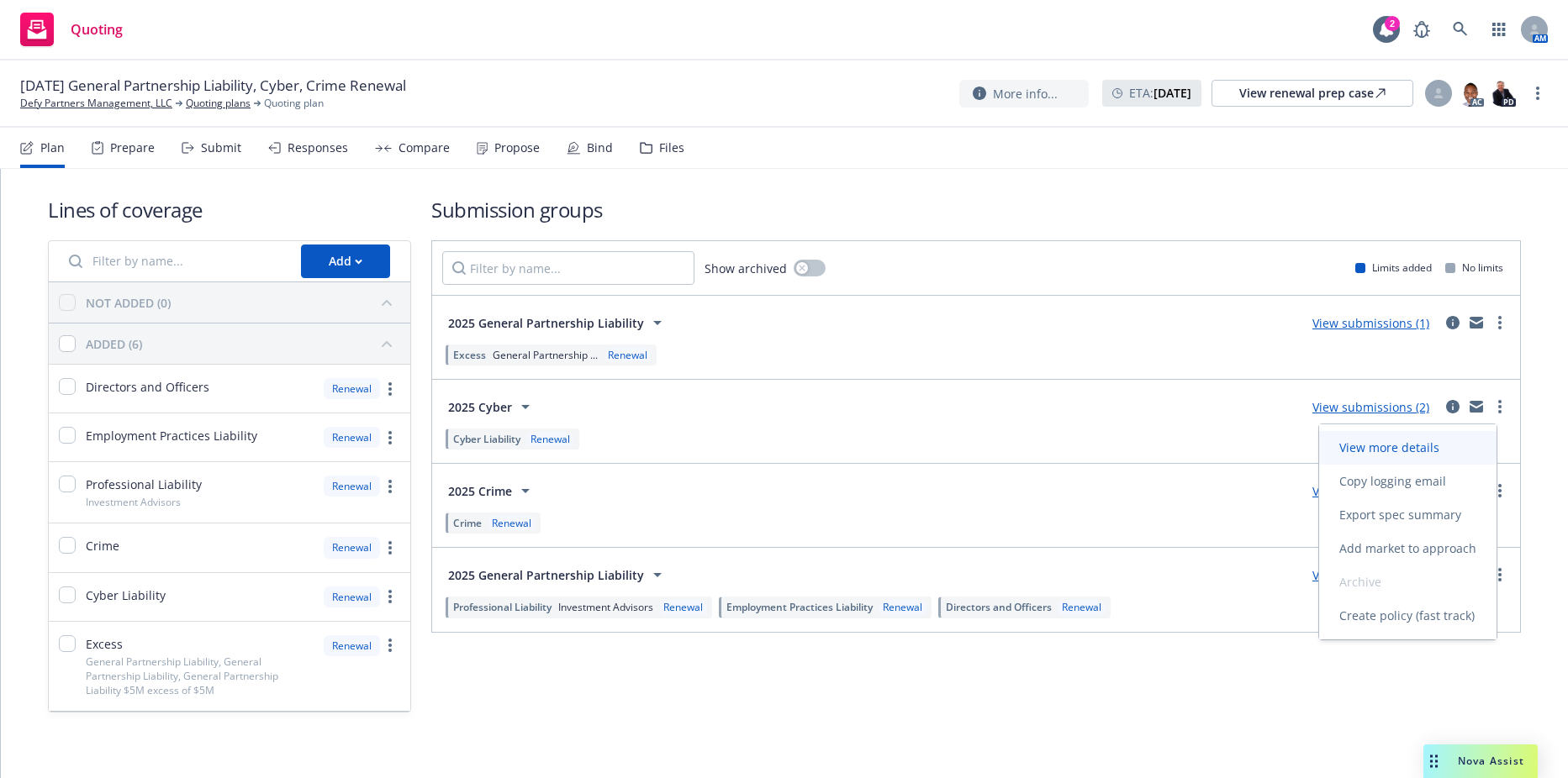
click at [1394, 448] on span "View more details" at bounding box center [1388, 448] width 140 height 16
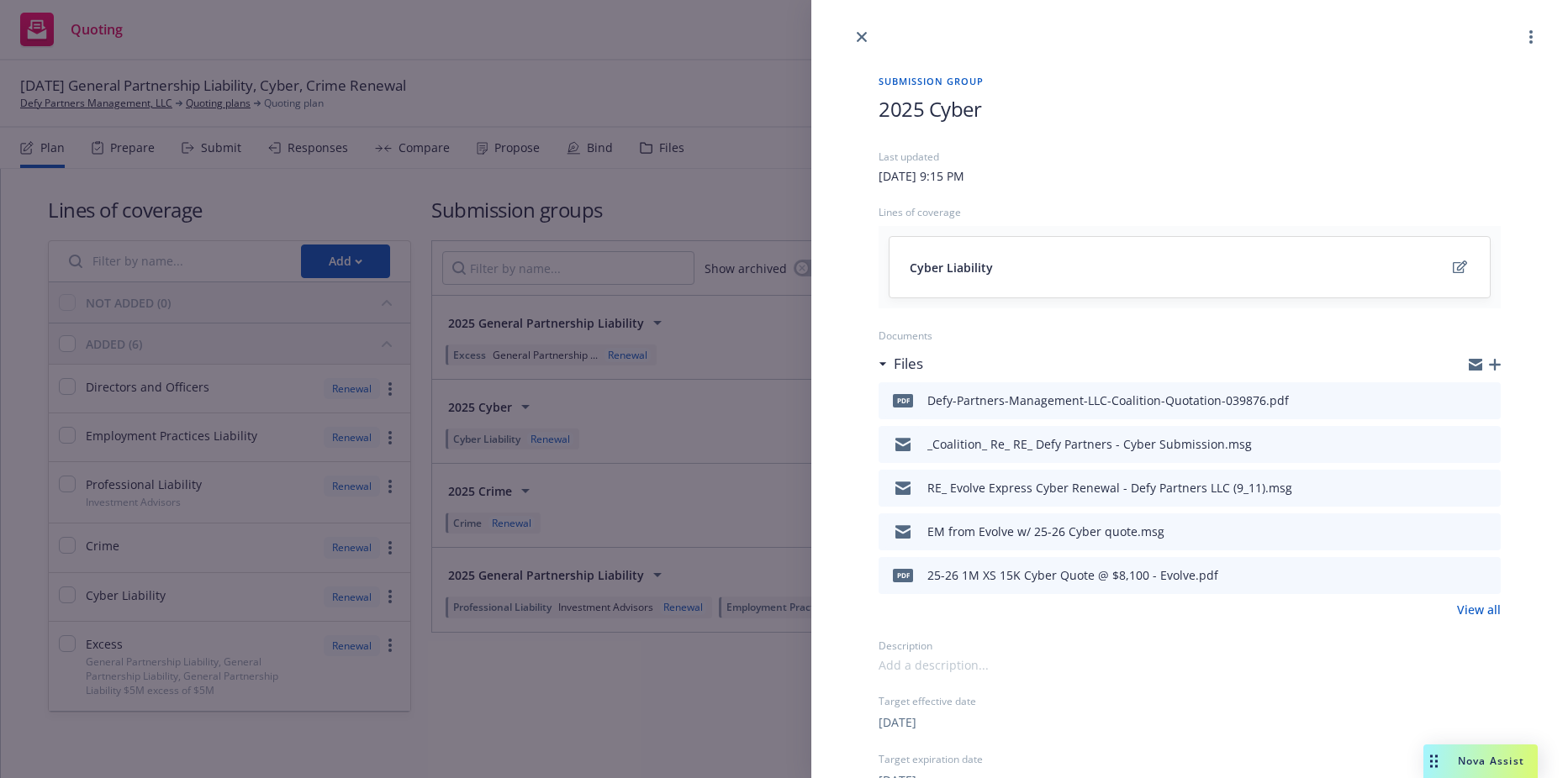
click at [680, 426] on div "Submission group 2025 Cyber Last updated [DATE] 9:15 PM Lines of coverage Cyber…" at bounding box center [784, 389] width 1568 height 778
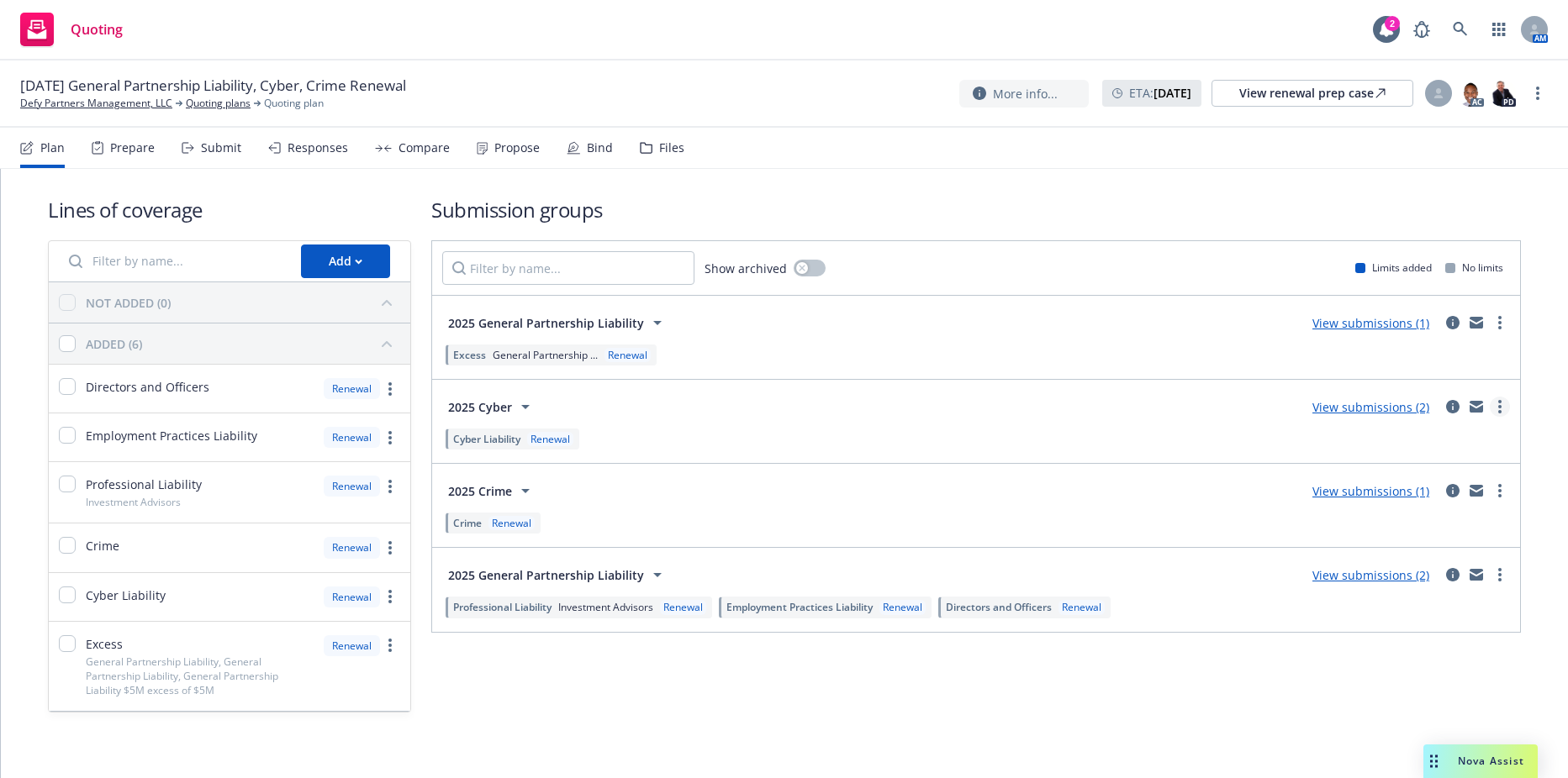
click at [1490, 409] on link "more" at bounding box center [1499, 406] width 20 height 20
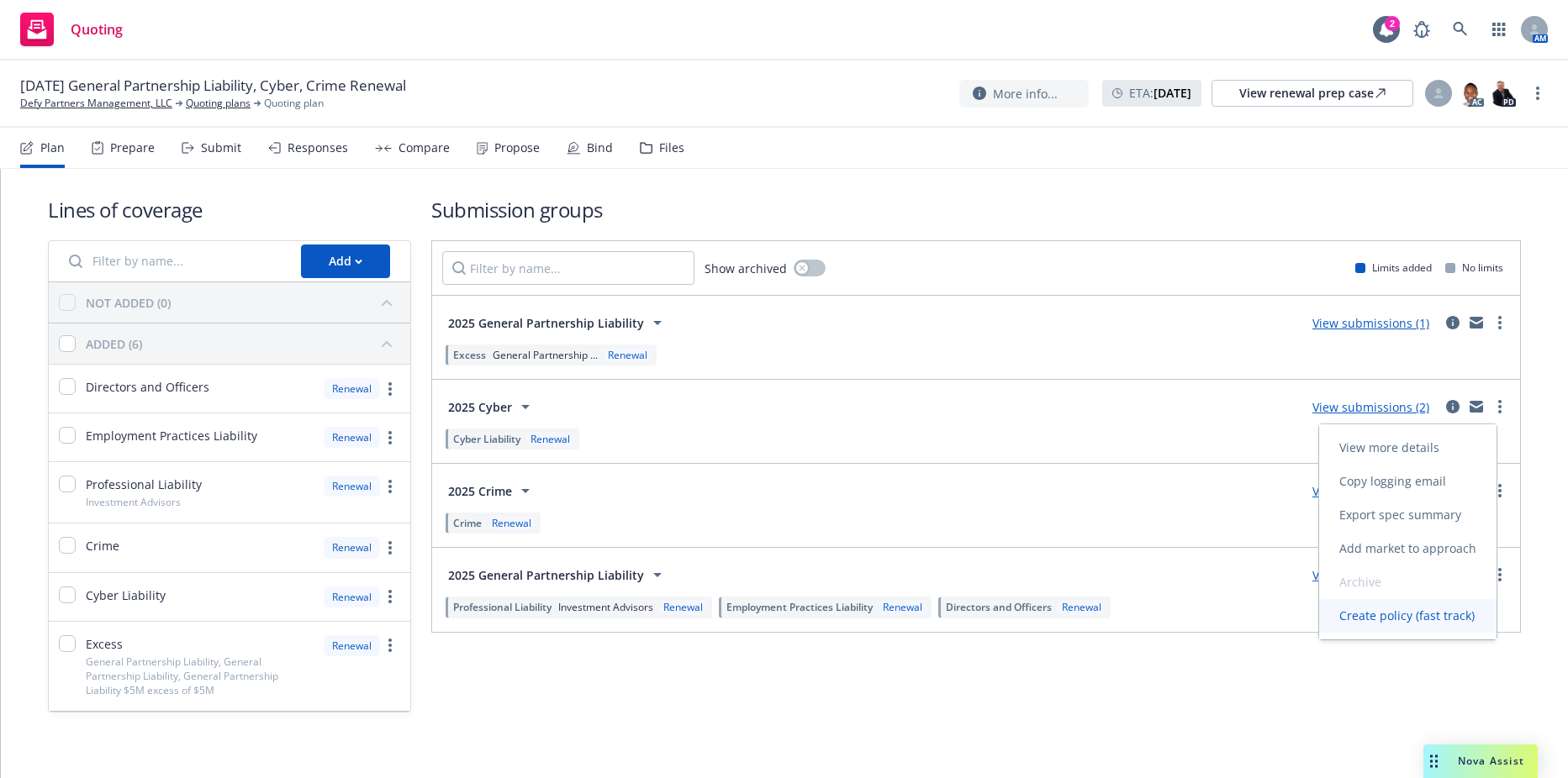
click at [1386, 619] on span "Create policy (fast track)" at bounding box center [1406, 616] width 176 height 16
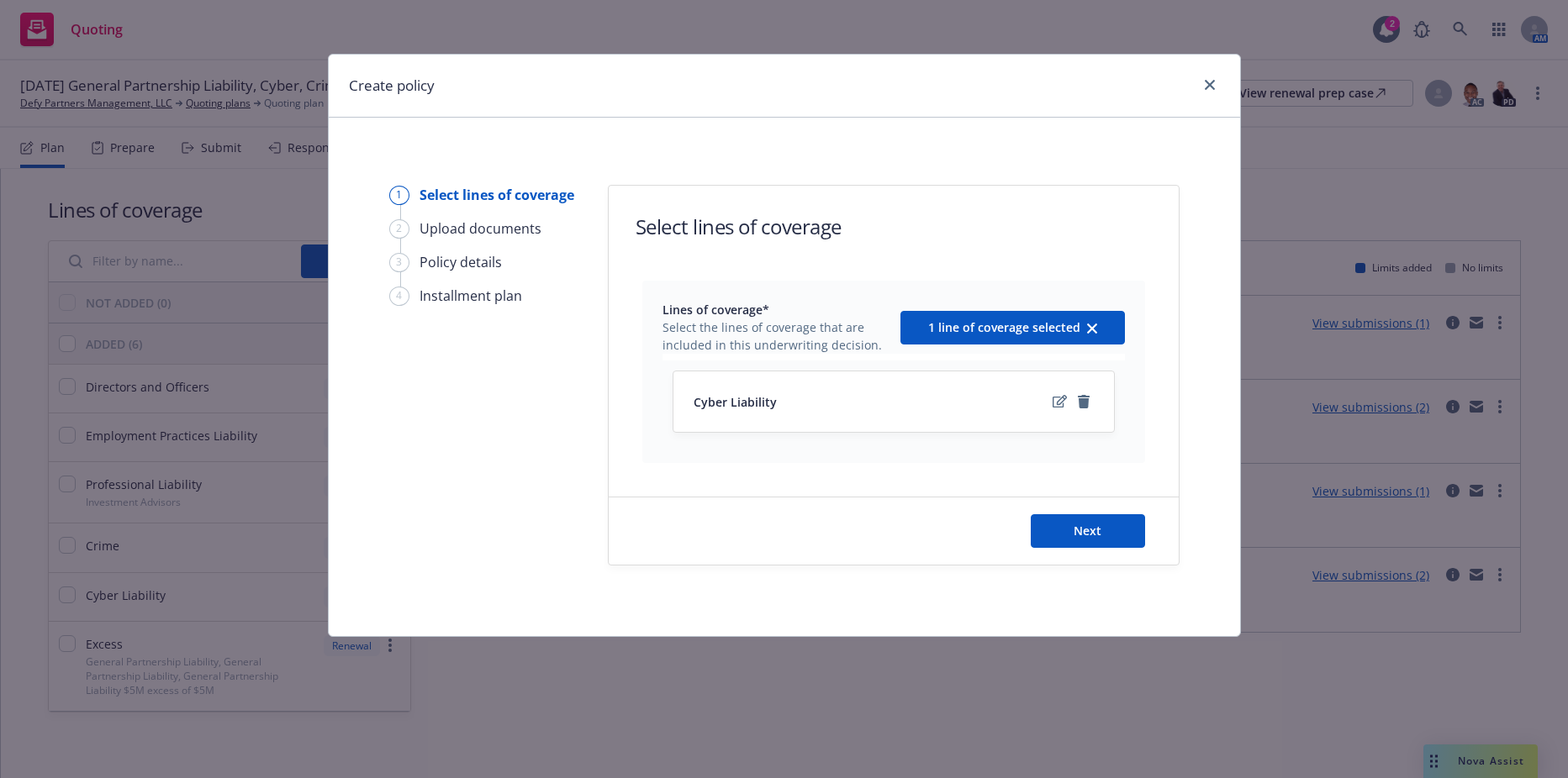
click at [1074, 509] on div "Next" at bounding box center [893, 531] width 570 height 67
click at [1072, 521] on button "Next" at bounding box center [1088, 531] width 115 height 33
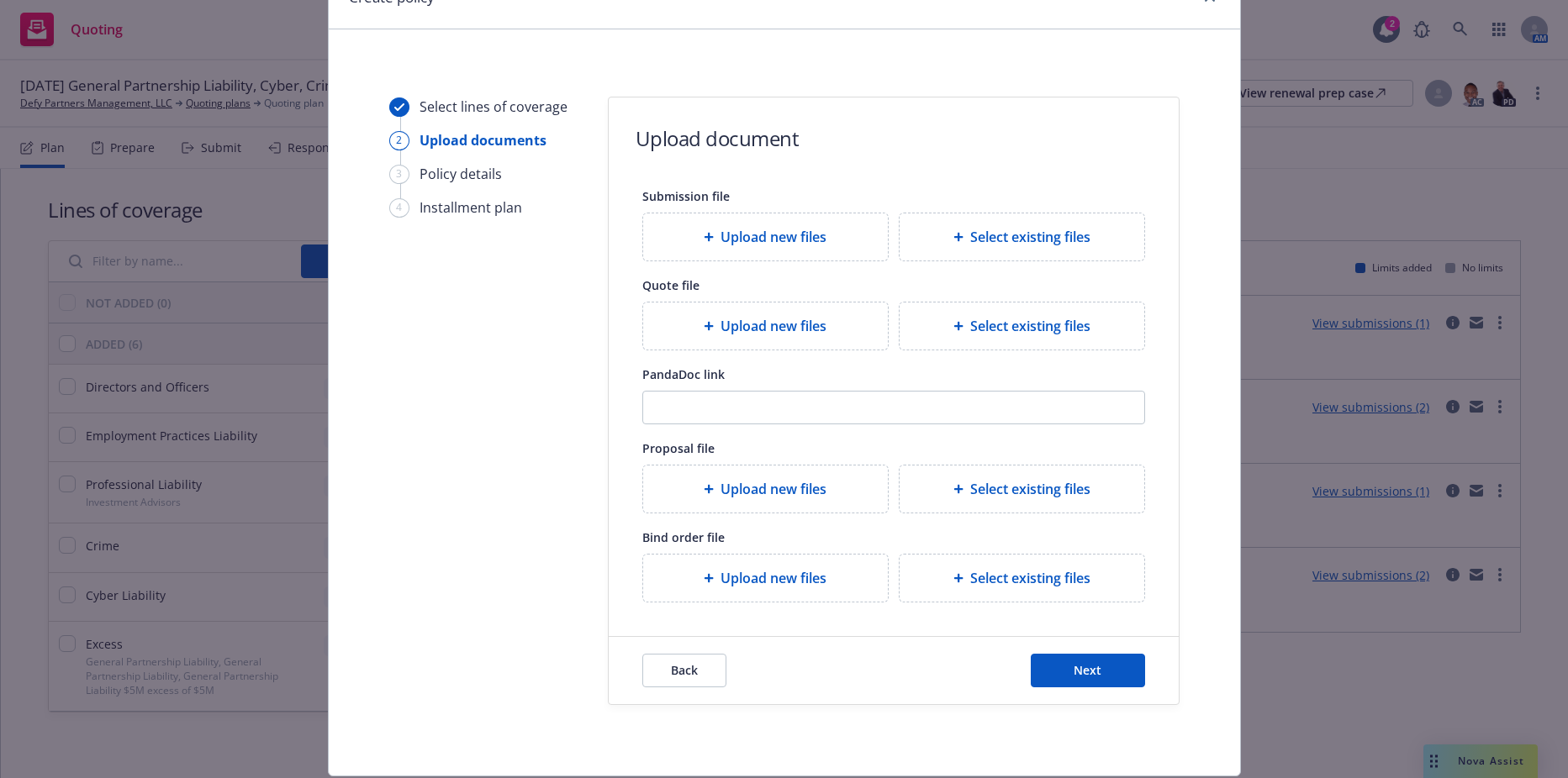
scroll to position [140, 0]
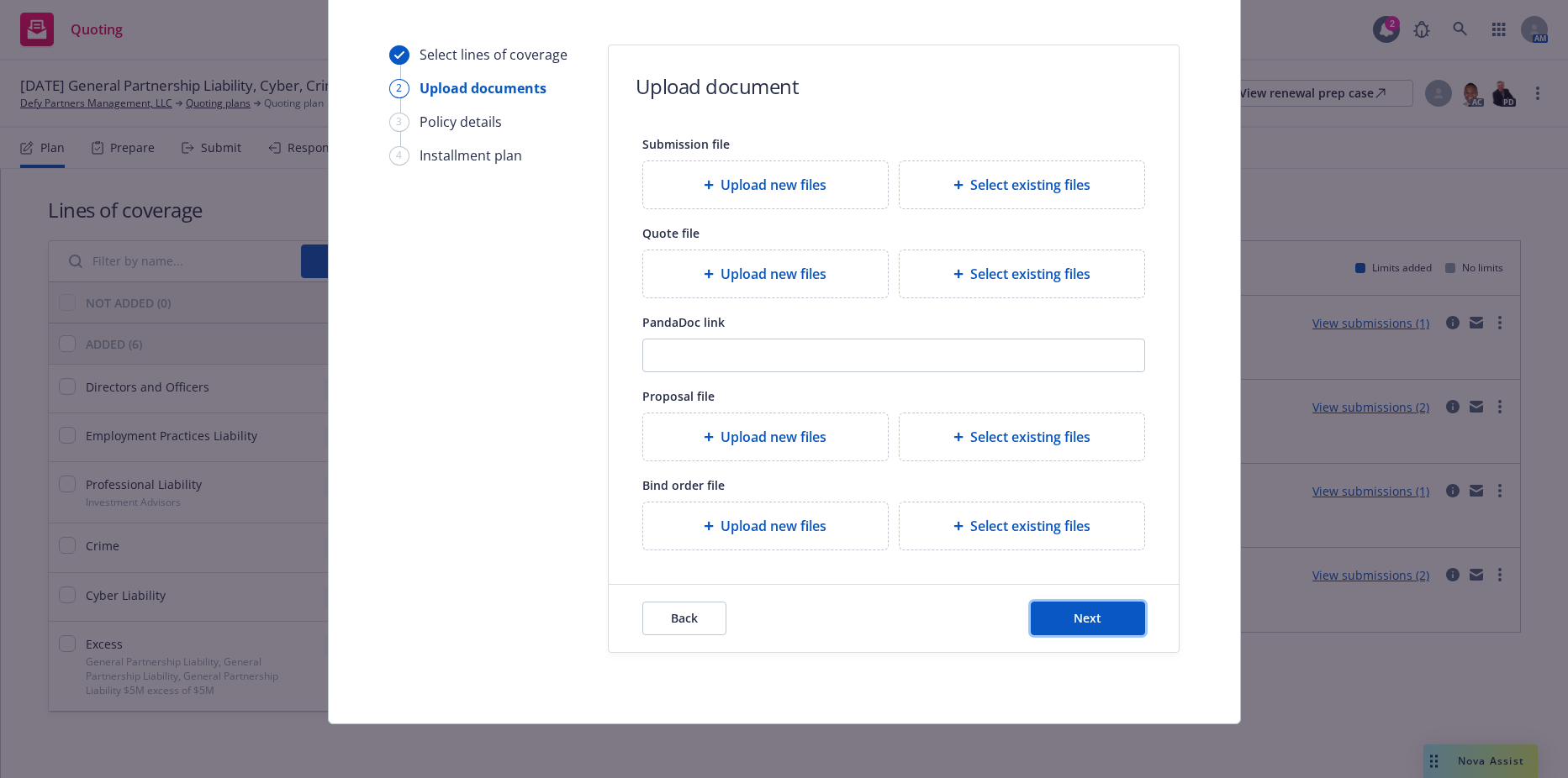
click at [1075, 628] on button "Next" at bounding box center [1088, 618] width 115 height 33
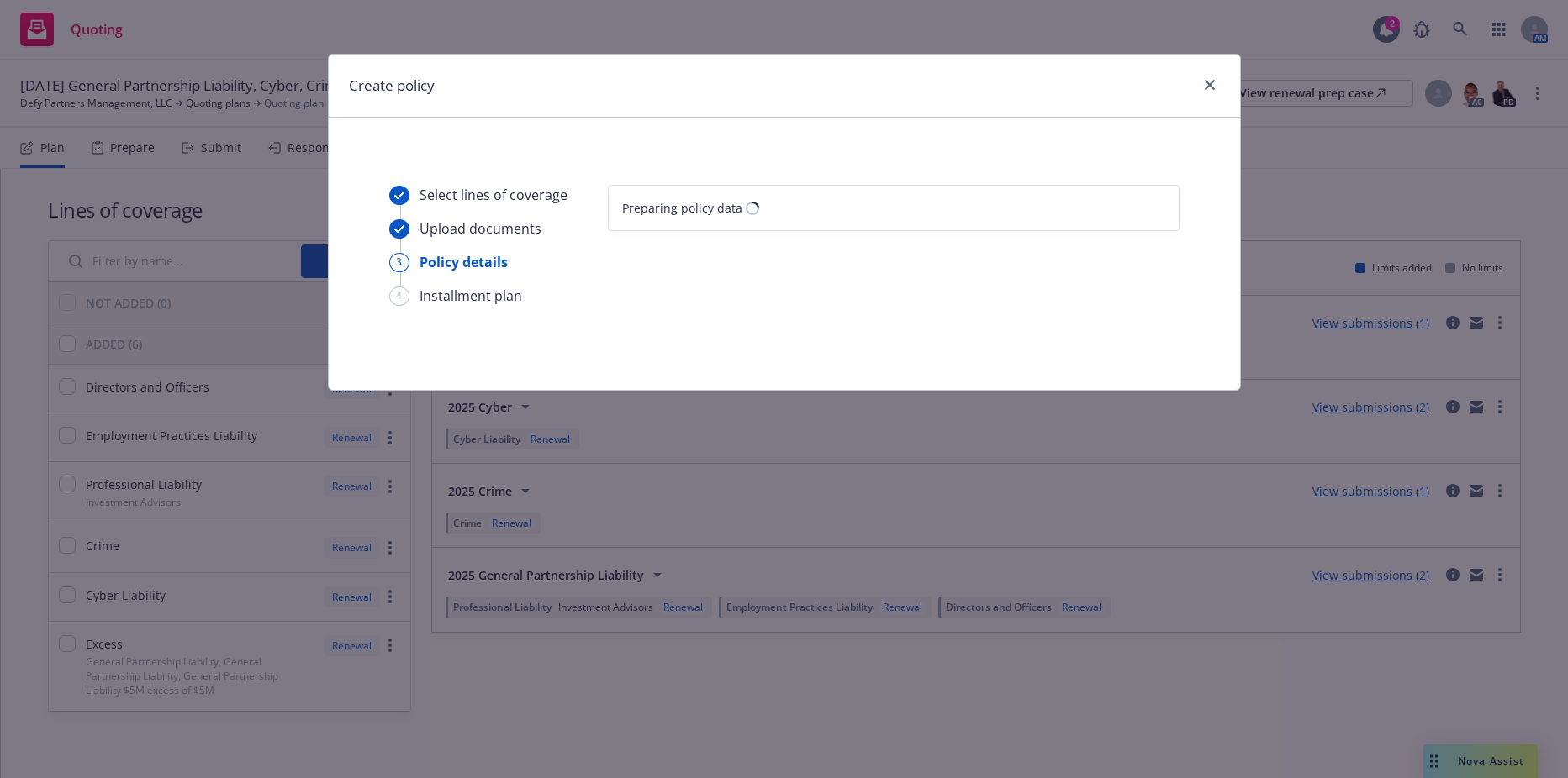
scroll to position [0, 0]
select select "12"
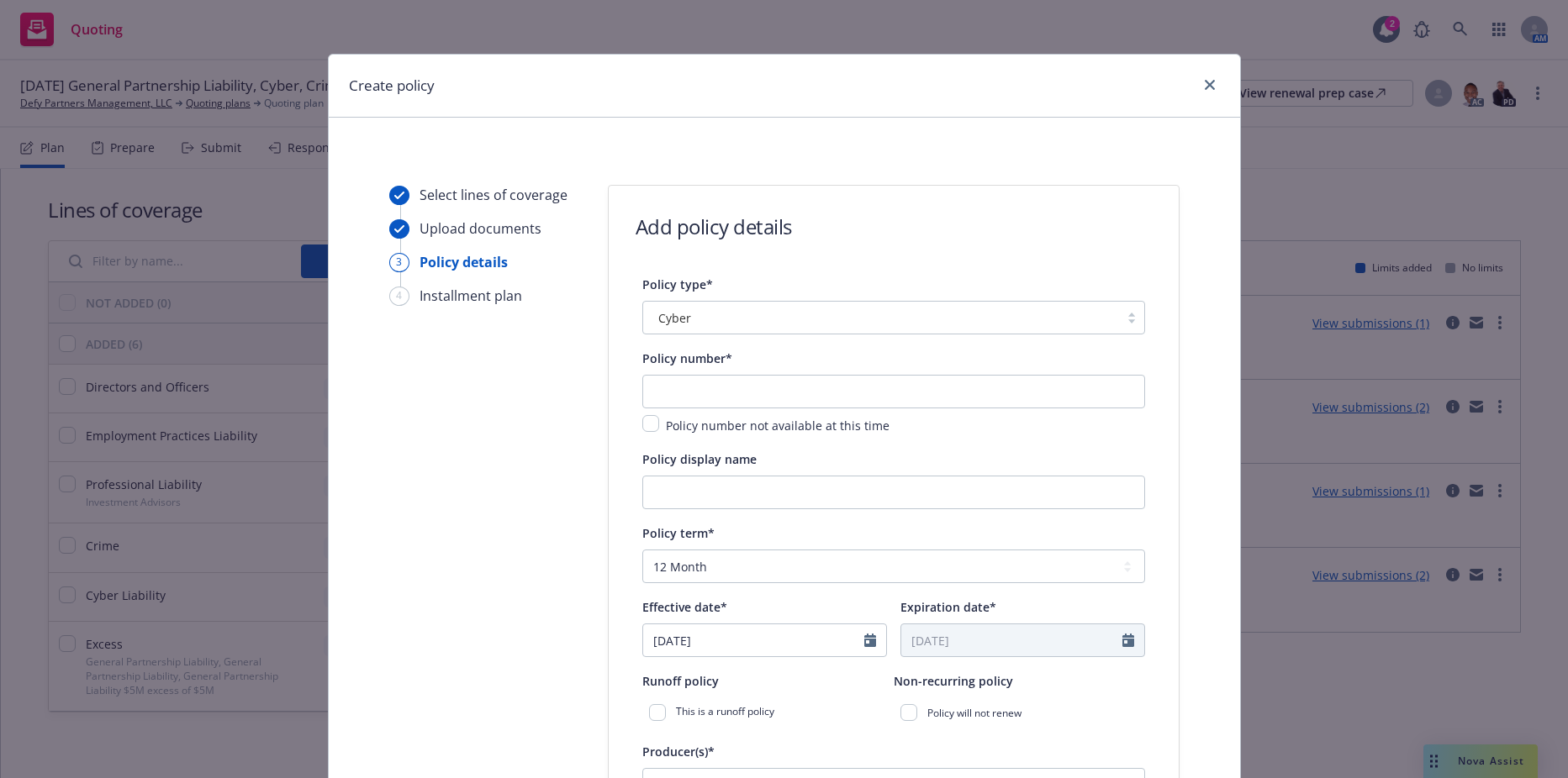
scroll to position [168, 0]
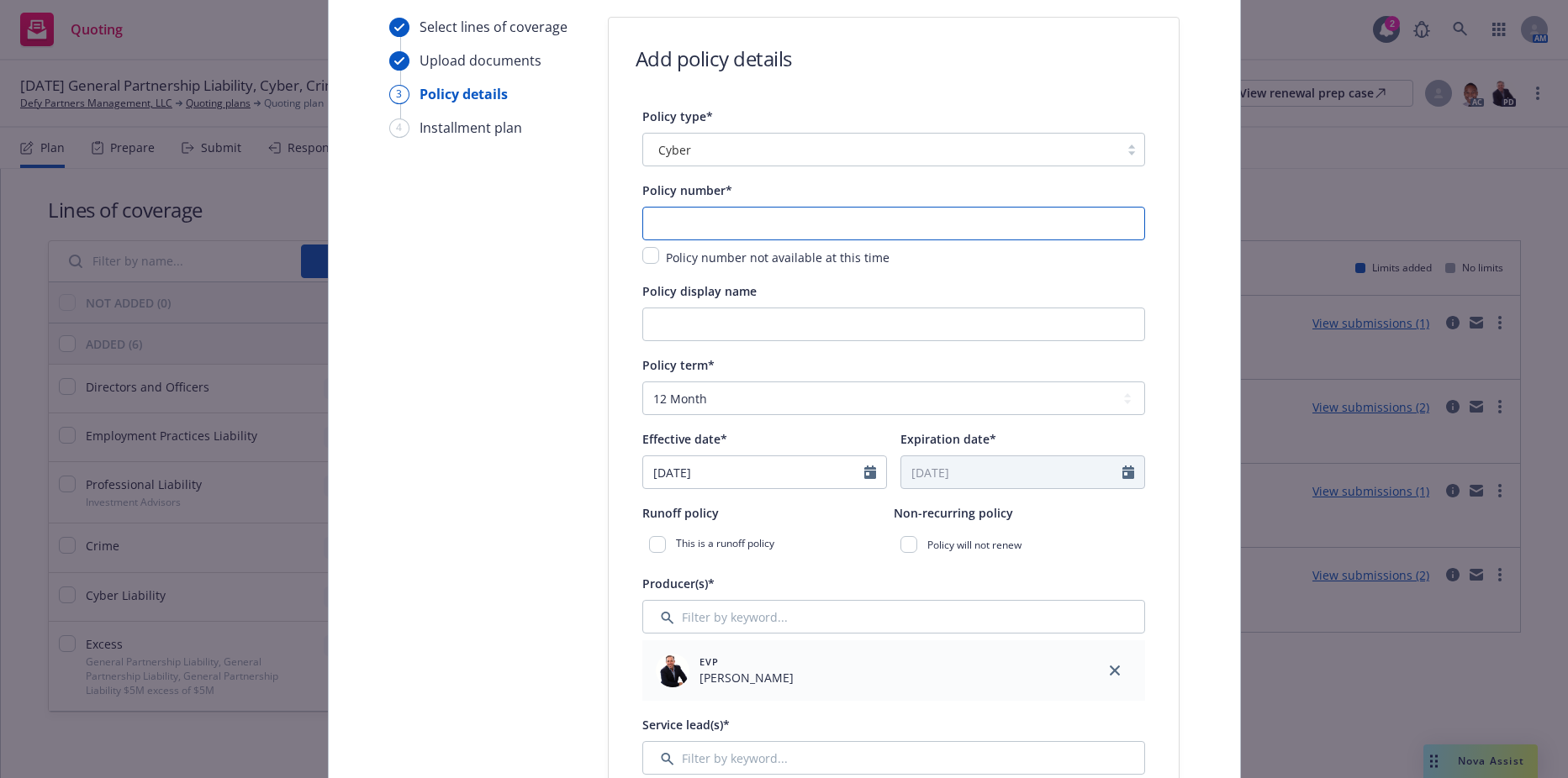
click at [721, 235] on input "text" at bounding box center [893, 223] width 503 height 33
paste input "C-4LUP-039876-CYBER-2025"
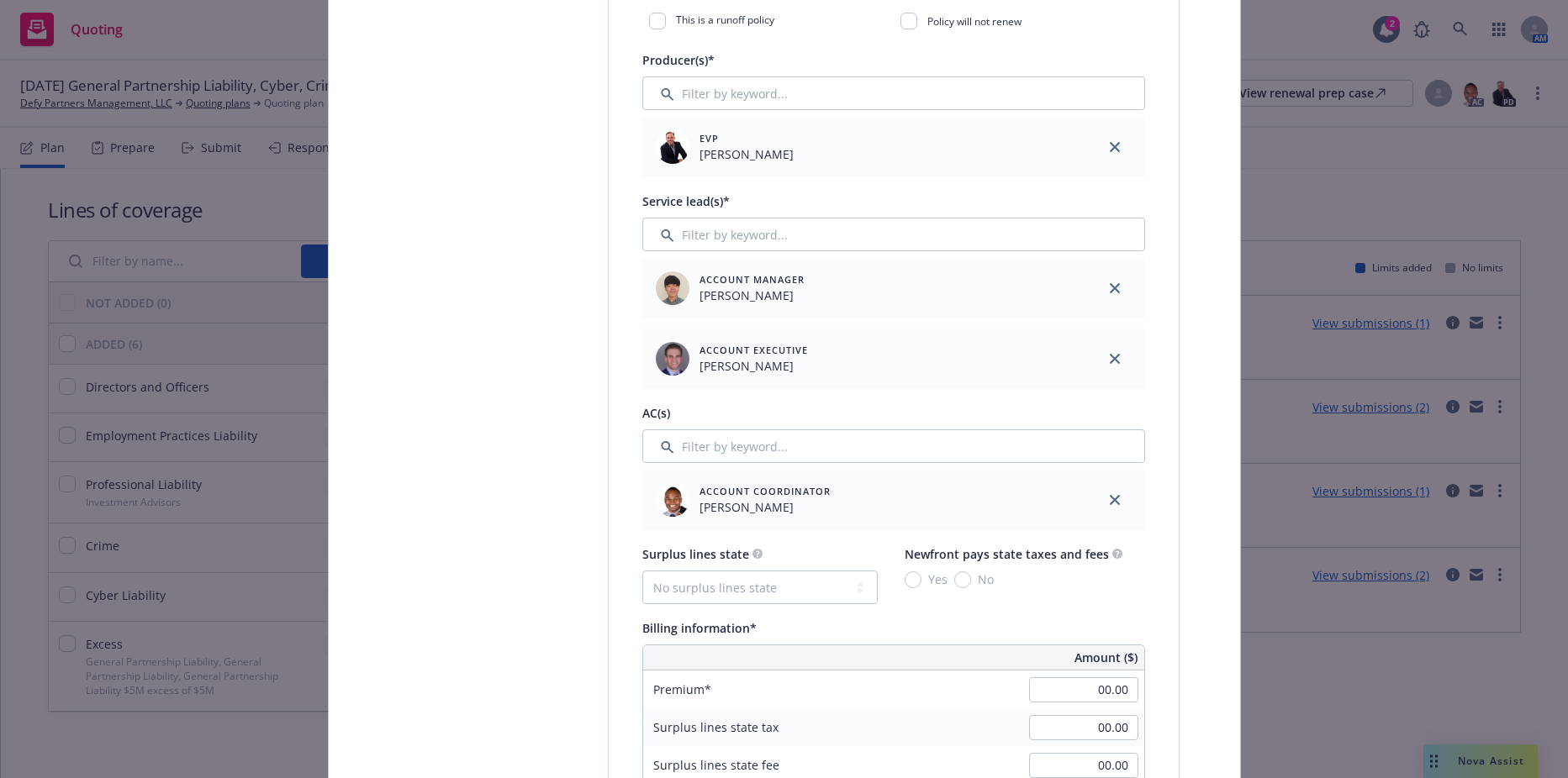
scroll to position [672, 0]
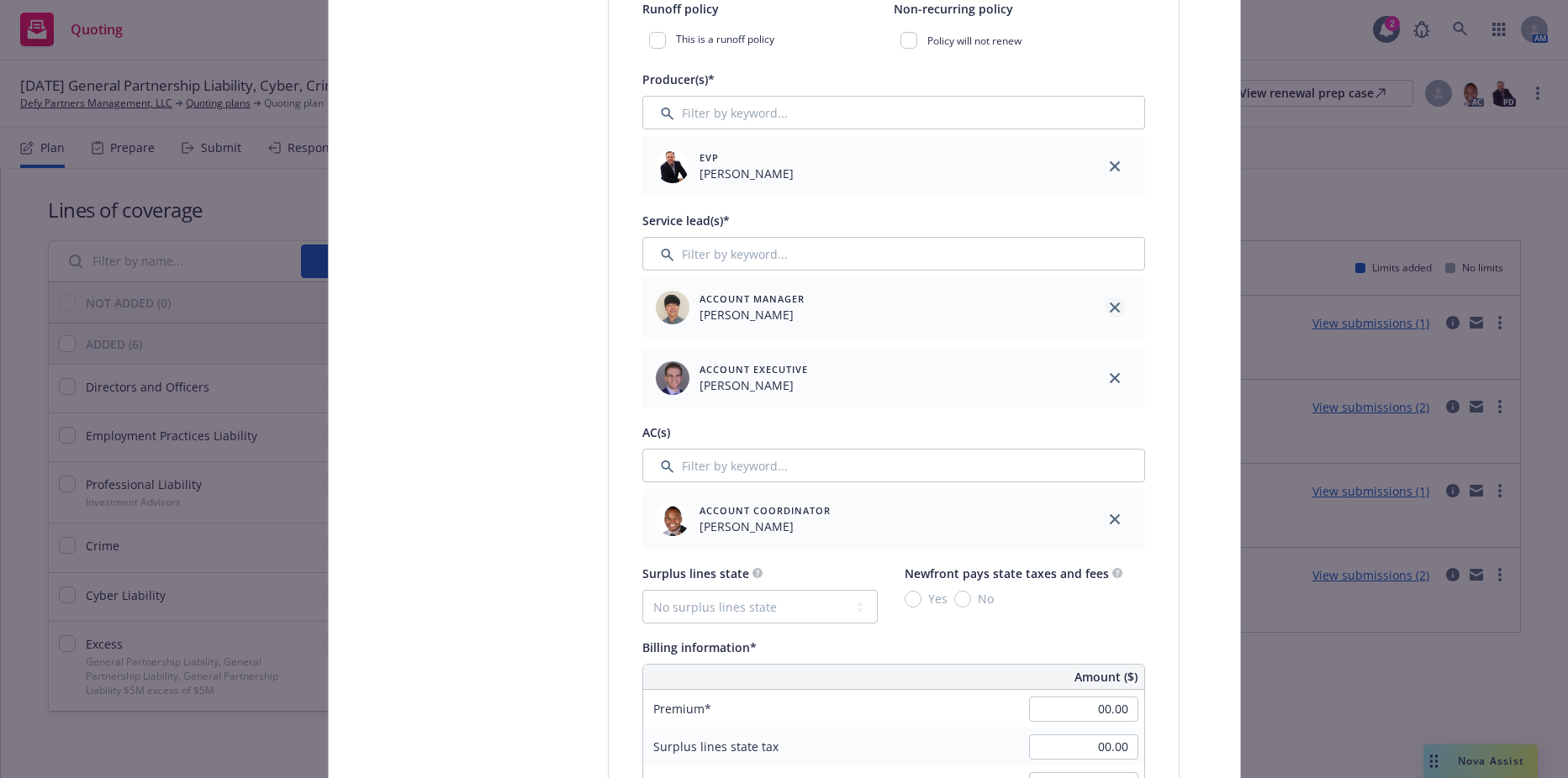
type input "C-4LUP-039876-CYBER-2025"
click at [1109, 302] on icon "close" at bounding box center [1114, 307] width 10 height 10
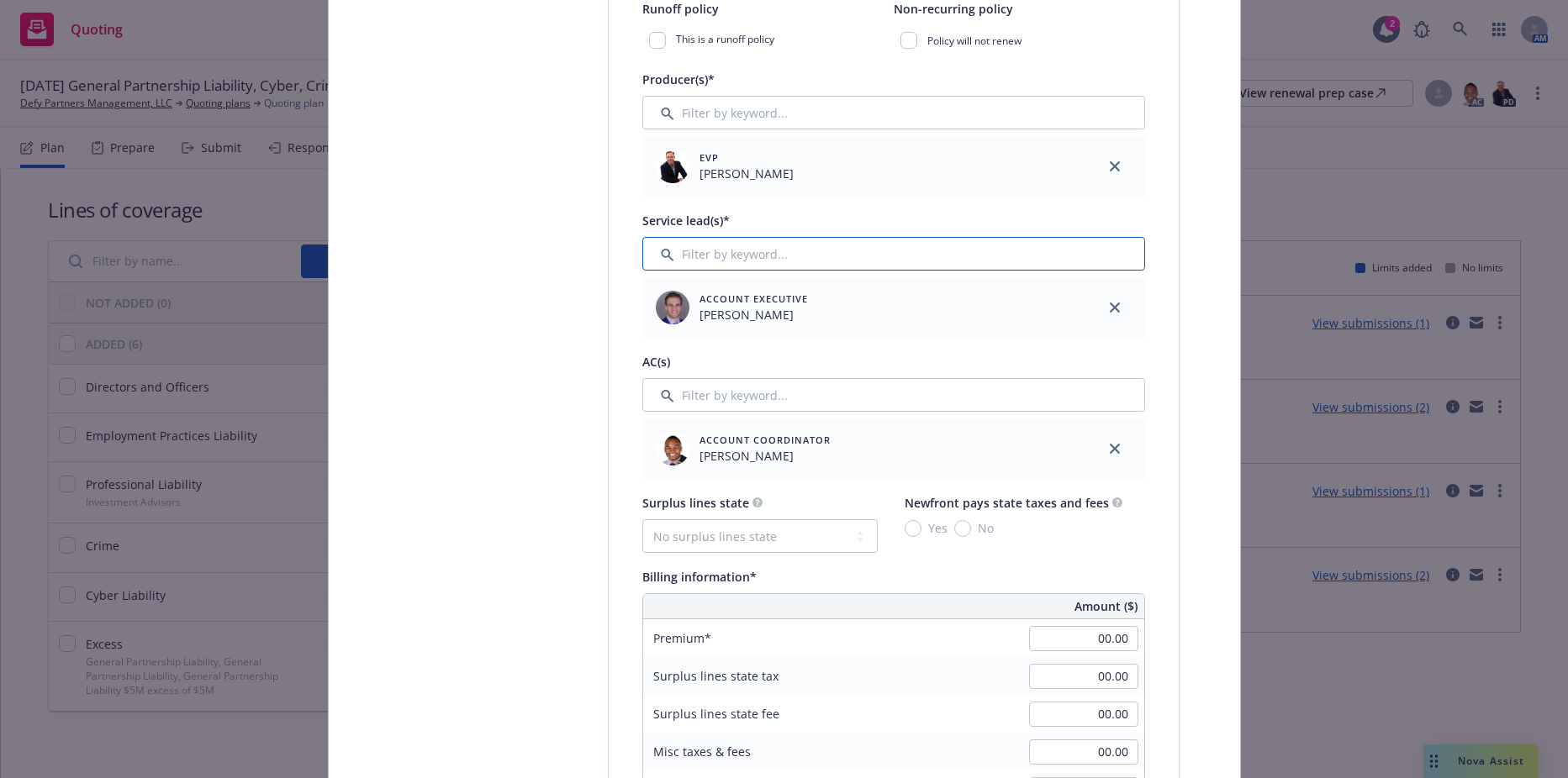
click at [830, 251] on input "Filter by keyword..." at bounding box center [893, 254] width 503 height 33
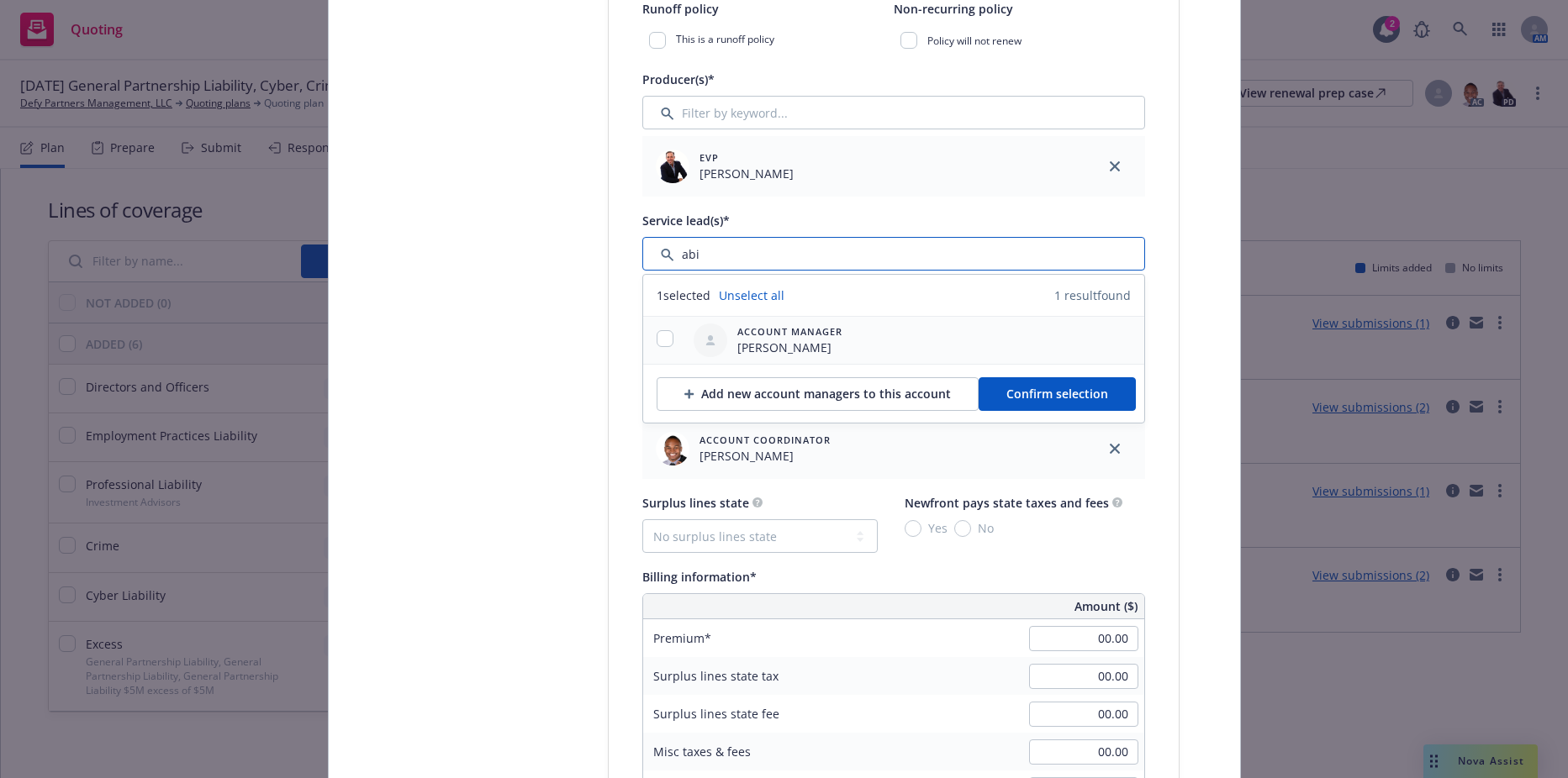
type input "abi"
click at [665, 341] on input "checkbox" at bounding box center [664, 338] width 17 height 17
checkbox input "true"
click at [1030, 394] on span "Confirm selection" at bounding box center [1057, 394] width 102 height 16
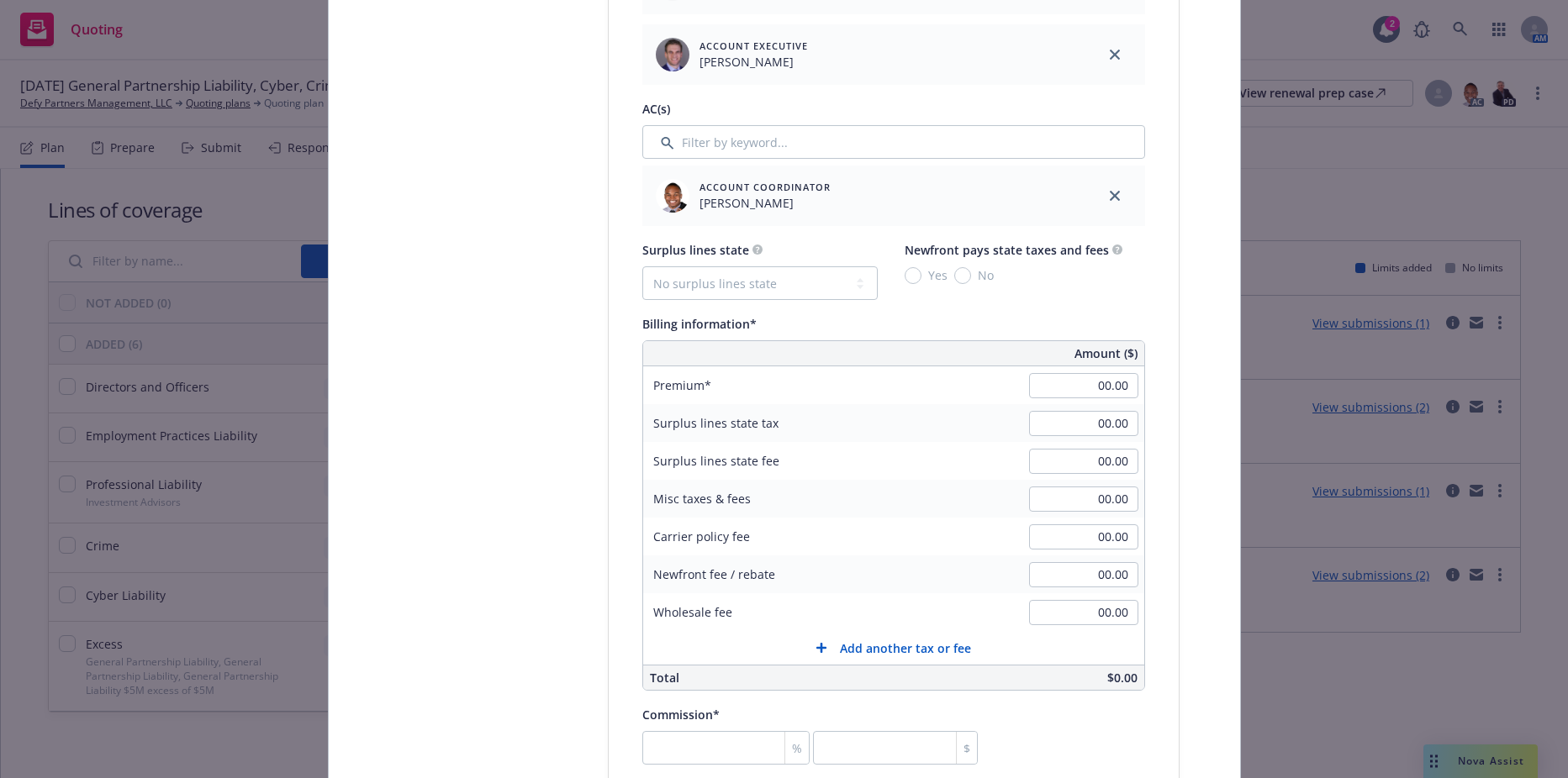
scroll to position [1008, 0]
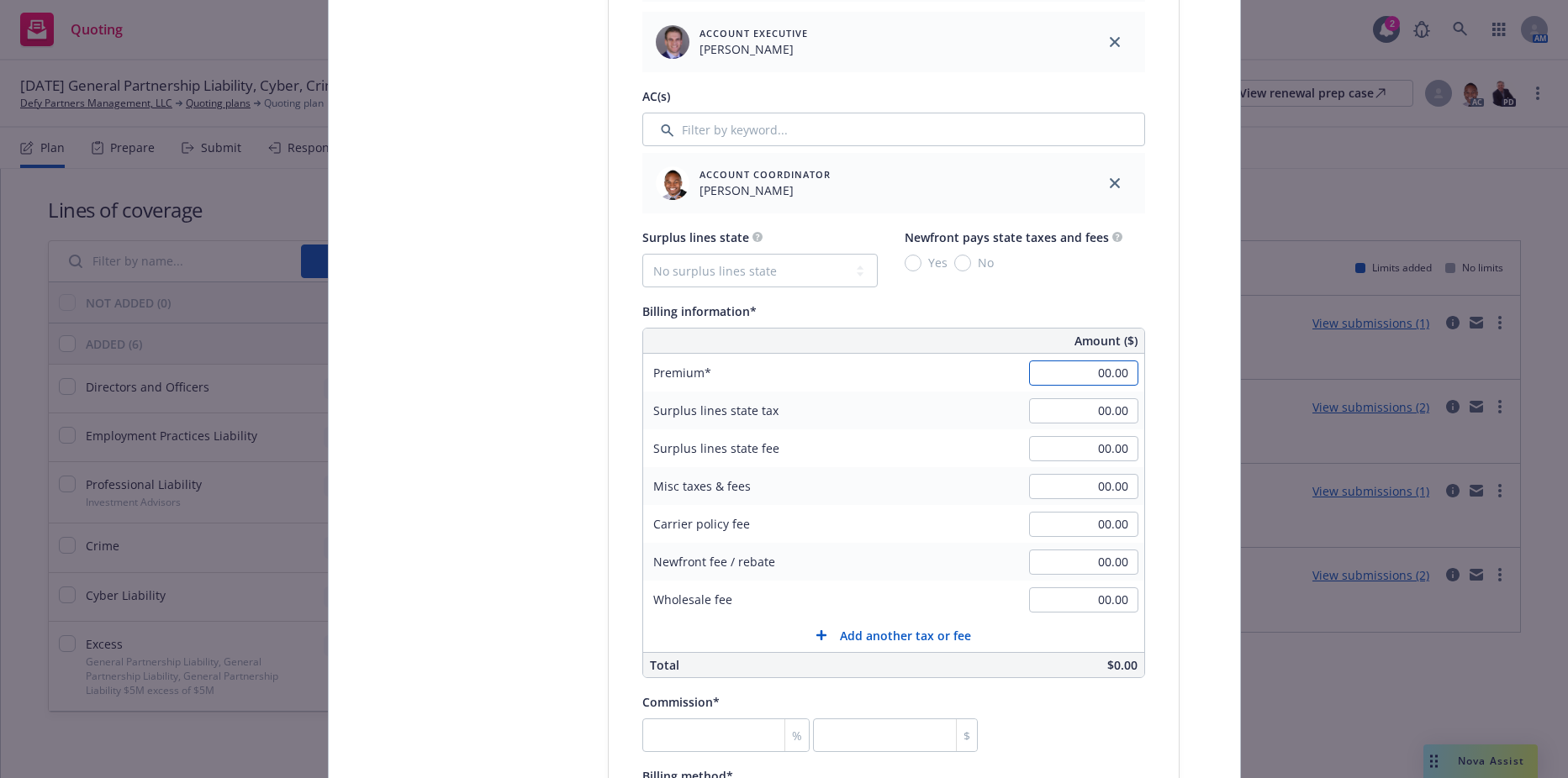
click at [1081, 361] on input "00.00" at bounding box center [1083, 373] width 109 height 25
type input "4,354.00"
click at [1062, 402] on input "00.00" at bounding box center [1083, 411] width 109 height 25
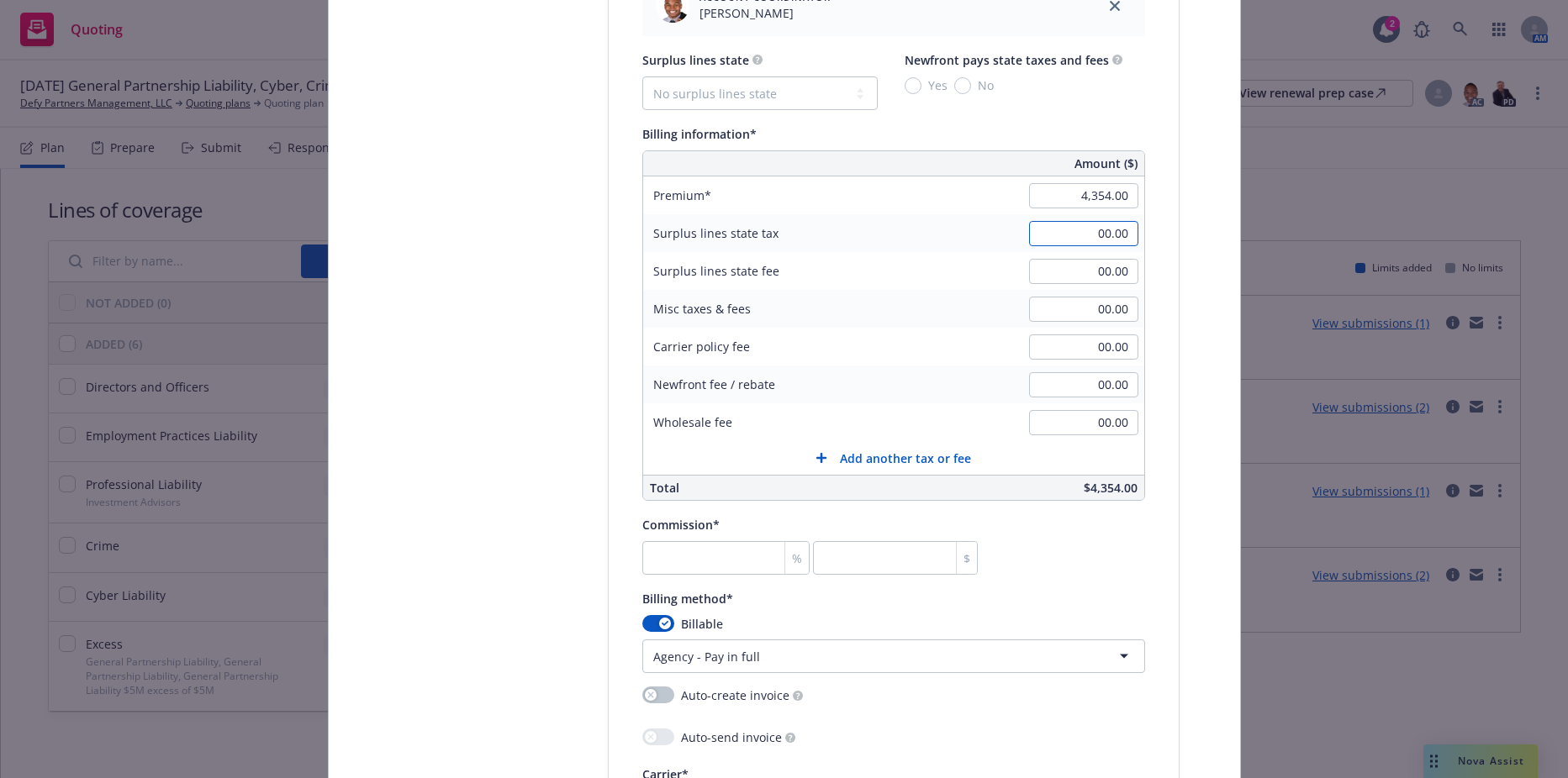
scroll to position [1261, 0]
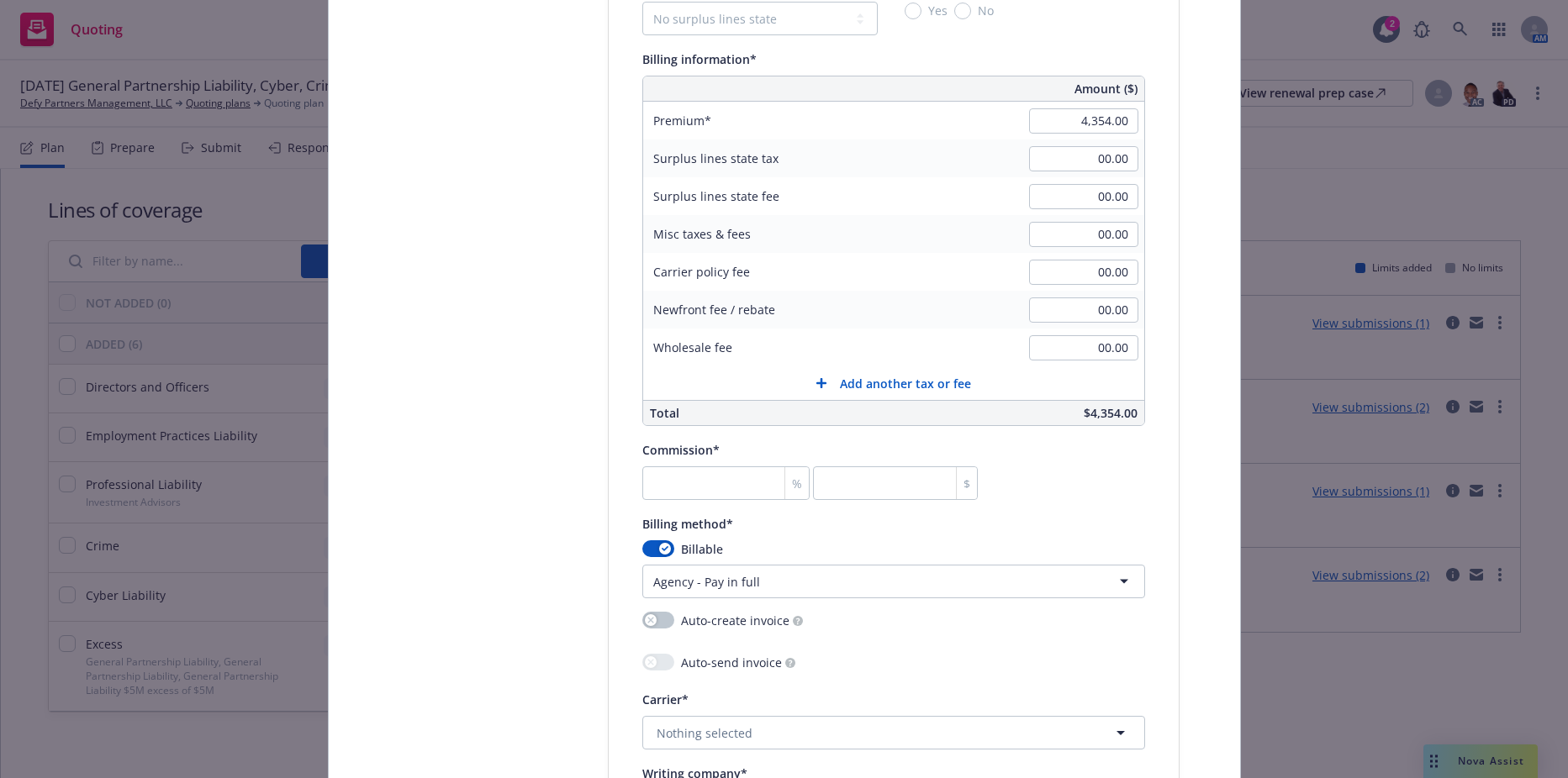
click at [696, 462] on div "Commission* % $" at bounding box center [810, 469] width 336 height 60
click at [695, 489] on input "number" at bounding box center [726, 483] width 168 height 33
type input "15"
type input "653.1"
type input "15"
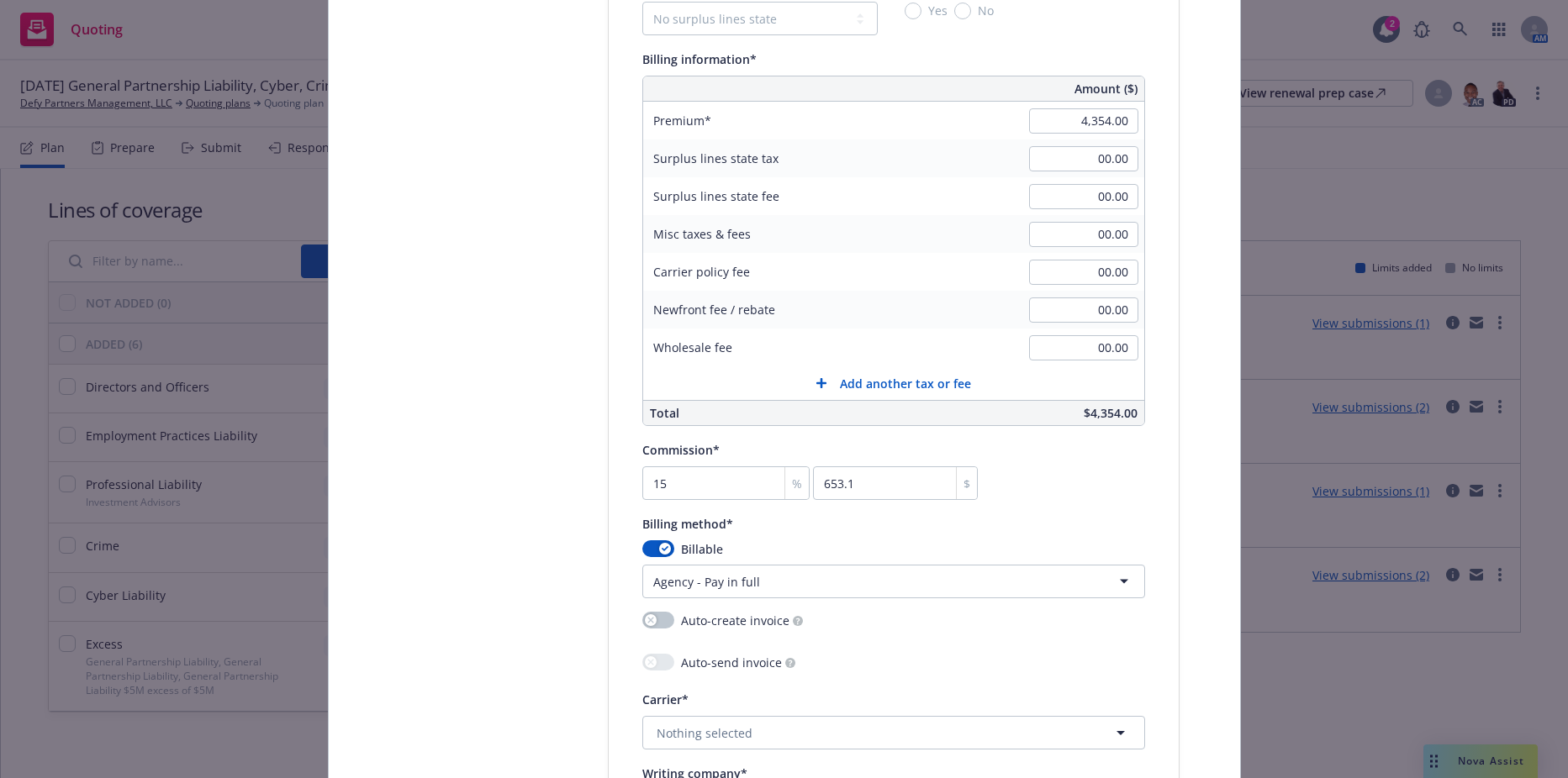
scroll to position [1597, 0]
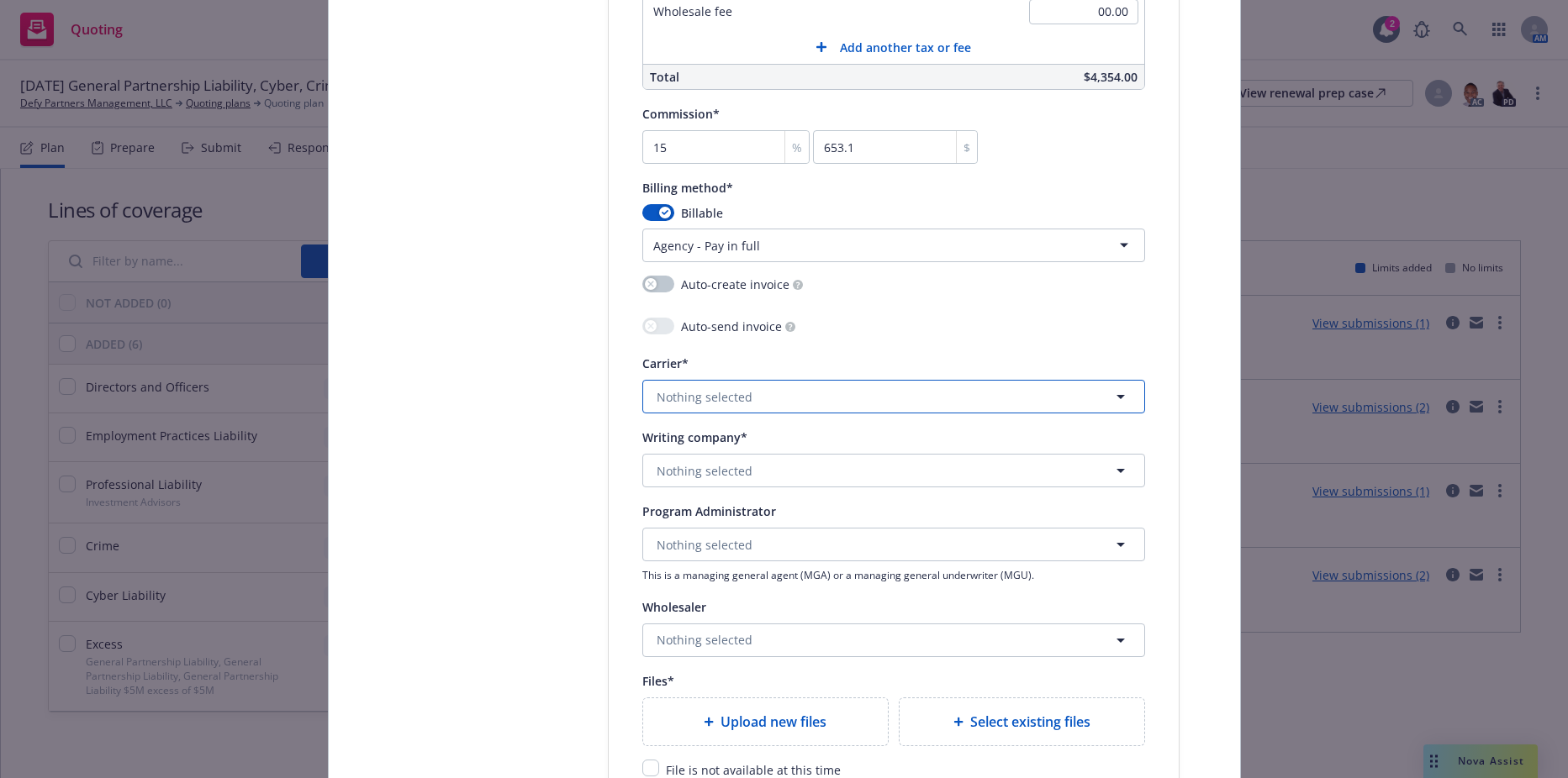
click at [705, 399] on span "Nothing selected" at bounding box center [704, 397] width 96 height 18
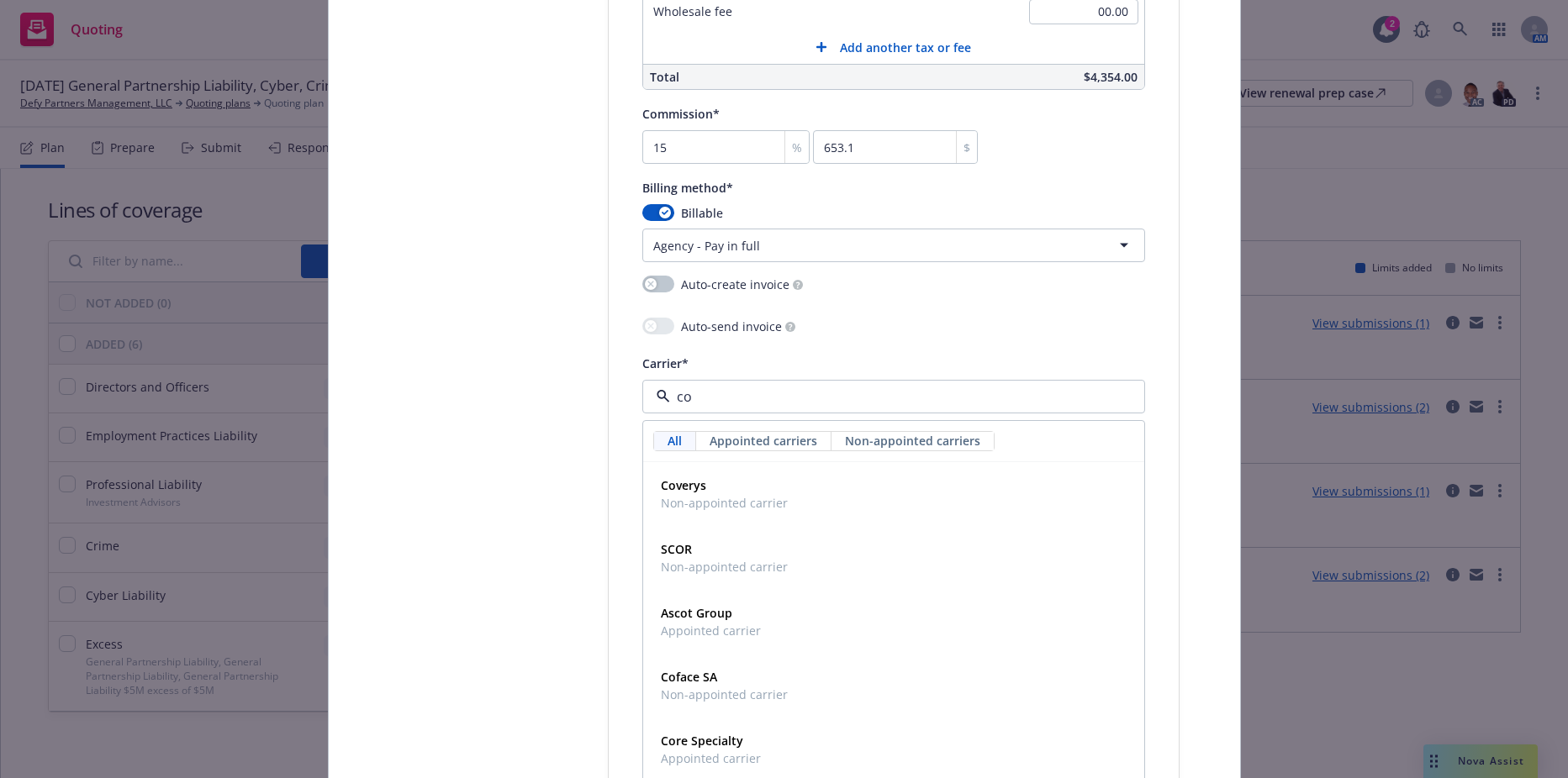
type input "c"
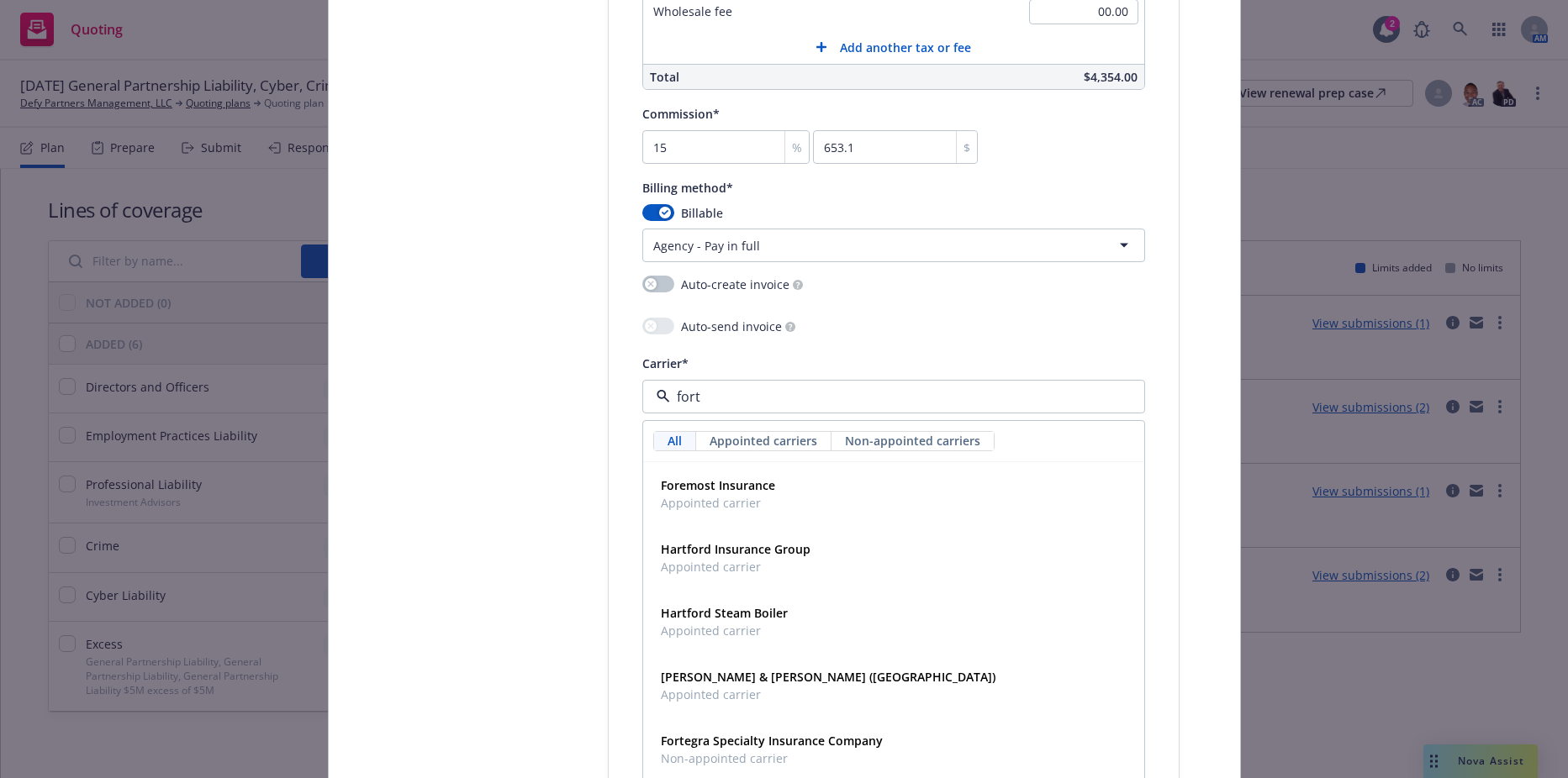
type input "forte"
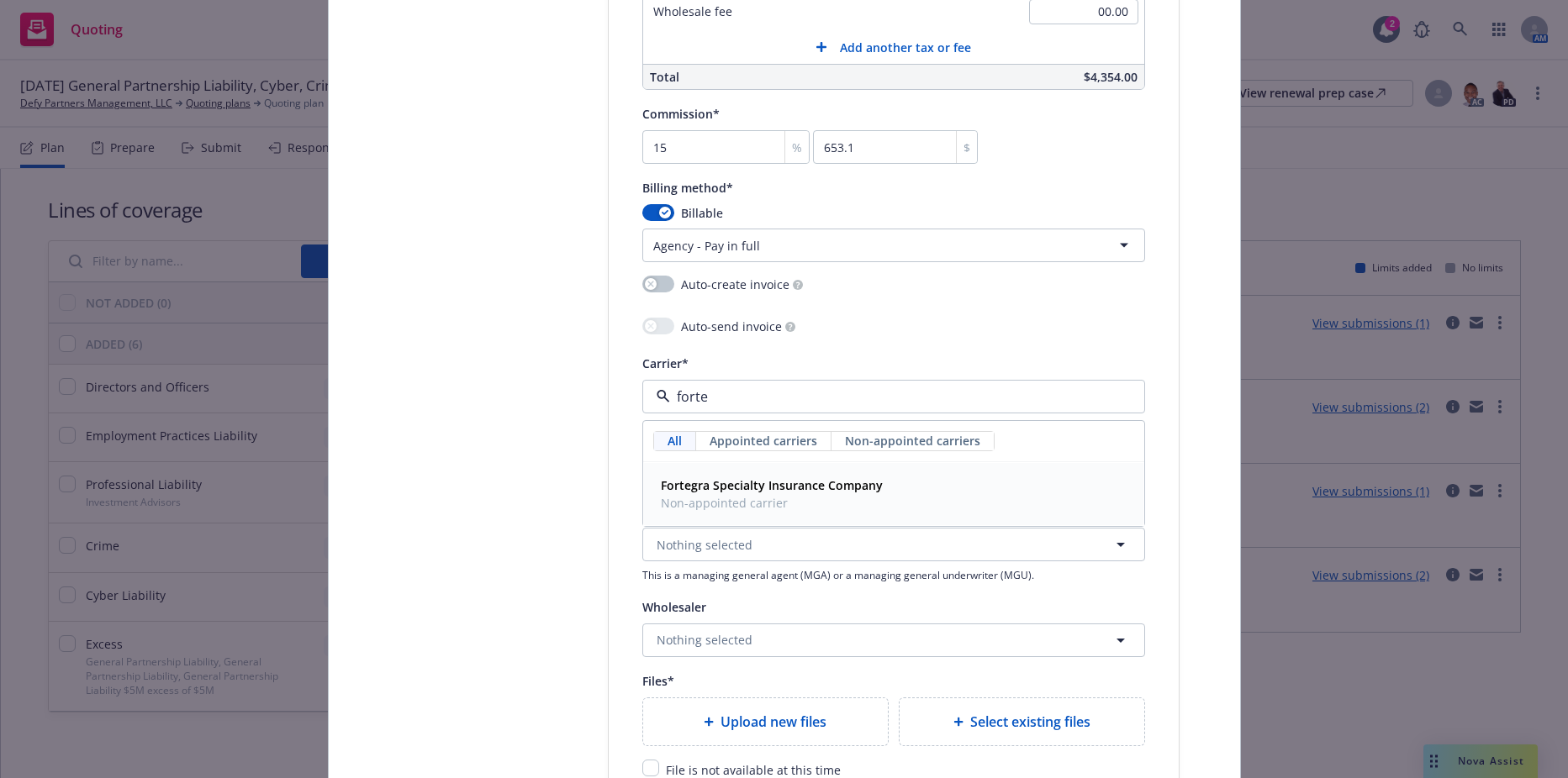
click at [764, 485] on strong "Fortegra Specialty Insurance Company" at bounding box center [772, 486] width 222 height 16
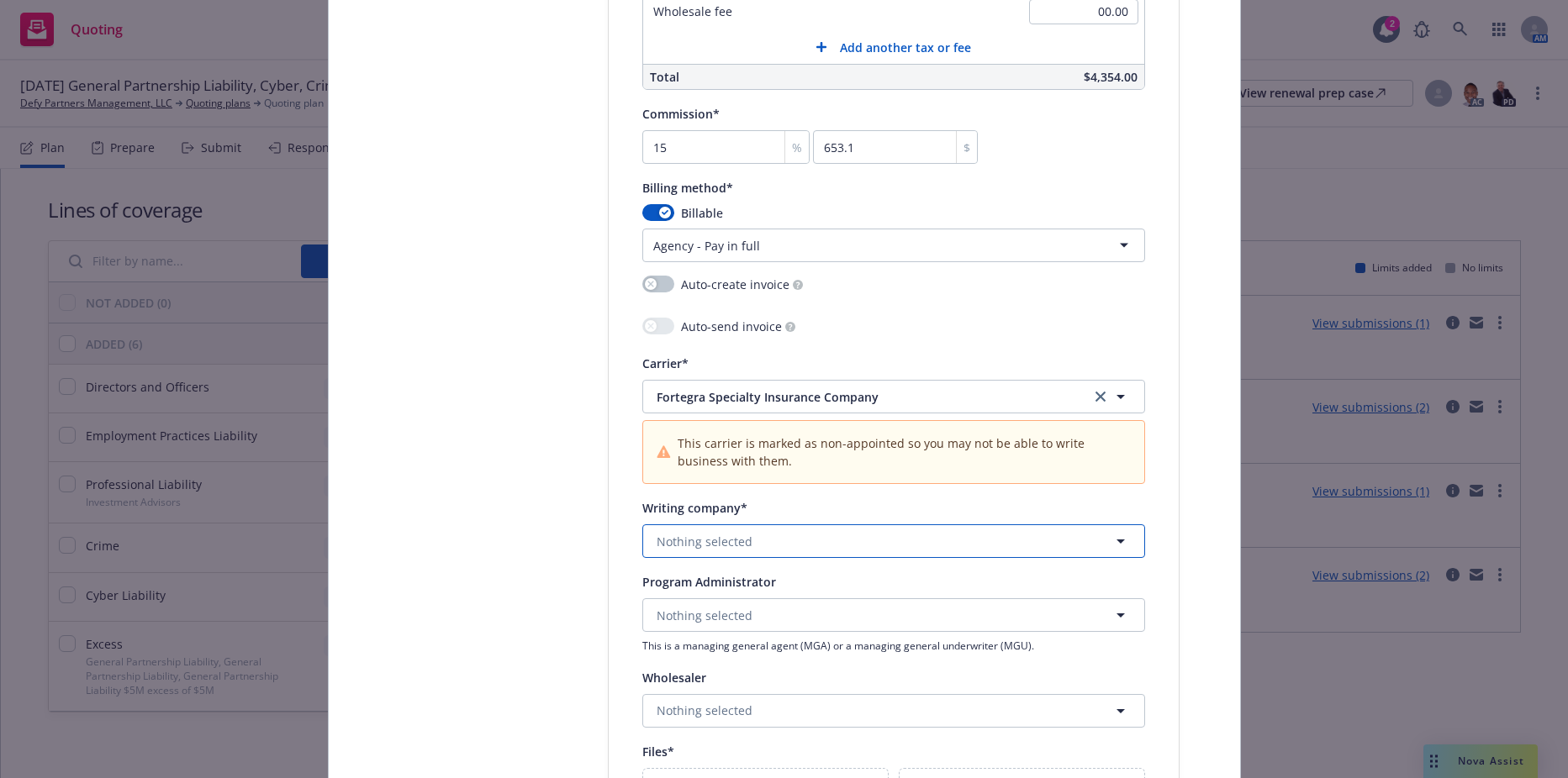
click at [711, 536] on span "Nothing selected" at bounding box center [704, 542] width 96 height 18
type input "f"
click at [717, 585] on strong "Fortegra Specialty Insurance Company" at bounding box center [772, 588] width 222 height 16
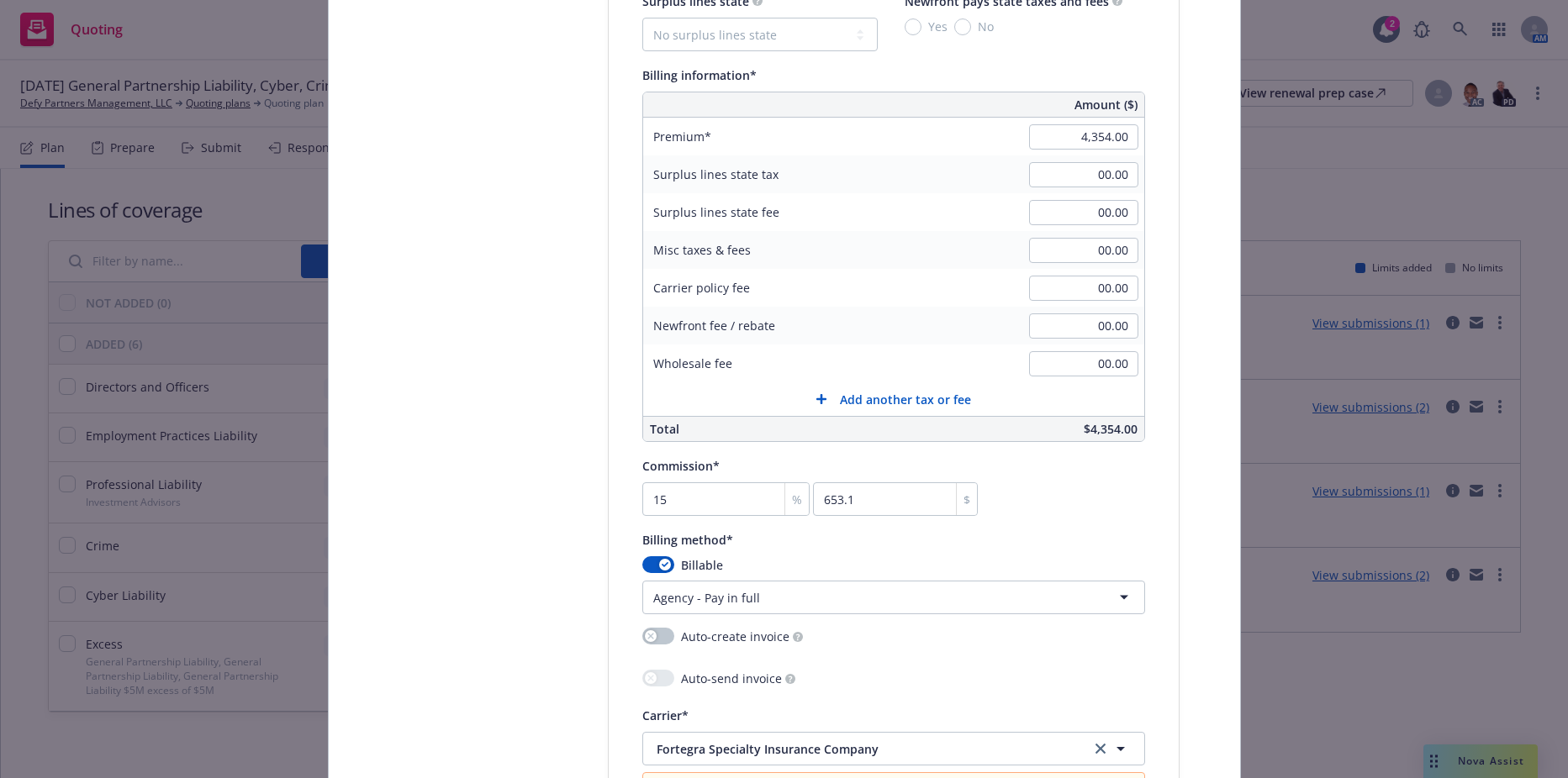
scroll to position [1177, 0]
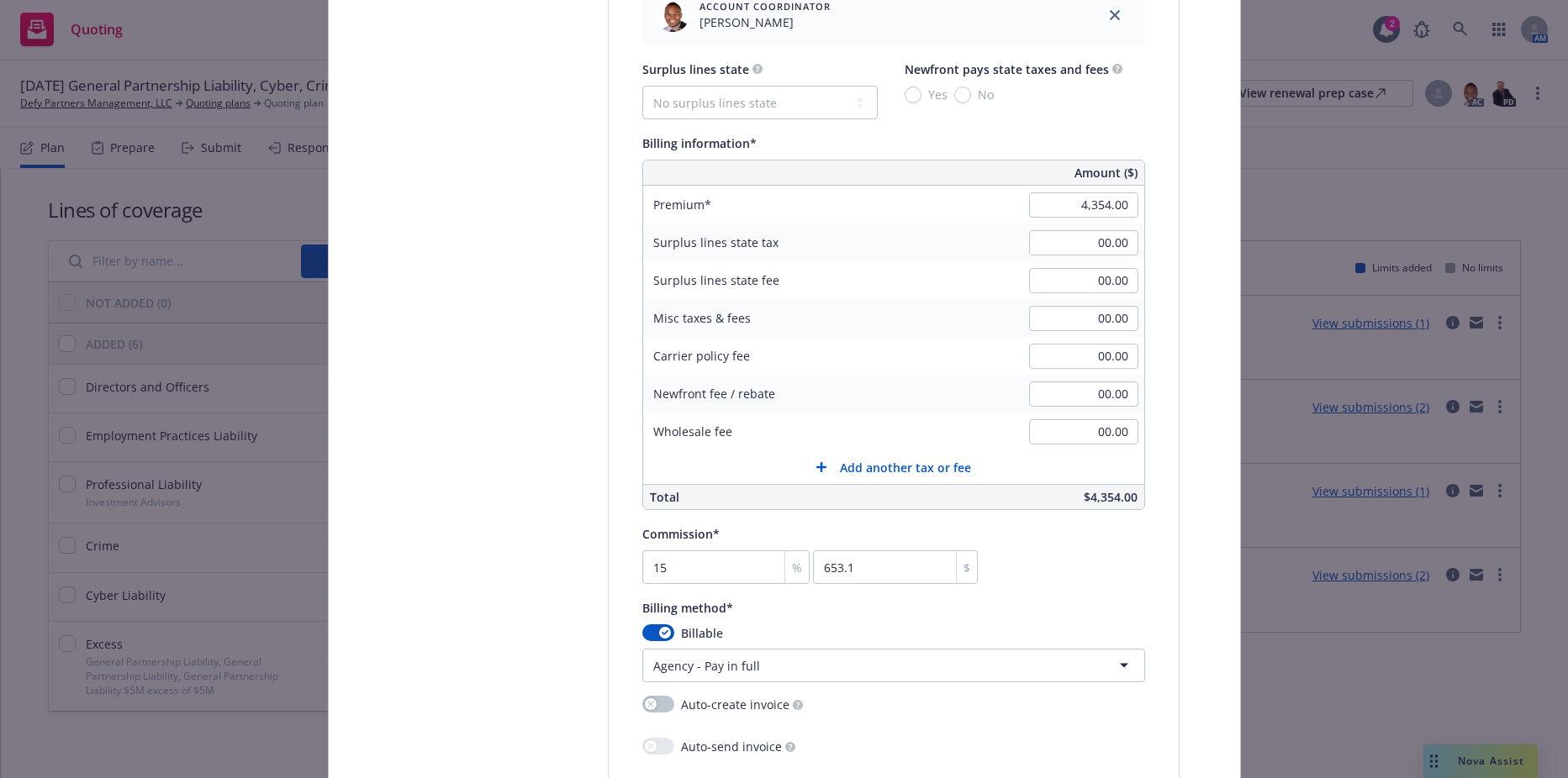
click at [895, 96] on div "Surplus lines state No surplus lines state [US_STATE] [US_STATE] [US_STATE] [US…" at bounding box center [893, 88] width 503 height 60
click at [710, 97] on select "No surplus lines state [US_STATE] [US_STATE] [US_STATE] [US_STATE] [US_STATE] […" at bounding box center [759, 102] width 236 height 33
select select "CA"
click at [642, 86] on select "No surplus lines state [US_STATE] [US_STATE] [US_STATE] [US_STATE] [US_STATE] […" at bounding box center [759, 102] width 236 height 33
type input "130.62"
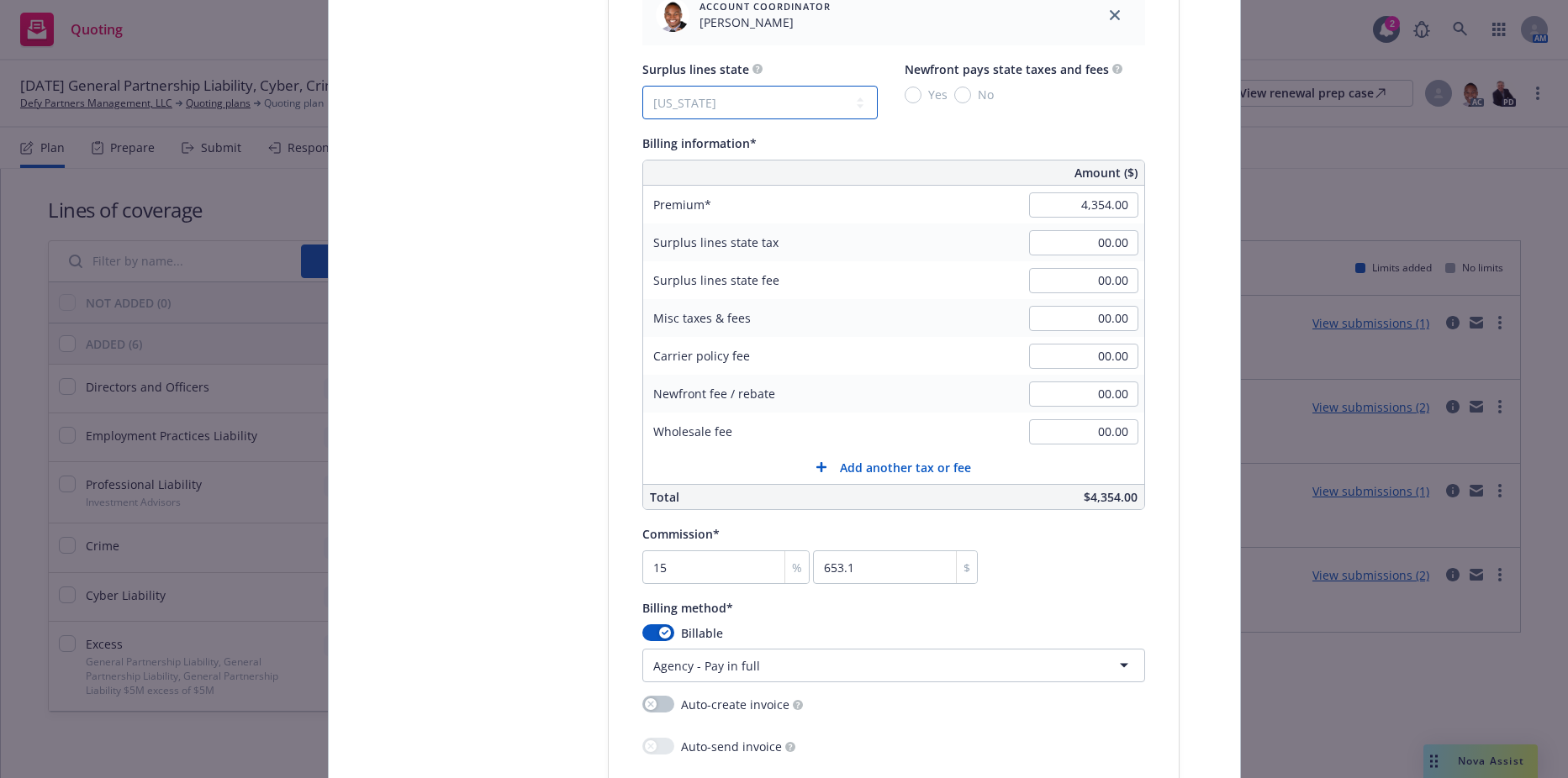
type input "7.84"
click at [914, 96] on input "Yes" at bounding box center [913, 95] width 17 height 17
radio input "true"
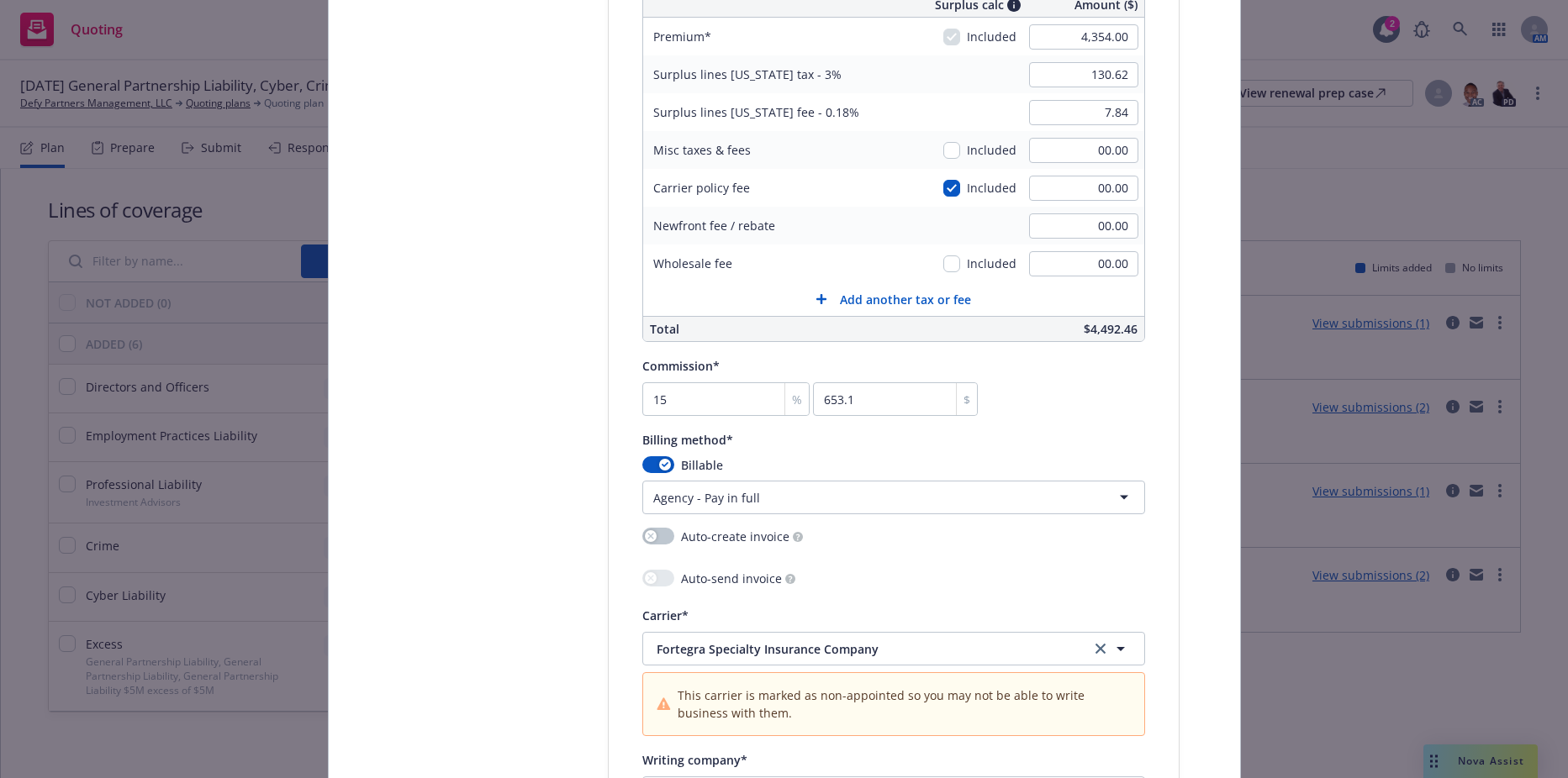
click at [1074, 133] on div "00.00" at bounding box center [1083, 150] width 121 height 37
click at [1072, 145] on input "00.00" at bounding box center [1083, 151] width 109 height 25
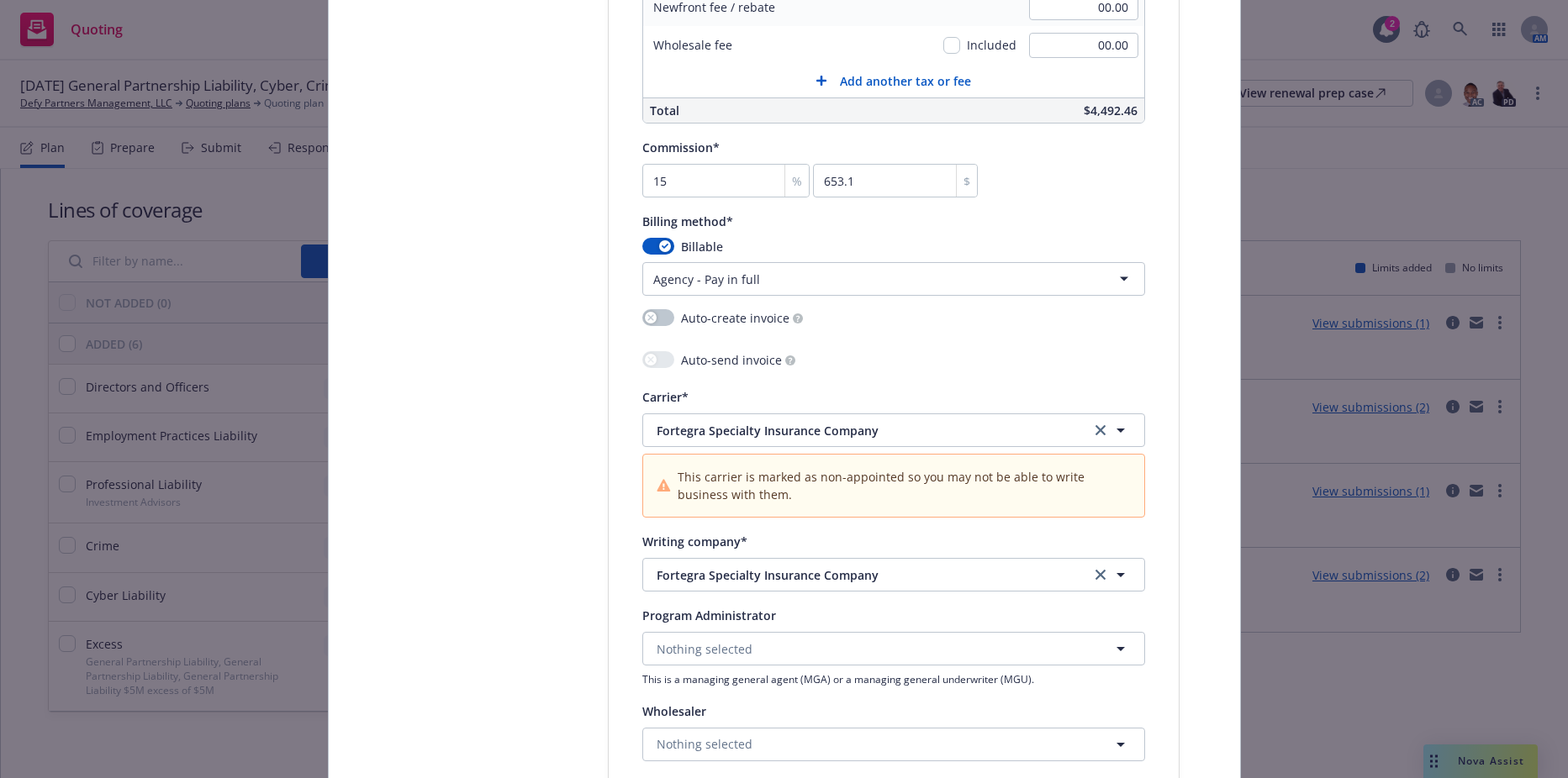
scroll to position [1597, 0]
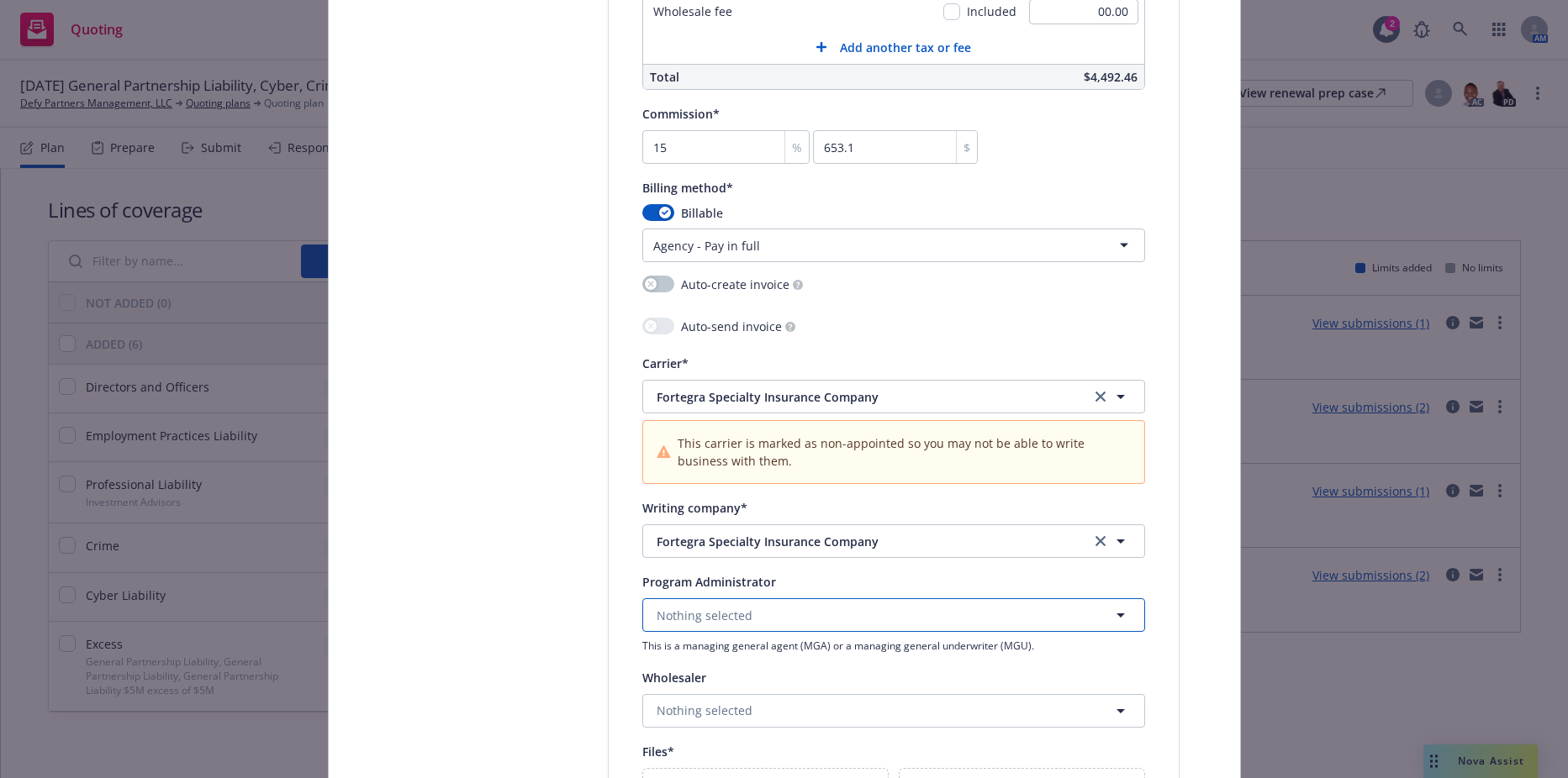
click at [693, 609] on span "Nothing selected" at bounding box center [704, 616] width 96 height 18
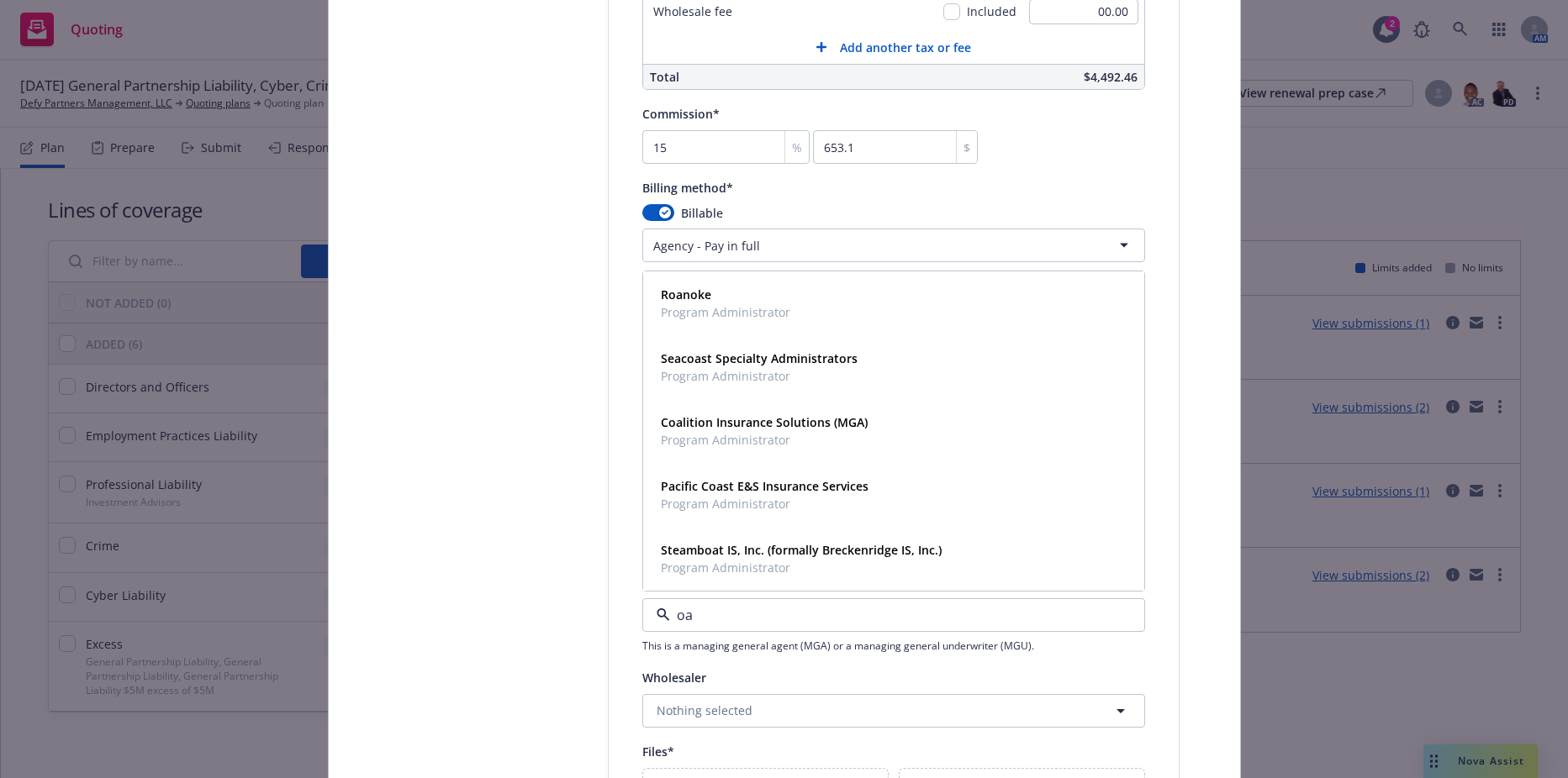
type input "o"
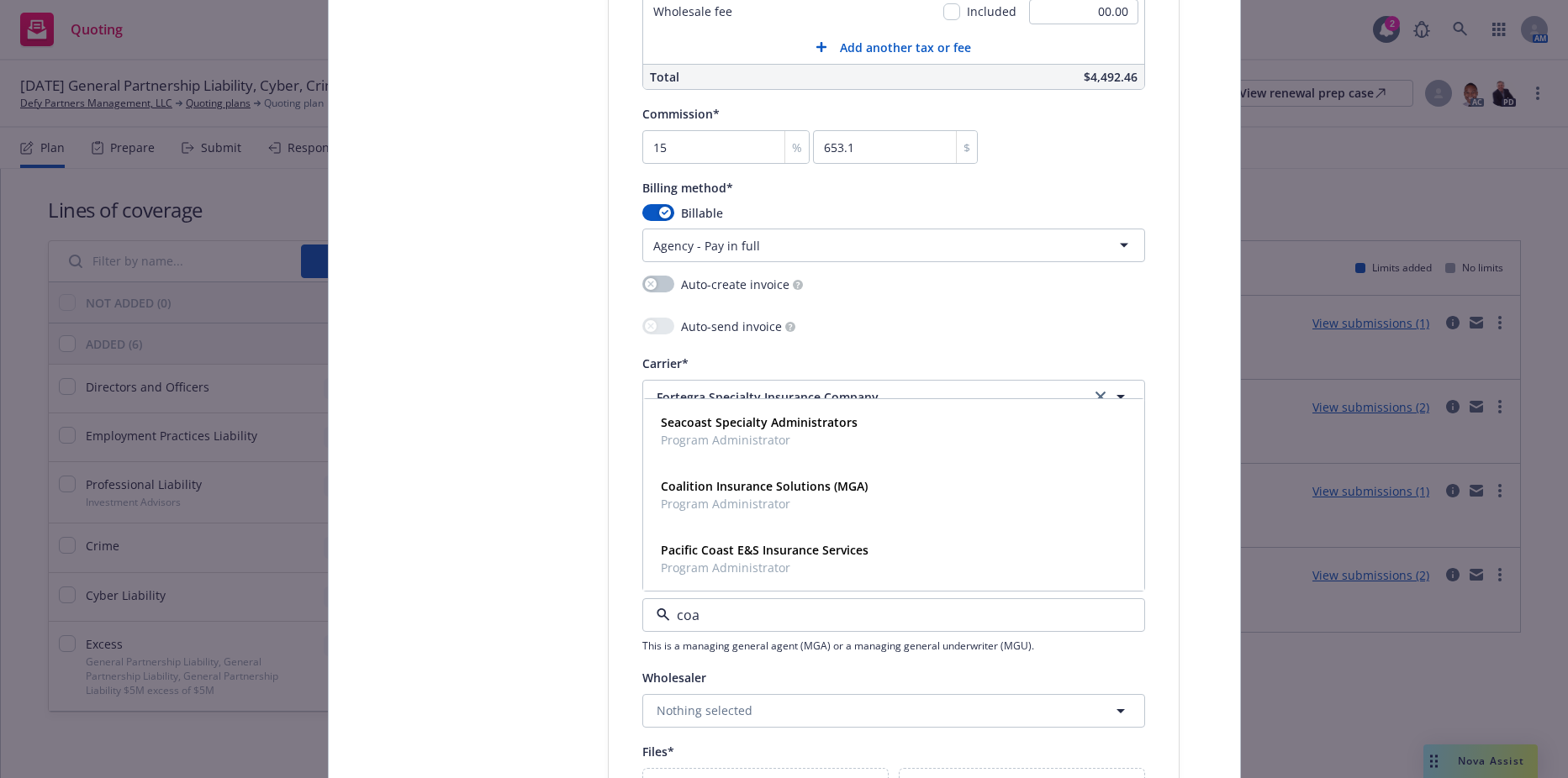
type input "coal"
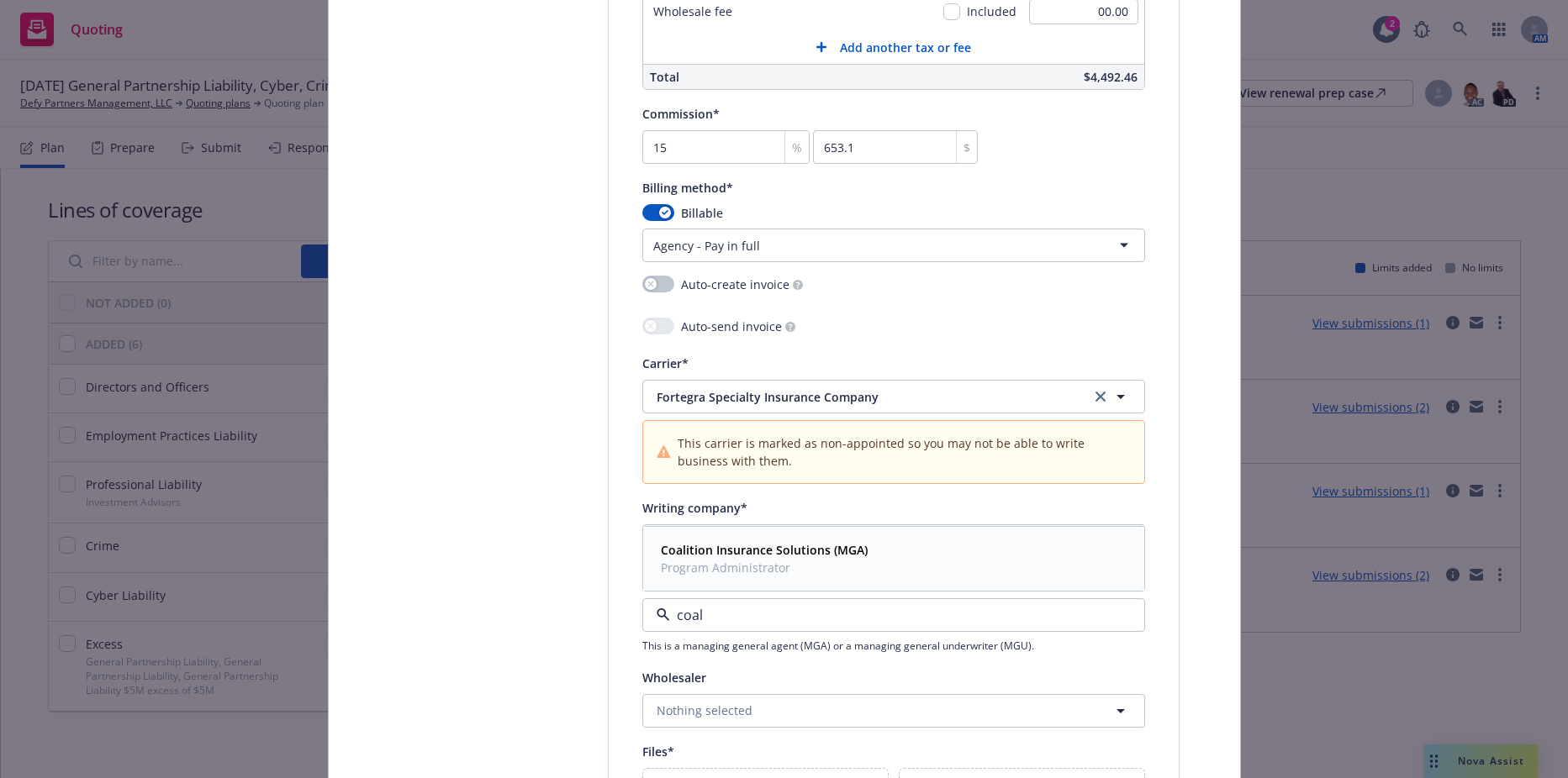
click at [713, 542] on span "Coalition Insurance Solutions (MGA)" at bounding box center [764, 551] width 207 height 18
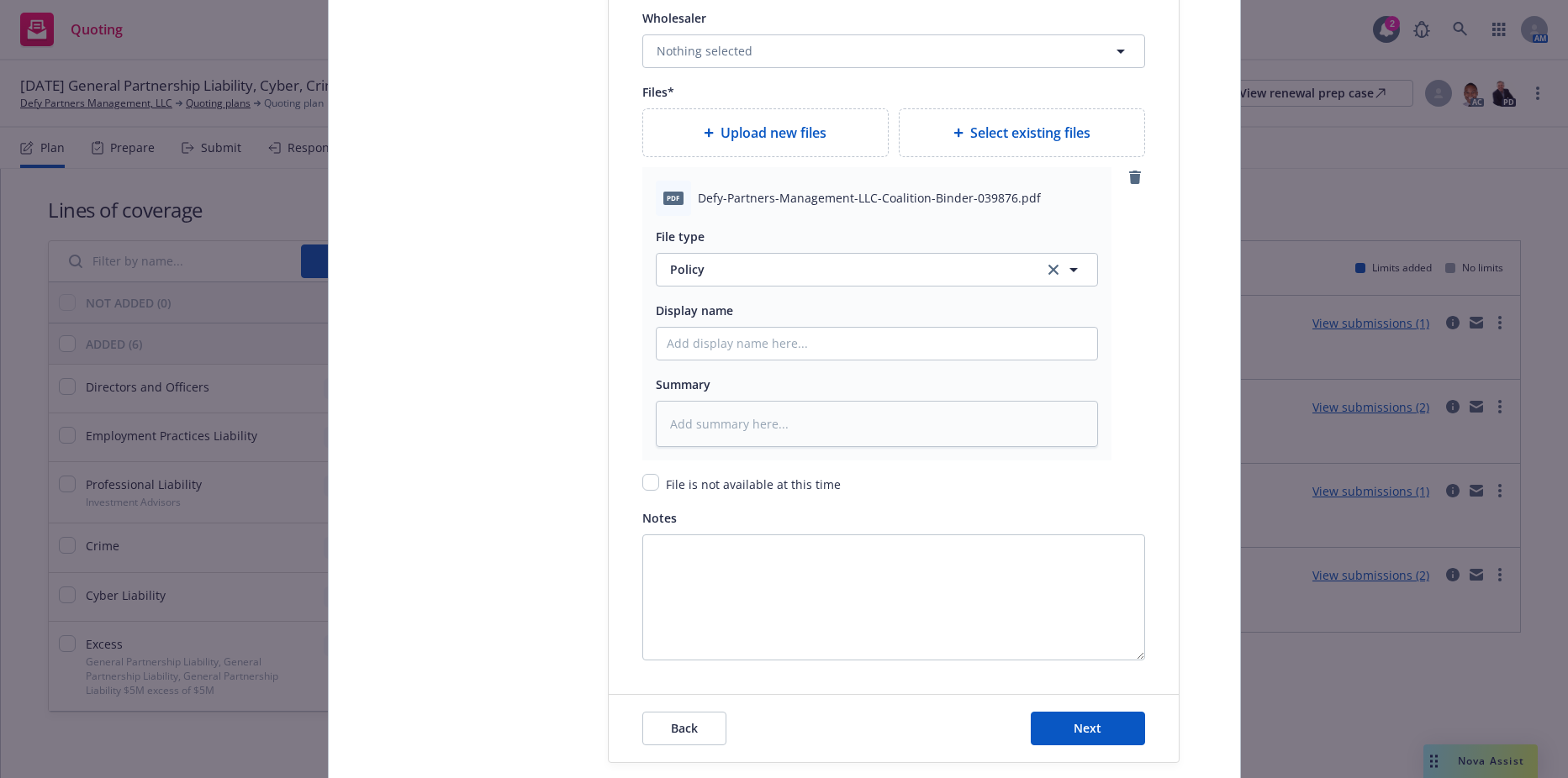
scroll to position [2269, 0]
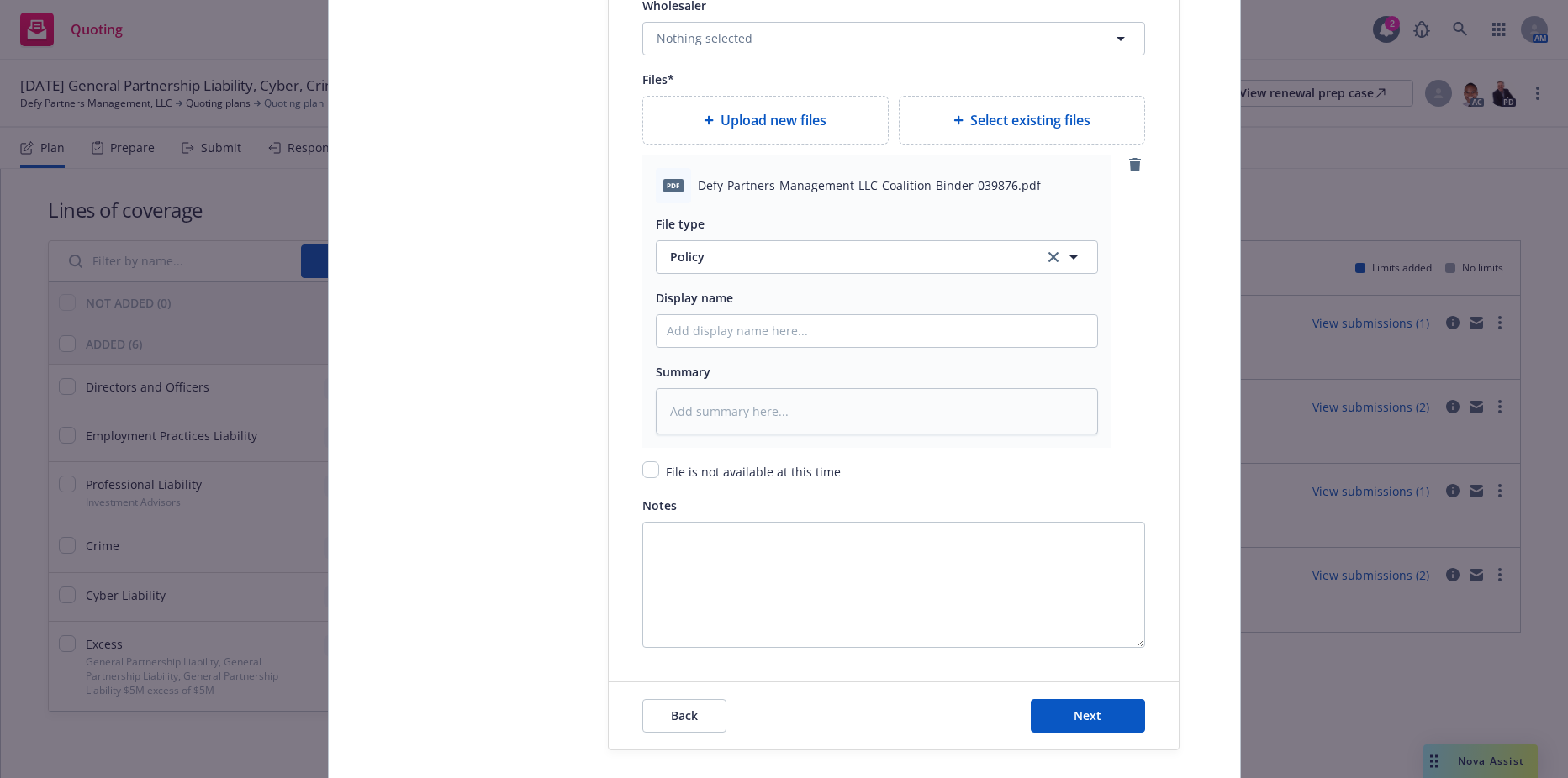
type textarea "x"
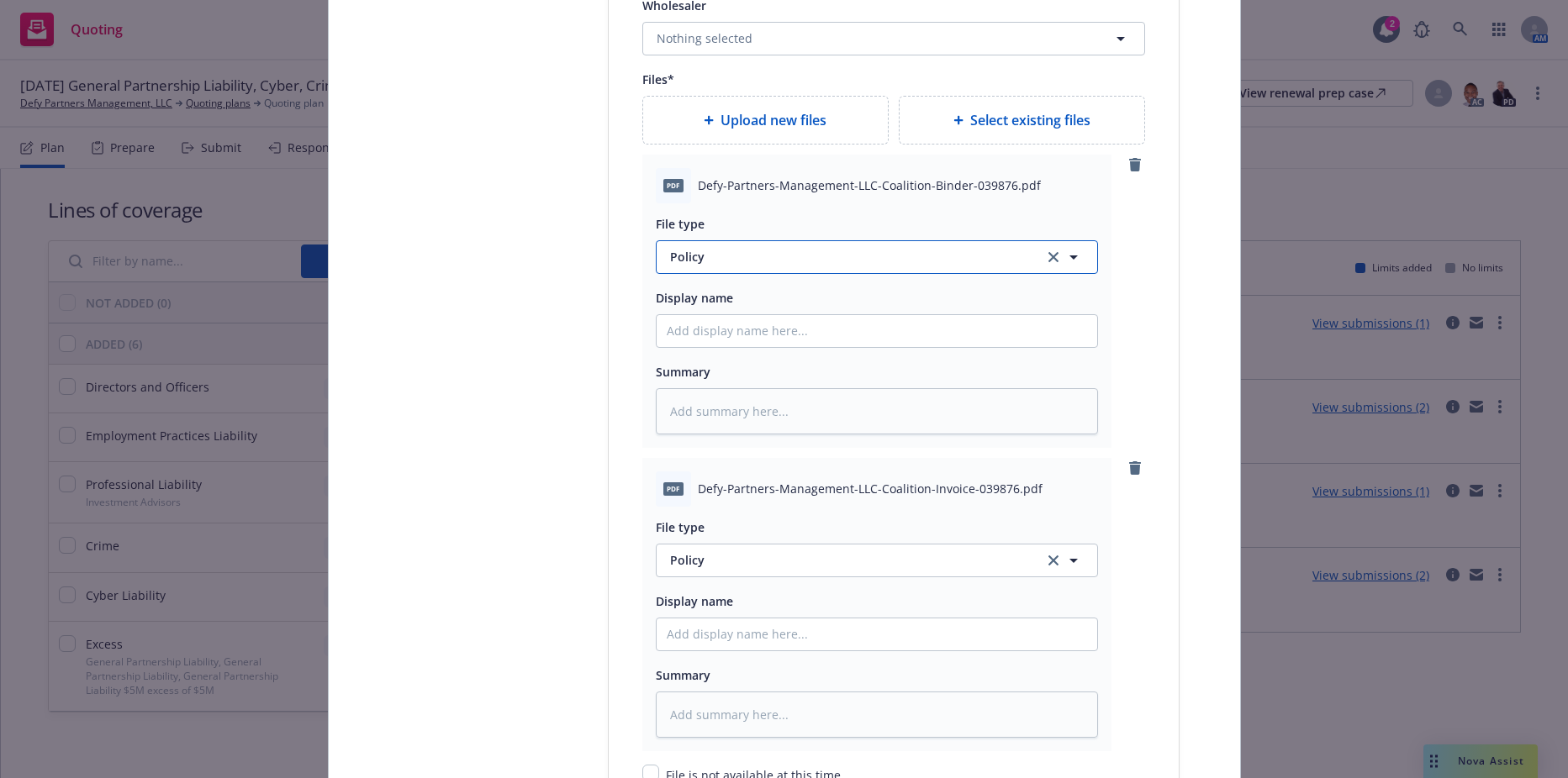
click at [724, 257] on span "Policy" at bounding box center [847, 257] width 354 height 18
type input "binder"
click at [710, 296] on div "Binder" at bounding box center [877, 303] width 421 height 24
type textarea "x"
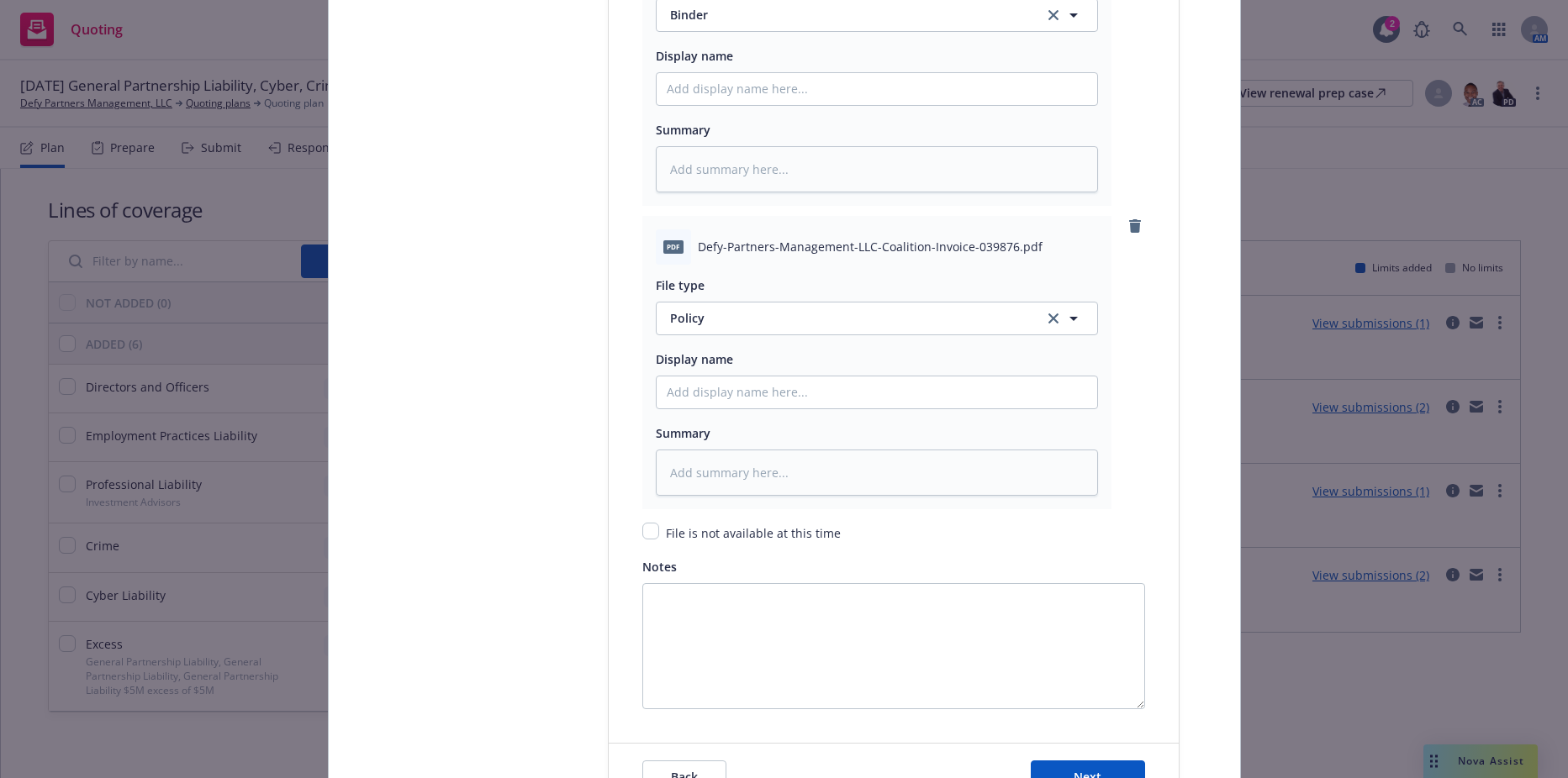
scroll to position [2521, 0]
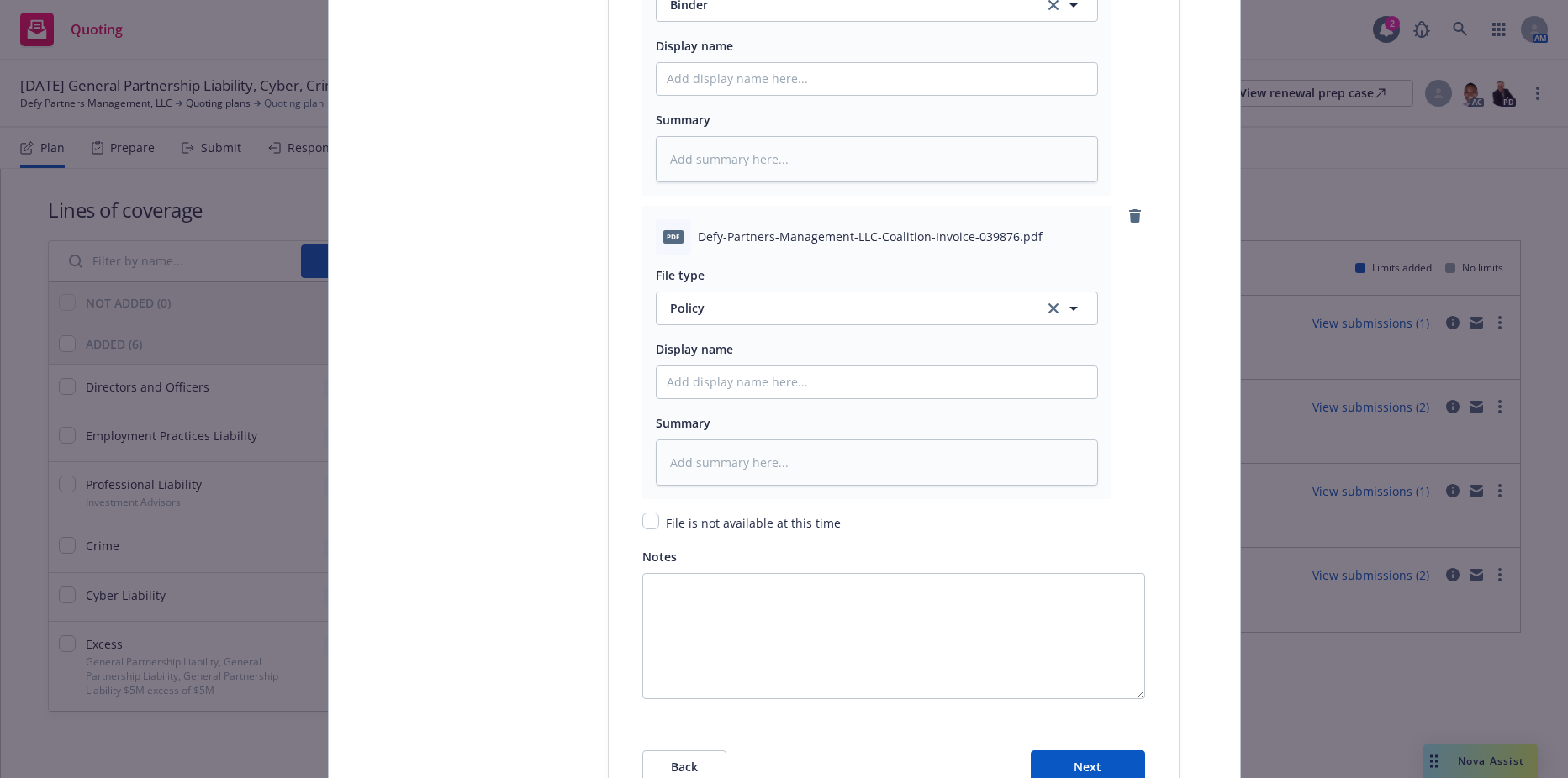
click at [719, 288] on div "File type Policy Policy" at bounding box center [877, 294] width 442 height 60
click at [713, 305] on span "Policy" at bounding box center [847, 308] width 354 height 18
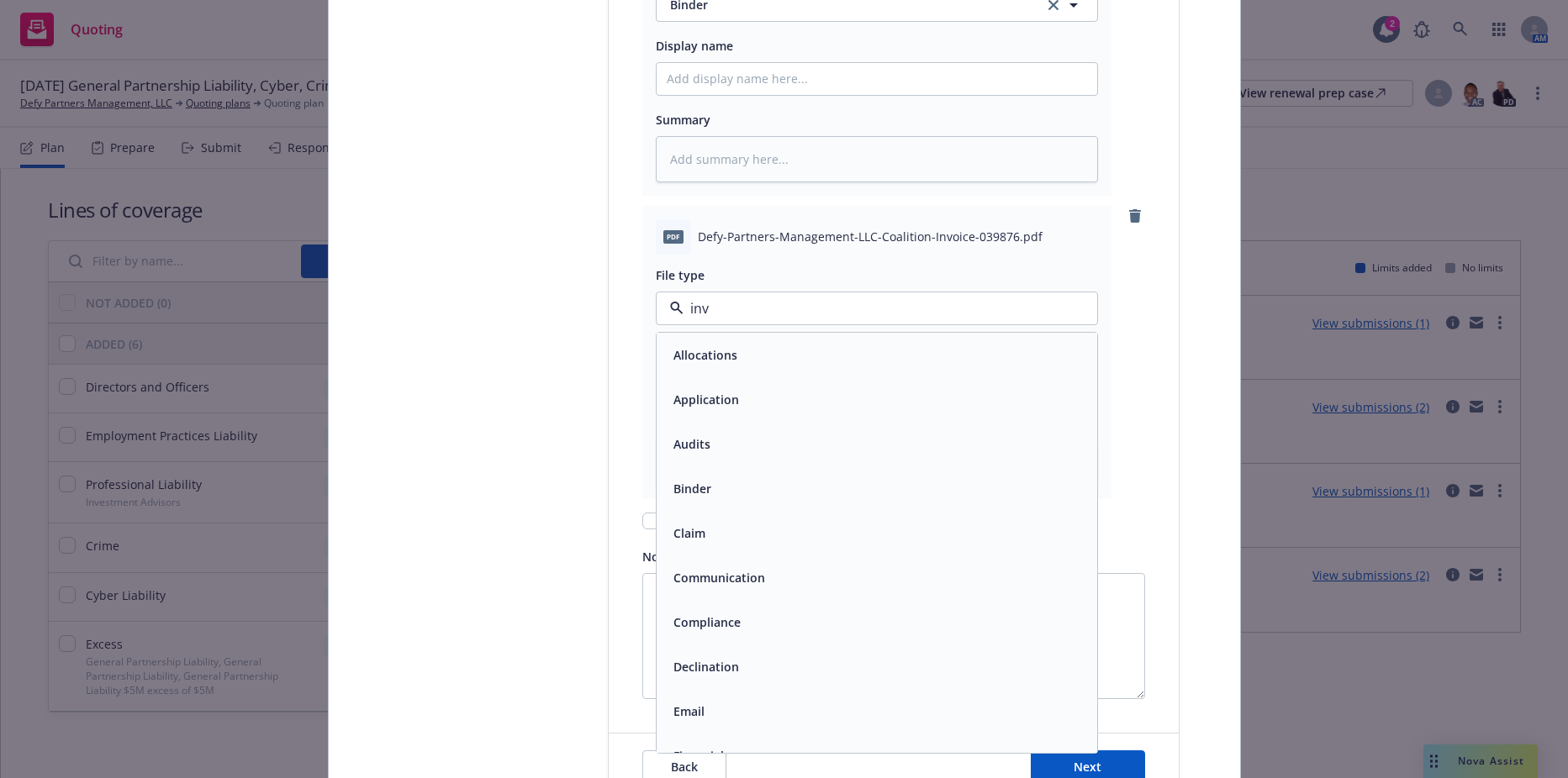
type input "invo"
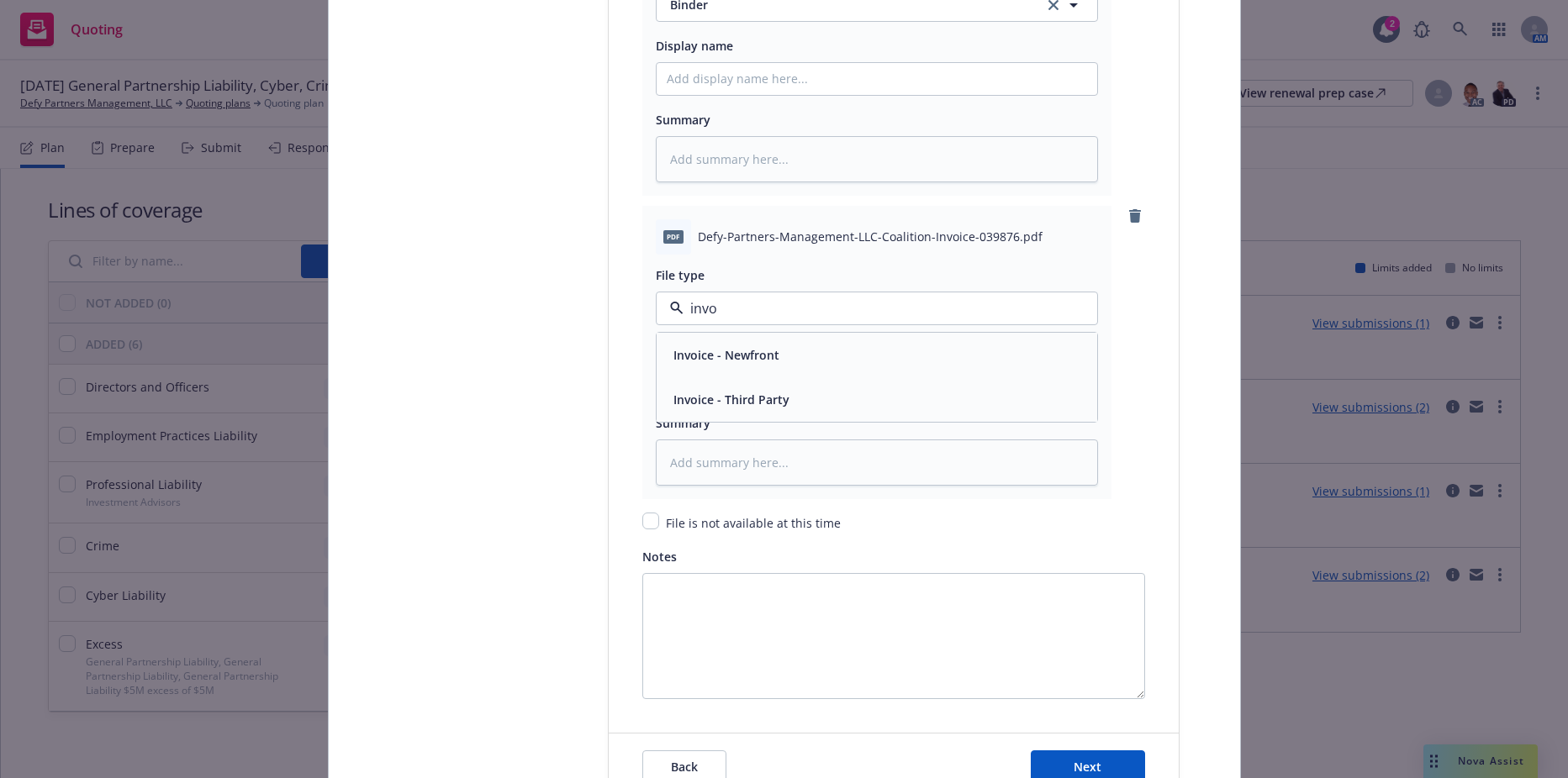
click at [718, 407] on span "Invoice - Third Party" at bounding box center [731, 400] width 116 height 18
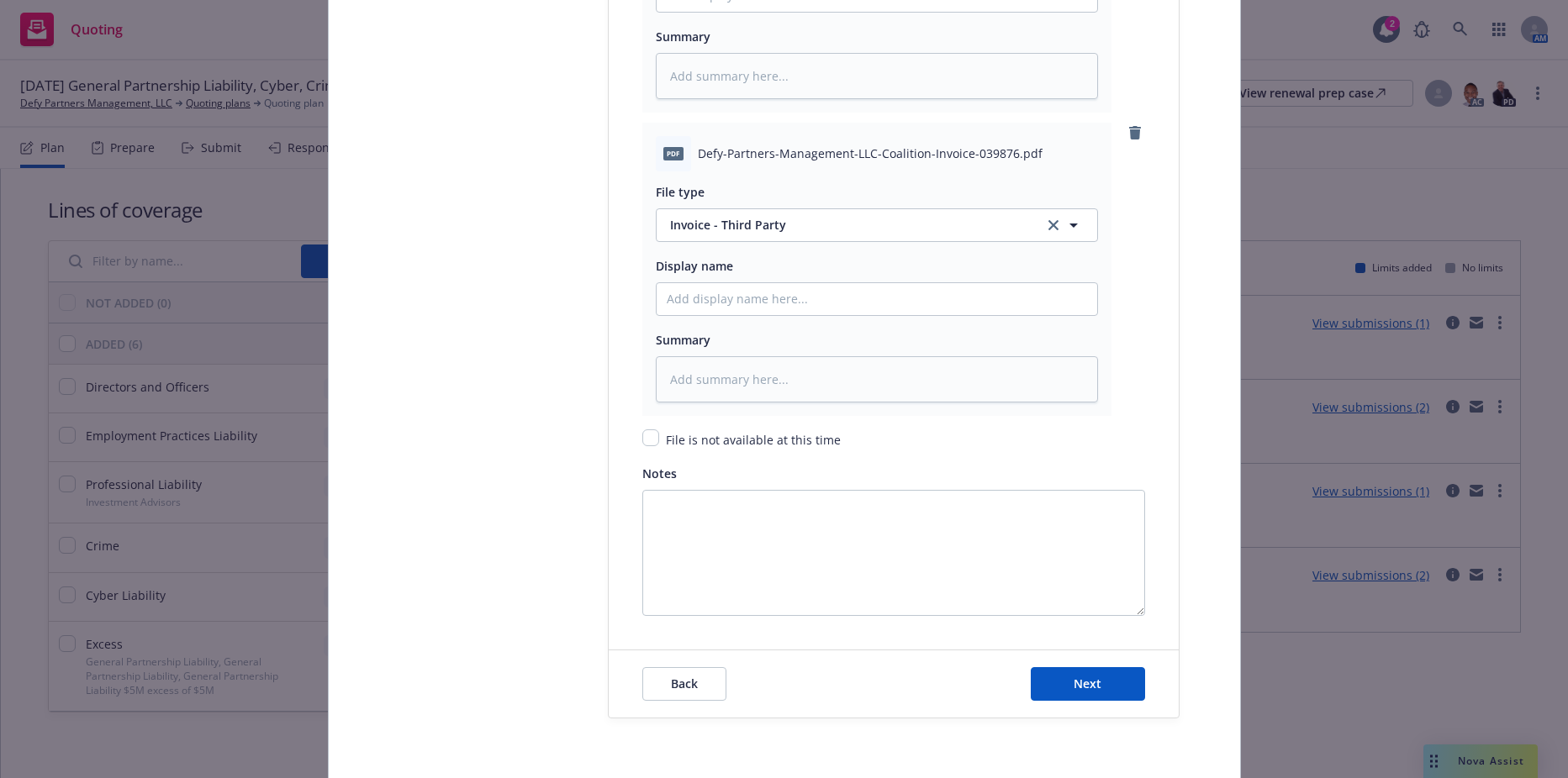
scroll to position [2670, 0]
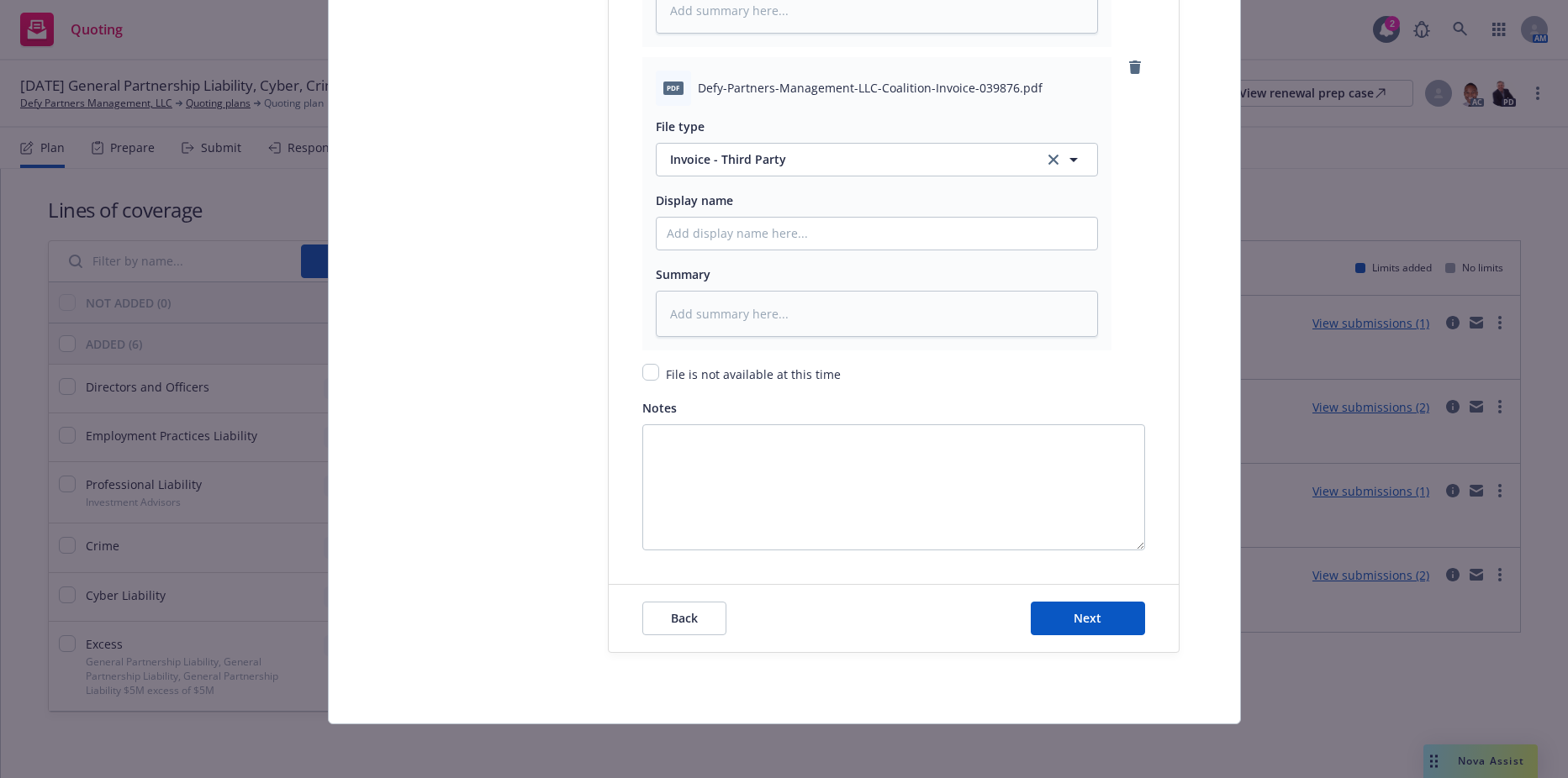
click at [1065, 636] on div "Back Next" at bounding box center [893, 618] width 570 height 67
click at [1060, 607] on button "Next" at bounding box center [1088, 618] width 115 height 33
type textarea "x"
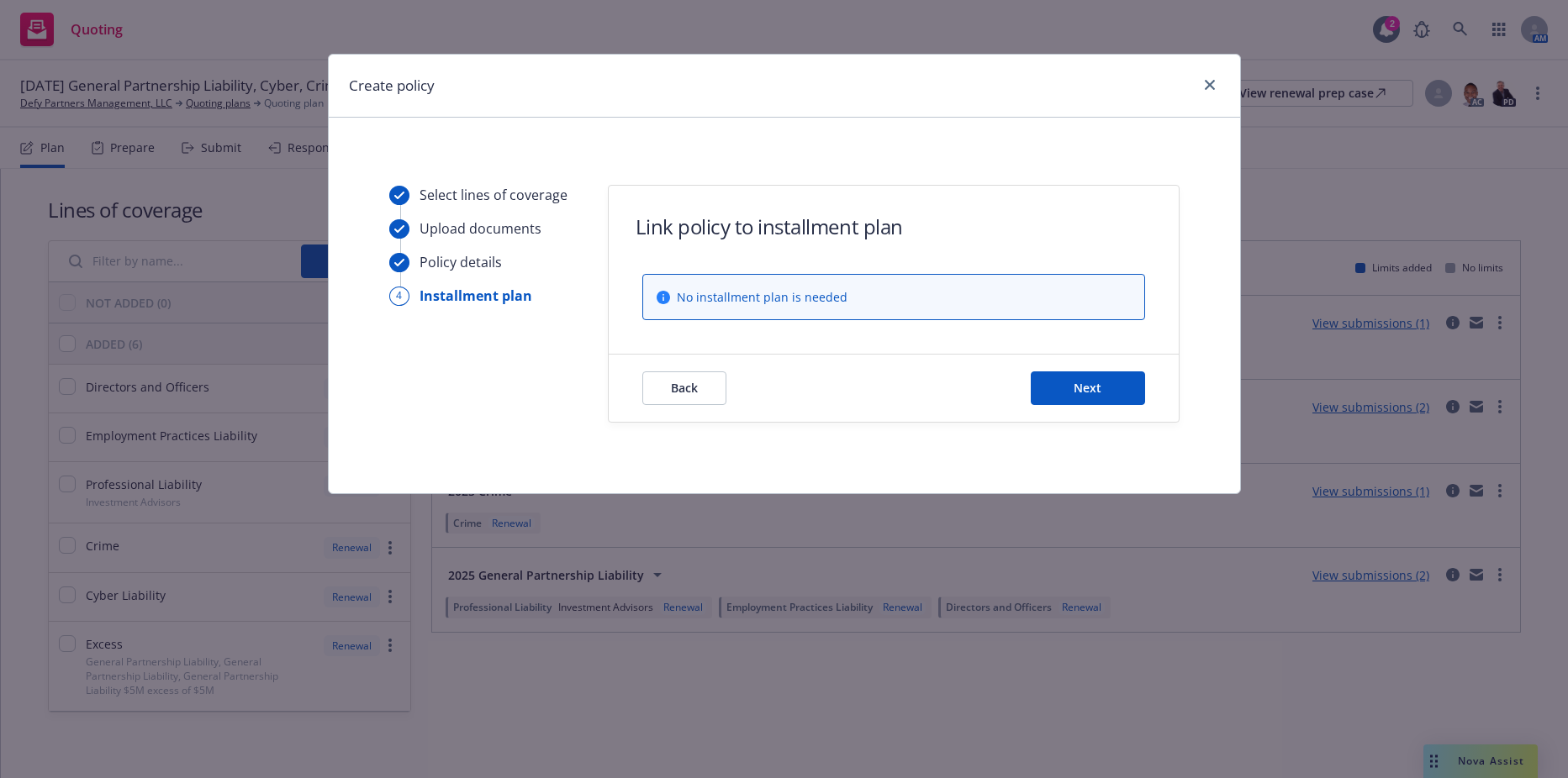
scroll to position [0, 0]
click at [1126, 404] on button "Next" at bounding box center [1088, 388] width 115 height 33
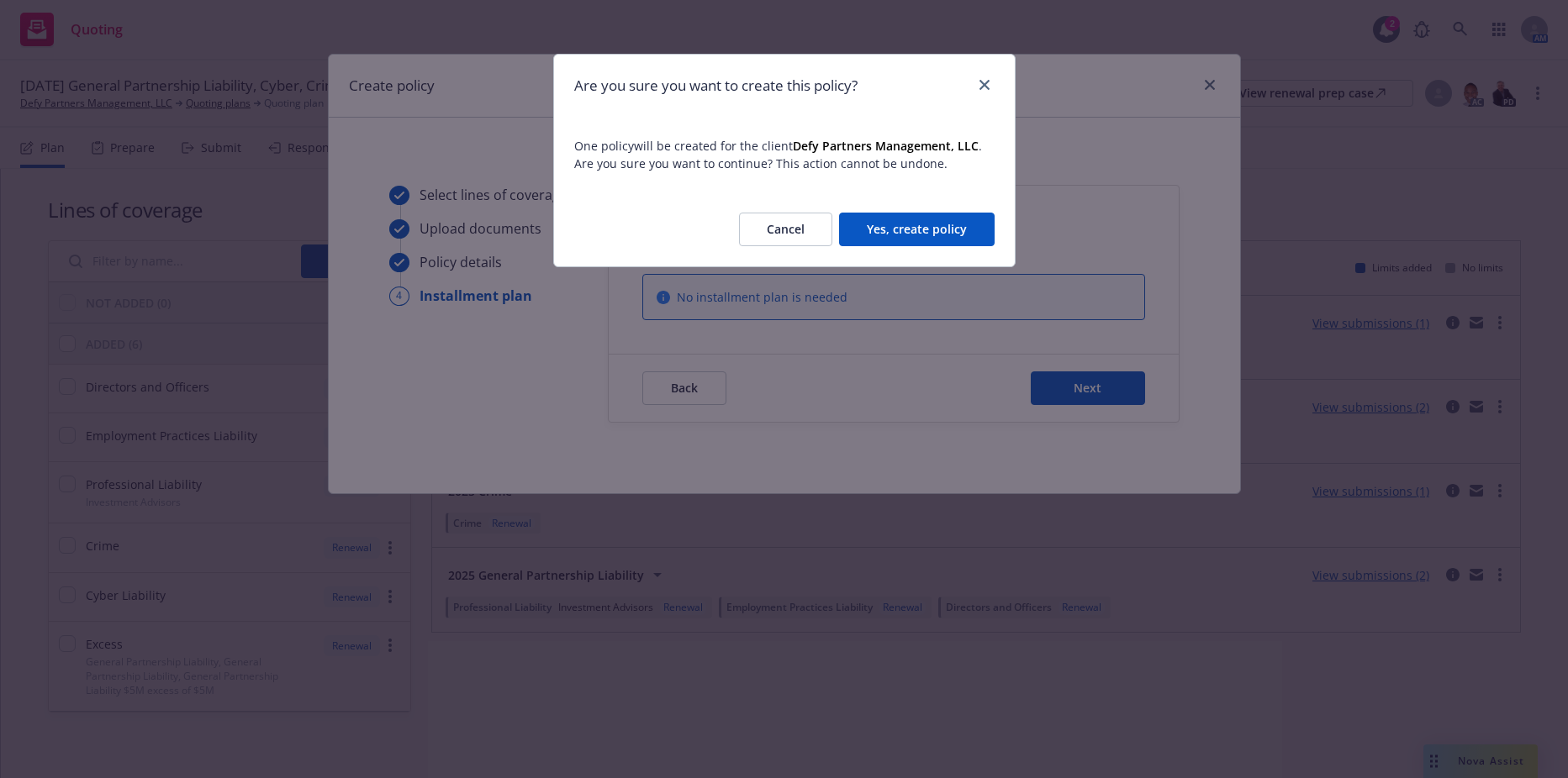
click at [970, 237] on button "Yes, create policy" at bounding box center [916, 229] width 155 height 33
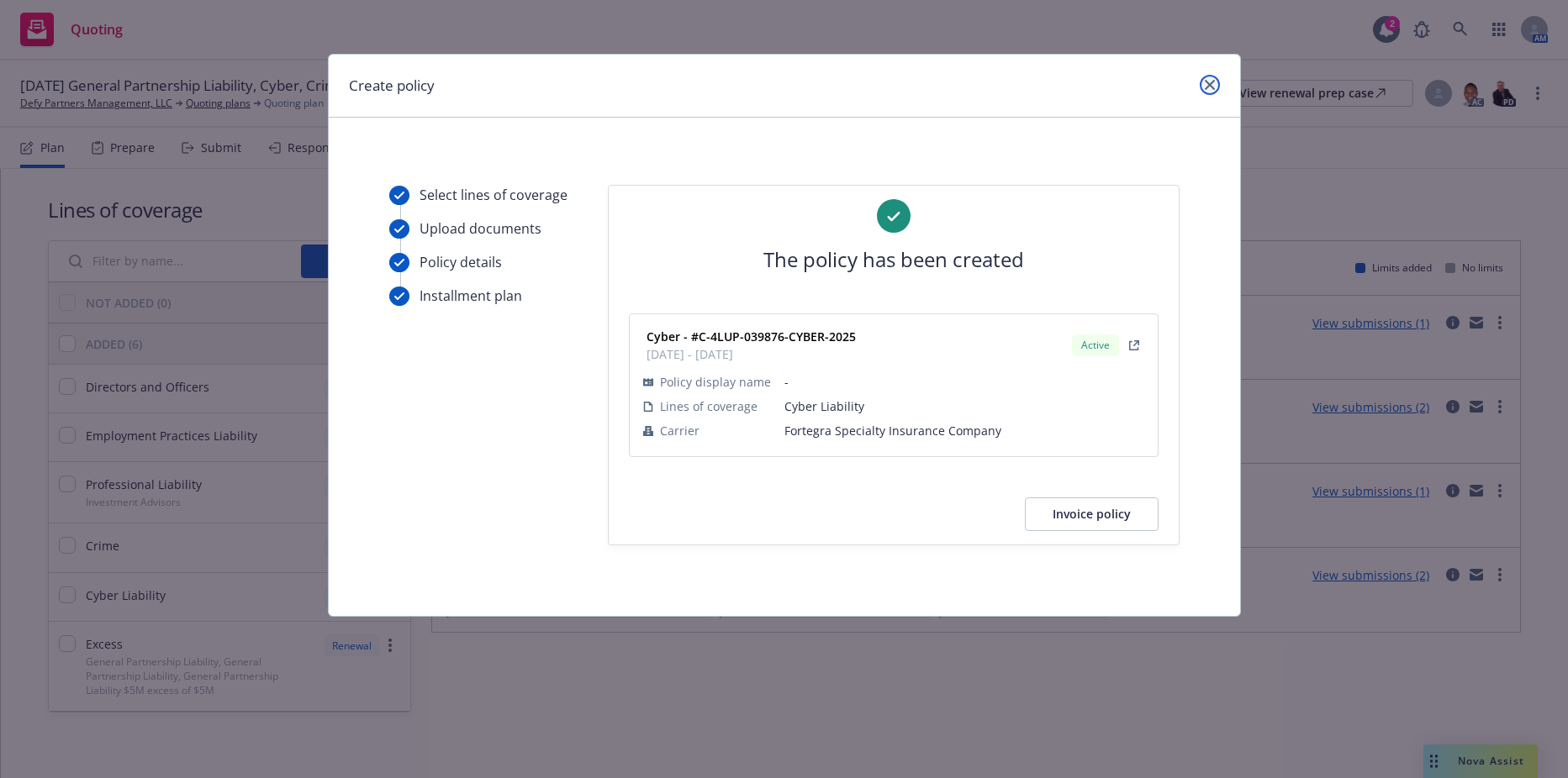
click at [1210, 88] on icon "close" at bounding box center [1209, 84] width 10 height 10
